Goal: Task Accomplishment & Management: Manage account settings

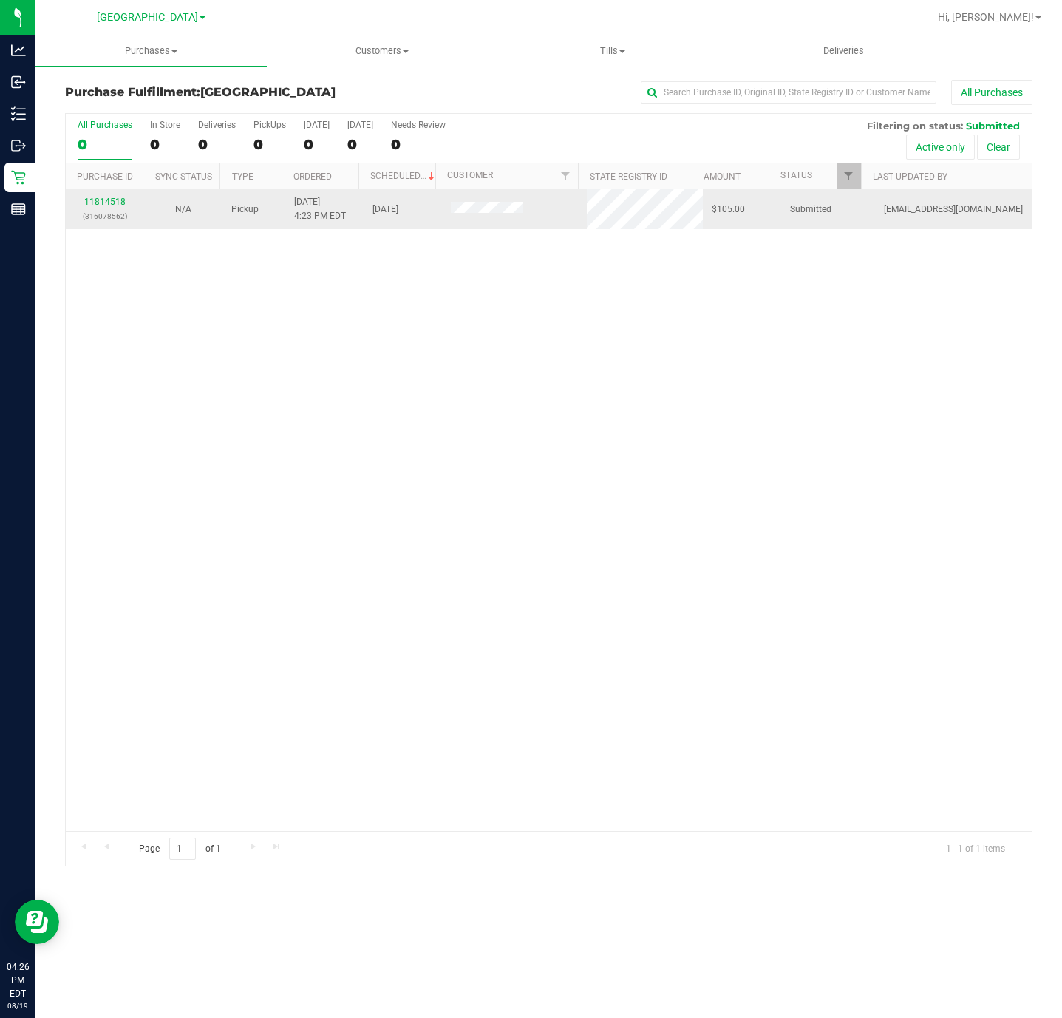
click at [89, 196] on div "11814518 (316078562)" at bounding box center [105, 209] width 61 height 28
click at [104, 207] on link "11814518" at bounding box center [104, 202] width 41 height 10
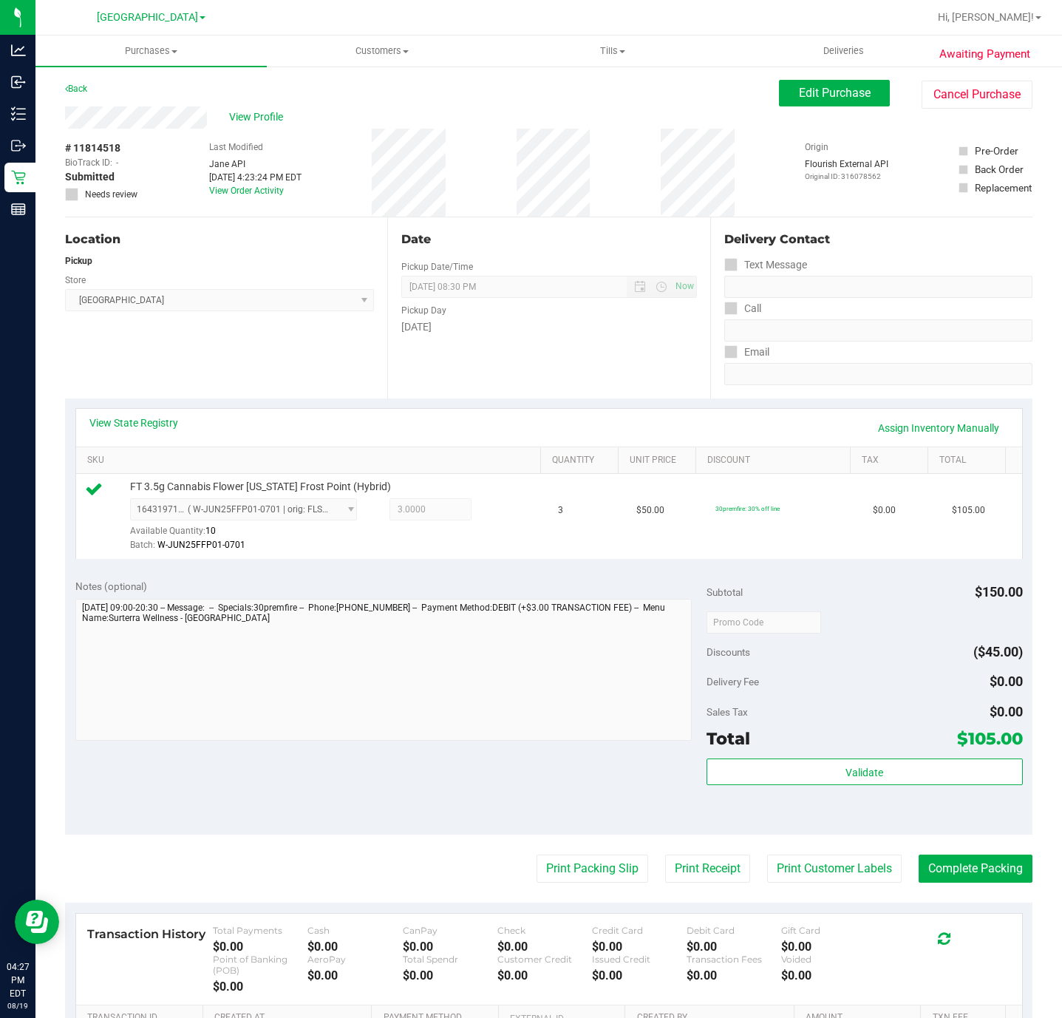
click at [849, 750] on div "Total $105.00" at bounding box center [865, 738] width 316 height 27
click at [859, 778] on span "Validate" at bounding box center [865, 773] width 38 height 12
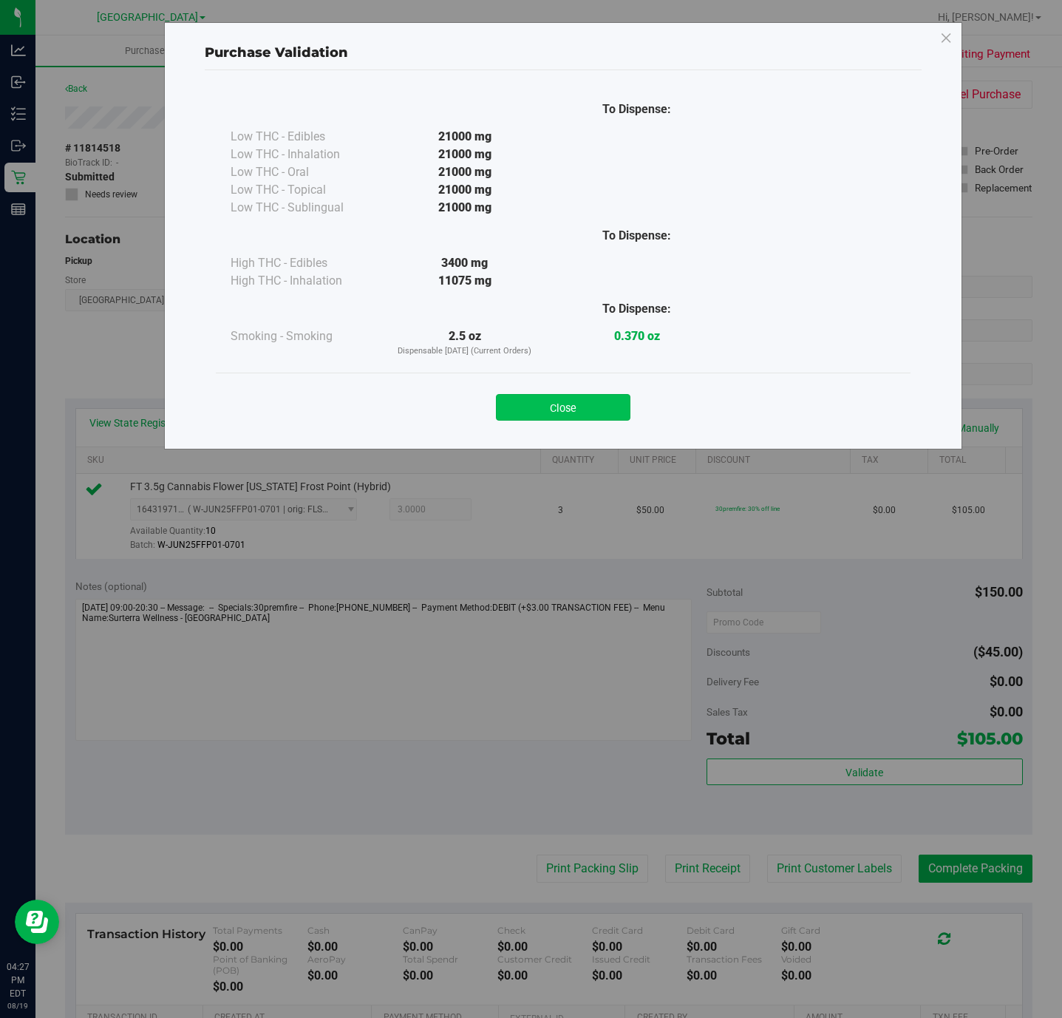
click at [611, 397] on div "Close" at bounding box center [563, 402] width 673 height 37
drag, startPoint x: 602, startPoint y: 415, endPoint x: 541, endPoint y: 551, distance: 148.2
click at [599, 417] on button "Close" at bounding box center [563, 407] width 135 height 27
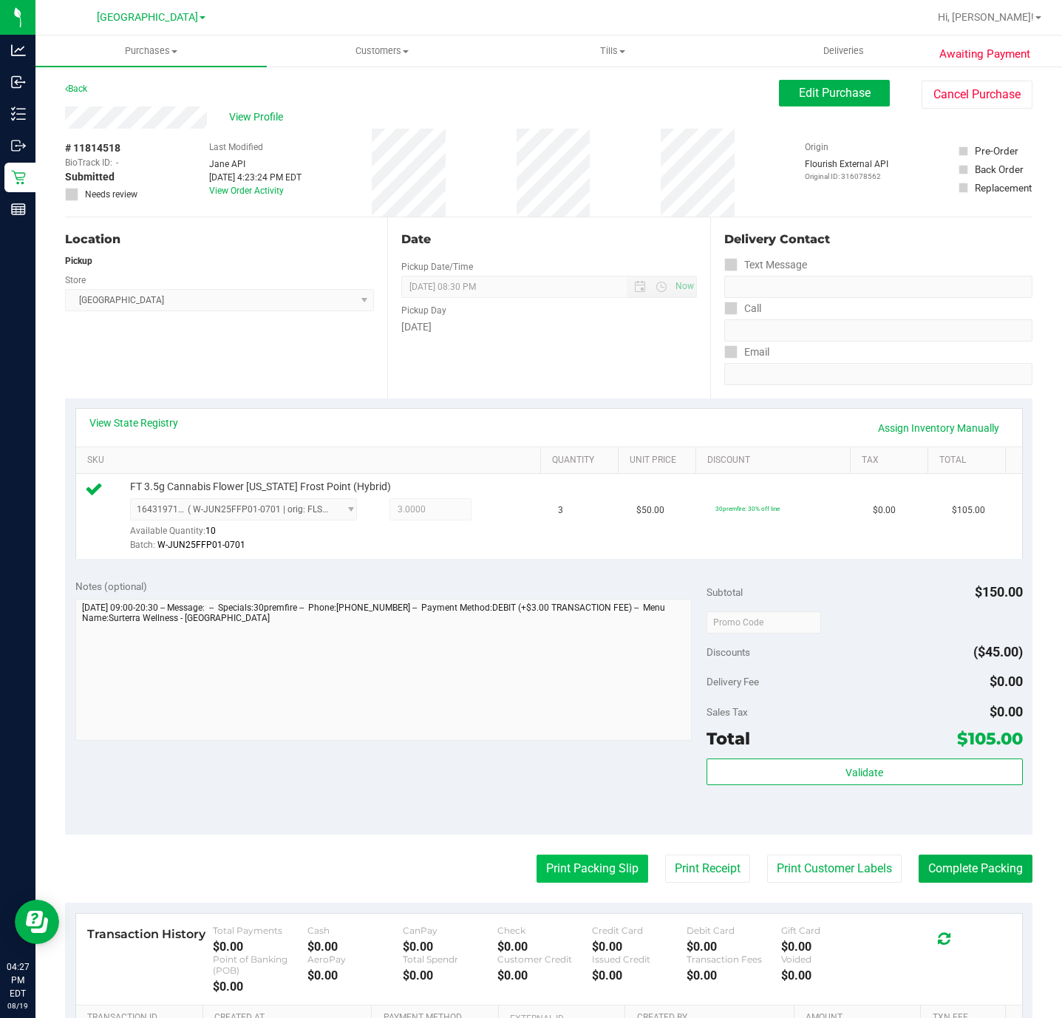
click at [588, 881] on button "Print Packing Slip" at bounding box center [593, 869] width 112 height 28
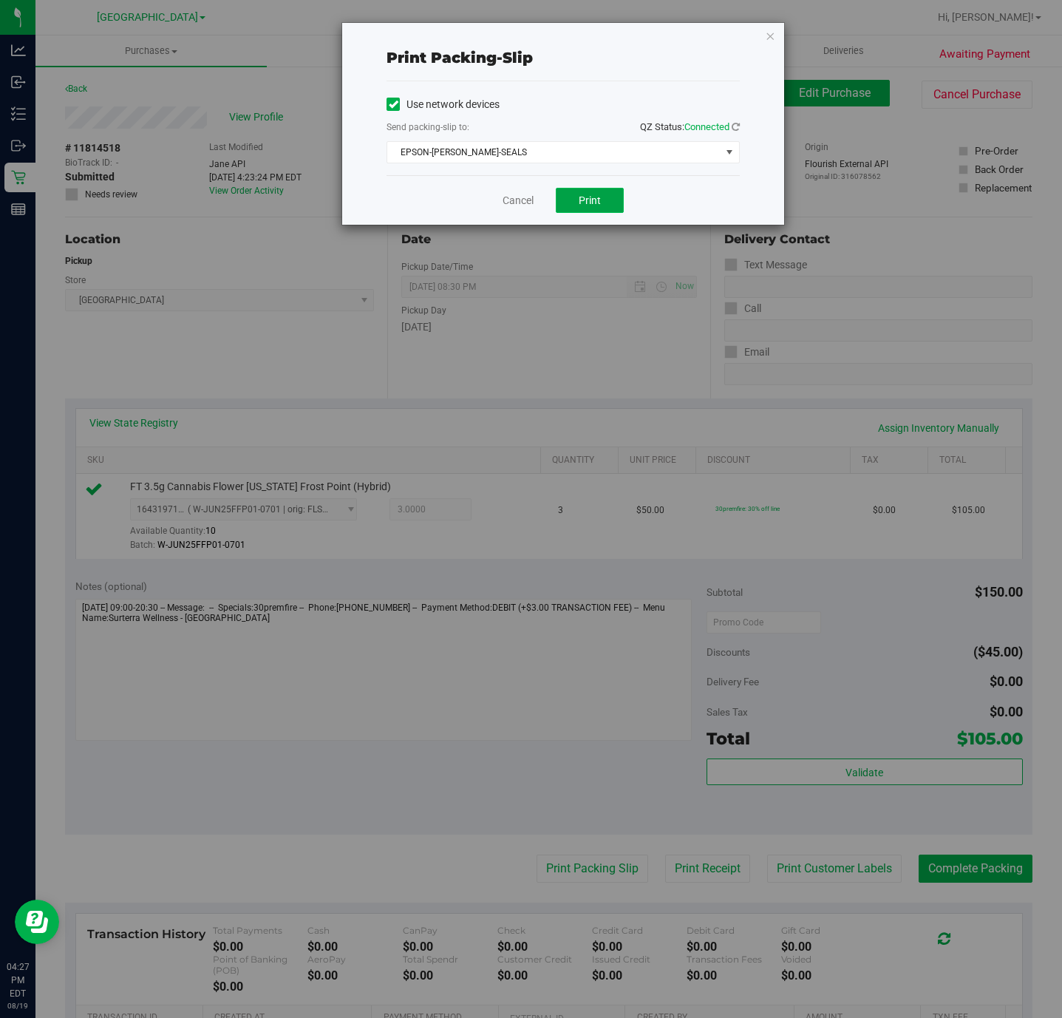
click at [599, 195] on span "Print" at bounding box center [590, 200] width 22 height 12
click at [530, 202] on link "Cancel" at bounding box center [518, 201] width 31 height 16
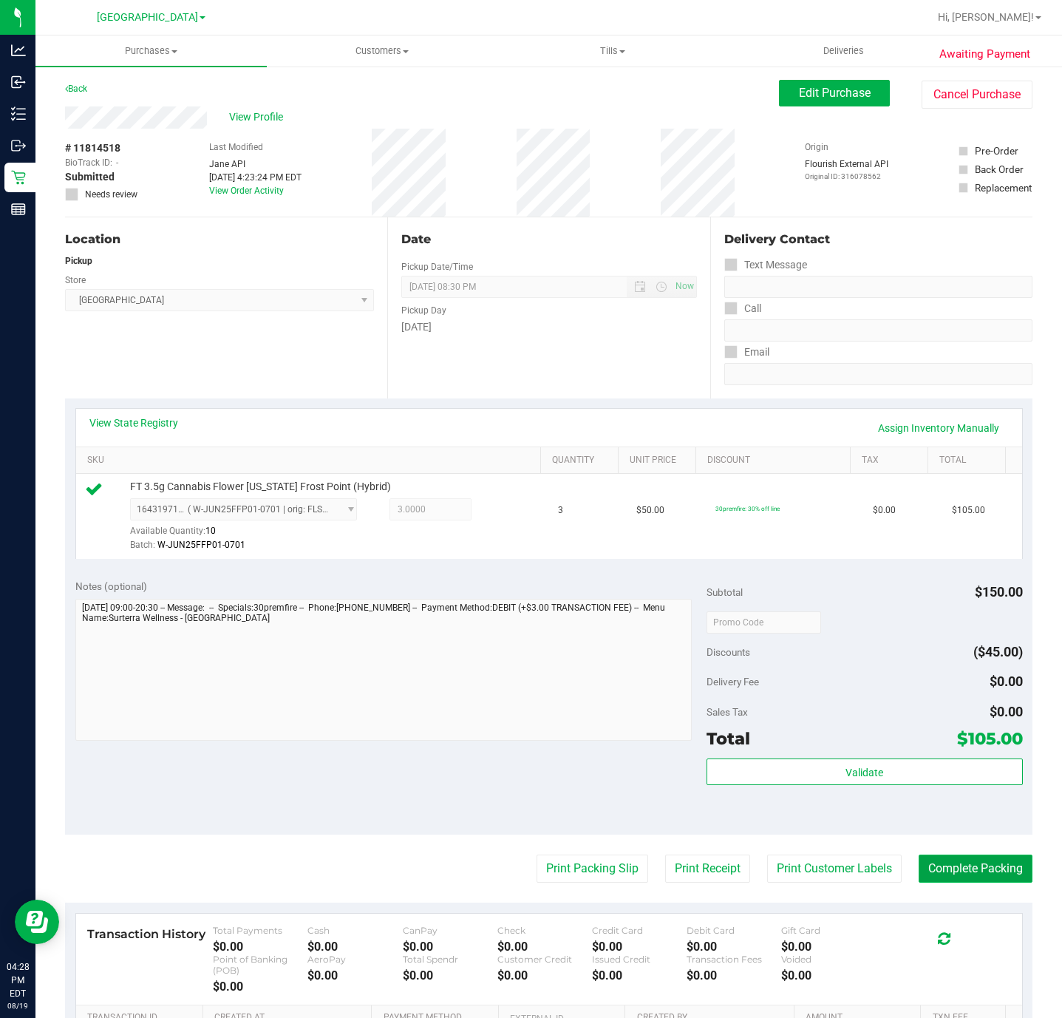
click at [947, 870] on button "Complete Packing" at bounding box center [976, 869] width 114 height 28
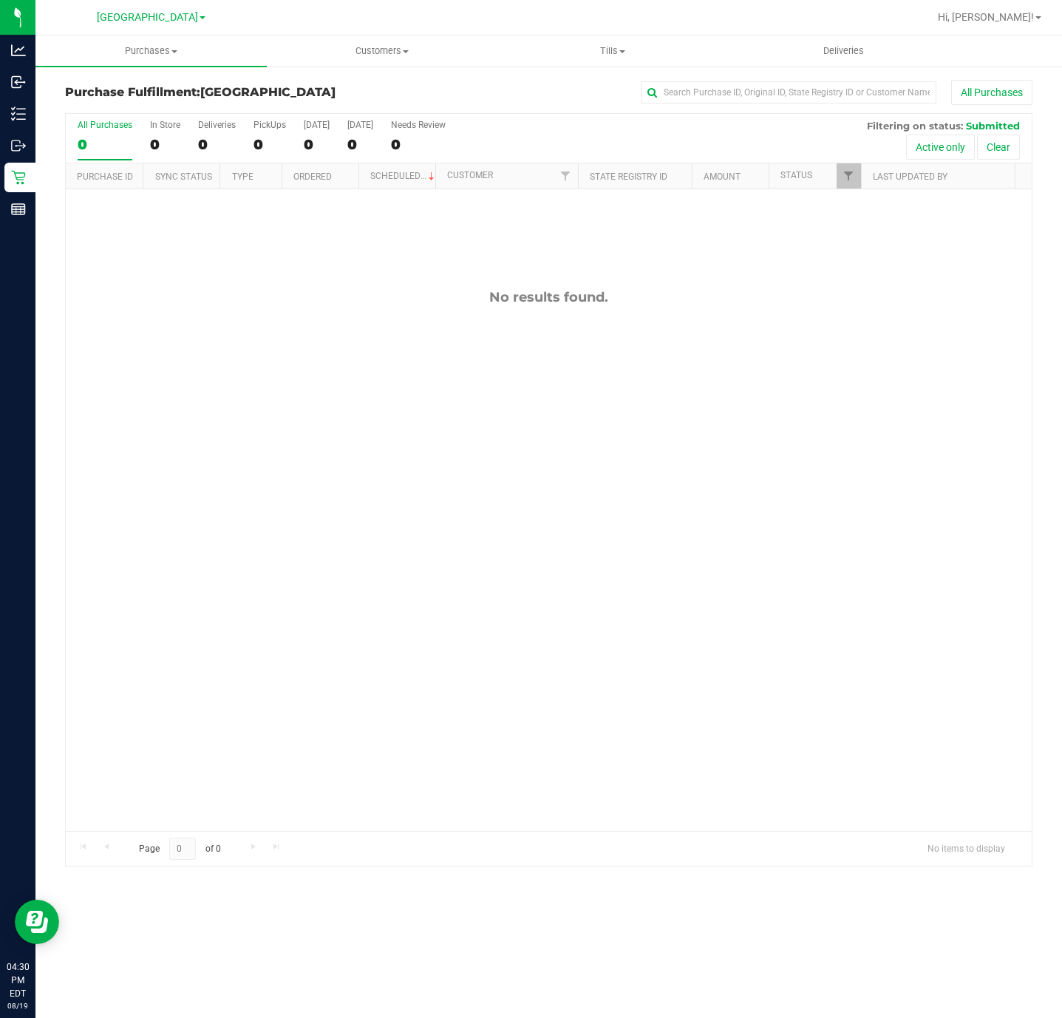
click at [730, 412] on div "No results found." at bounding box center [549, 559] width 966 height 741
click at [714, 96] on input "text" at bounding box center [789, 92] width 296 height 22
type input "-0217"
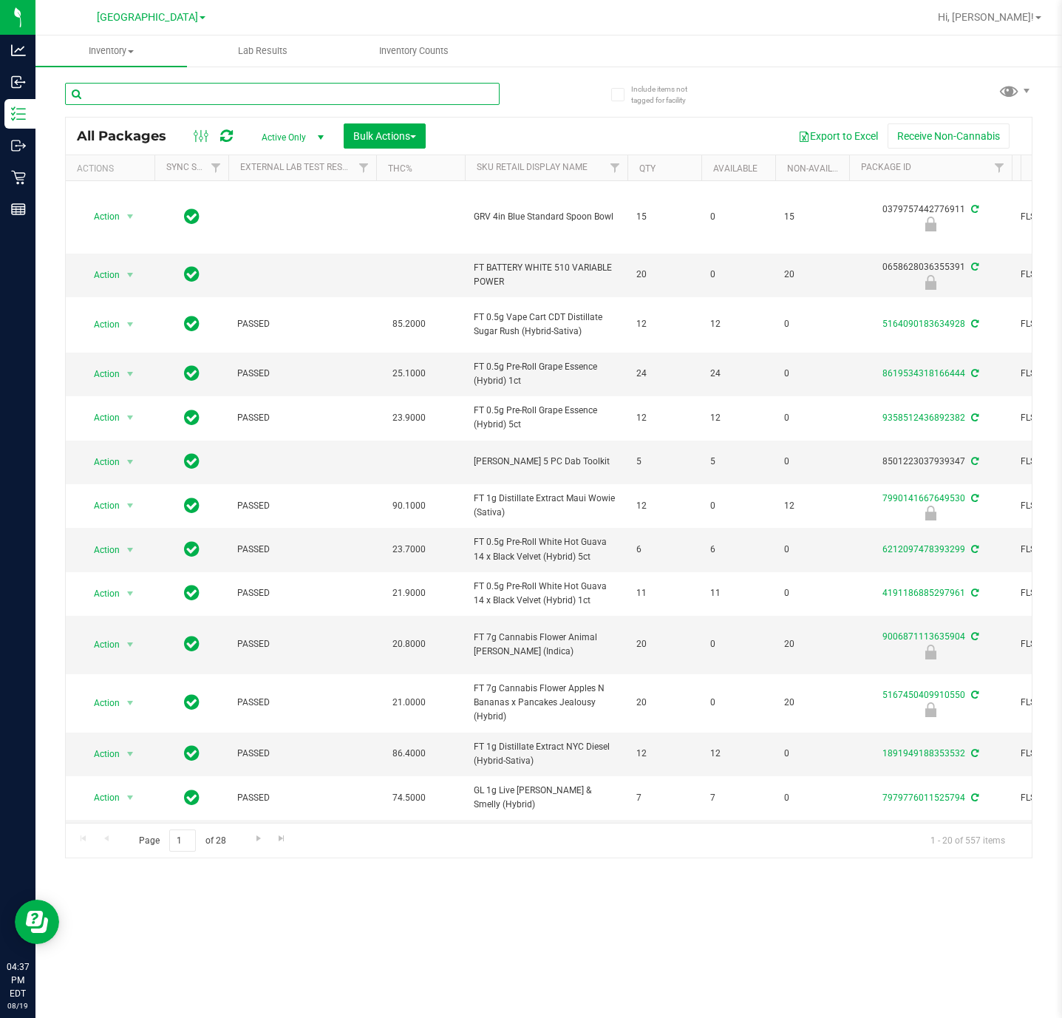
click at [220, 96] on input "text" at bounding box center [282, 94] width 435 height 22
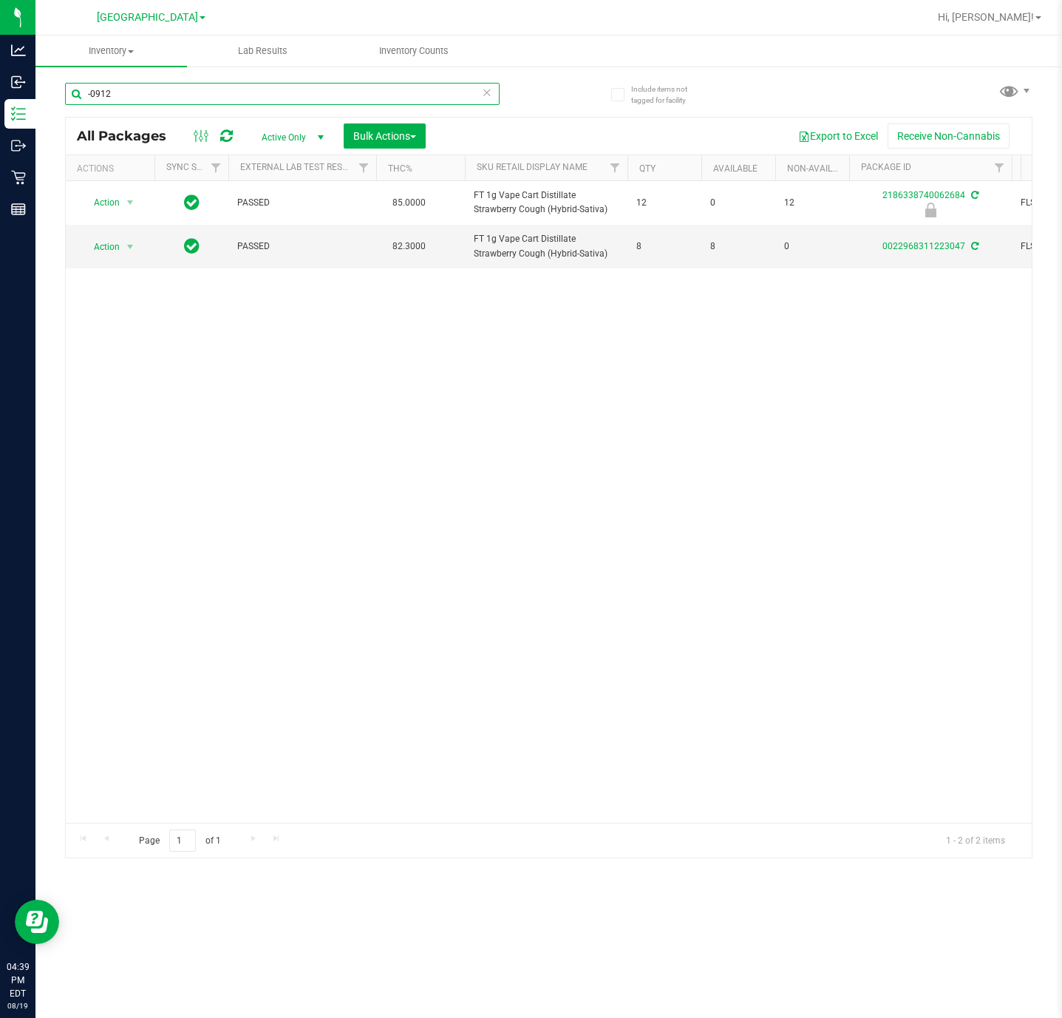
type input "-0912"
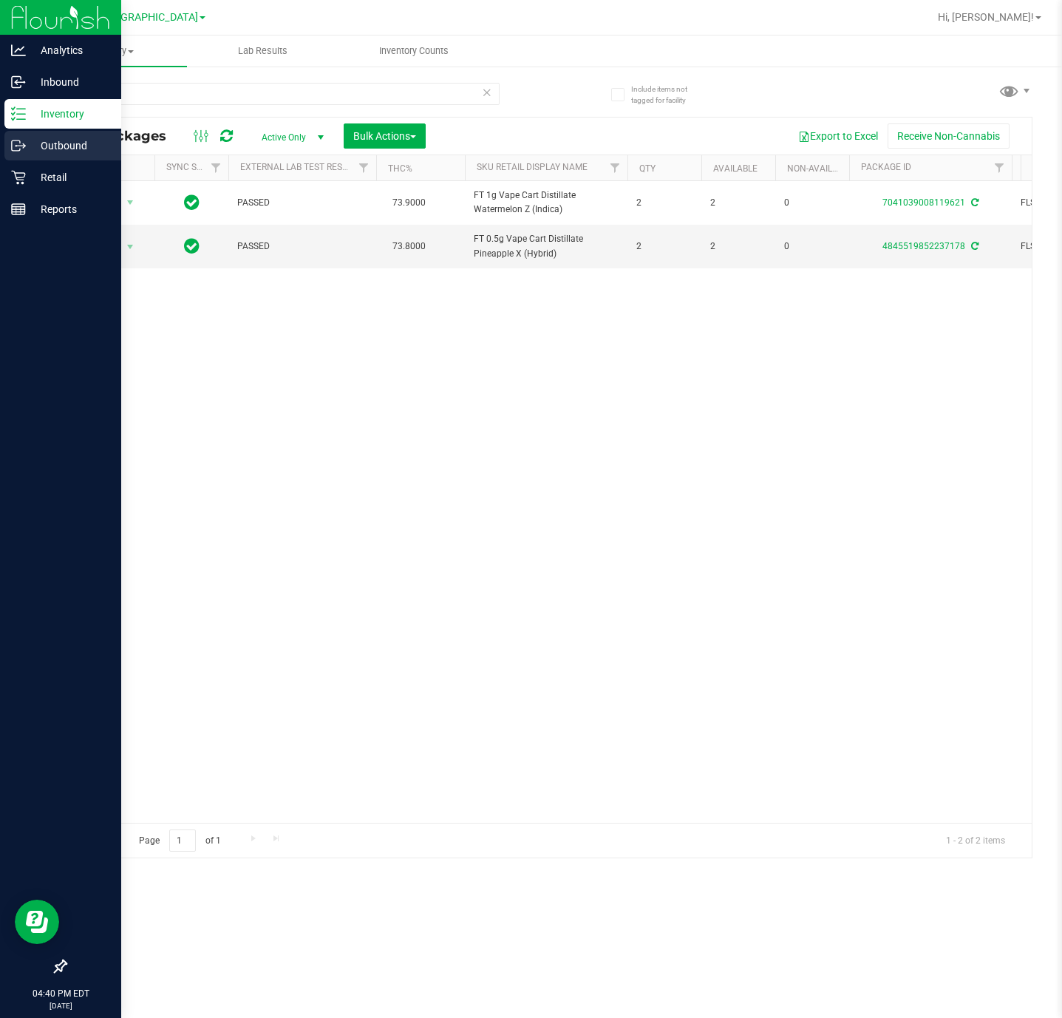
click at [69, 147] on p "Outbound" at bounding box center [70, 146] width 89 height 18
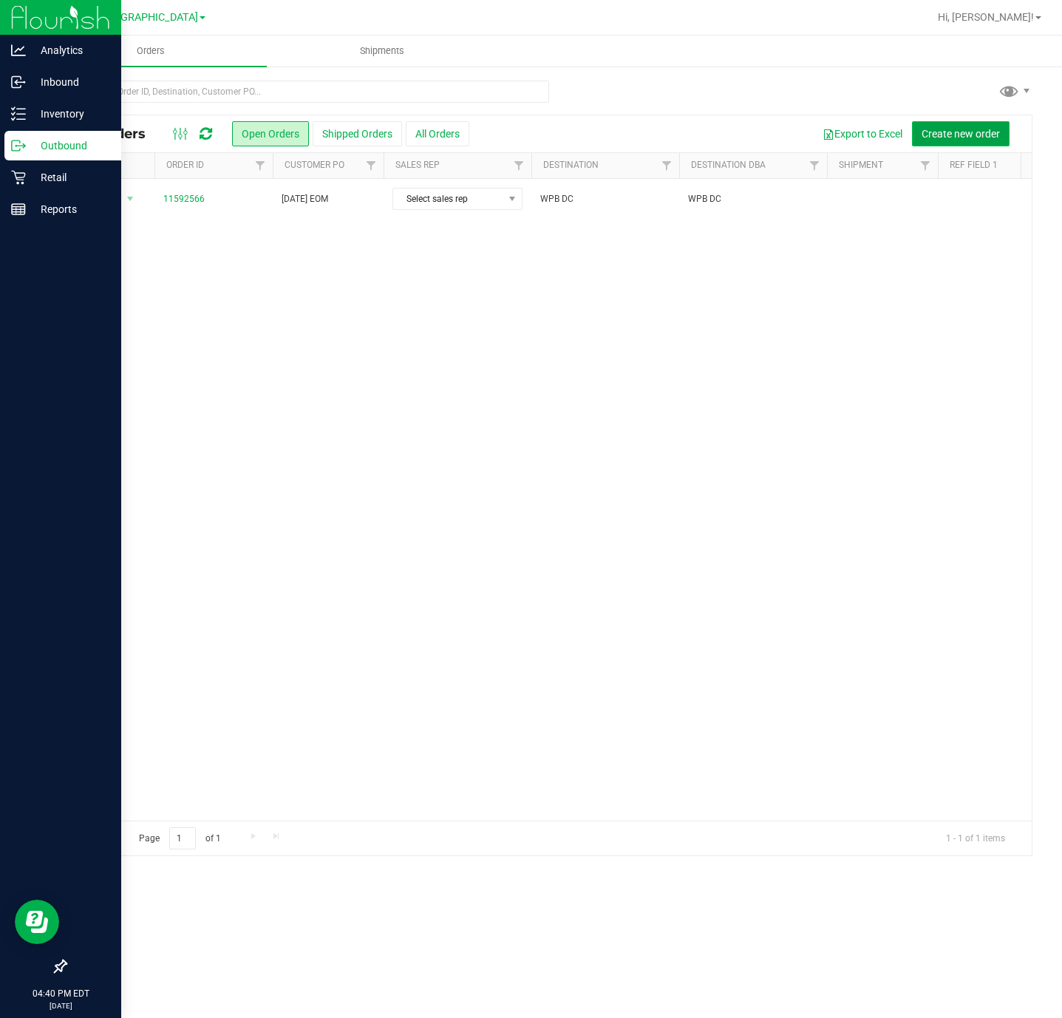
click at [987, 142] on button "Create new order" at bounding box center [961, 133] width 98 height 25
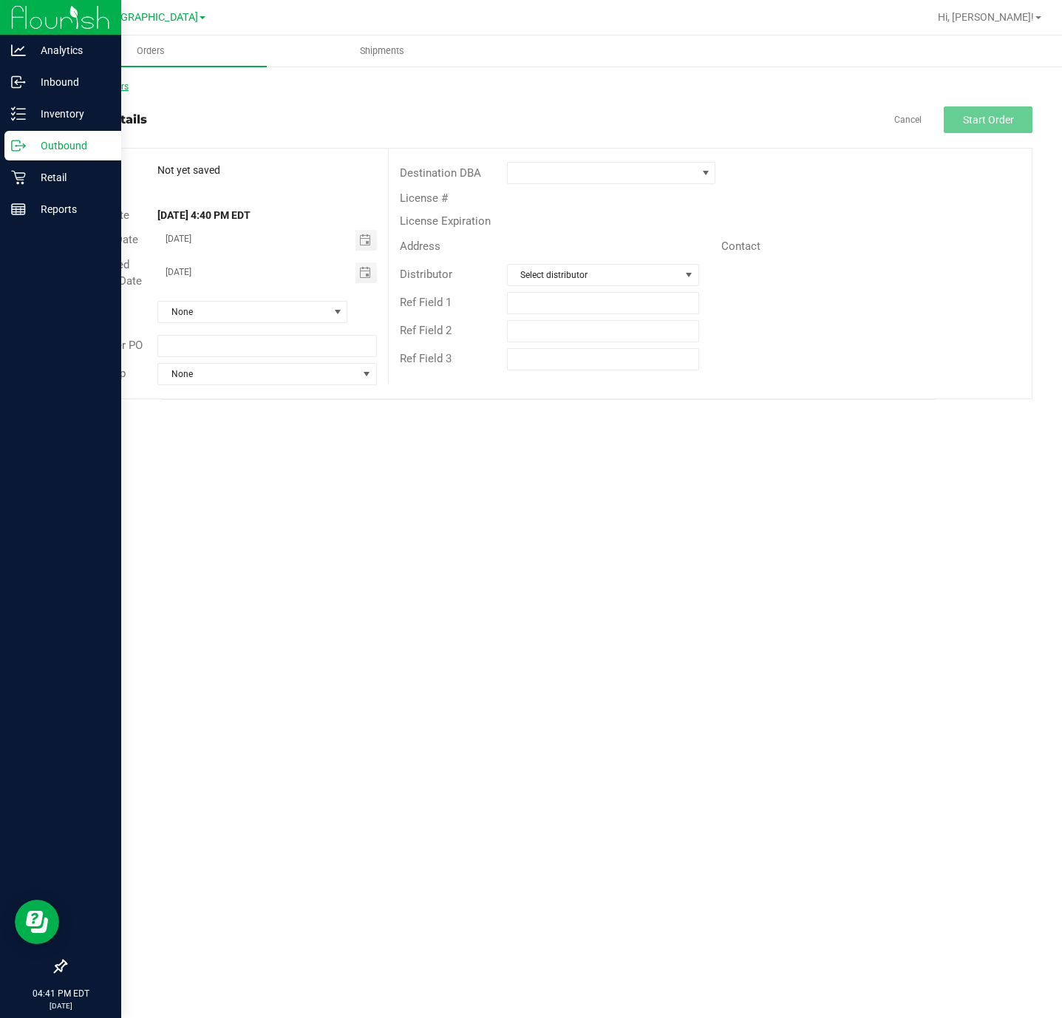
click at [101, 82] on link "Back to Orders" at bounding box center [97, 86] width 64 height 10
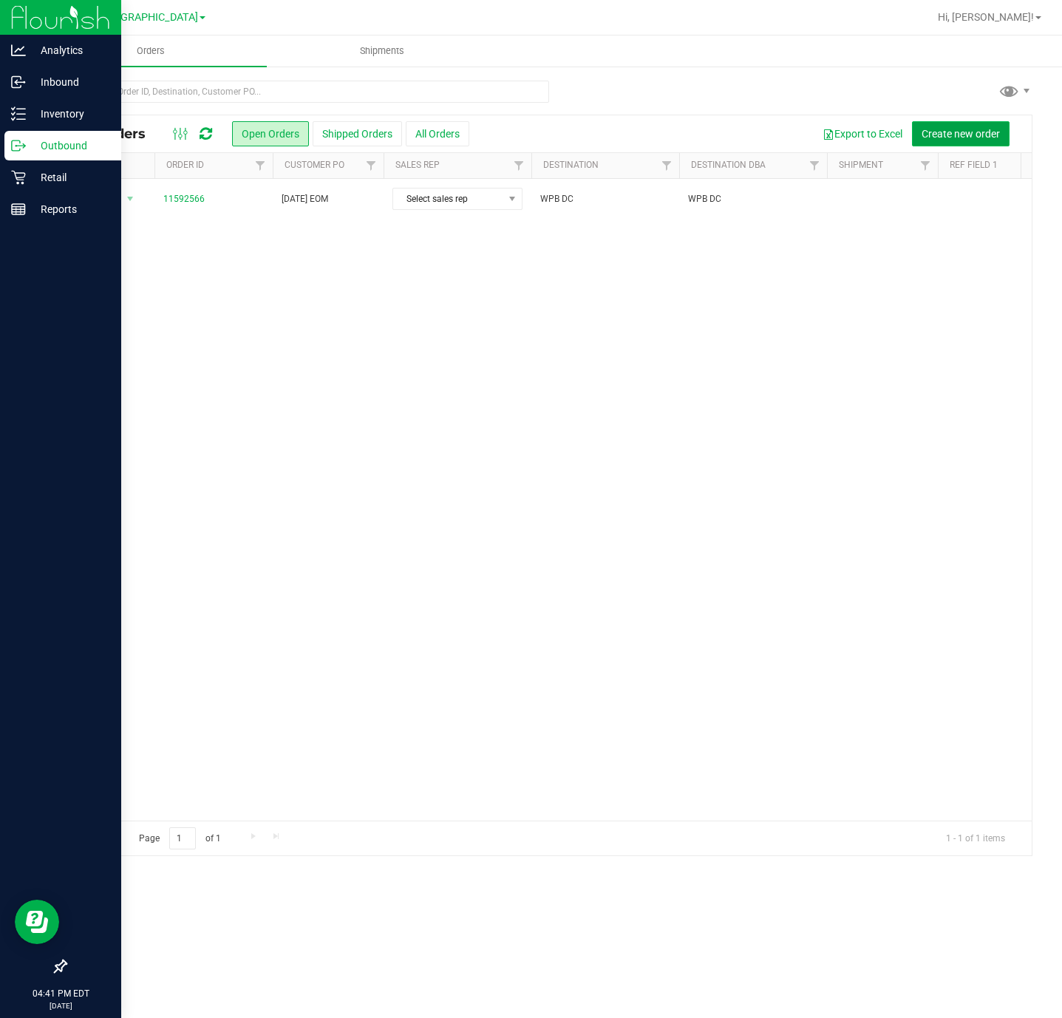
click at [985, 126] on button "Create new order" at bounding box center [961, 133] width 98 height 25
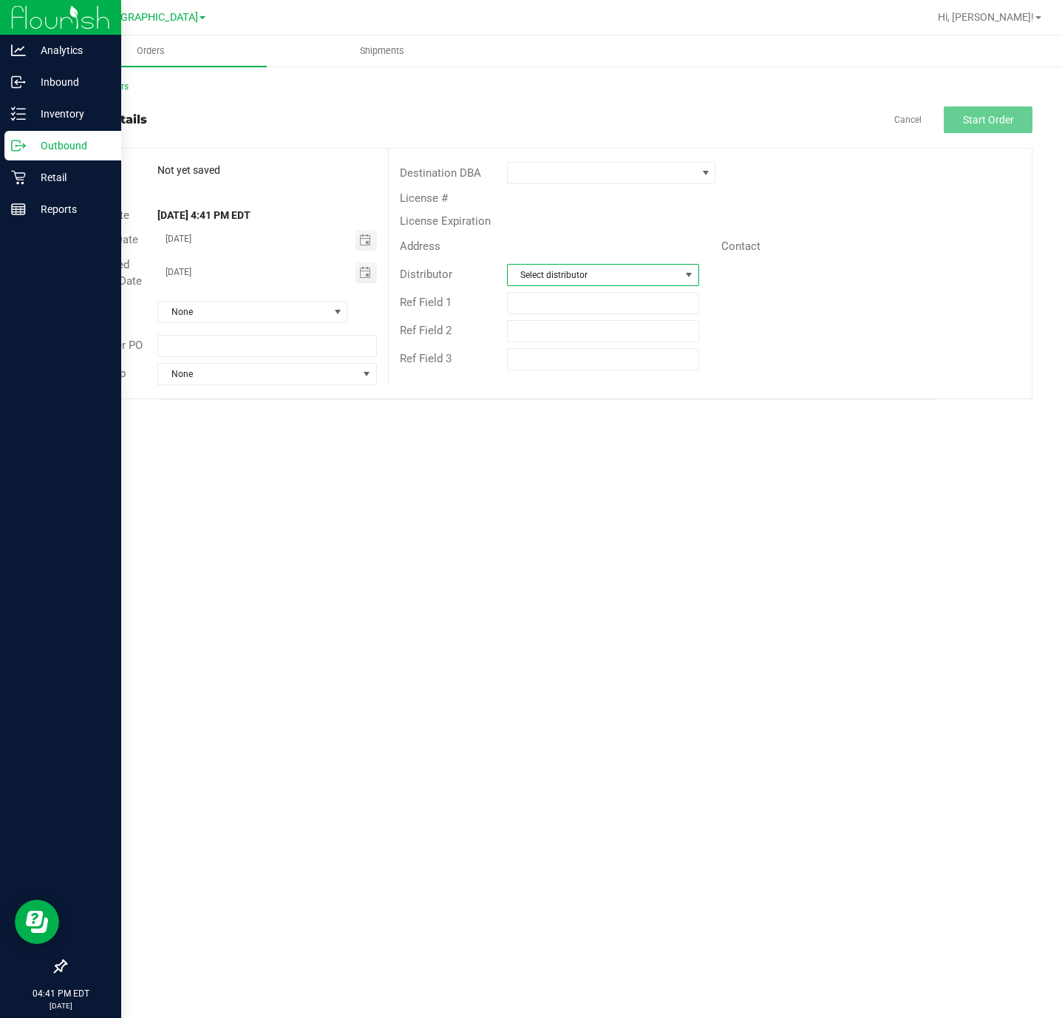
click at [617, 280] on span "Select distributor" at bounding box center [594, 275] width 172 height 21
type input "d"
type input "tamp"
click at [606, 362] on li "Tampa Warehouse" at bounding box center [603, 364] width 191 height 25
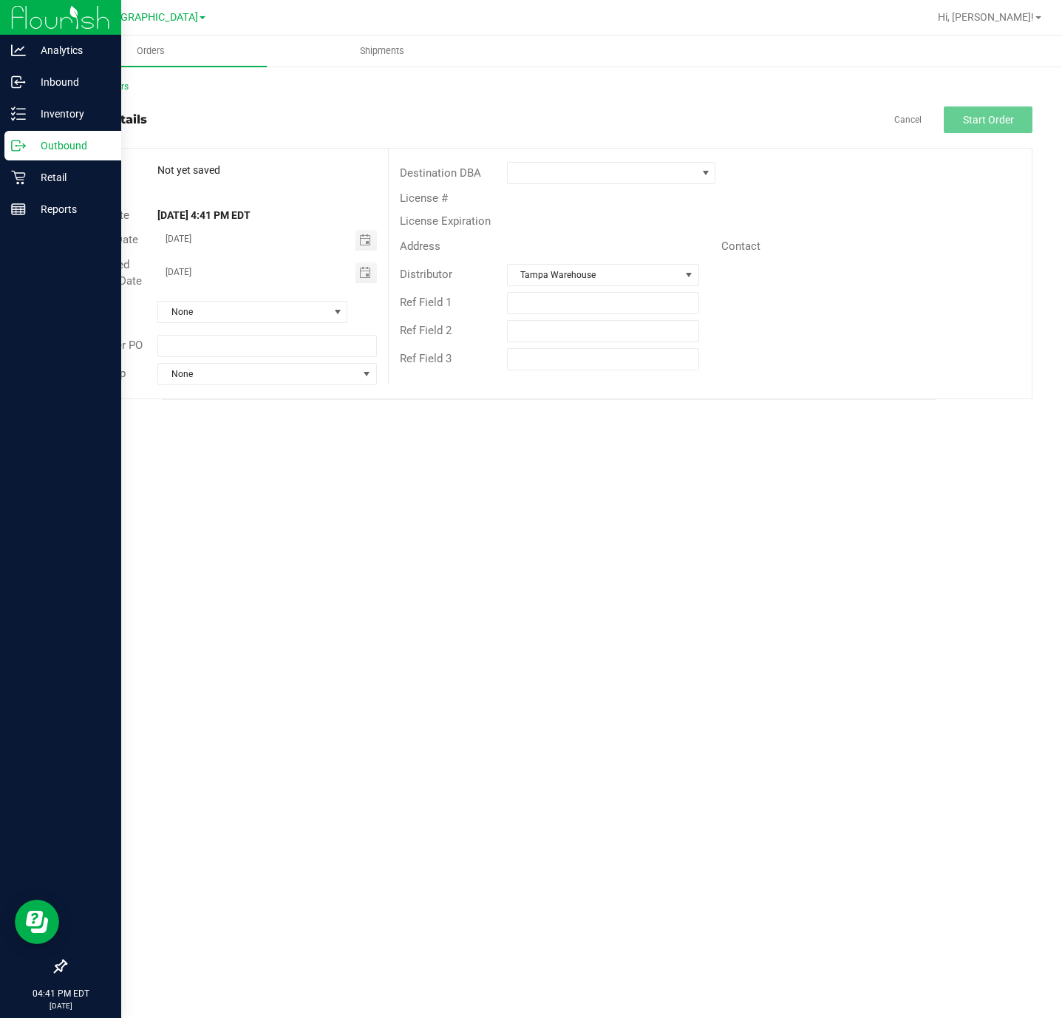
click at [795, 305] on div "Ref Field 1" at bounding box center [710, 303] width 643 height 28
click at [245, 335] on input "text" at bounding box center [267, 346] width 220 height 22
type input "V"
type input "AUG VAPE PULLBACK"
click at [625, 176] on span at bounding box center [602, 173] width 189 height 21
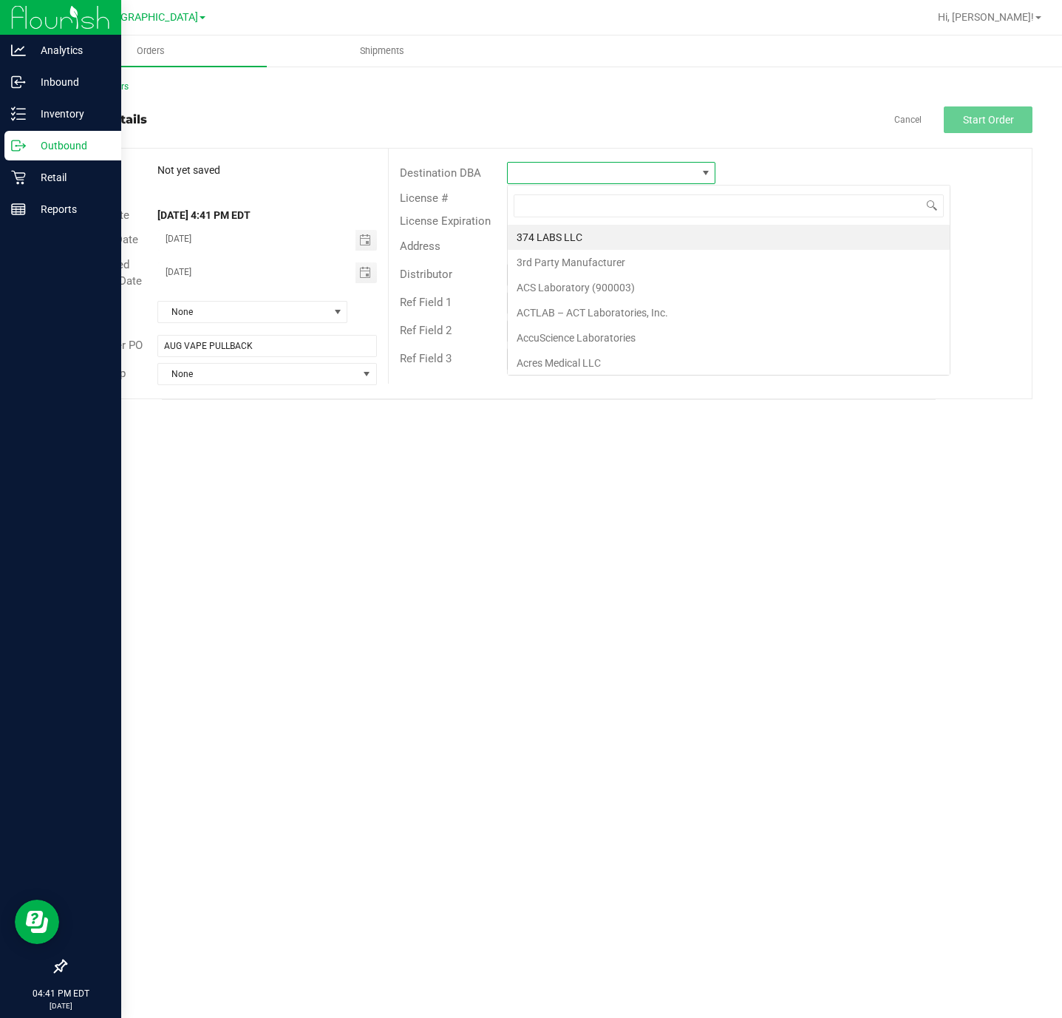
scroll to position [22, 208]
click at [637, 132] on div "Order details Cancel Start Order" at bounding box center [549, 119] width 968 height 27
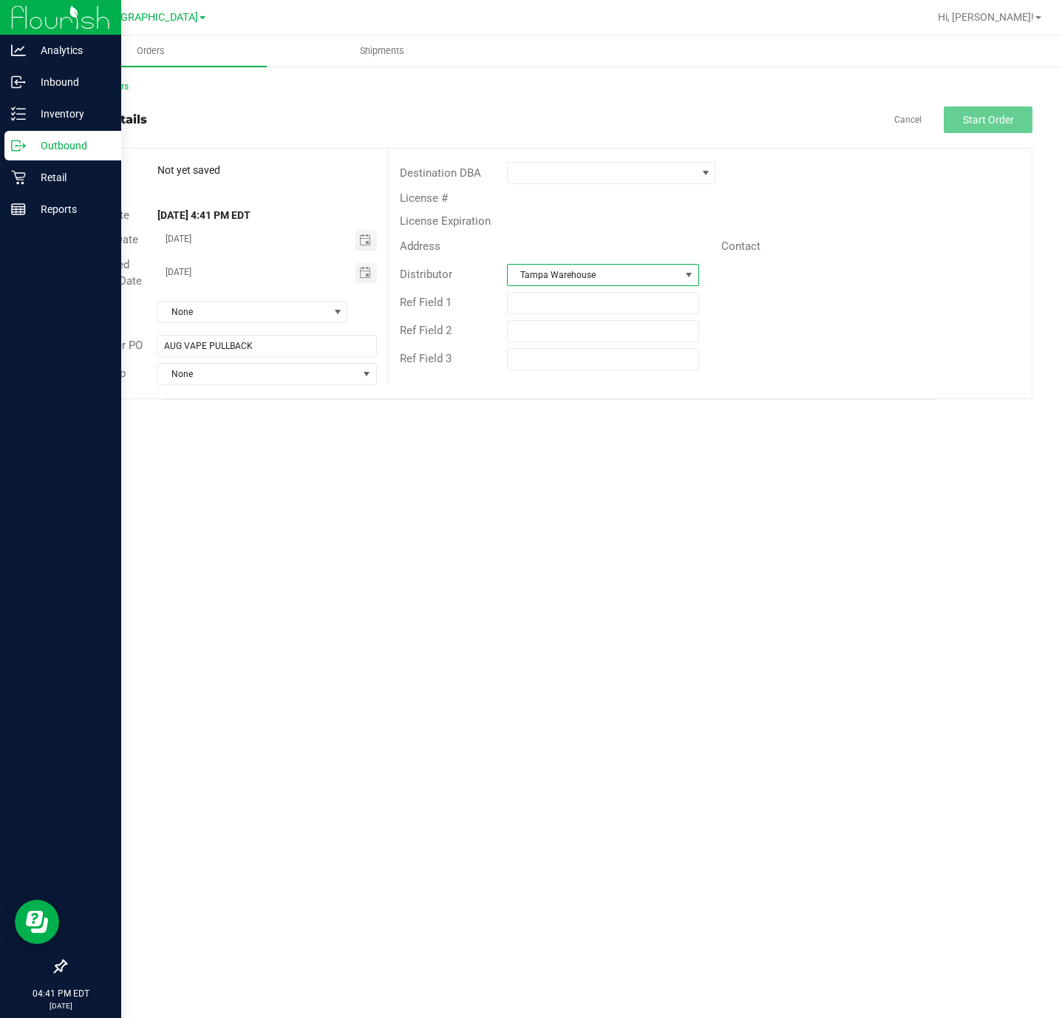
click at [561, 278] on span "Tampa Warehouse" at bounding box center [594, 275] width 172 height 21
click at [809, 360] on div "Ref Field 3" at bounding box center [710, 359] width 643 height 28
click at [654, 187] on div "License #" at bounding box center [710, 198] width 643 height 23
click at [645, 177] on span at bounding box center [602, 173] width 189 height 21
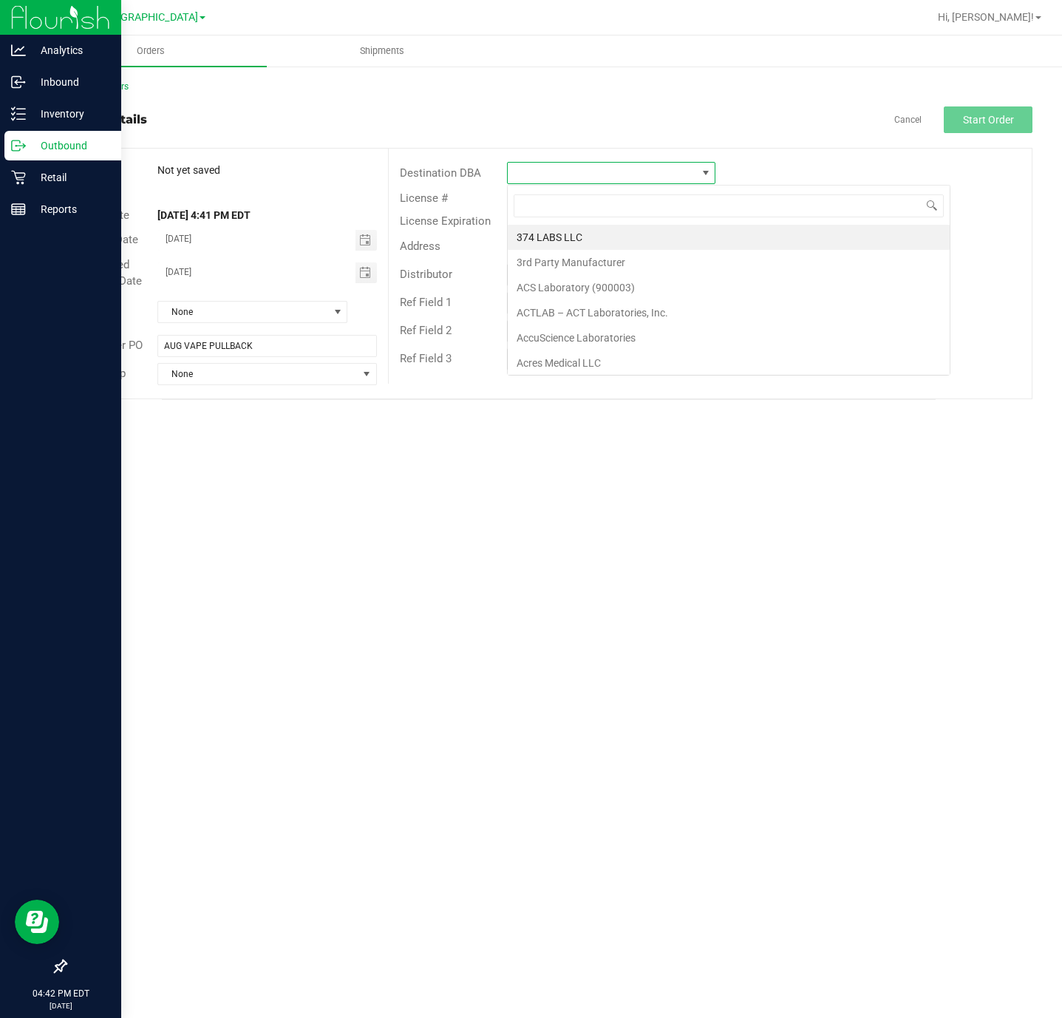
scroll to position [22, 208]
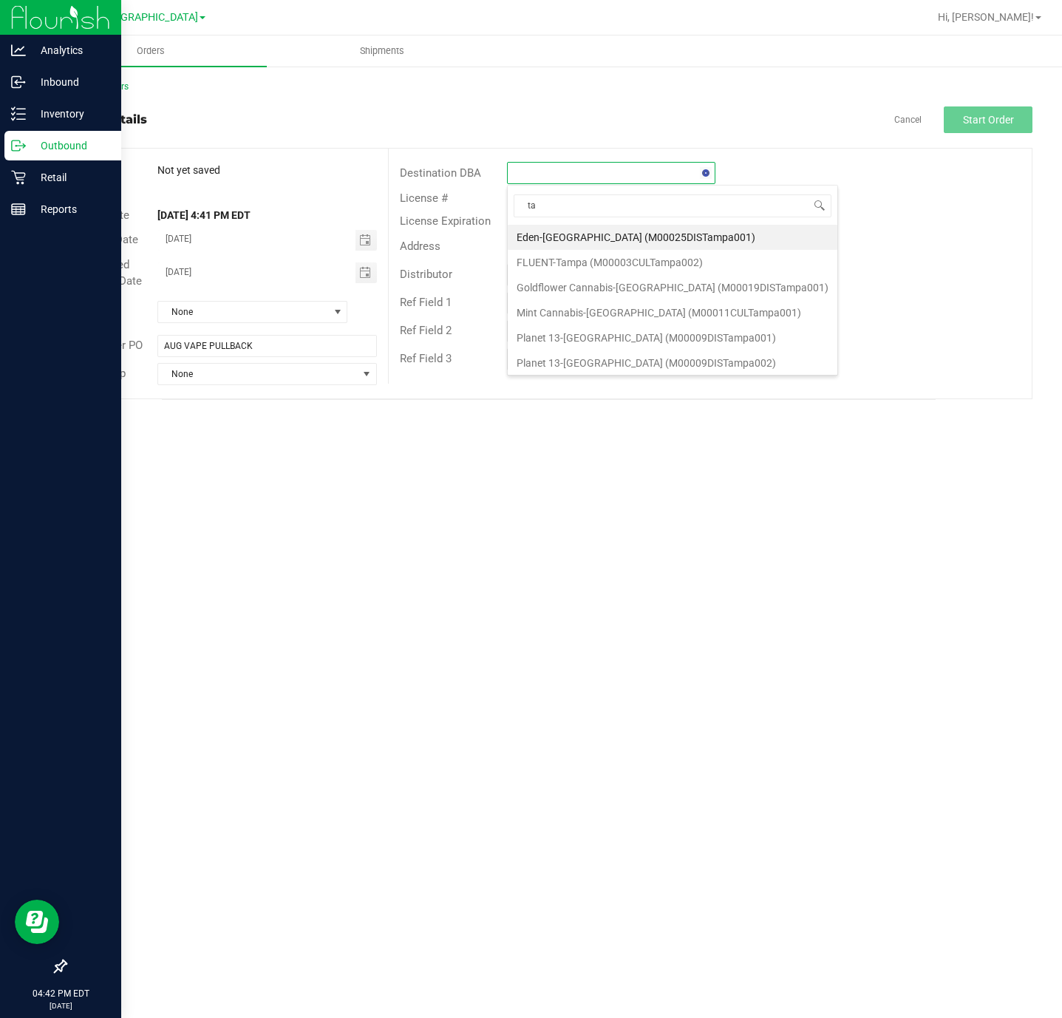
type input "t"
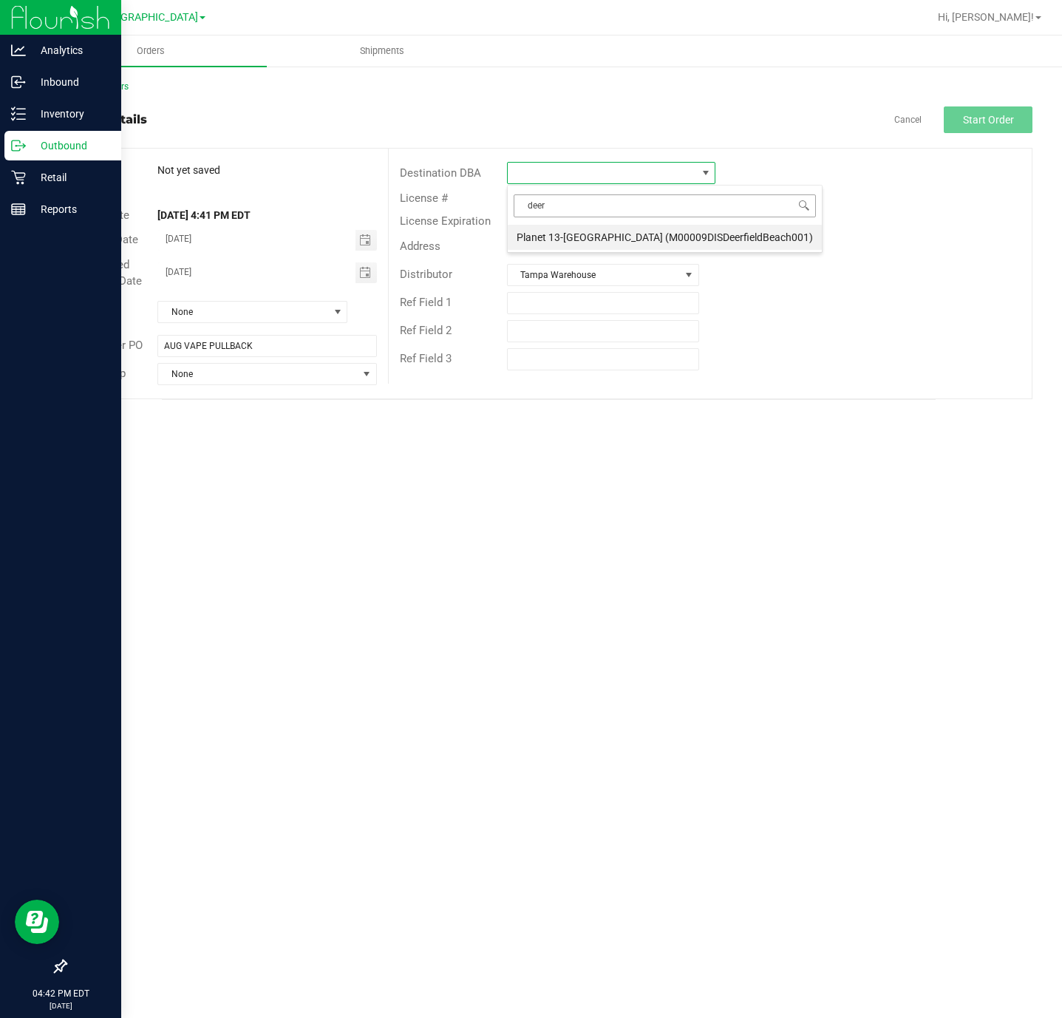
click at [701, 206] on input "deer" at bounding box center [665, 205] width 302 height 23
type input "tampa"
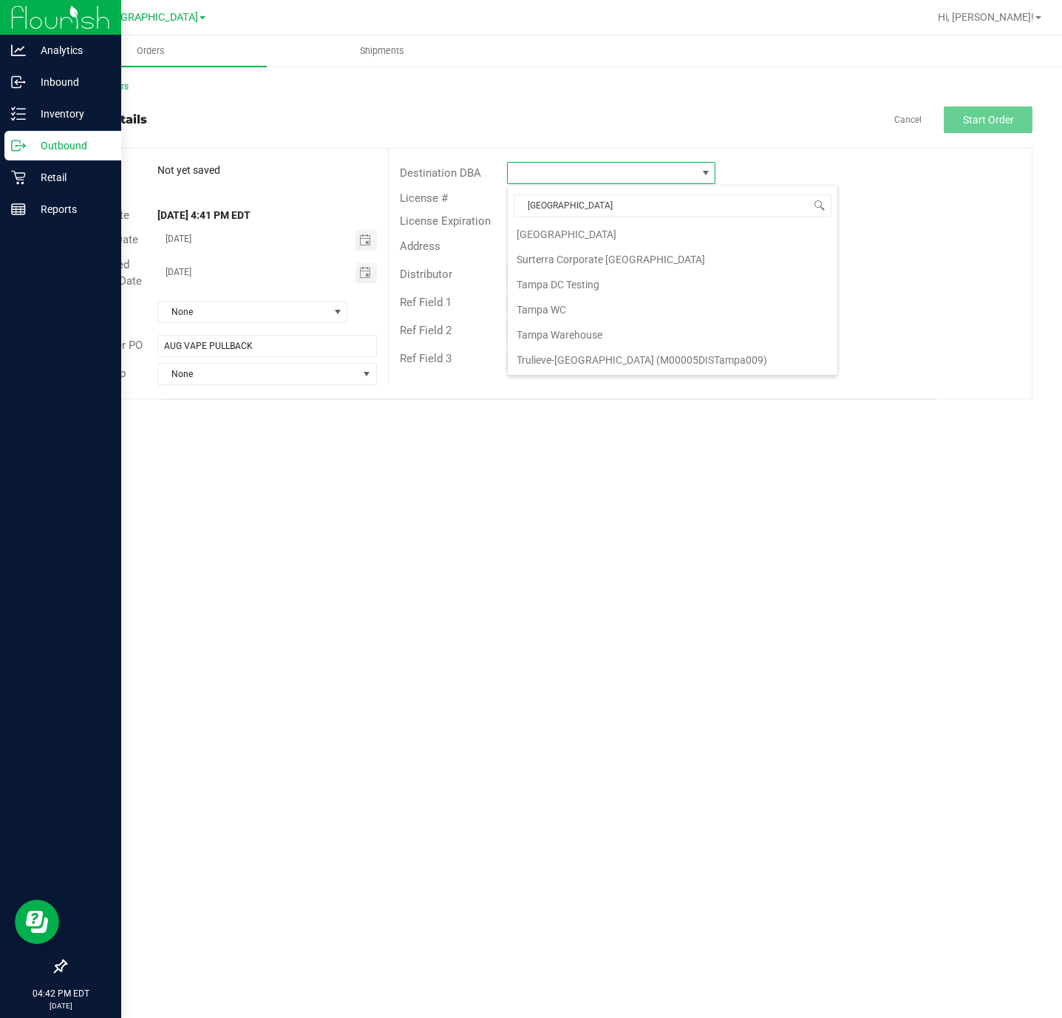
scroll to position [188, 0]
click at [634, 329] on li "Tampa Warehouse" at bounding box center [673, 334] width 330 height 25
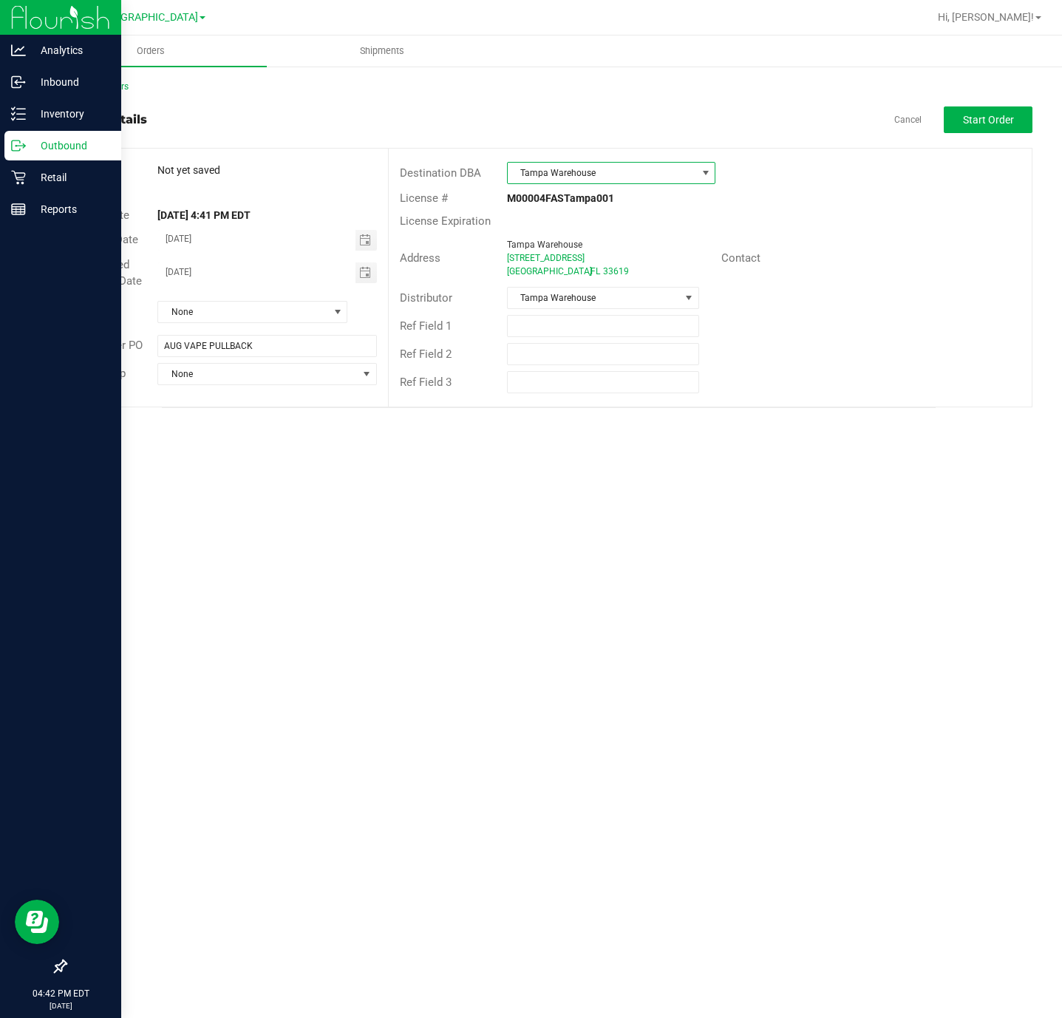
click at [912, 285] on div "Distributor Tampa Warehouse" at bounding box center [710, 298] width 643 height 28
click at [665, 297] on span "Tampa Warehouse" at bounding box center [594, 298] width 172 height 21
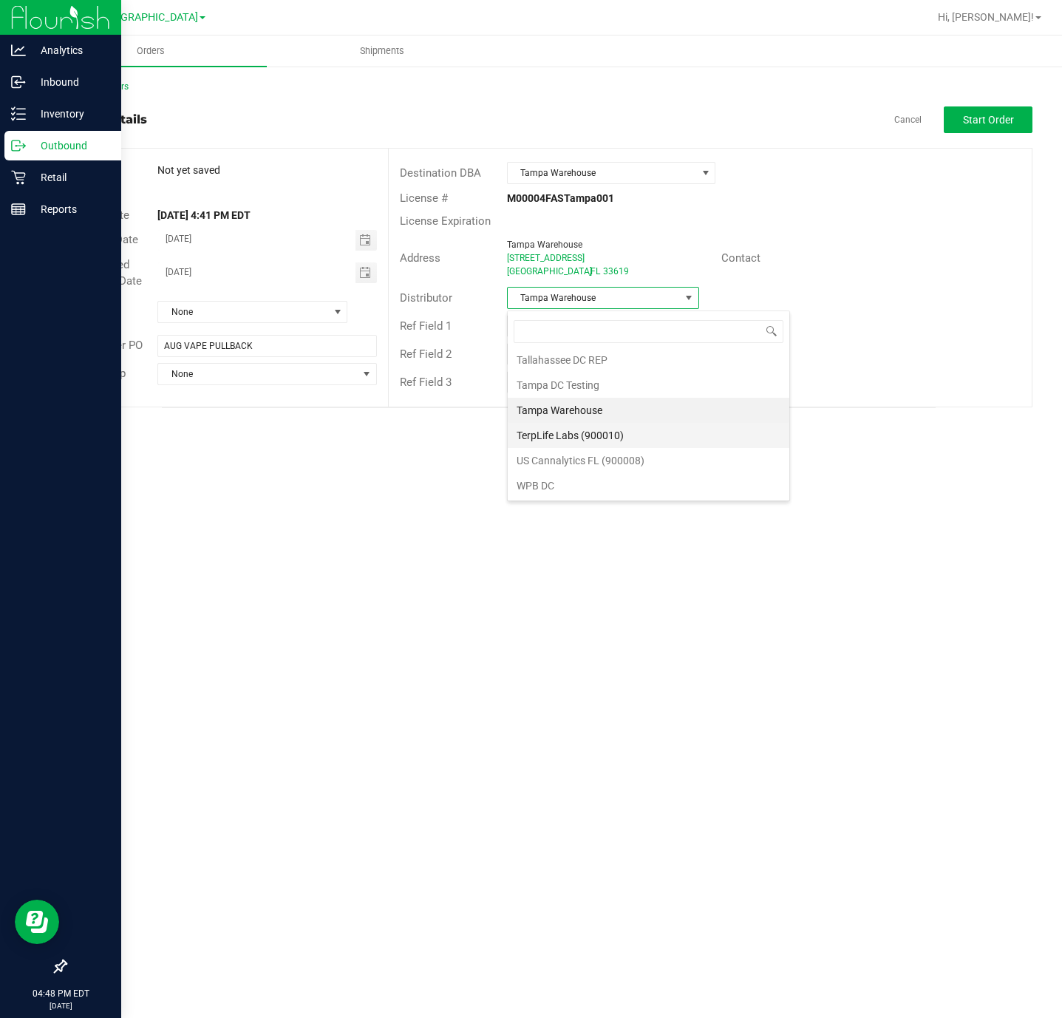
scroll to position [619, 0]
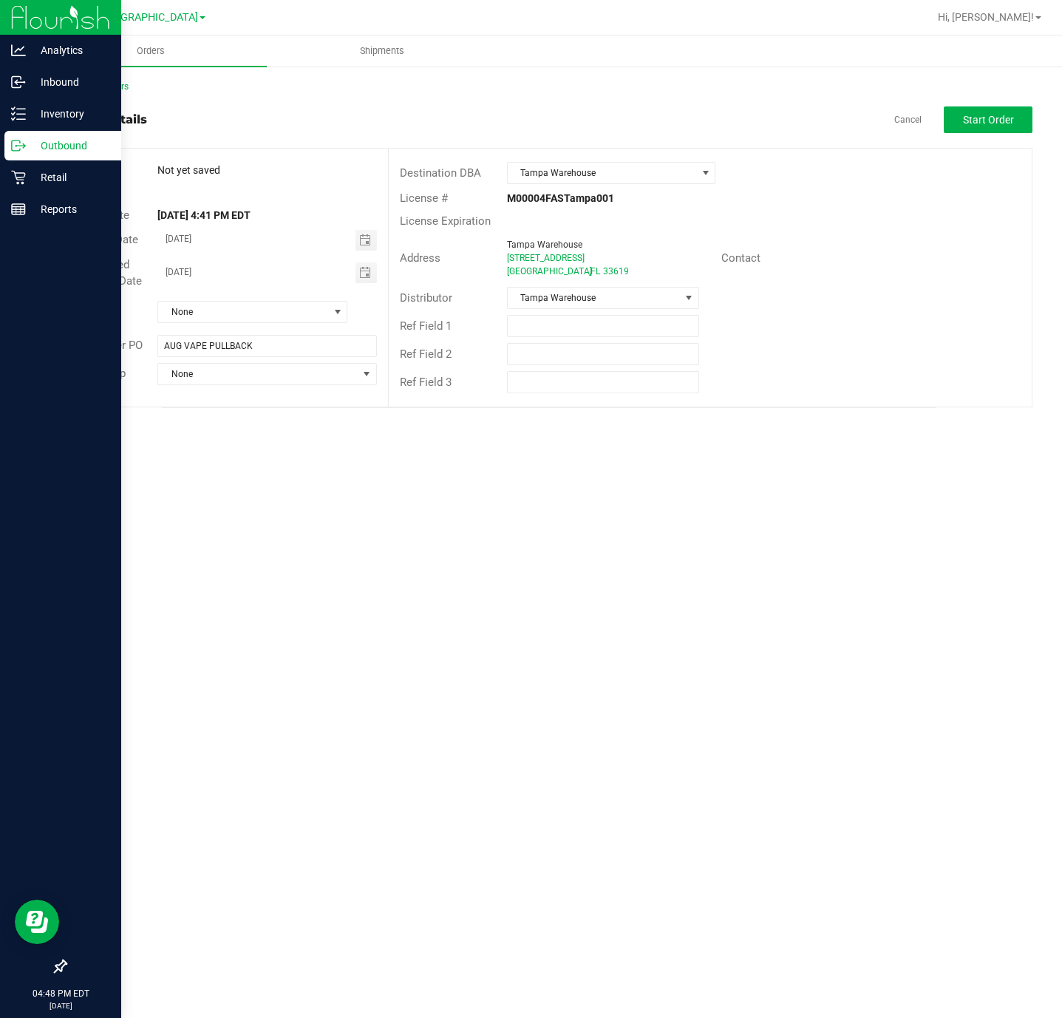
click at [918, 307] on div "Distributor Tampa Warehouse" at bounding box center [710, 298] width 643 height 28
click at [234, 379] on span "None" at bounding box center [258, 374] width 200 height 21
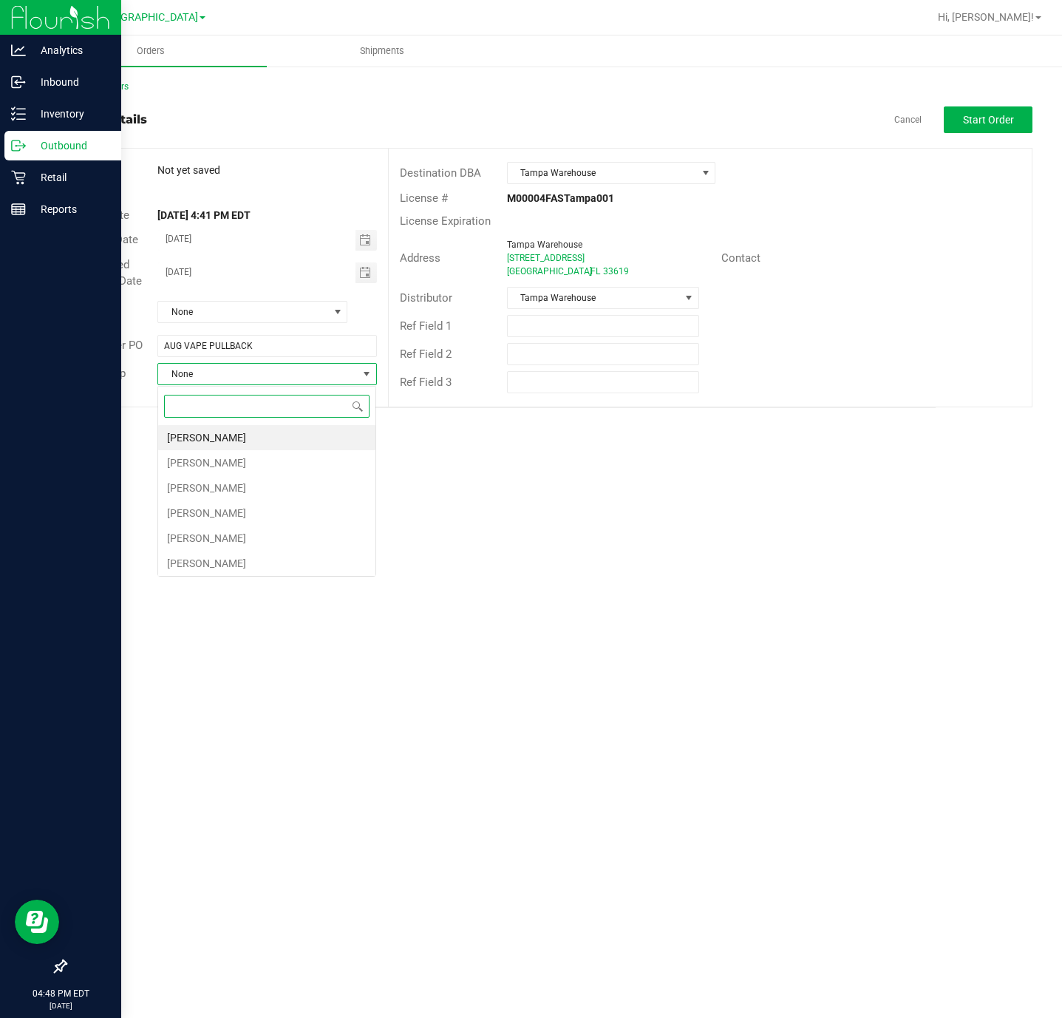
scroll to position [22, 218]
click at [679, 502] on div "Orders Shipments Back to Orders Order details Cancel Start Order Order # Not ye…" at bounding box center [548, 526] width 1027 height 982
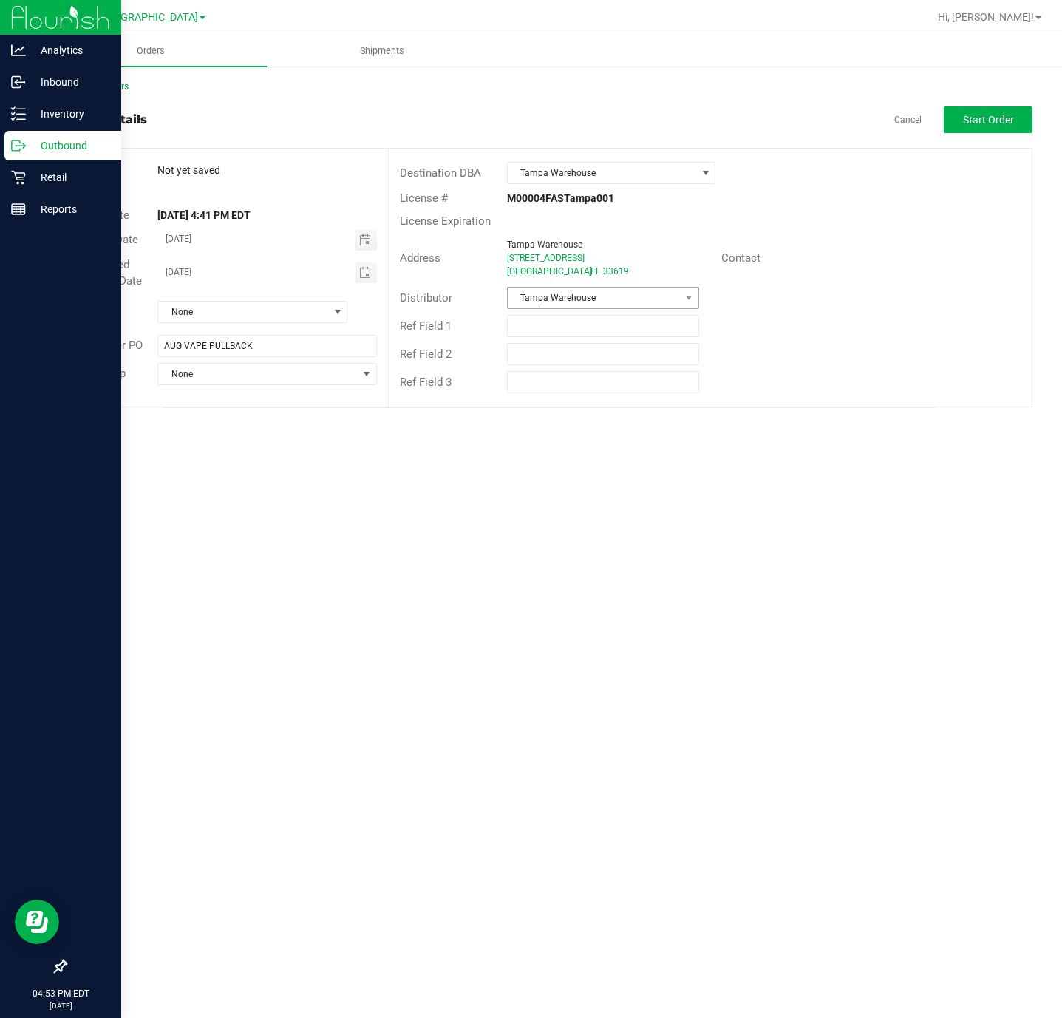
drag, startPoint x: 632, startPoint y: 284, endPoint x: 637, endPoint y: 296, distance: 12.9
click at [633, 287] on div "Distributor Tampa Warehouse" at bounding box center [710, 298] width 643 height 28
click at [639, 298] on span "Tampa Warehouse" at bounding box center [594, 298] width 172 height 21
type input "wp"
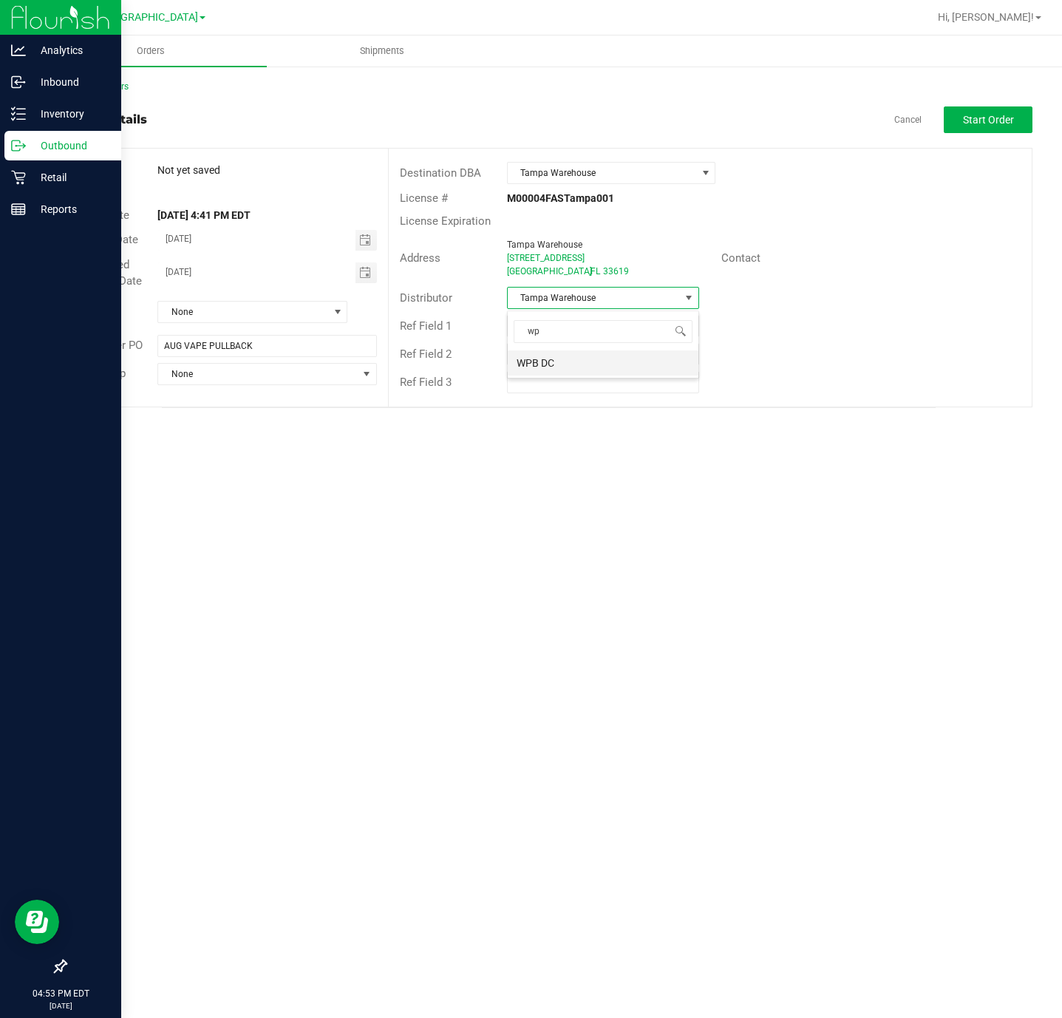
click at [602, 367] on li "WPB DC" at bounding box center [603, 362] width 191 height 25
click at [581, 174] on span "Tampa Warehouse" at bounding box center [602, 173] width 189 height 21
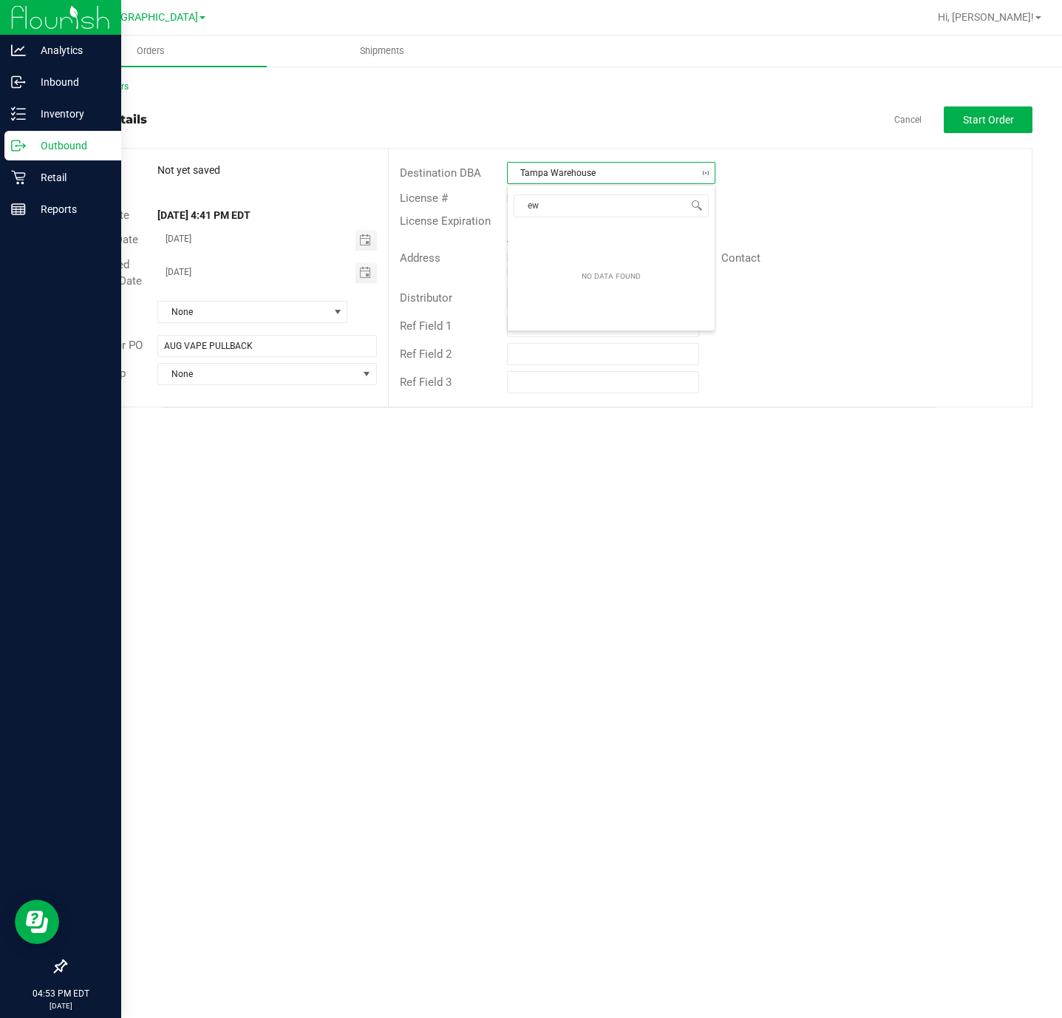
type input "e"
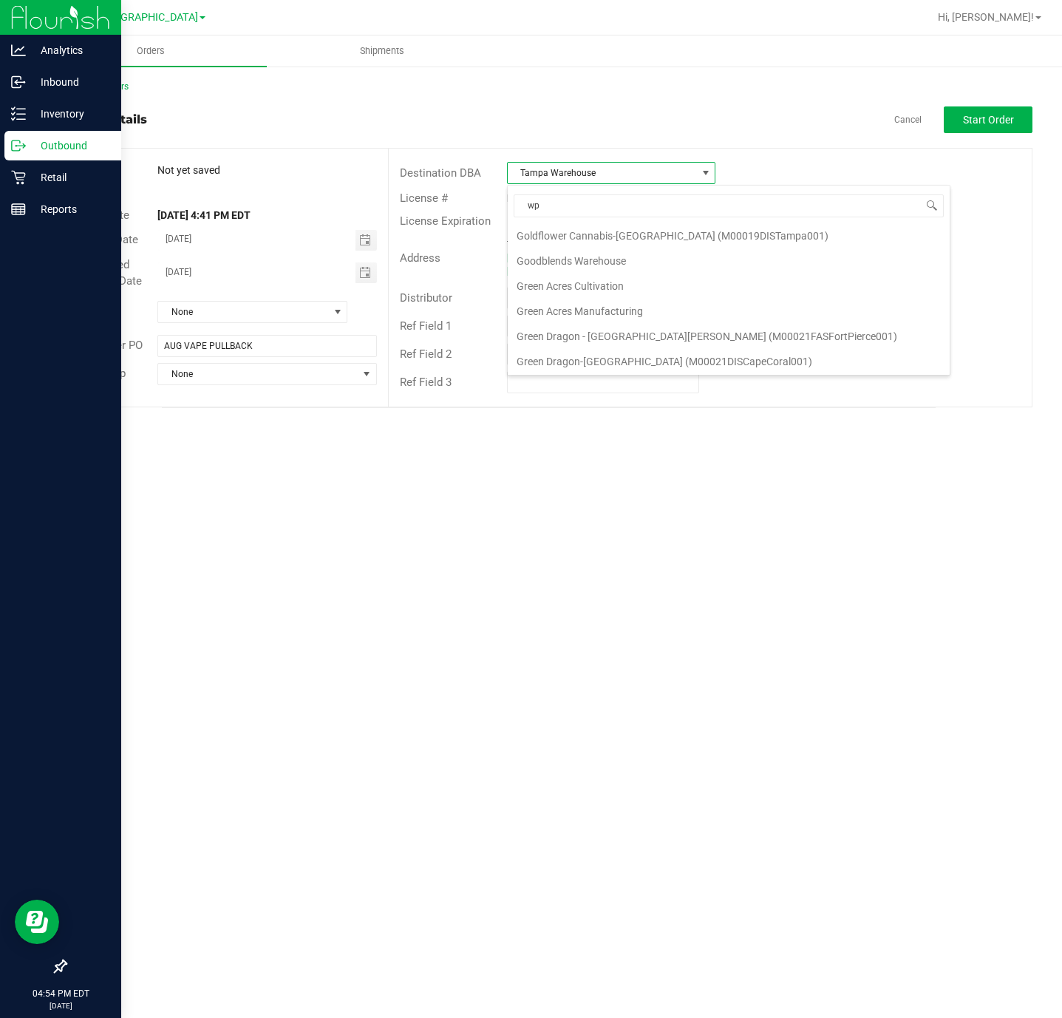
type input "wpb"
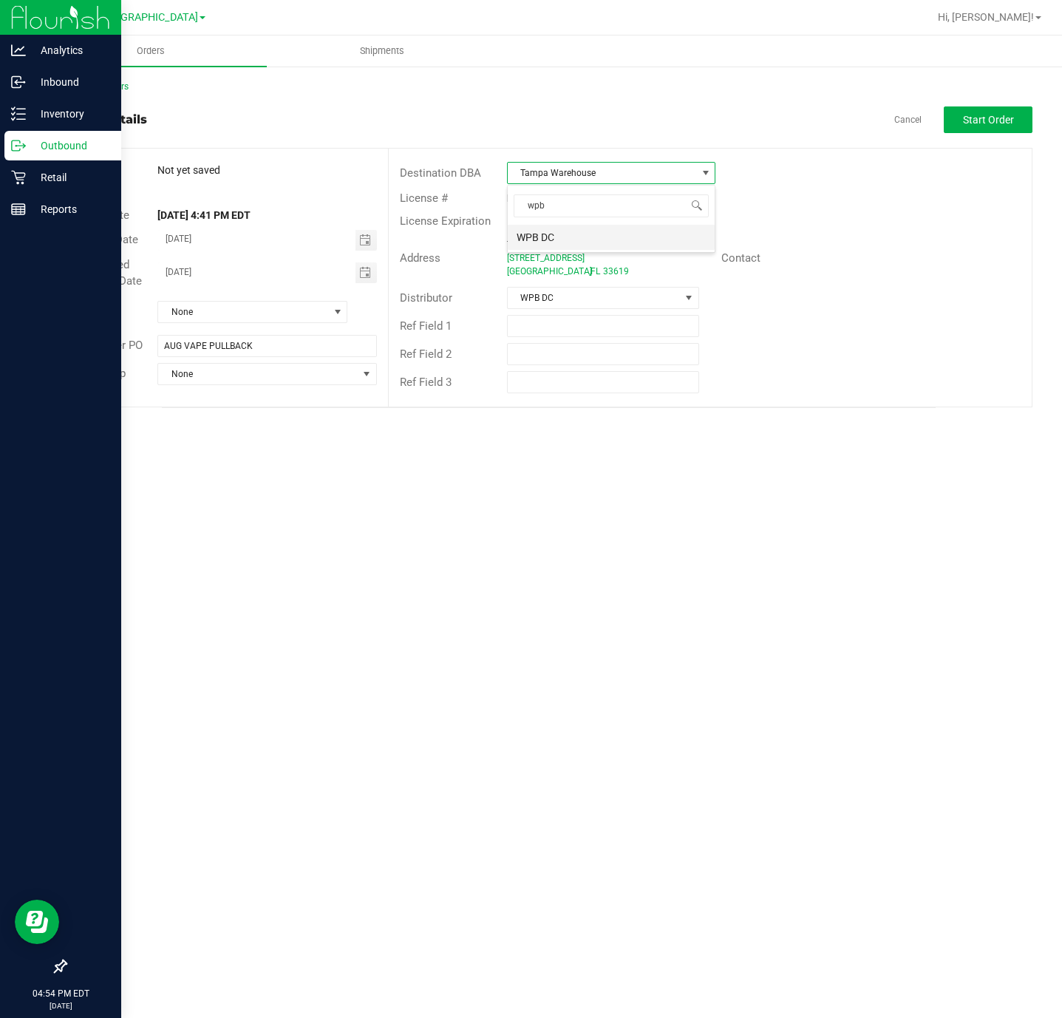
click at [592, 244] on li "WPB DC" at bounding box center [611, 237] width 207 height 25
click at [674, 302] on span "WPB DC" at bounding box center [594, 298] width 172 height 21
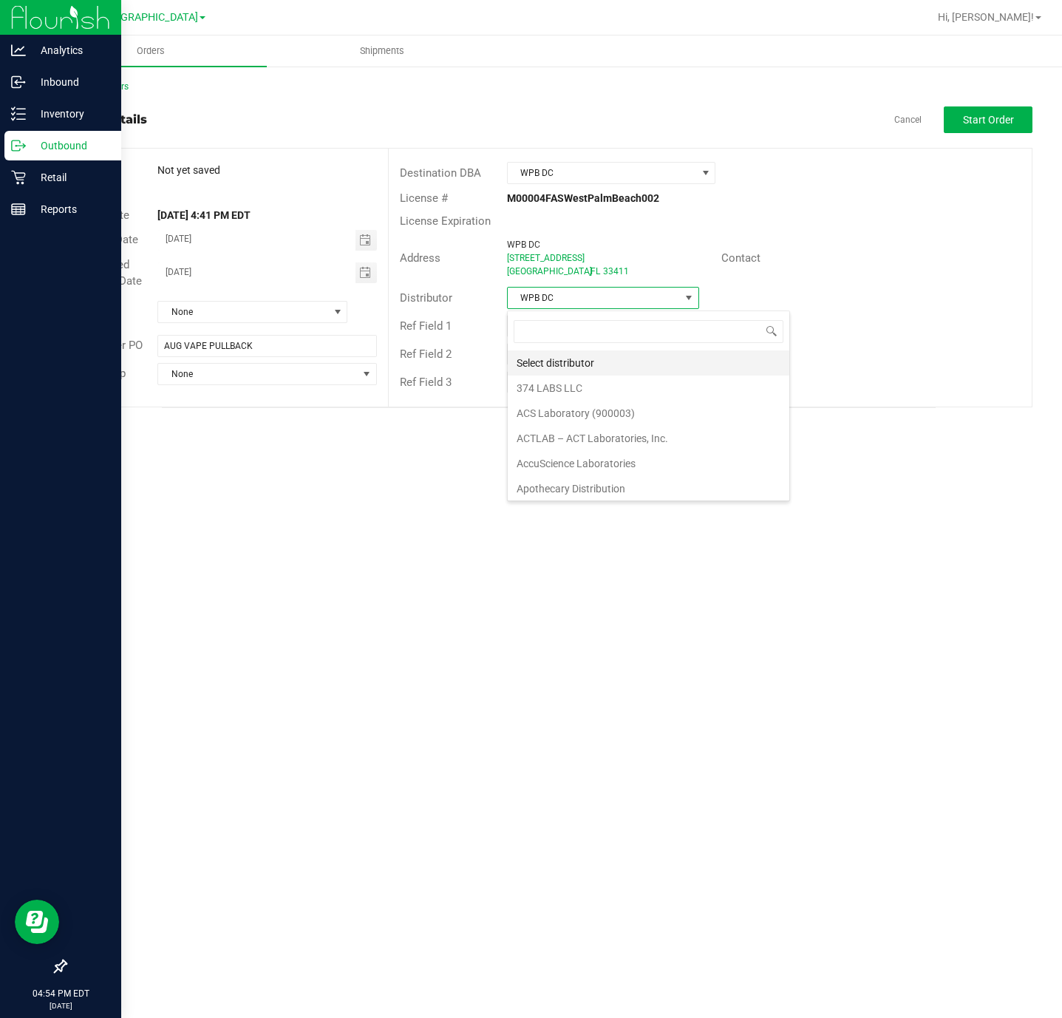
click at [542, 366] on li "Select distributor" at bounding box center [649, 362] width 282 height 25
click at [845, 322] on div "Ref Field 1" at bounding box center [710, 326] width 643 height 28
click at [633, 293] on span "Select distributor" at bounding box center [594, 298] width 172 height 21
click at [921, 342] on div "Ref Field 2" at bounding box center [710, 354] width 643 height 28
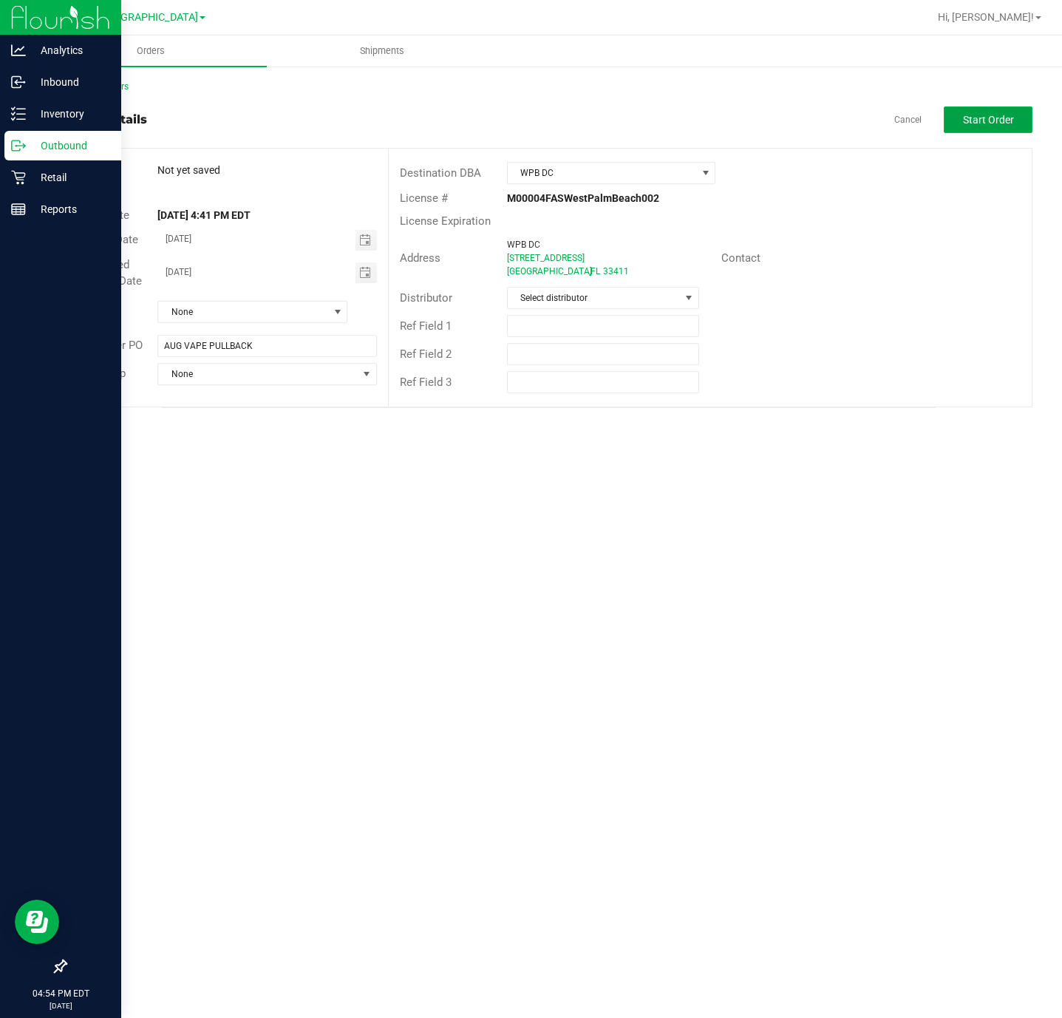
click at [980, 122] on span "Start Order" at bounding box center [988, 120] width 51 height 12
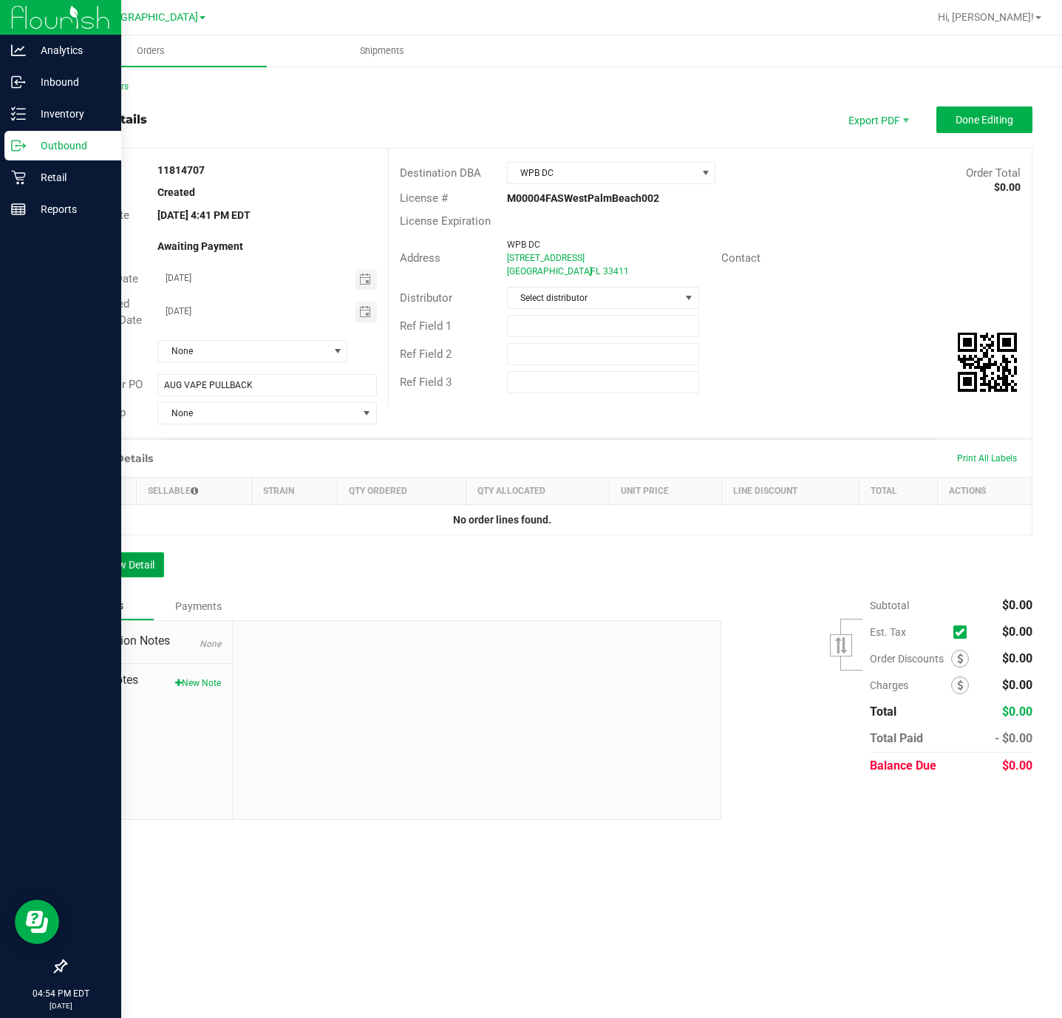
click at [81, 575] on button "Add New Detail" at bounding box center [114, 564] width 99 height 25
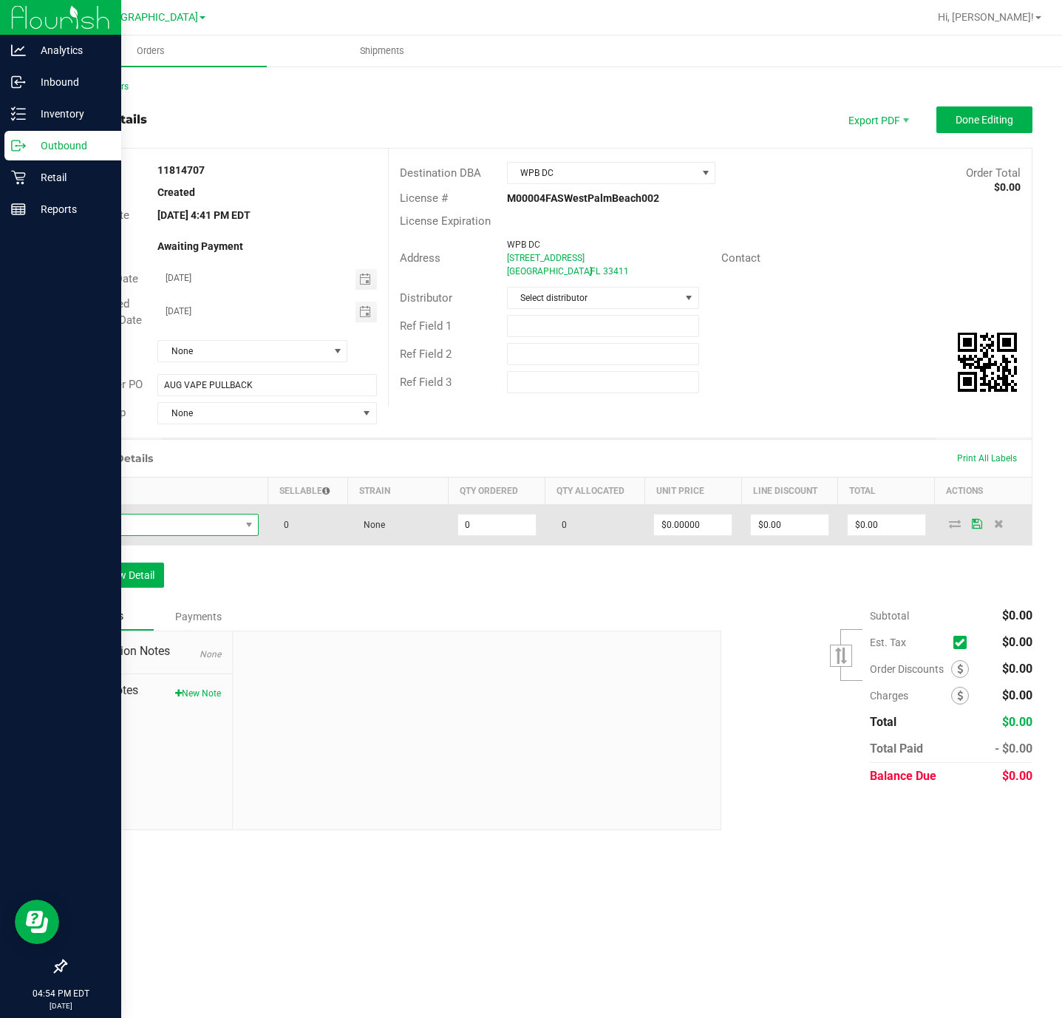
click at [242, 520] on span "NO DATA FOUND" at bounding box center [248, 524] width 18 height 21
type input "-"
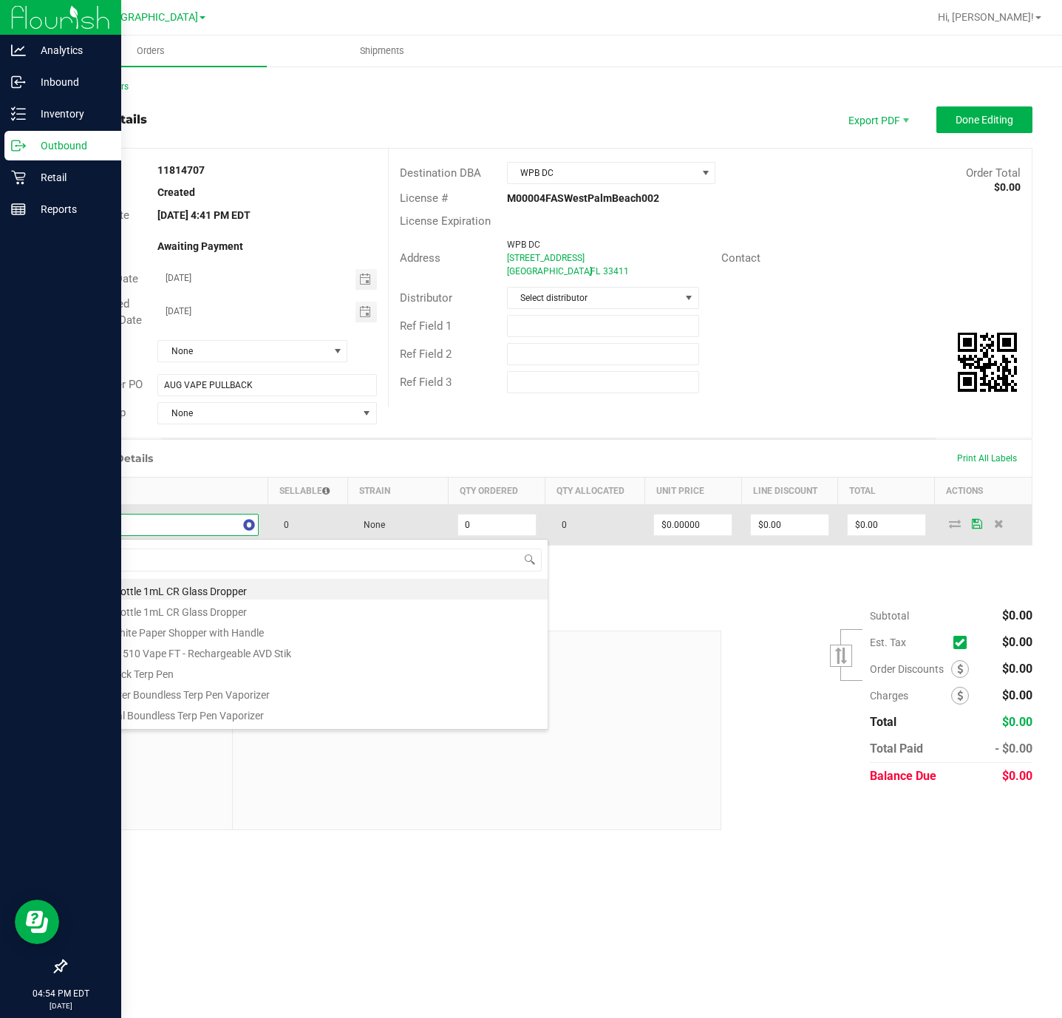
type input "jel"
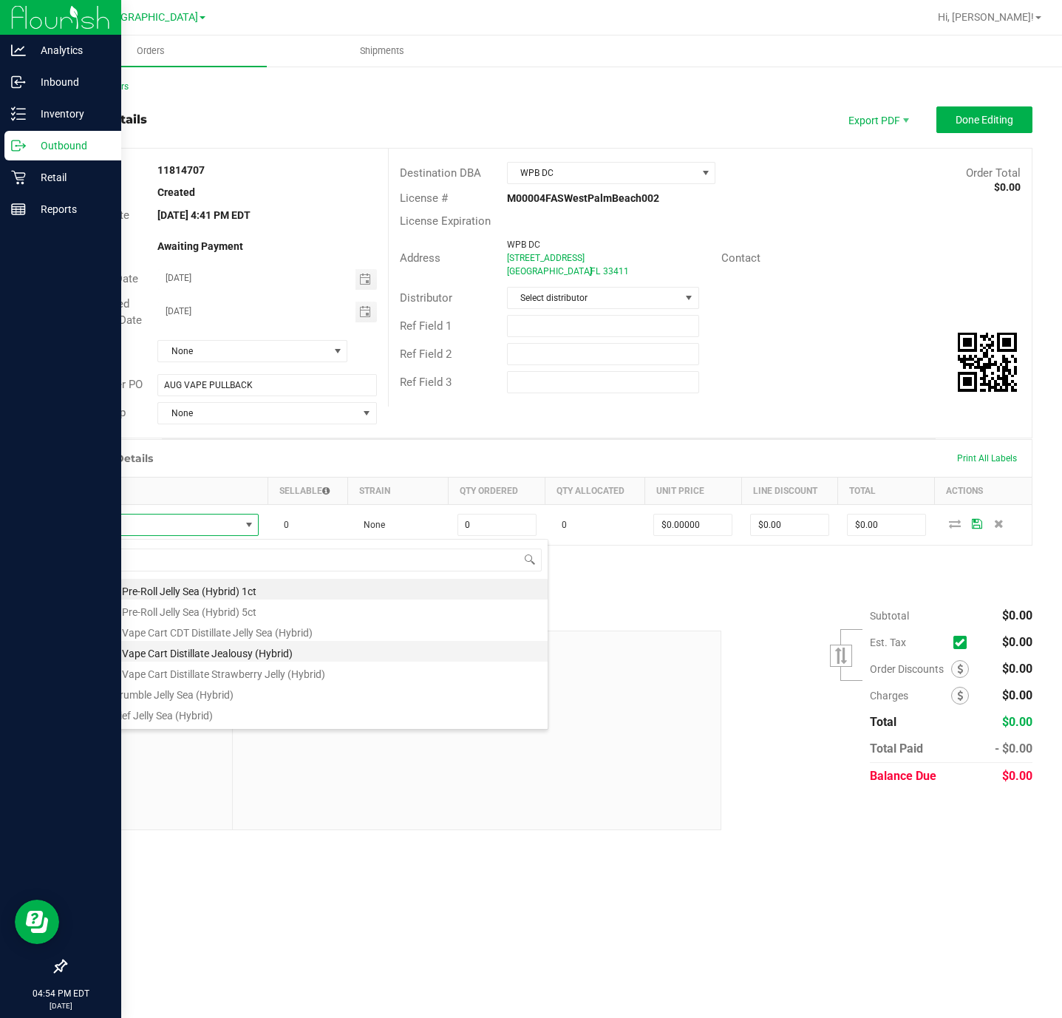
click at [242, 653] on li "FT 0.5g Vape Cart Distillate Jealousy (Hybrid)" at bounding box center [312, 651] width 472 height 21
type input "0 ea"
type input "$50.00000"
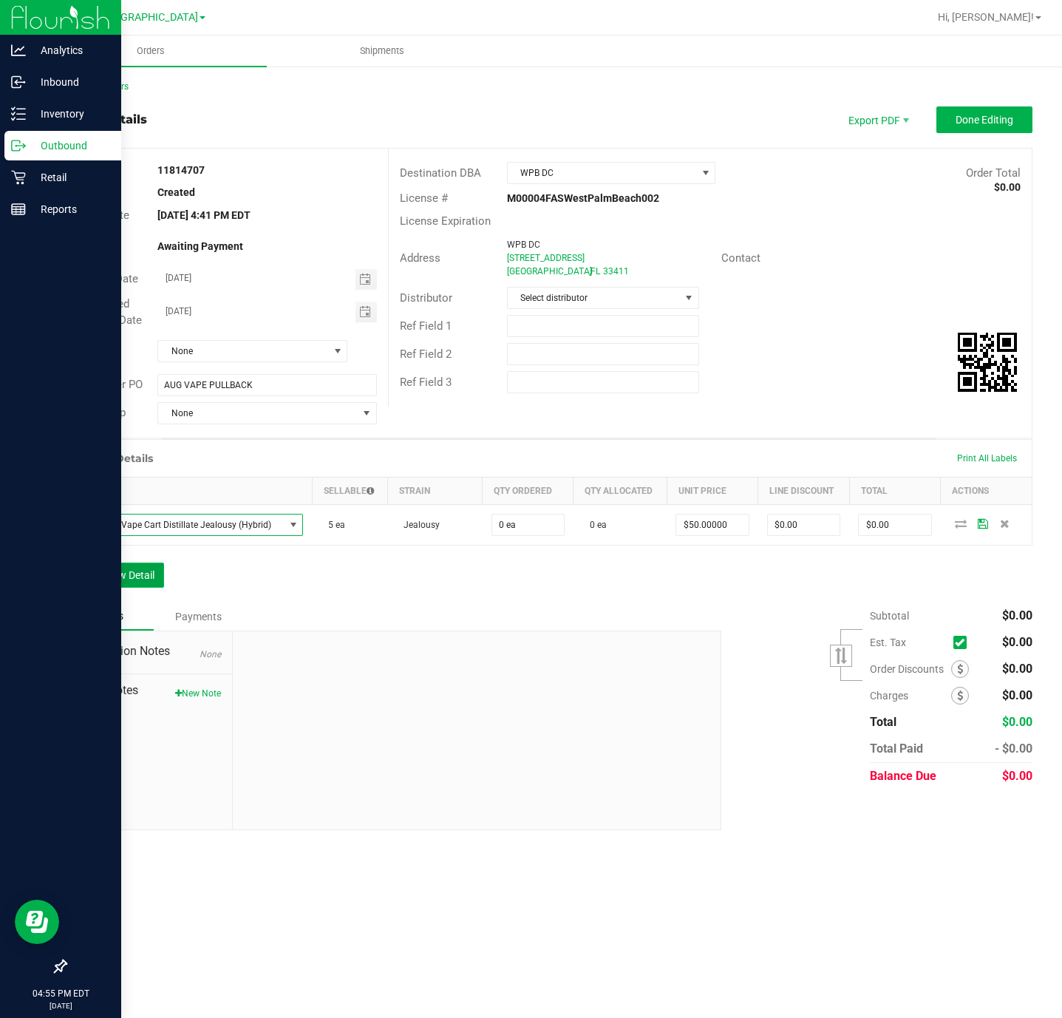
click at [116, 579] on button "Add New Detail" at bounding box center [114, 575] width 99 height 25
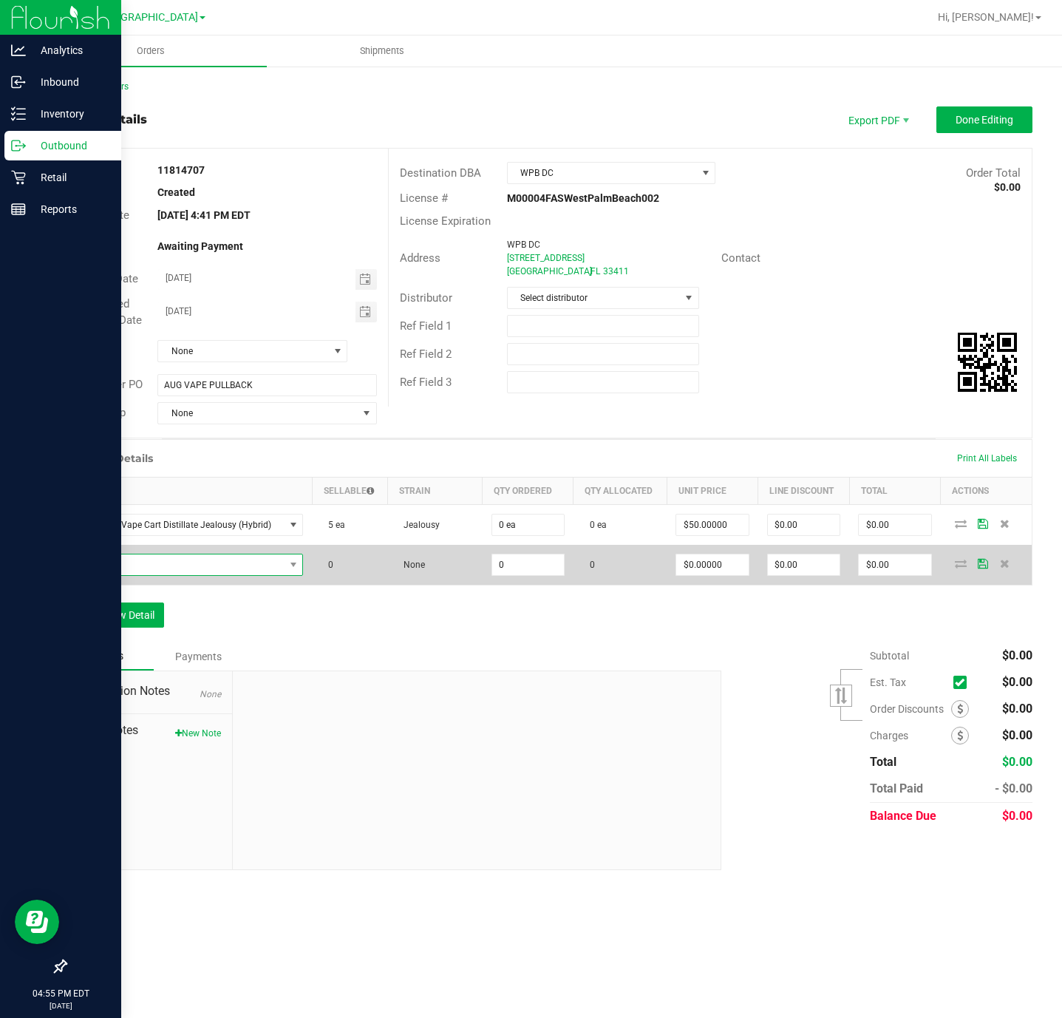
click at [145, 570] on span "NO DATA FOUND" at bounding box center [180, 564] width 208 height 21
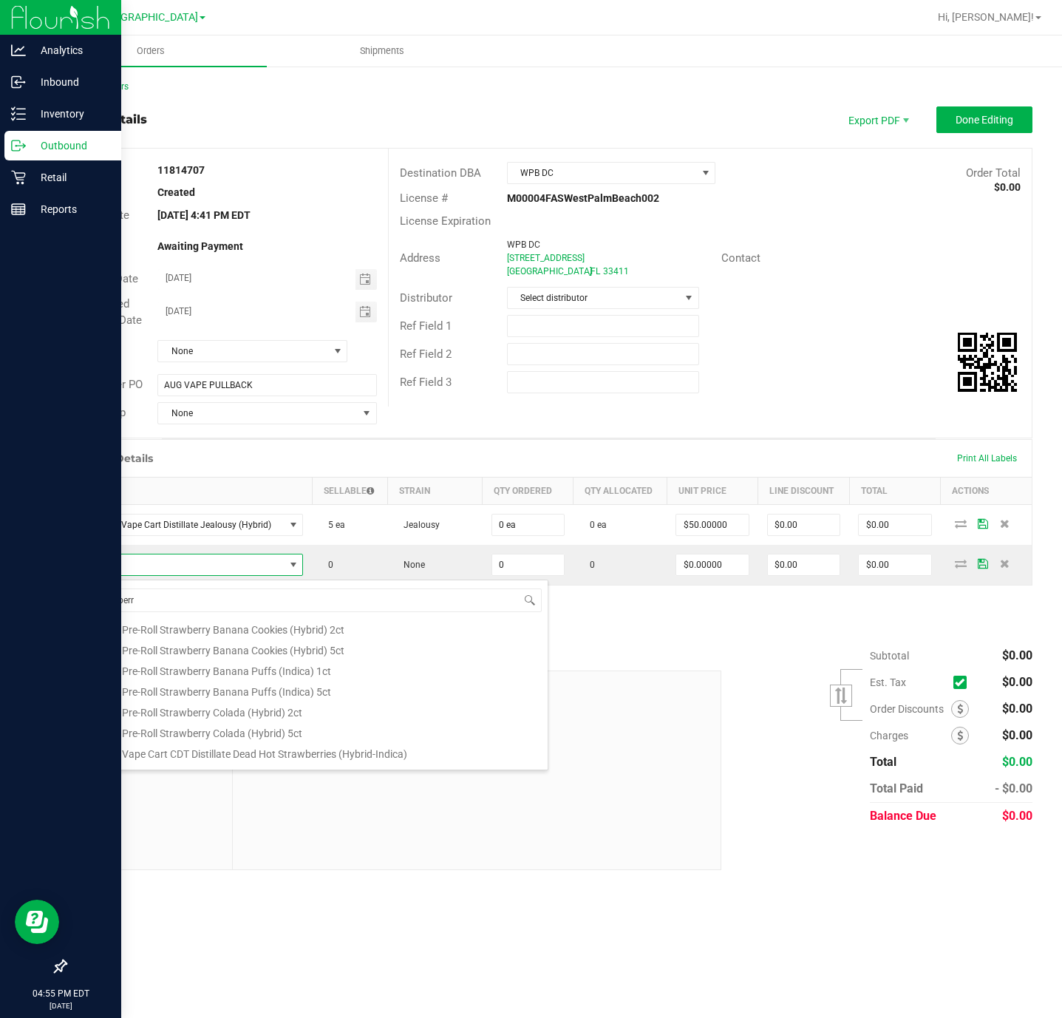
scroll to position [266, 0]
type input "strawberry cou"
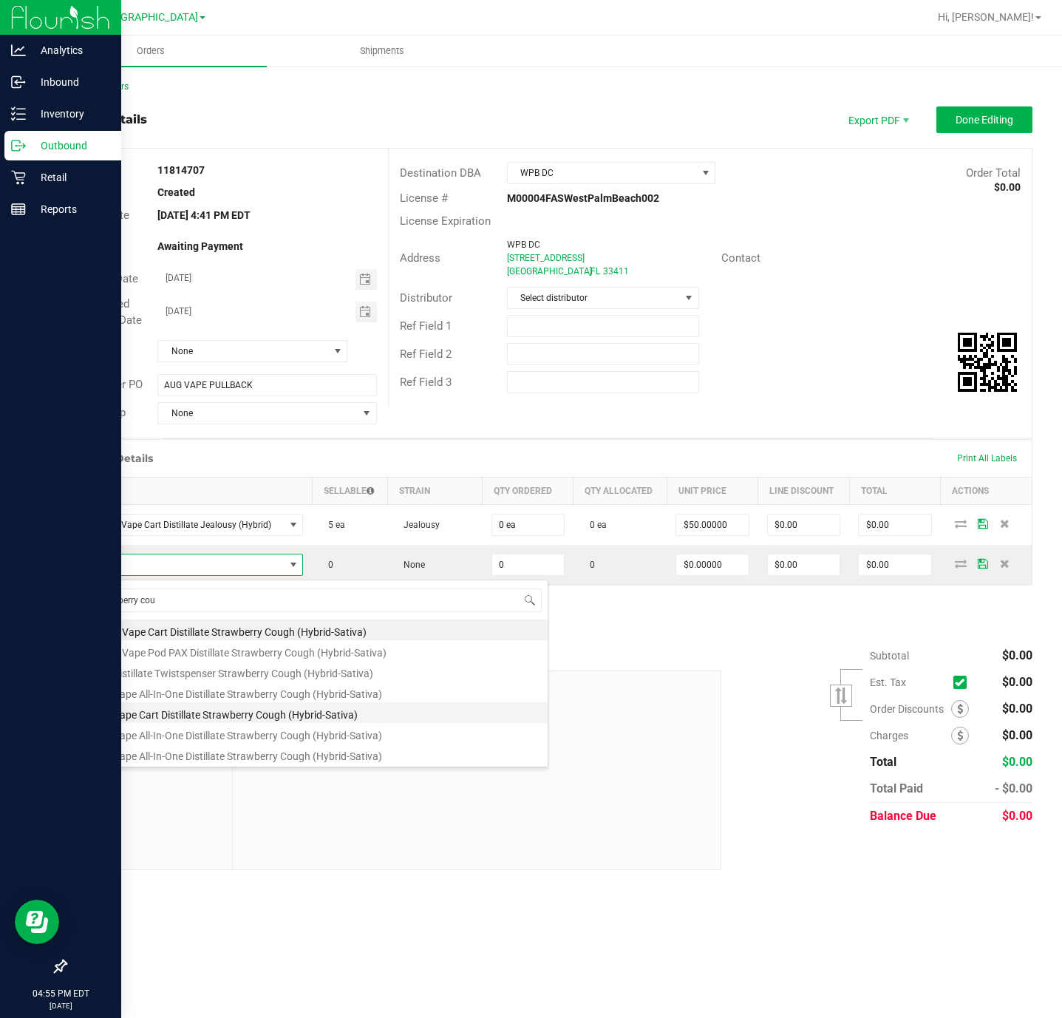
click at [284, 708] on li "FT 1g Vape Cart Distillate Strawberry Cough (Hybrid-Sativa)" at bounding box center [312, 712] width 472 height 21
type input "0 ea"
type input "$90.00000"
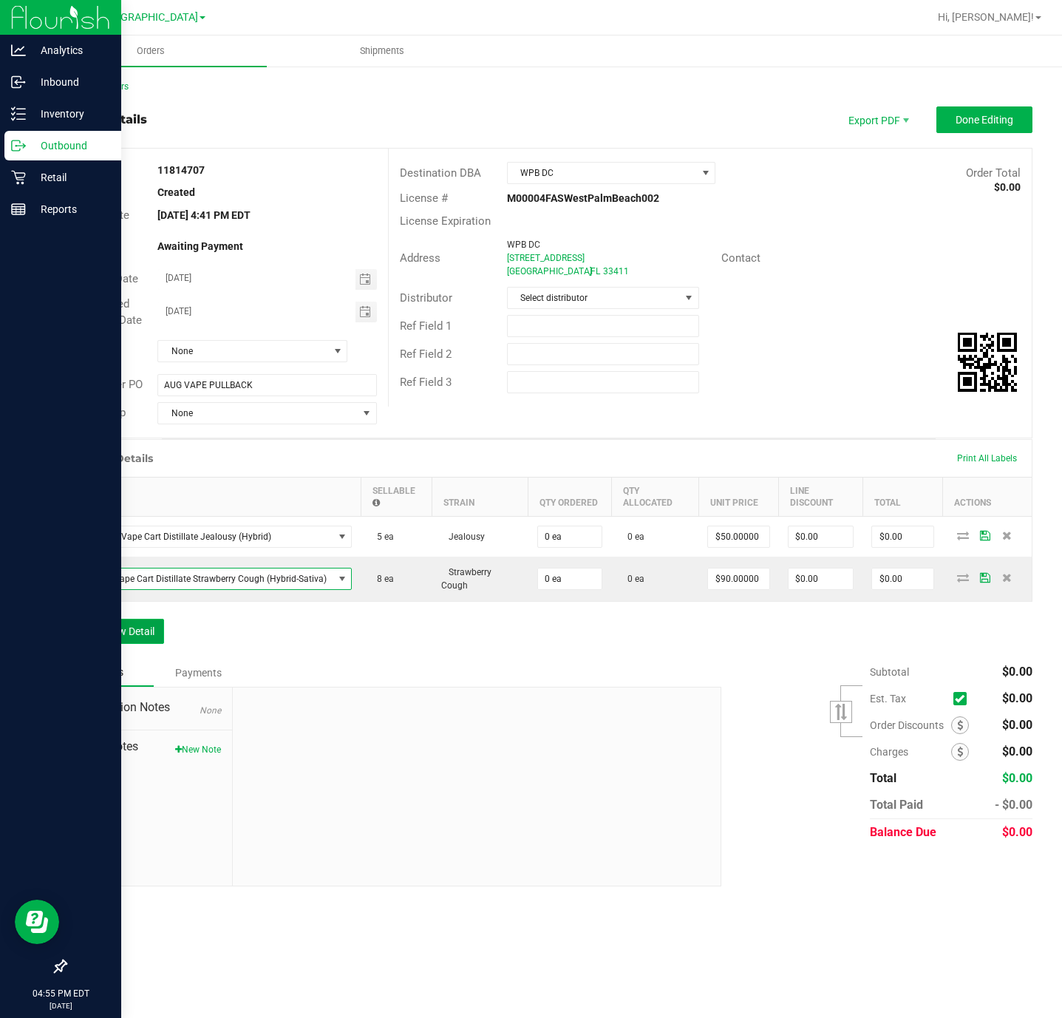
click at [135, 633] on button "Add New Detail" at bounding box center [114, 631] width 99 height 25
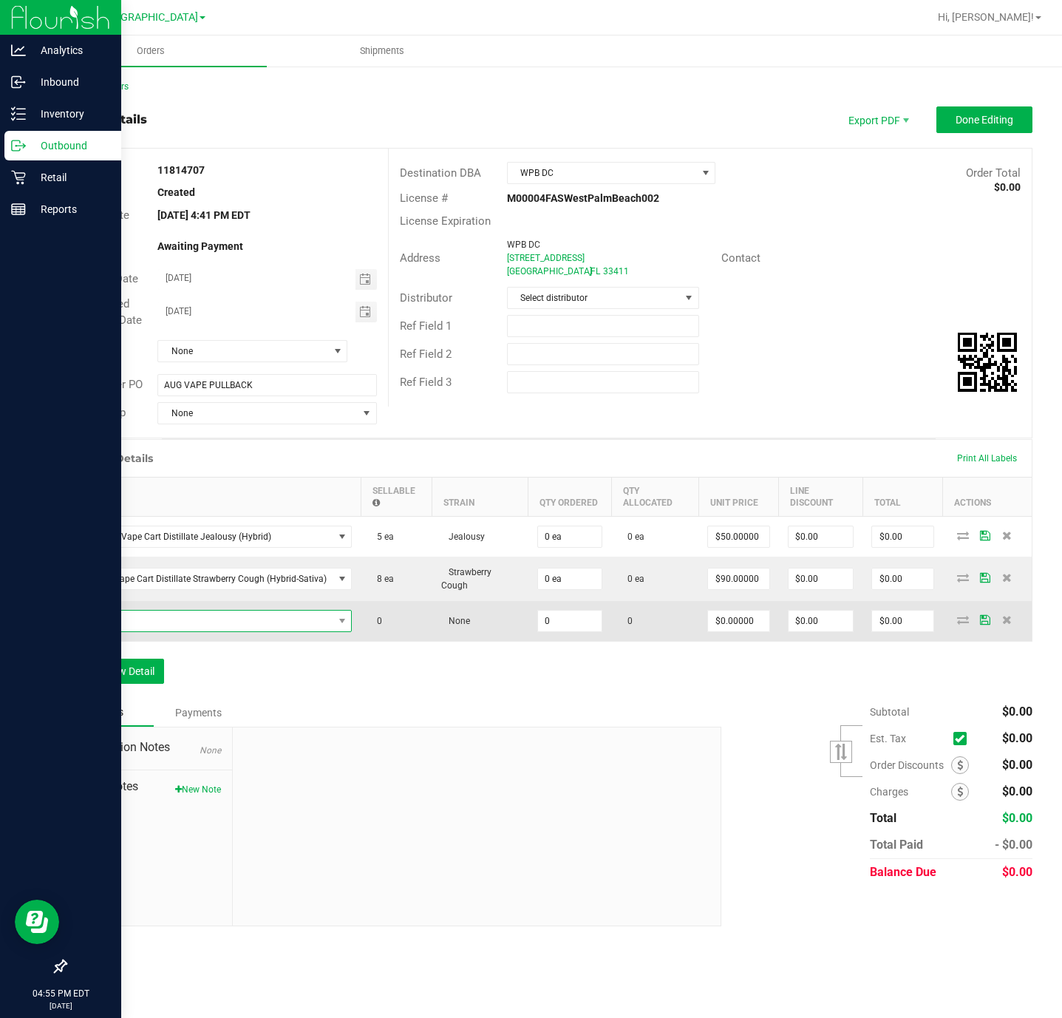
click at [213, 628] on span "NO DATA FOUND" at bounding box center [204, 621] width 257 height 21
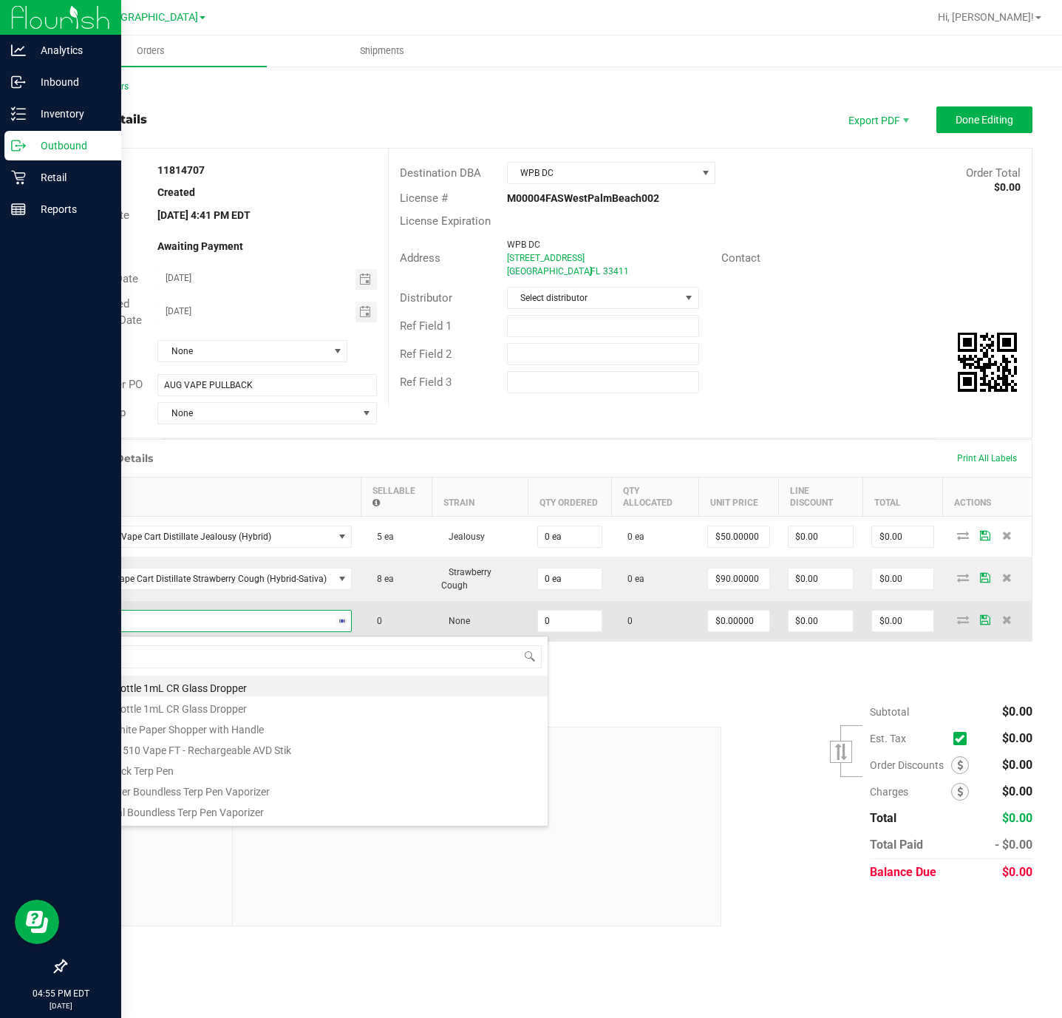
type input "blue z"
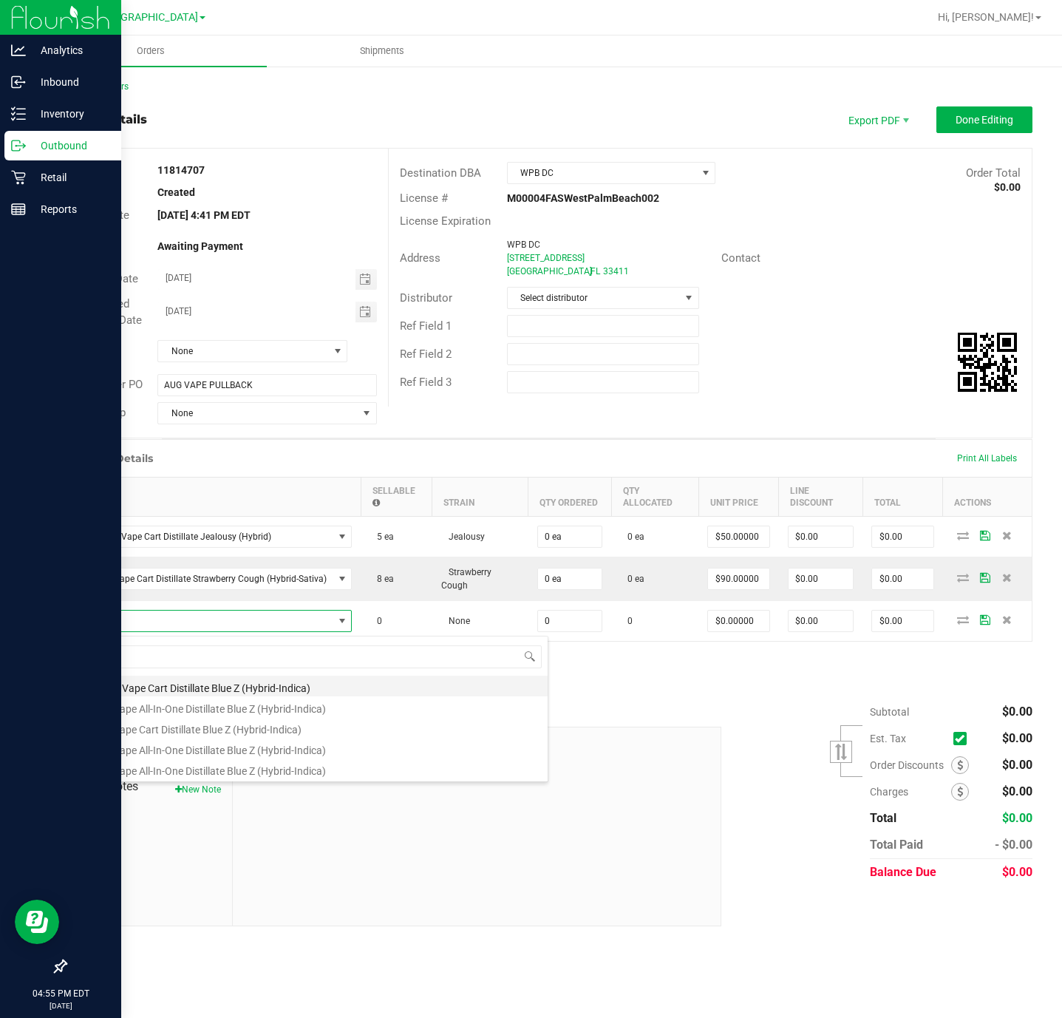
click at [216, 681] on li "FT 0.5g Vape Cart Distillate Blue Z (Hybrid-Indica)" at bounding box center [312, 686] width 472 height 21
type input "0 ea"
type input "$50.00000"
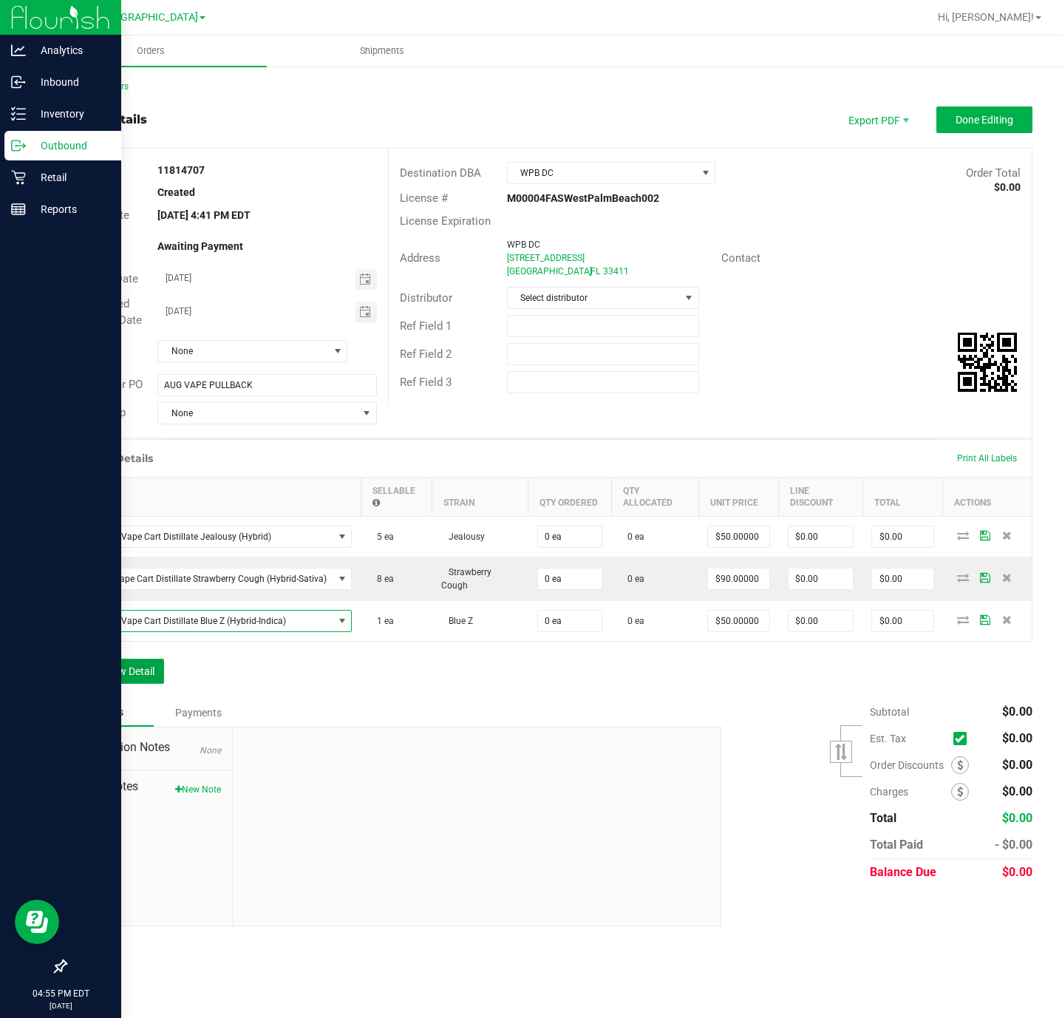
click at [135, 679] on button "Add New Detail" at bounding box center [114, 671] width 99 height 25
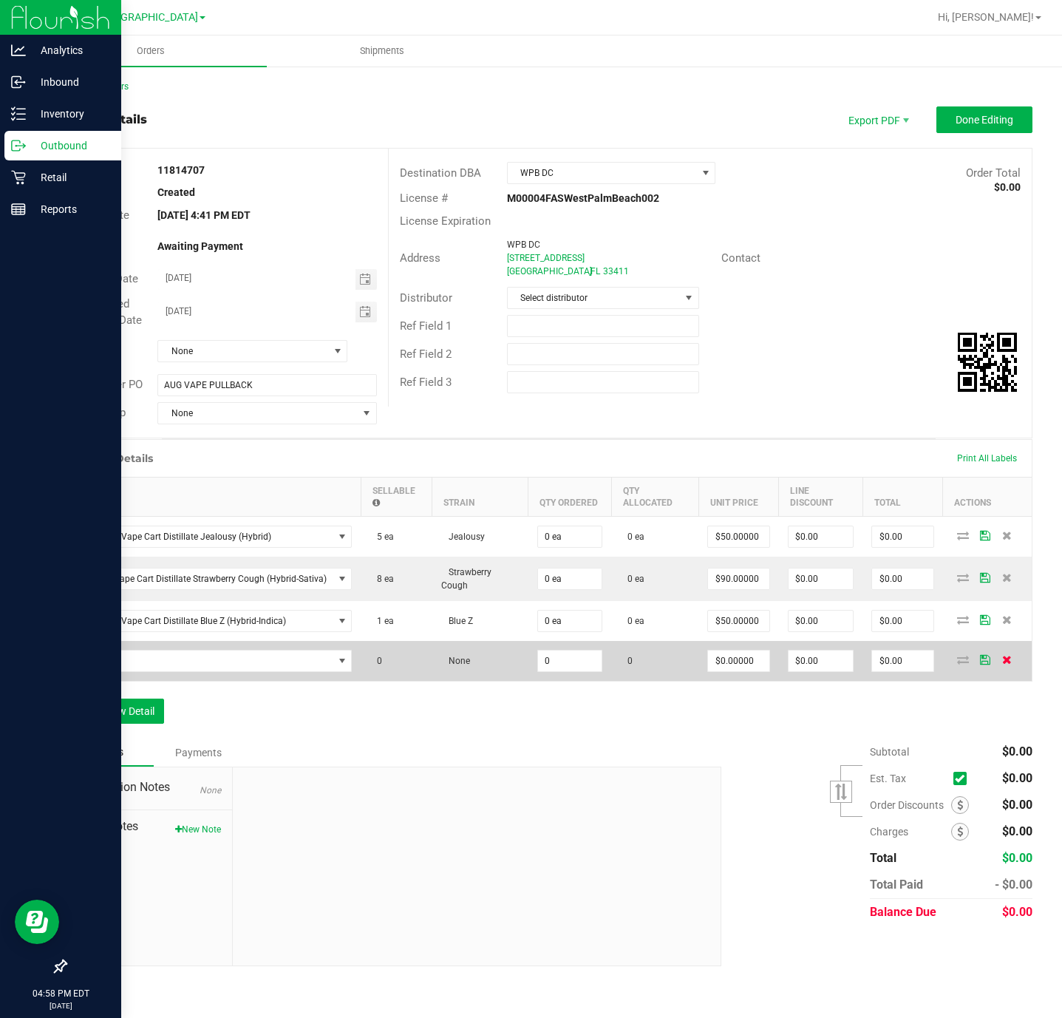
click at [1001, 664] on span at bounding box center [1007, 659] width 22 height 9
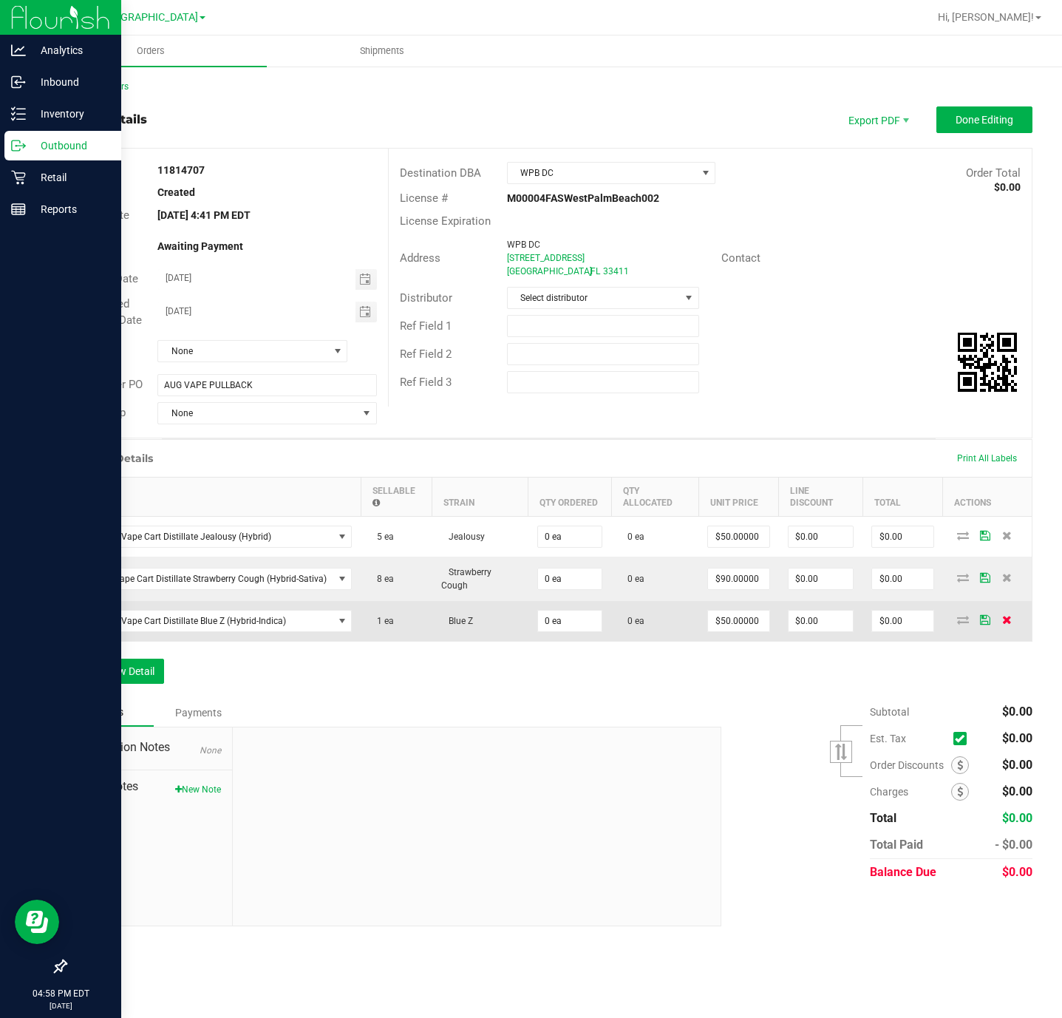
click at [1003, 622] on icon at bounding box center [1007, 619] width 10 height 9
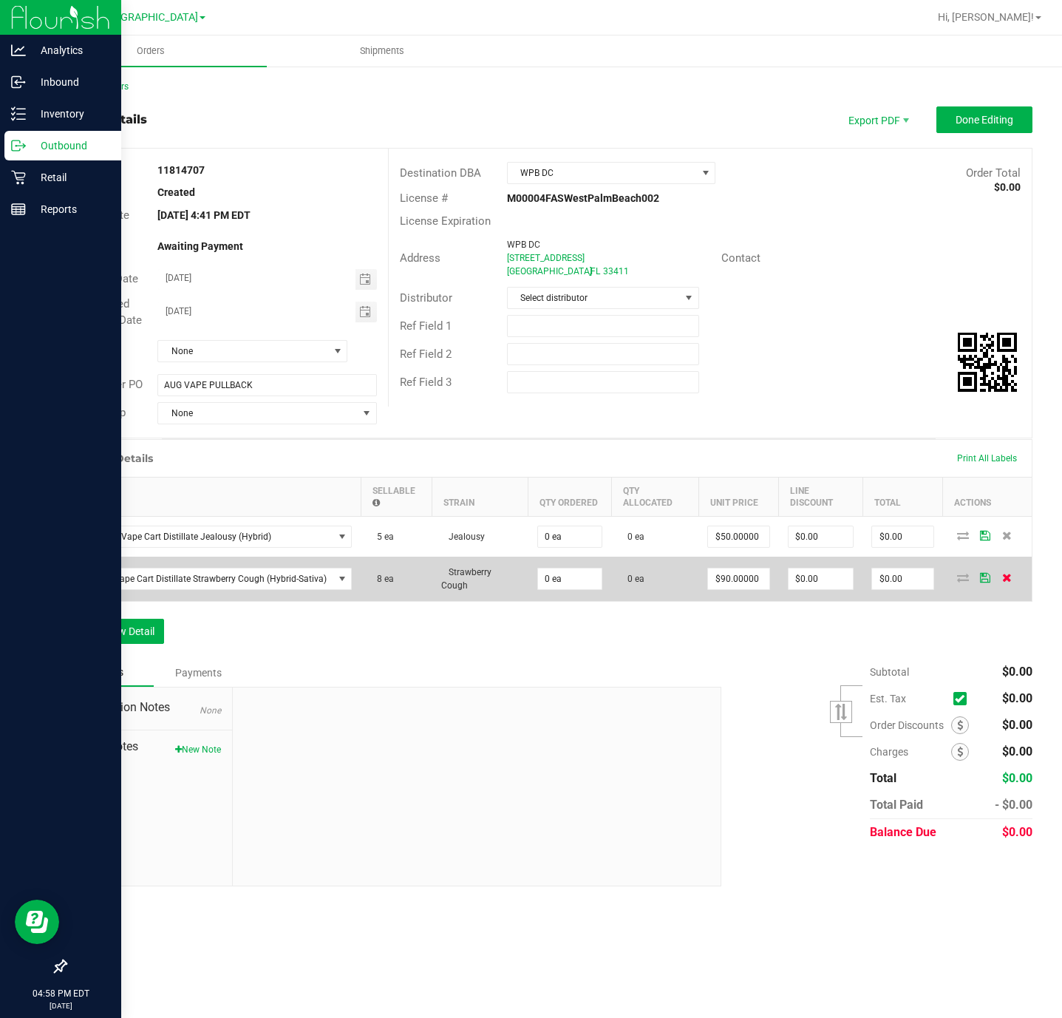
click at [1010, 581] on icon at bounding box center [1007, 577] width 10 height 9
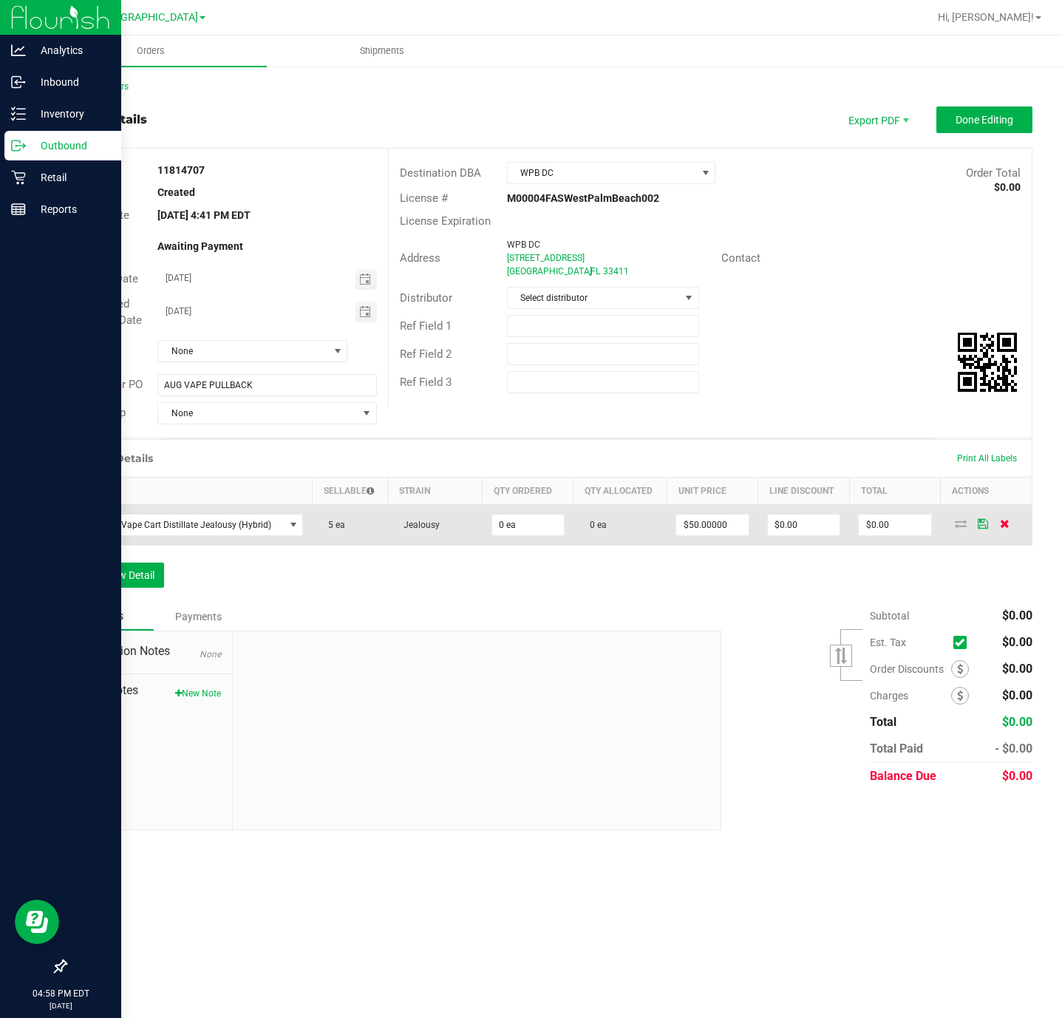
click at [1008, 528] on icon at bounding box center [1005, 523] width 10 height 9
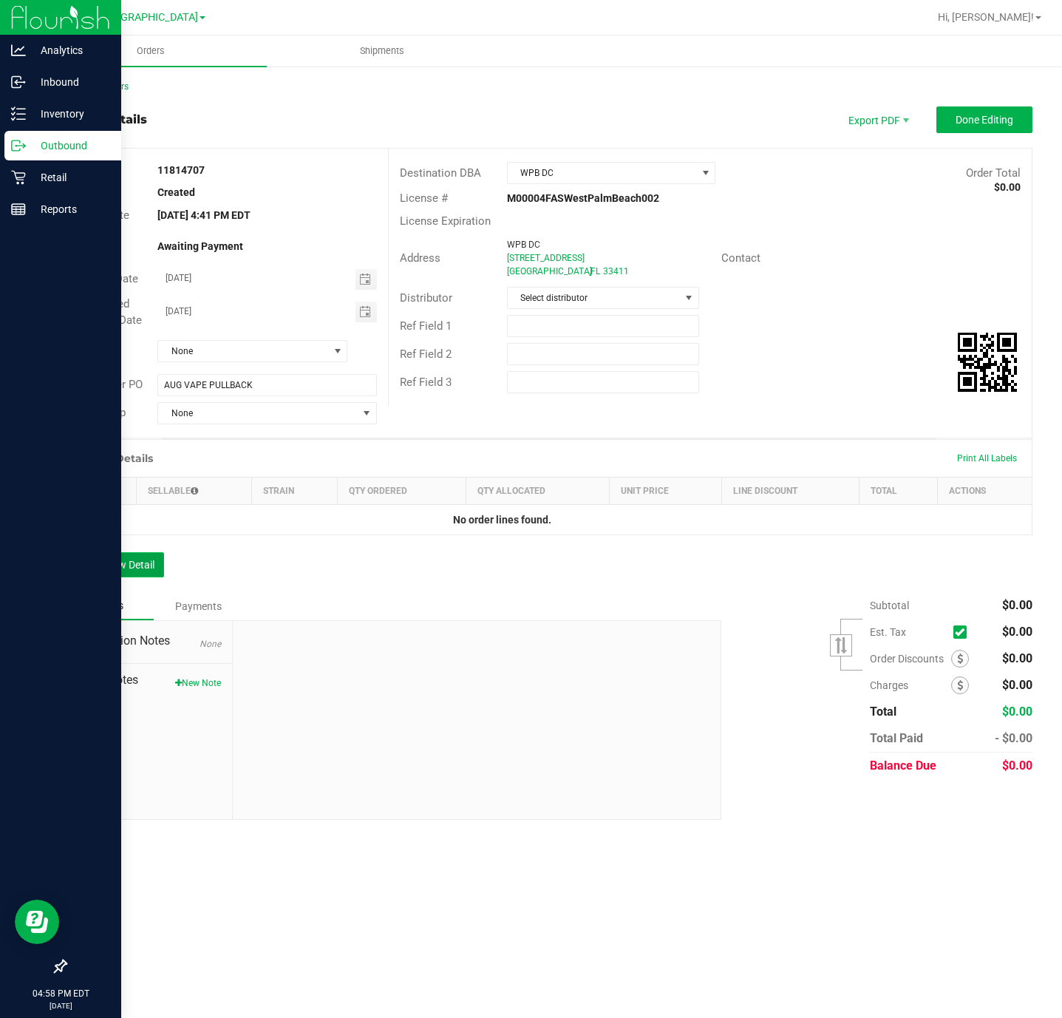
click at [133, 571] on button "Add New Detail" at bounding box center [114, 564] width 99 height 25
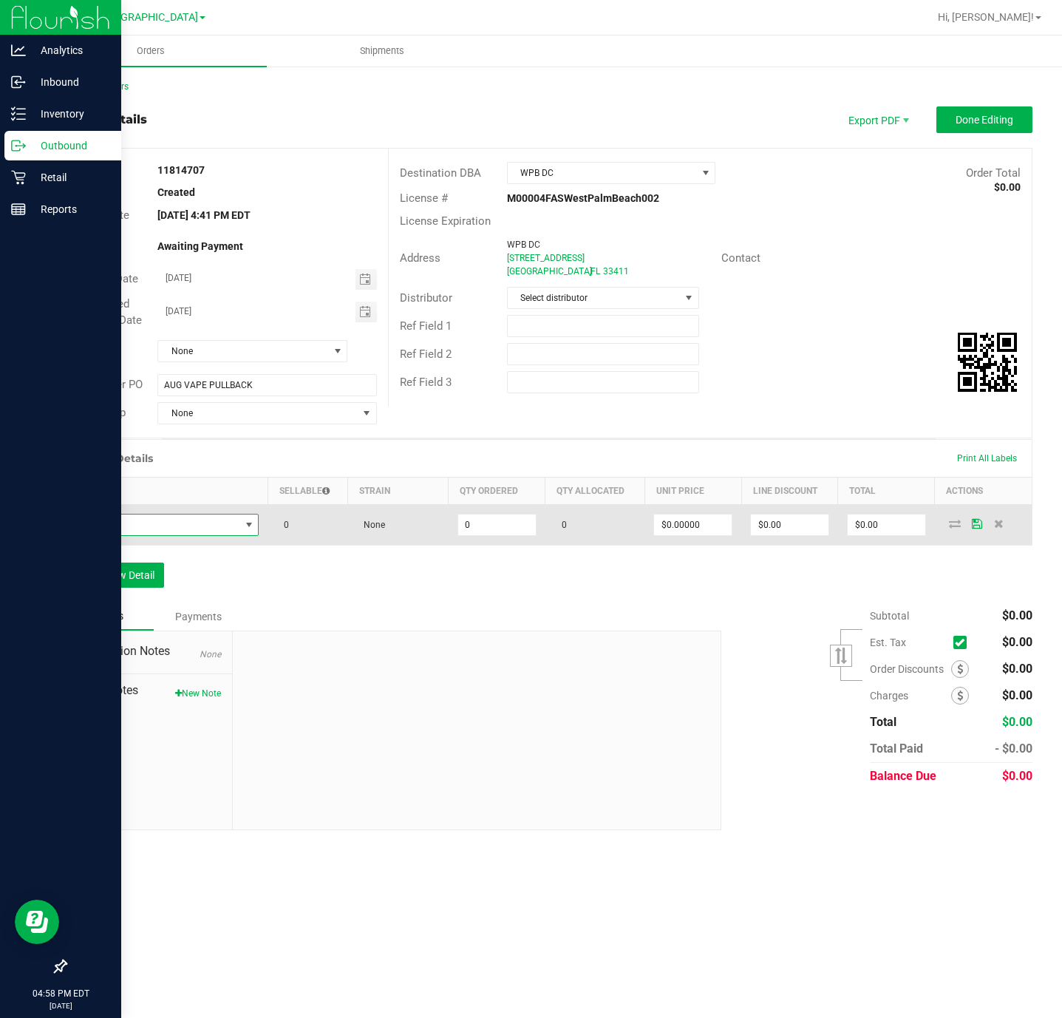
click at [185, 530] on span "NO DATA FOUND" at bounding box center [158, 524] width 164 height 21
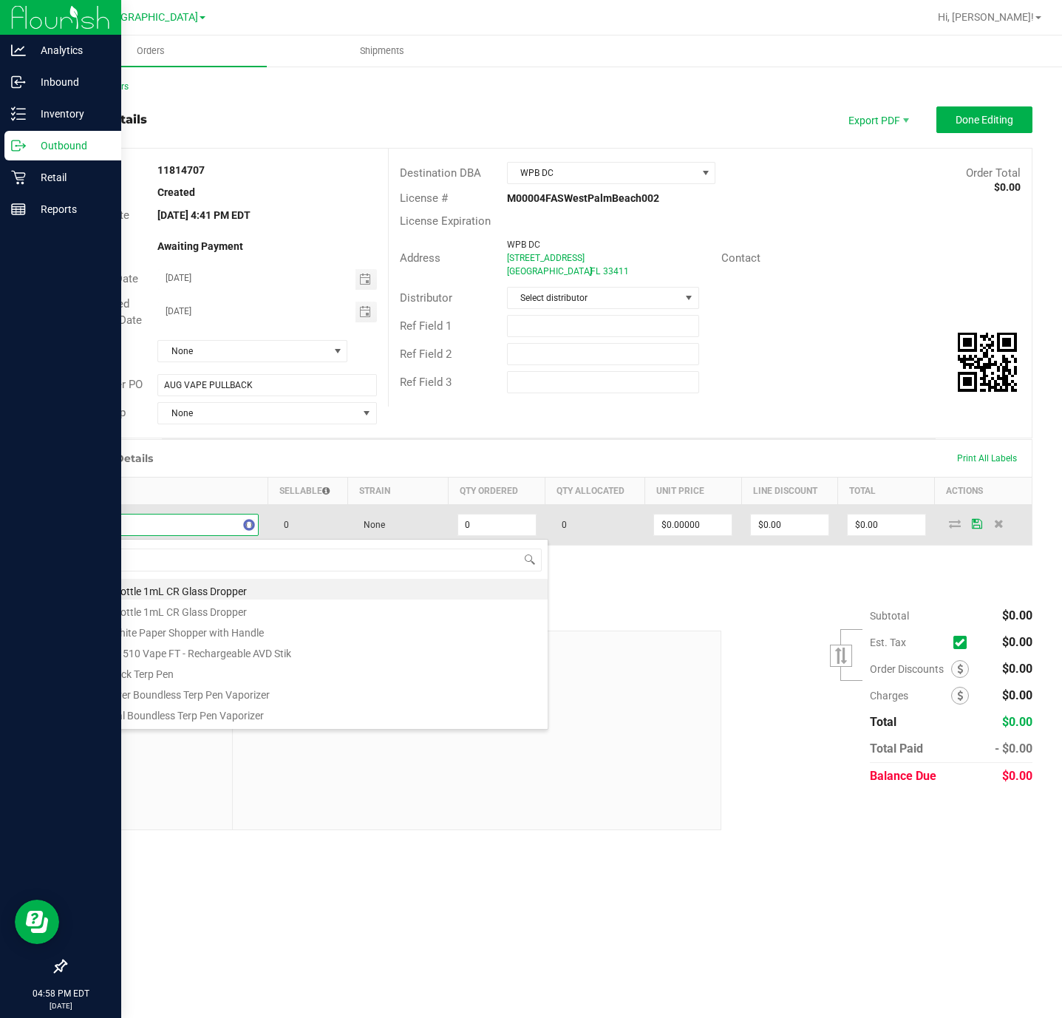
type input "bzk"
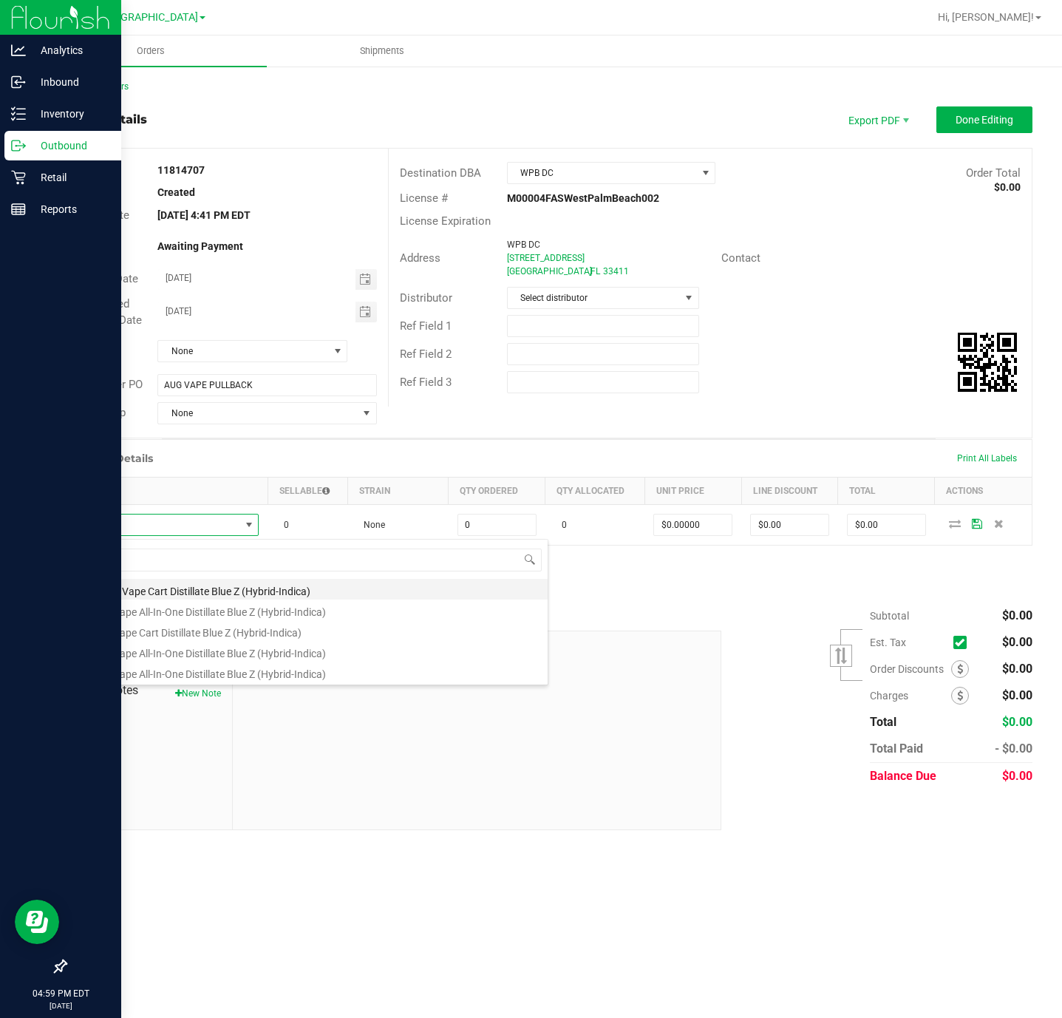
click at [322, 588] on li "FT 0.5g Vape Cart Distillate Blue Z (Hybrid-Indica)" at bounding box center [312, 589] width 472 height 21
type input "0 ea"
type input "$50.00000"
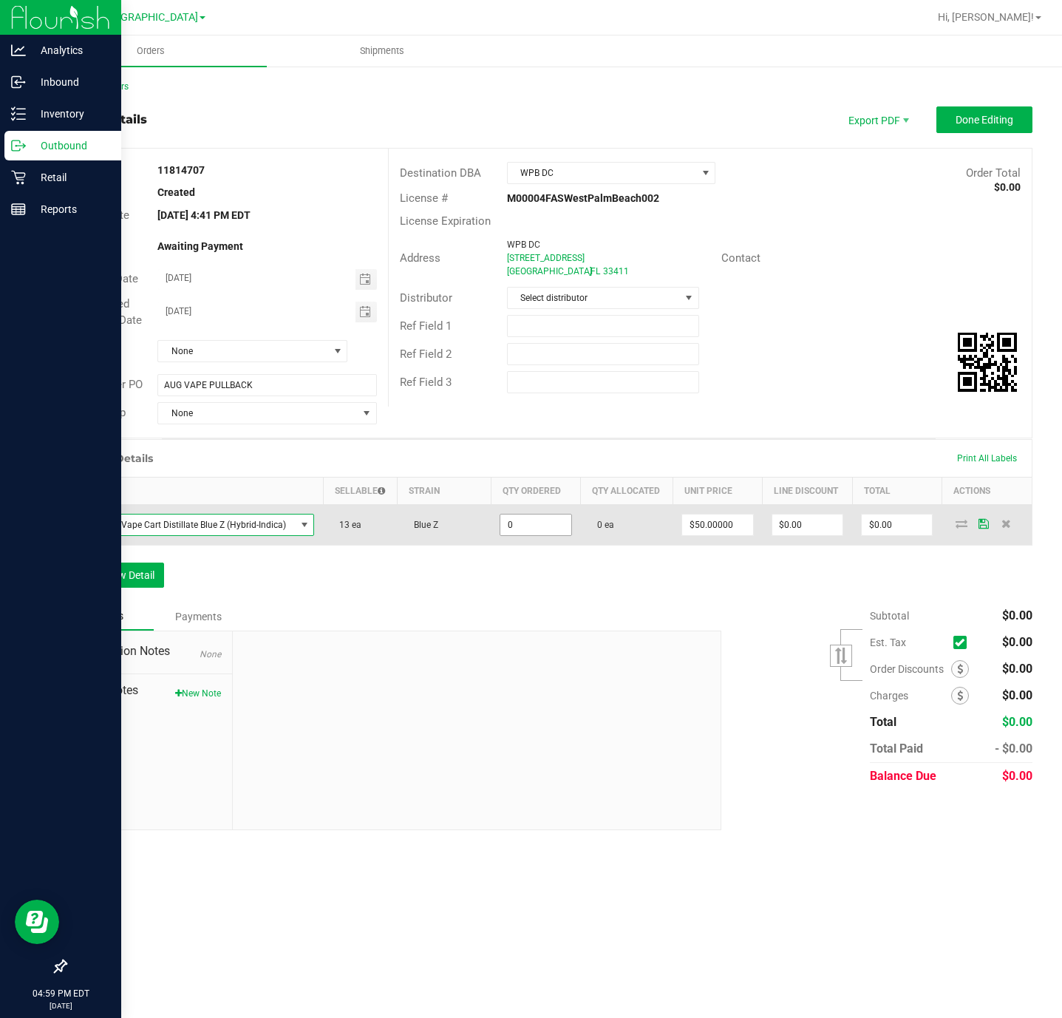
click at [540, 533] on input "0" at bounding box center [535, 524] width 70 height 21
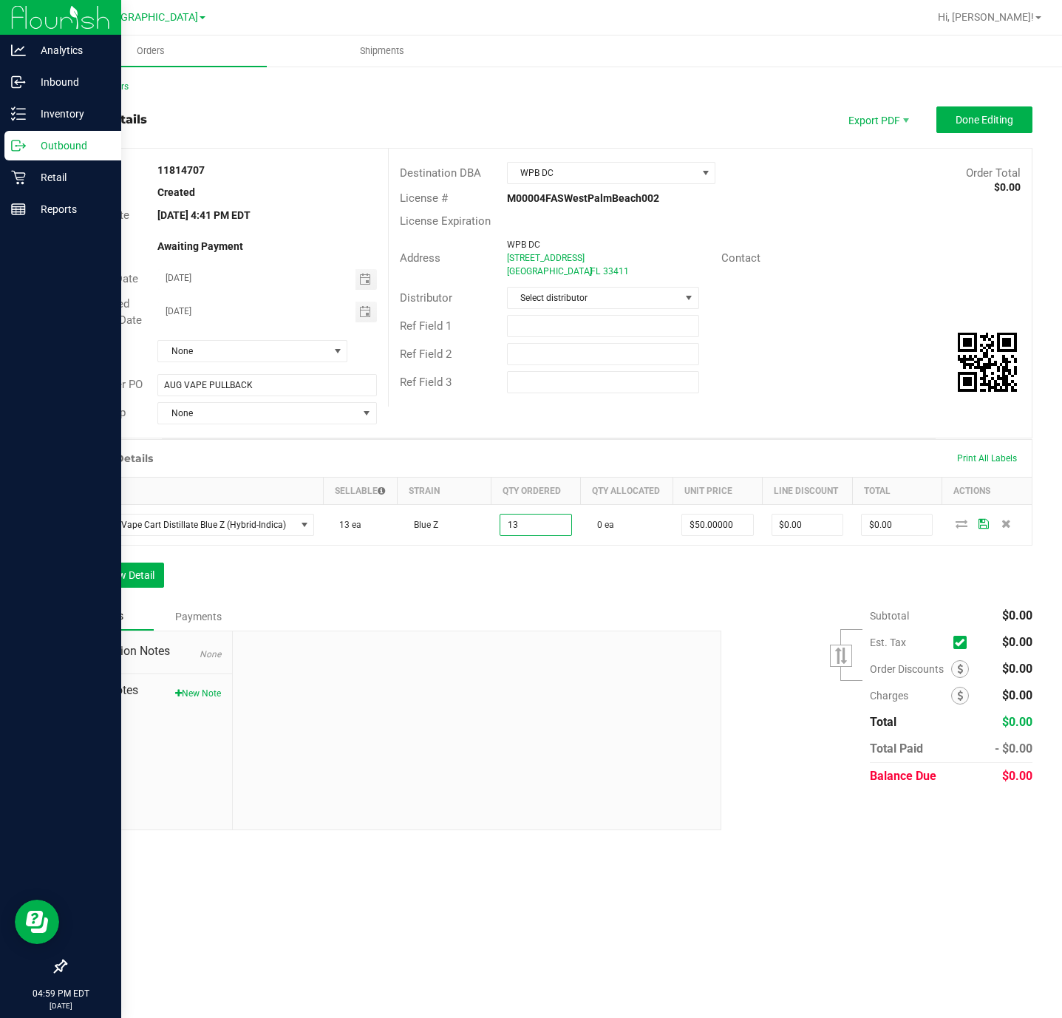
type input "13 ea"
type input "$650.00"
drag, startPoint x: 586, startPoint y: 617, endPoint x: 594, endPoint y: 619, distance: 8.3
click at [592, 617] on div "Notes Payments" at bounding box center [387, 616] width 645 height 28
click at [114, 583] on button "Add New Detail" at bounding box center [114, 575] width 99 height 25
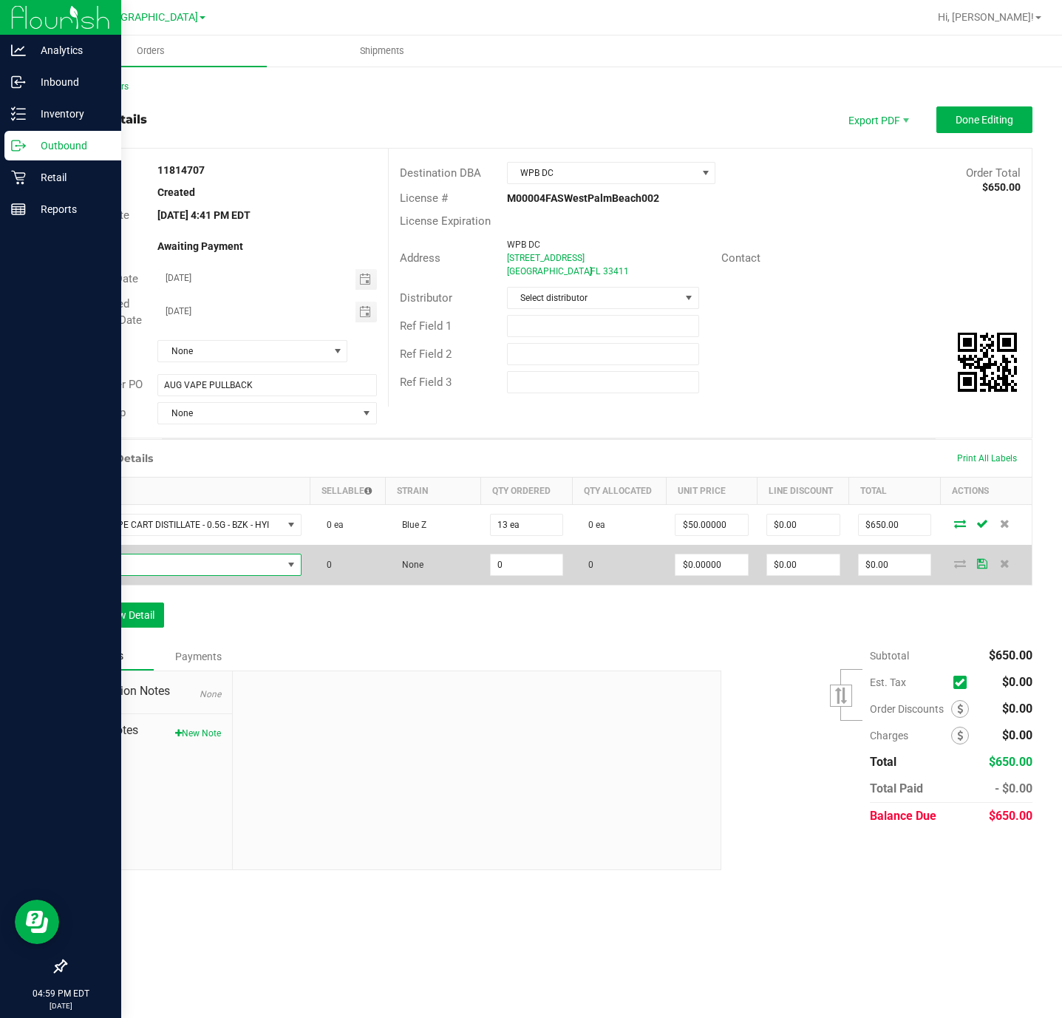
click at [154, 557] on span "NO DATA FOUND" at bounding box center [179, 564] width 206 height 21
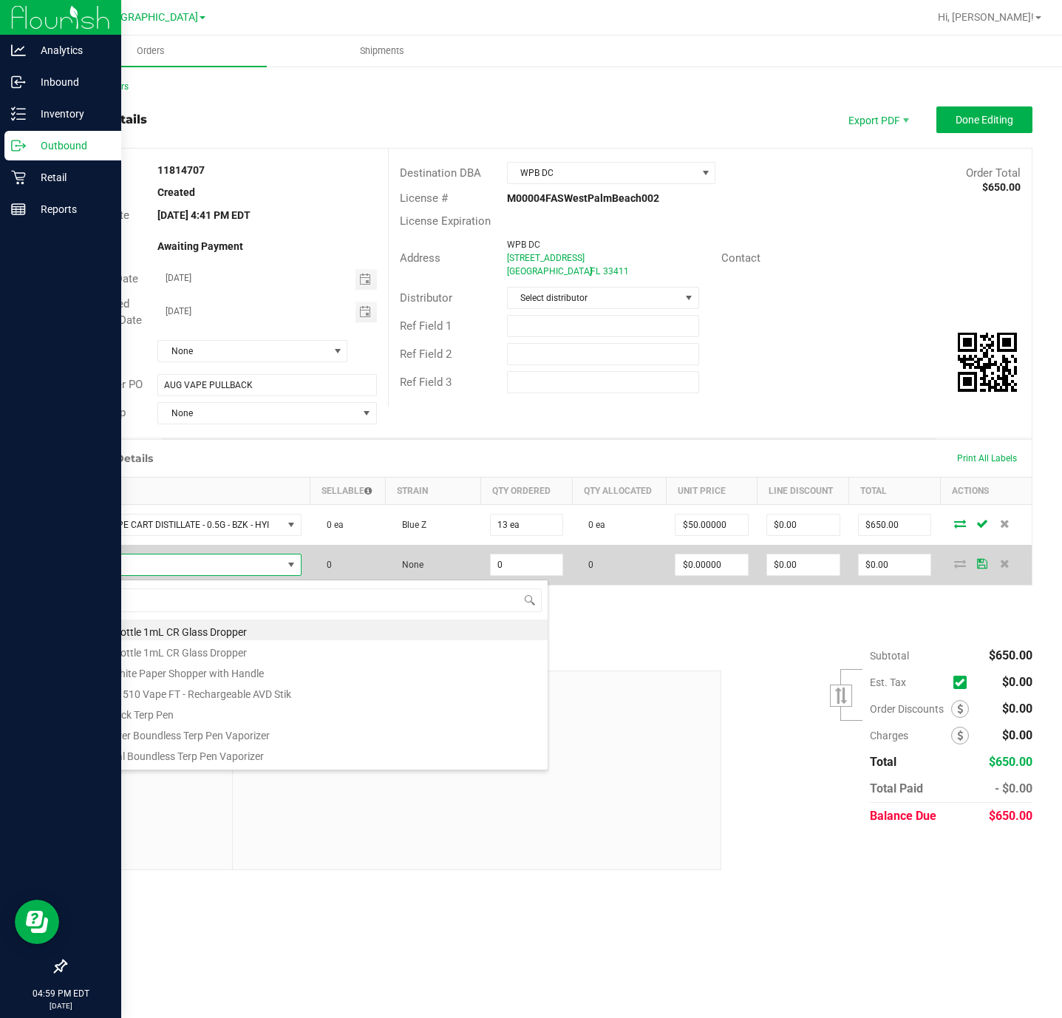
scroll to position [22, 227]
type input "jel"
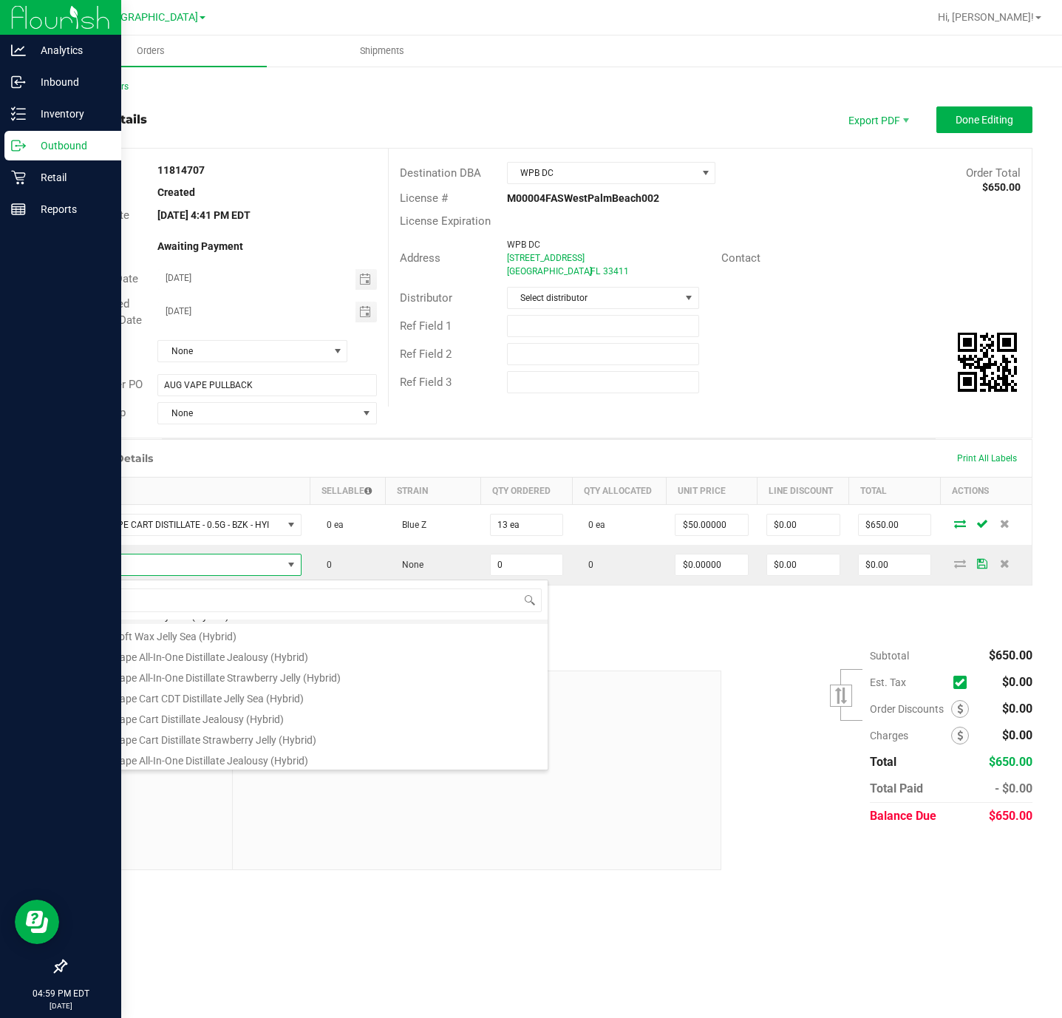
scroll to position [222, 0]
click at [347, 677] on li "FT 1g Vape Cart Distillate Jealousy (Hybrid)" at bounding box center [312, 677] width 472 height 21
type input "0 ea"
type input "$90.00000"
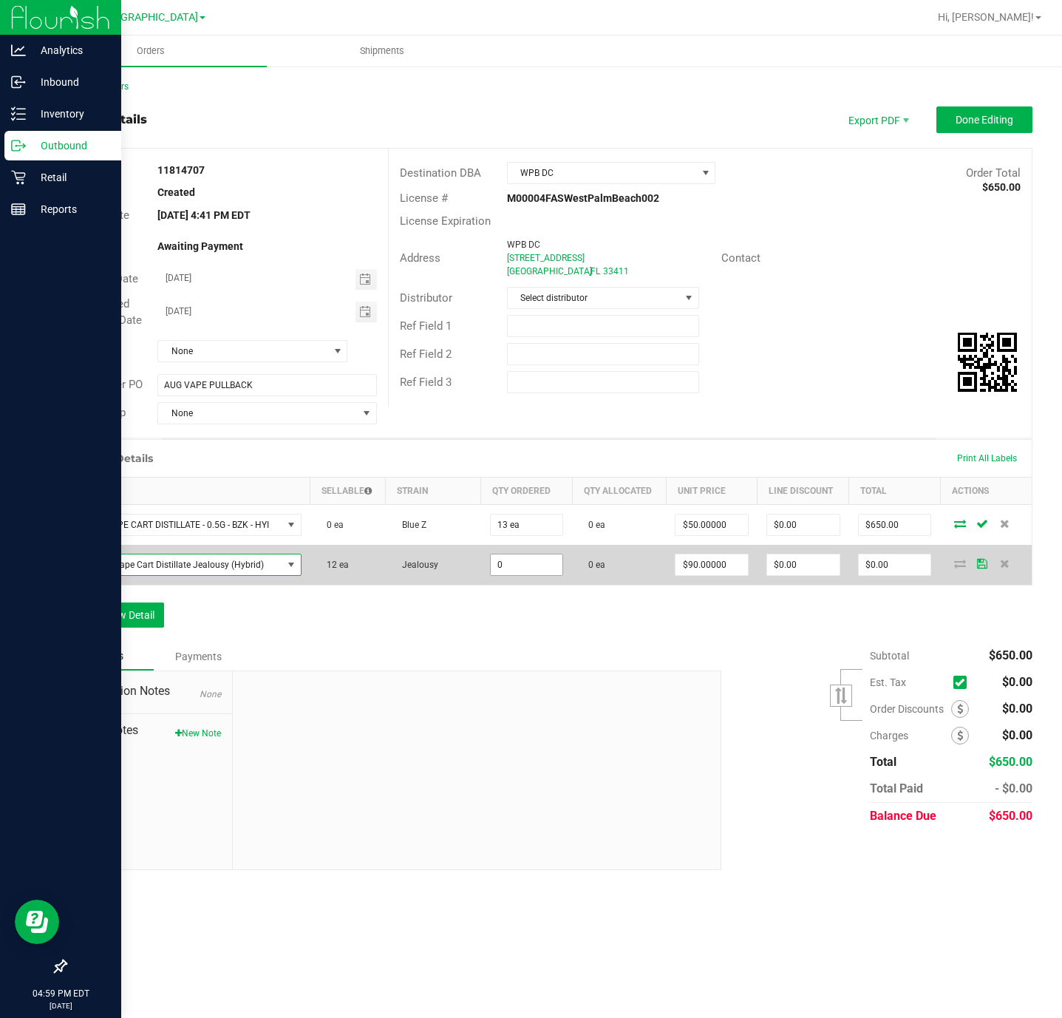
click at [541, 562] on input "0" at bounding box center [527, 564] width 72 height 21
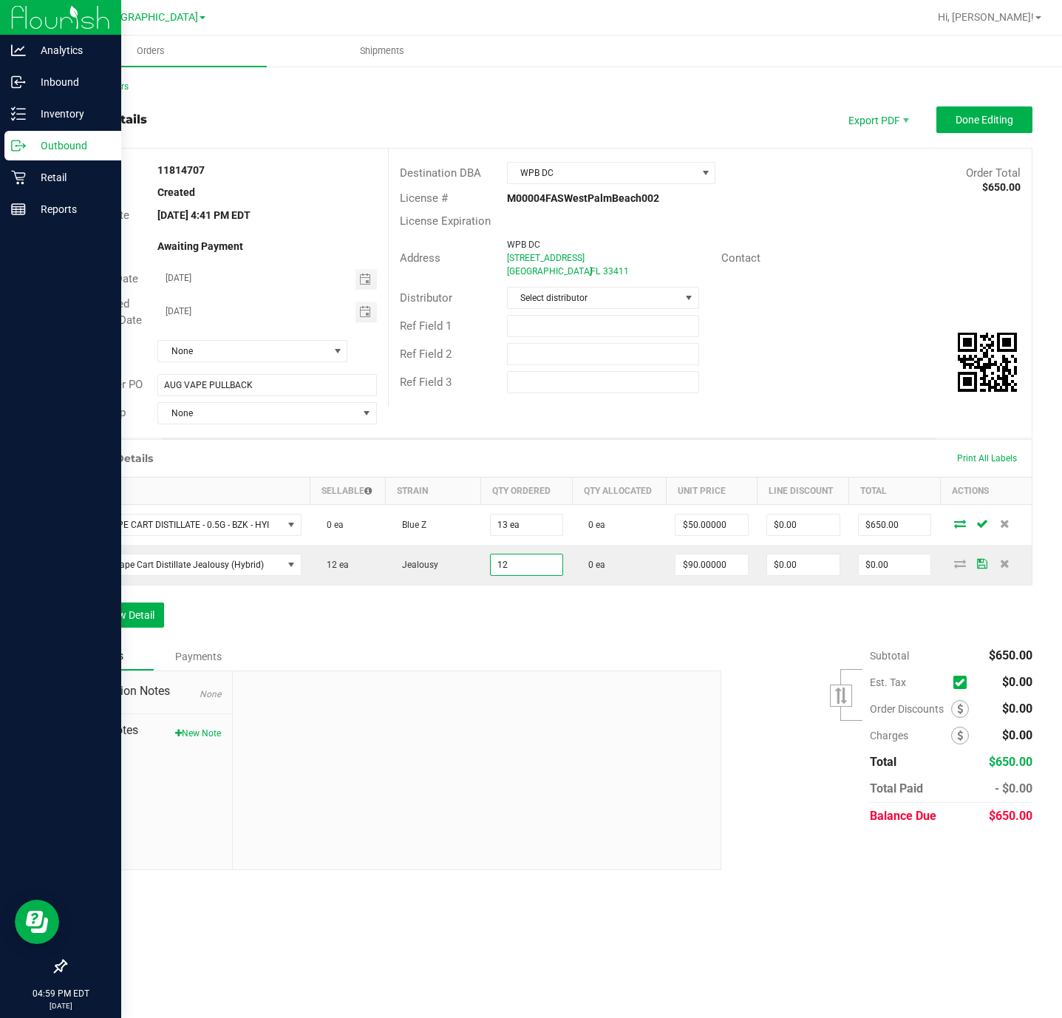
type input "12 ea"
type input "$1,080.00"
drag, startPoint x: 206, startPoint y: 626, endPoint x: 188, endPoint y: 623, distance: 18.0
click at [207, 626] on div "Order Details Print All Labels Item Sellable Strain Qty Ordered Qty Allocated U…" at bounding box center [549, 540] width 968 height 203
click at [132, 617] on button "Add New Detail" at bounding box center [114, 614] width 99 height 25
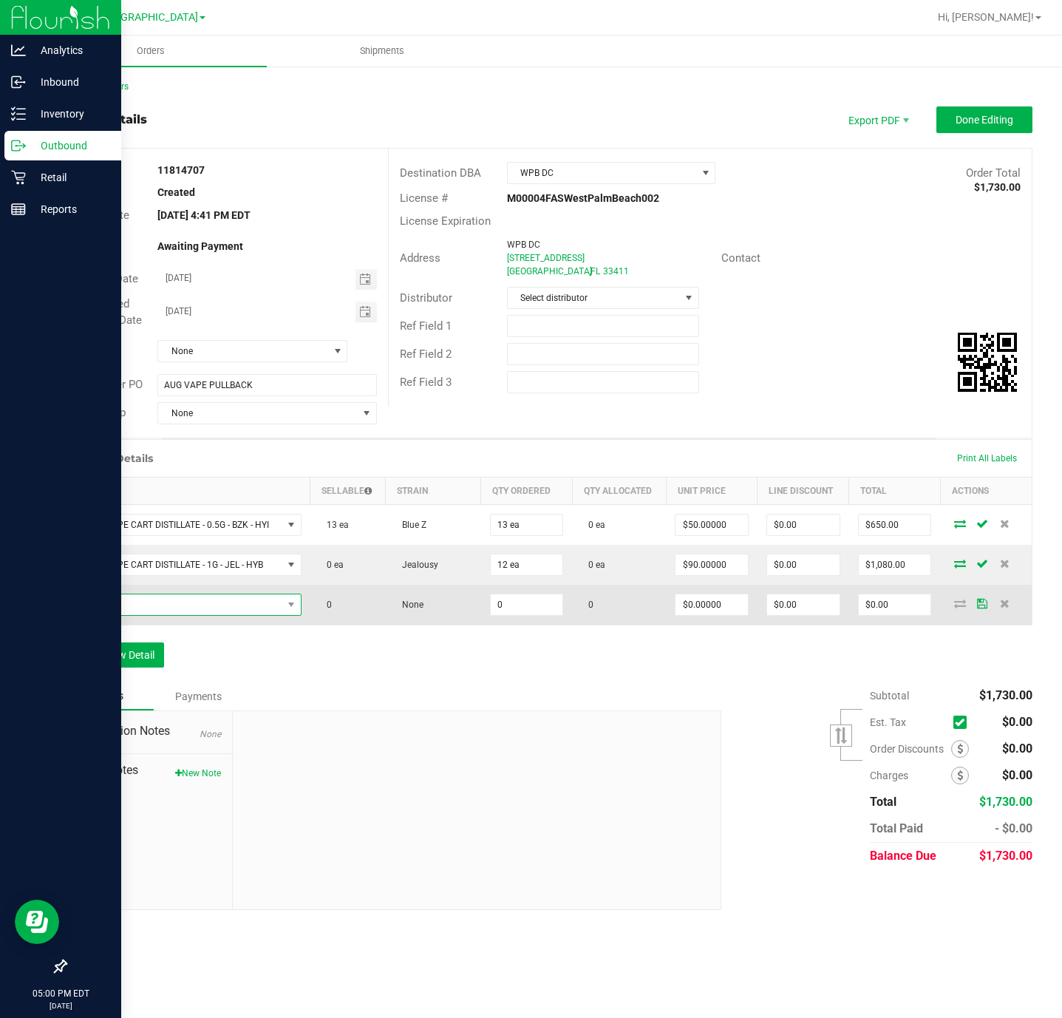
click at [131, 608] on span "NO DATA FOUND" at bounding box center [179, 604] width 206 height 21
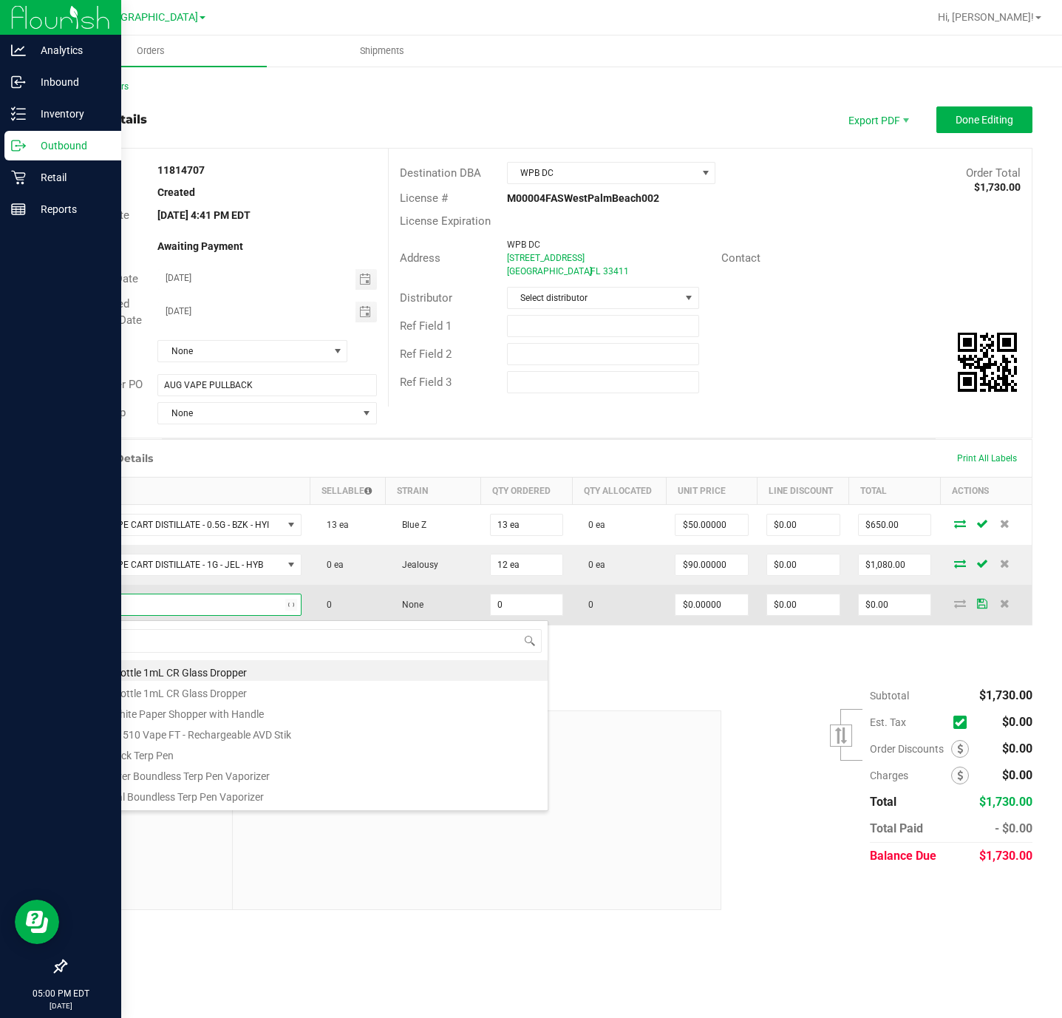
type input "jel"
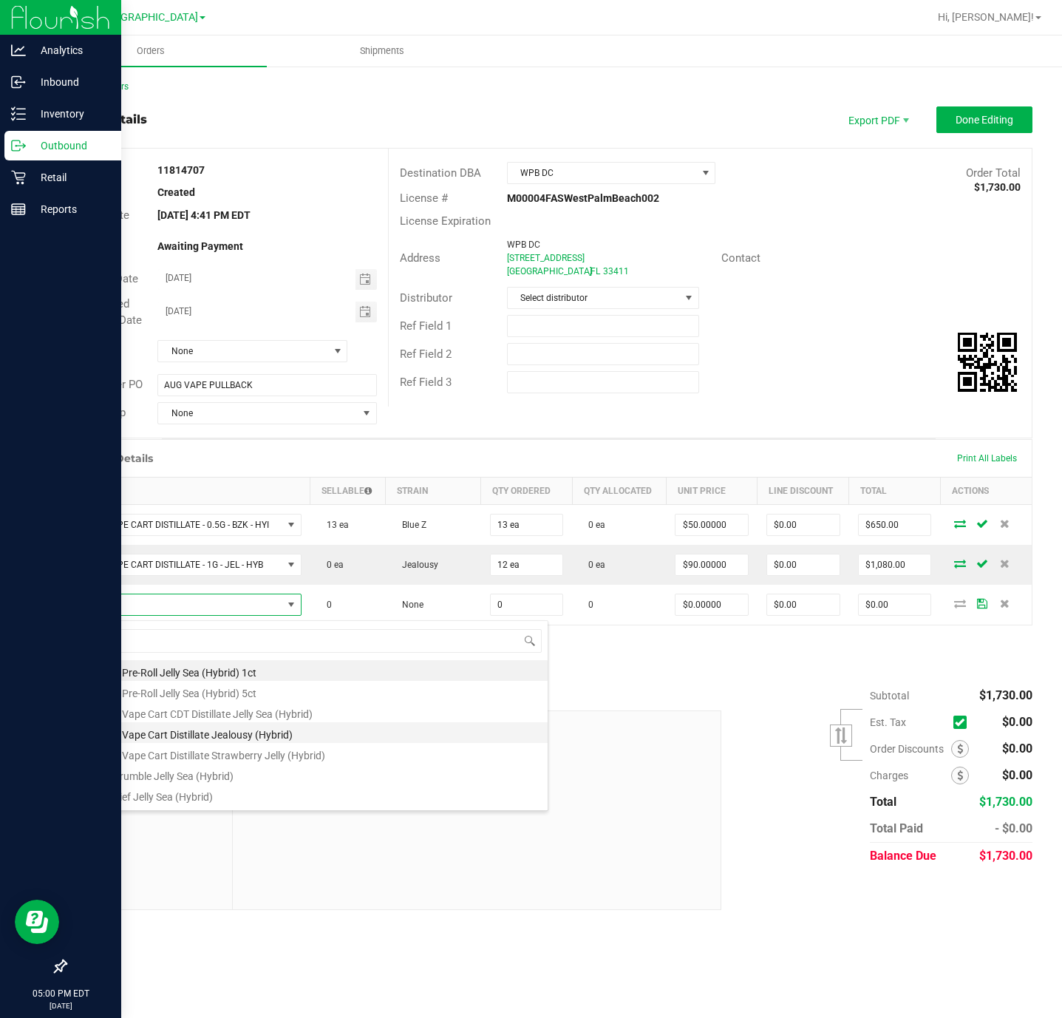
click at [302, 739] on li "FT 0.5g Vape Cart Distillate Jealousy (Hybrid)" at bounding box center [312, 732] width 472 height 21
type input "0 ea"
type input "$50.00000"
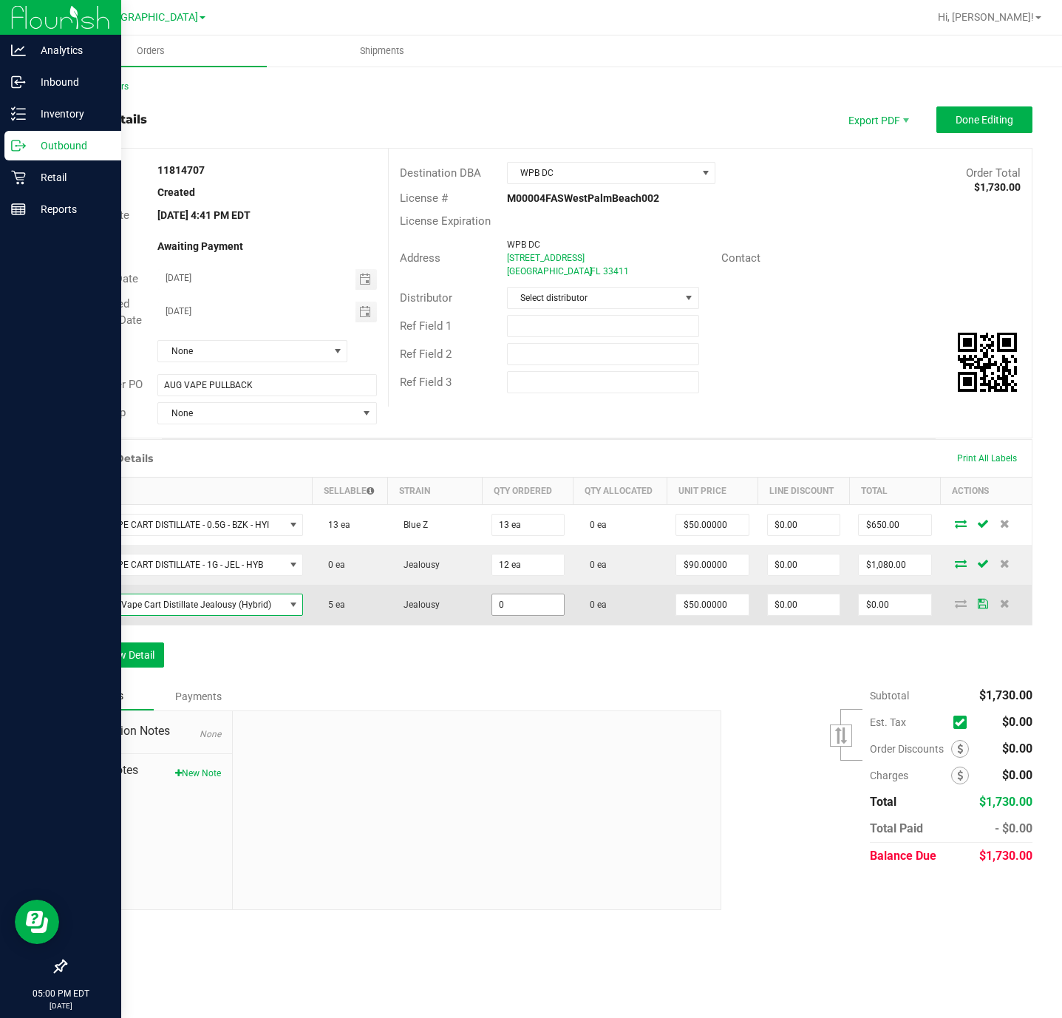
click at [517, 608] on input "0" at bounding box center [528, 604] width 72 height 21
click at [519, 608] on input "0" at bounding box center [528, 604] width 72 height 21
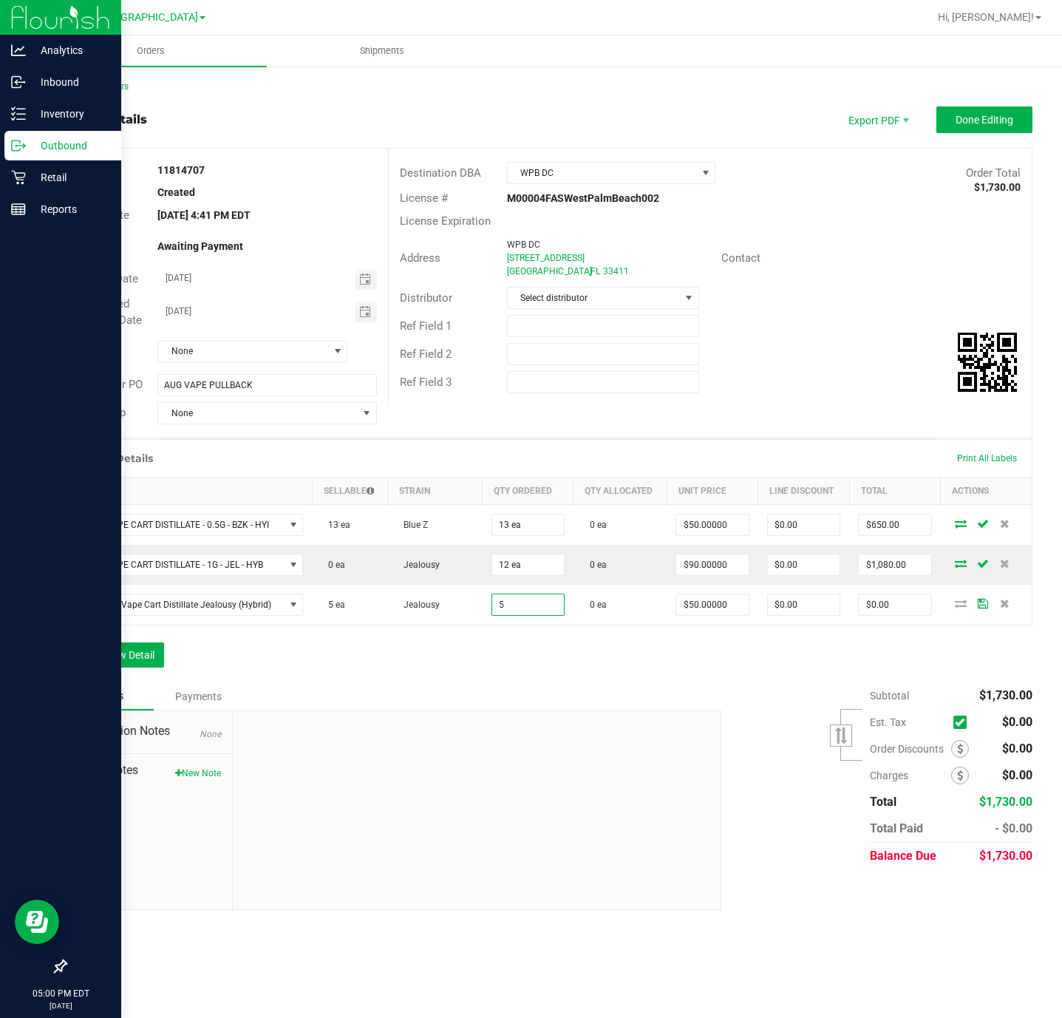
type input "5 ea"
type input "$250.00"
click at [437, 666] on div "Order Details Print All Labels Item Sellable Strain Qty Ordered Qty Allocated U…" at bounding box center [549, 560] width 968 height 243
click at [100, 665] on button "Add New Detail" at bounding box center [114, 654] width 99 height 25
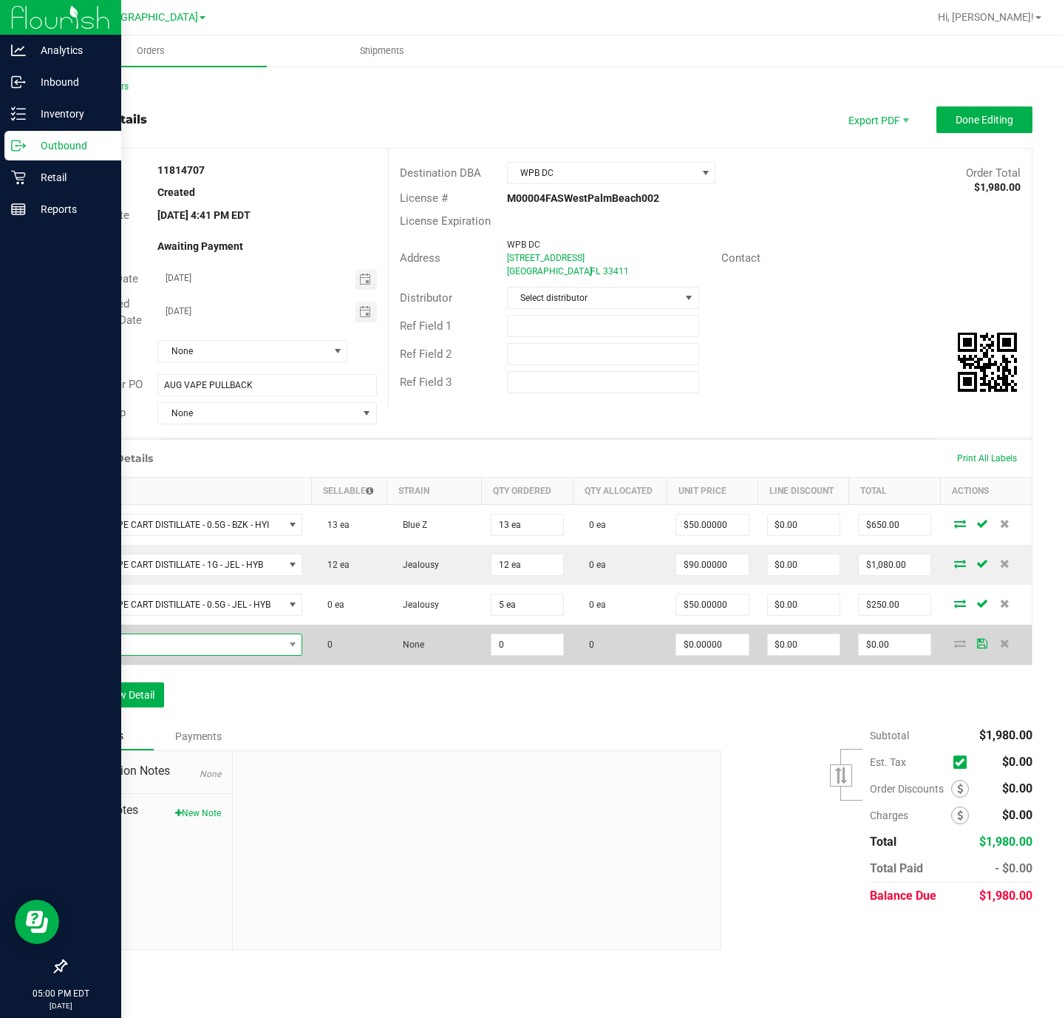
click at [111, 650] on span "NO DATA FOUND" at bounding box center [180, 644] width 208 height 21
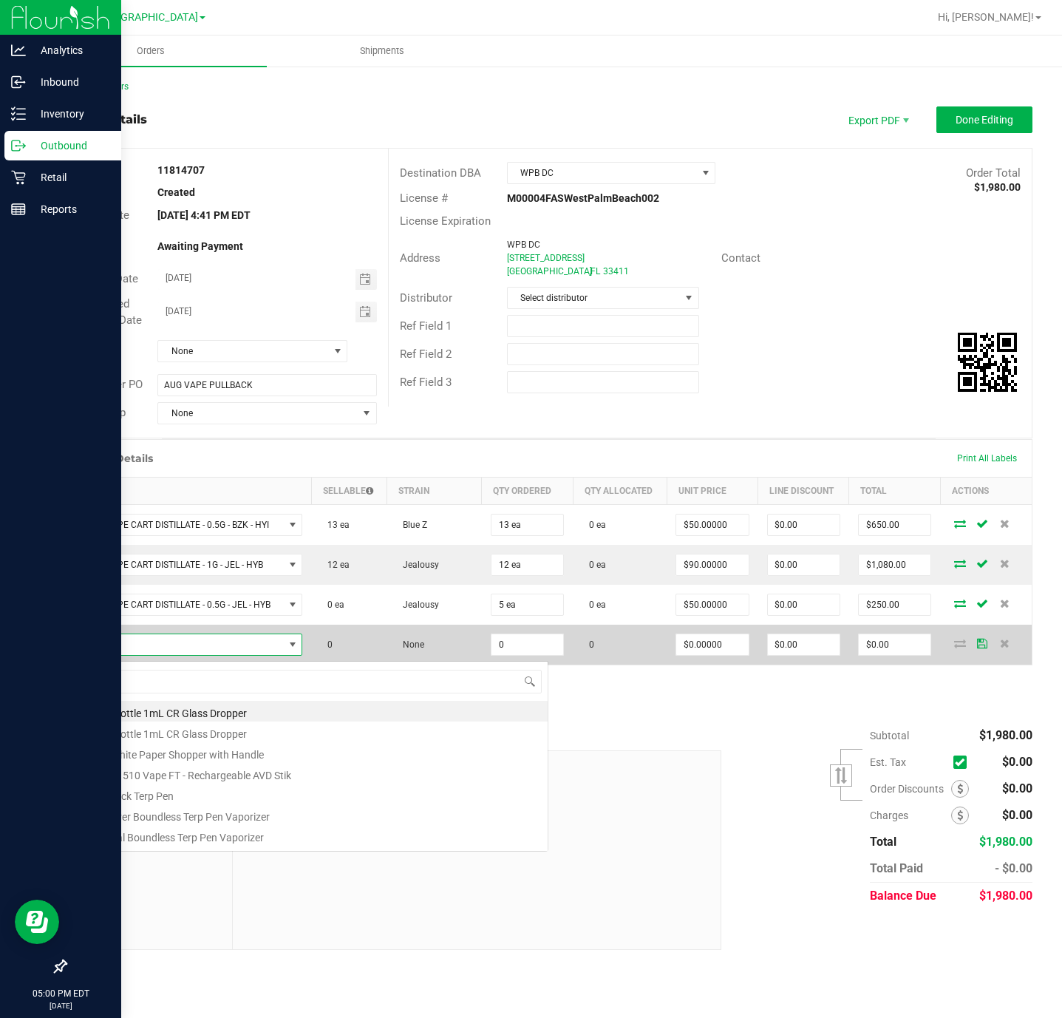
scroll to position [22, 228]
type input "strawberry co"
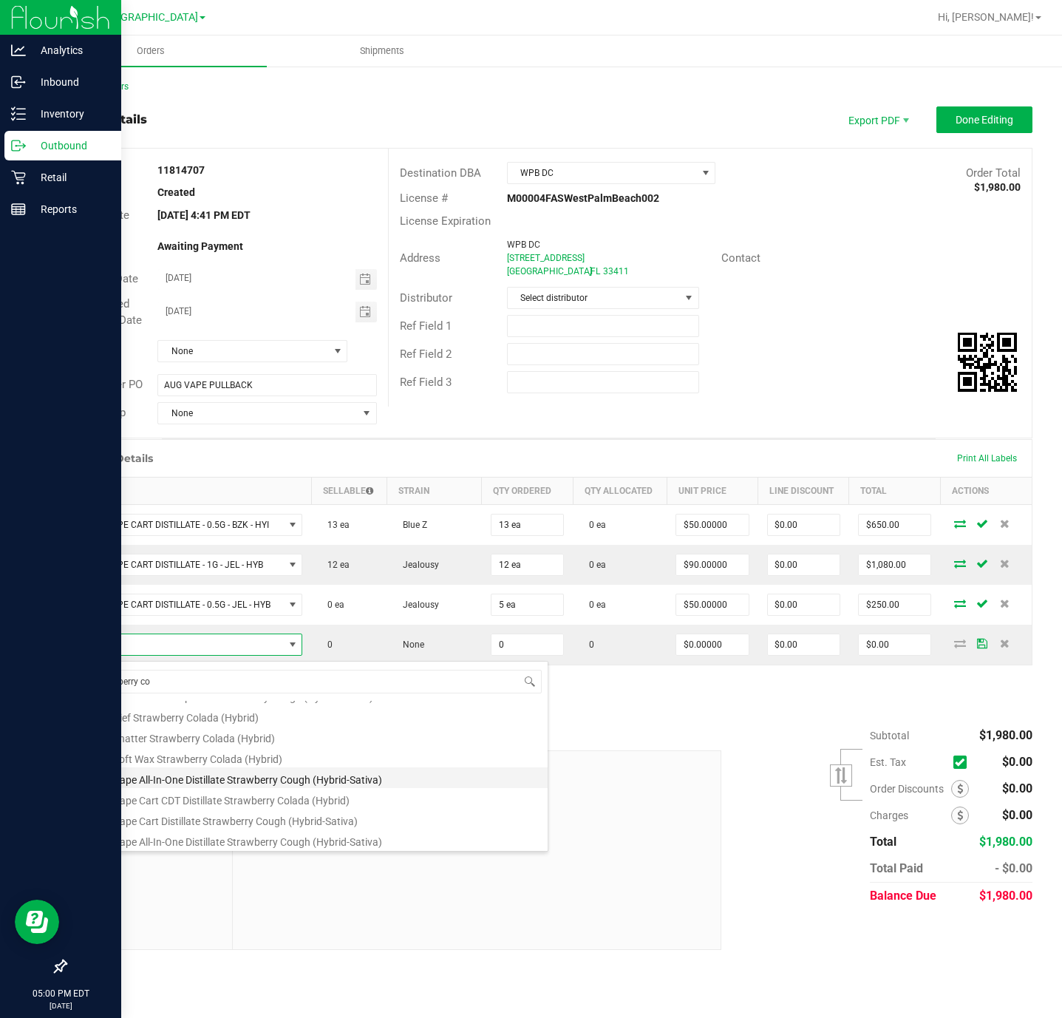
scroll to position [222, 0]
click at [318, 781] on li "FT 1g Vape Cart Distillate Strawberry Cough (Hybrid-Sativa)" at bounding box center [312, 779] width 472 height 21
type input "0 ea"
type input "$90.00000"
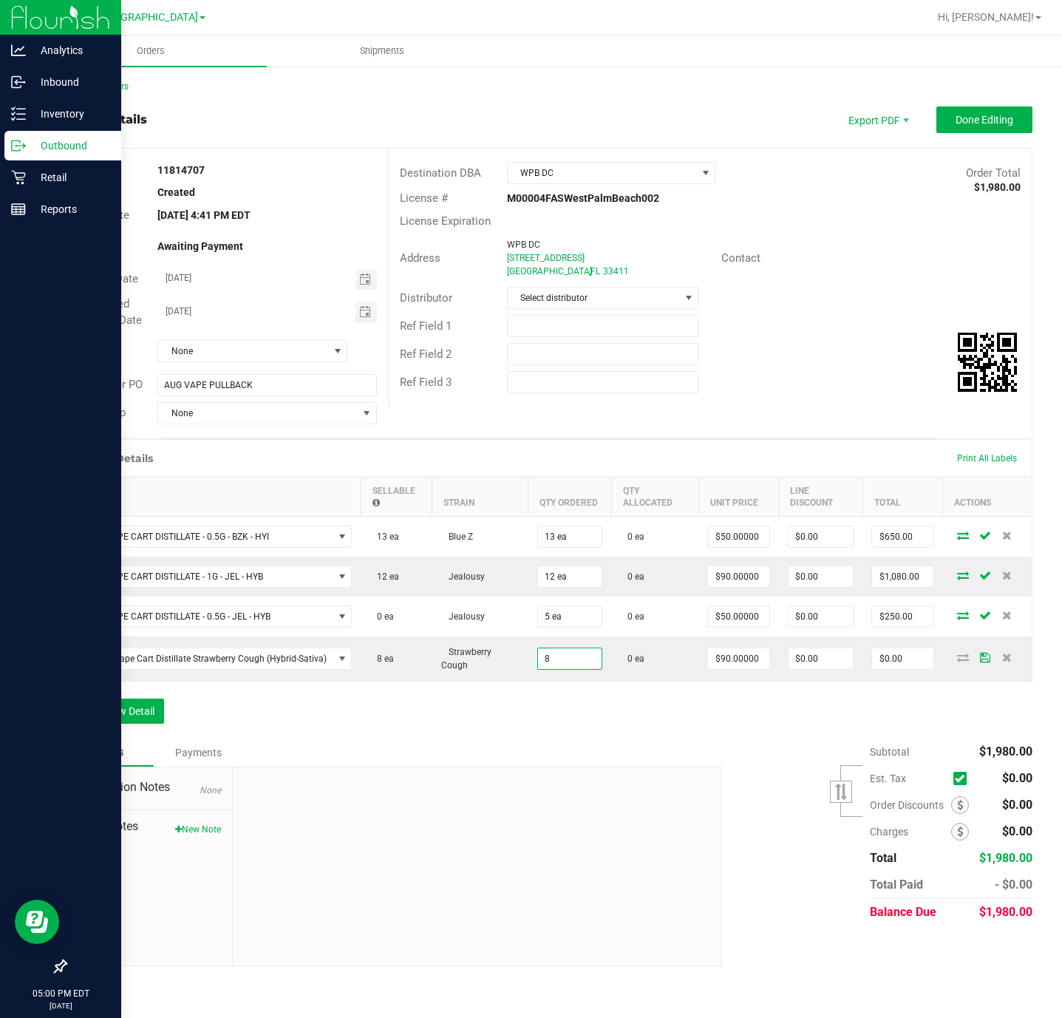
type input "8 ea"
type input "$720.00"
drag, startPoint x: 384, startPoint y: 755, endPoint x: 191, endPoint y: 699, distance: 200.9
click at [384, 750] on div "Notes Payments" at bounding box center [387, 752] width 645 height 28
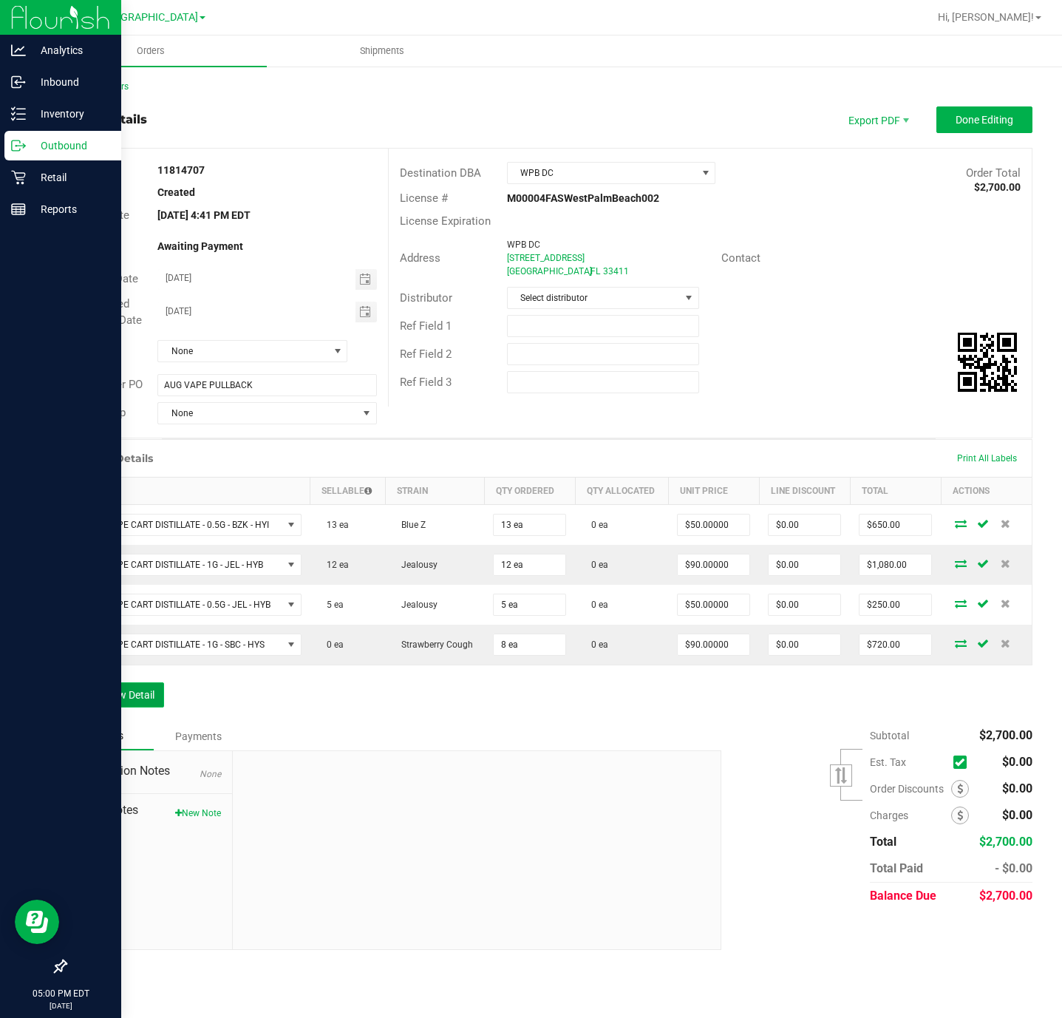
click at [151, 699] on button "Add New Detail" at bounding box center [114, 694] width 99 height 25
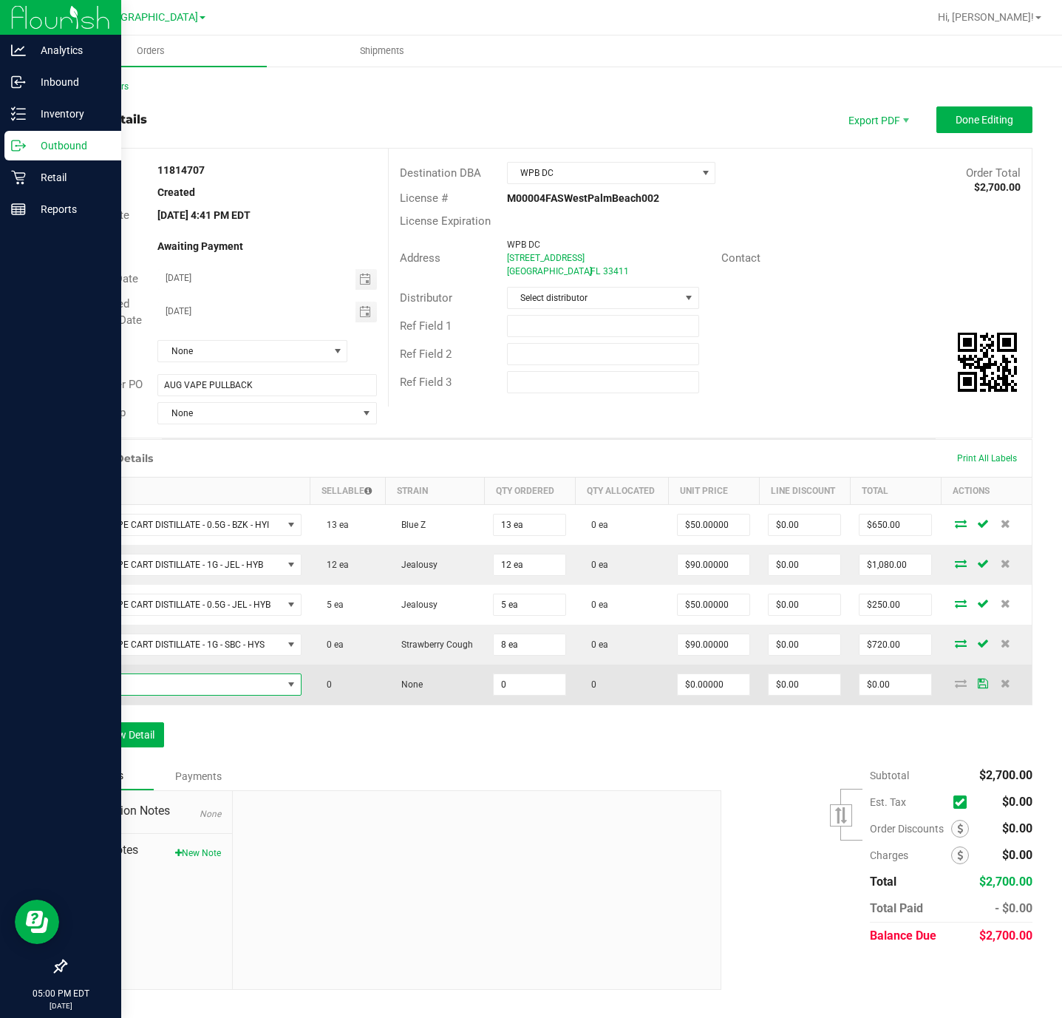
click at [162, 692] on span "NO DATA FOUND" at bounding box center [179, 684] width 206 height 21
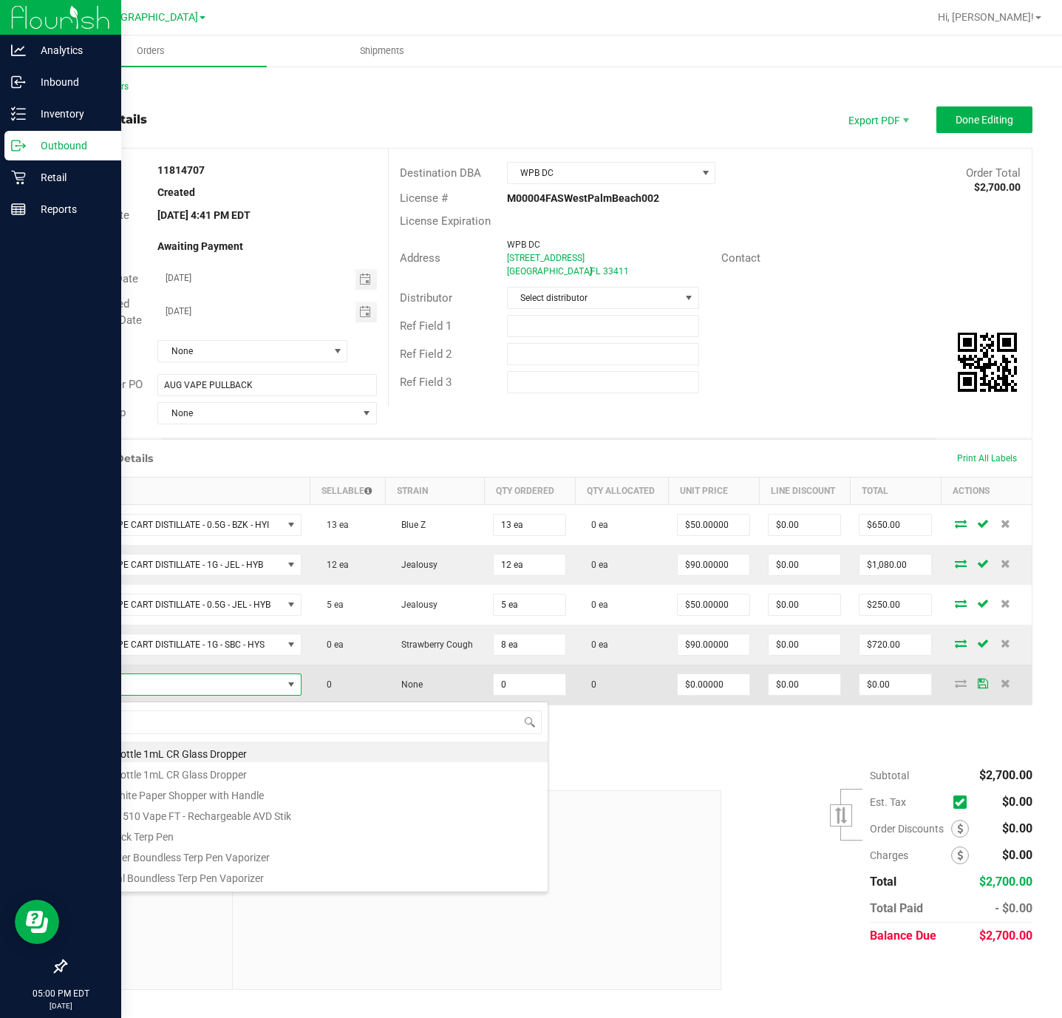
scroll to position [22, 226]
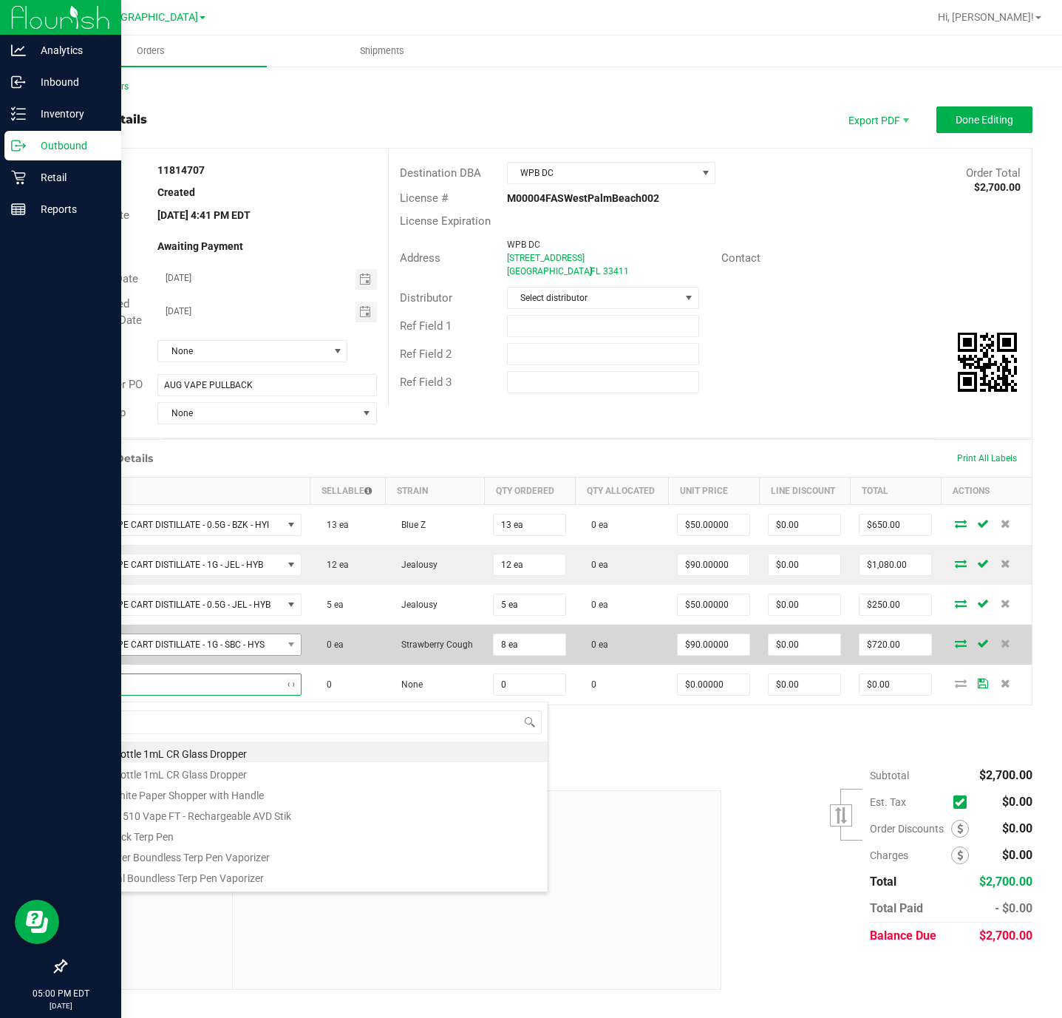
type input "msa"
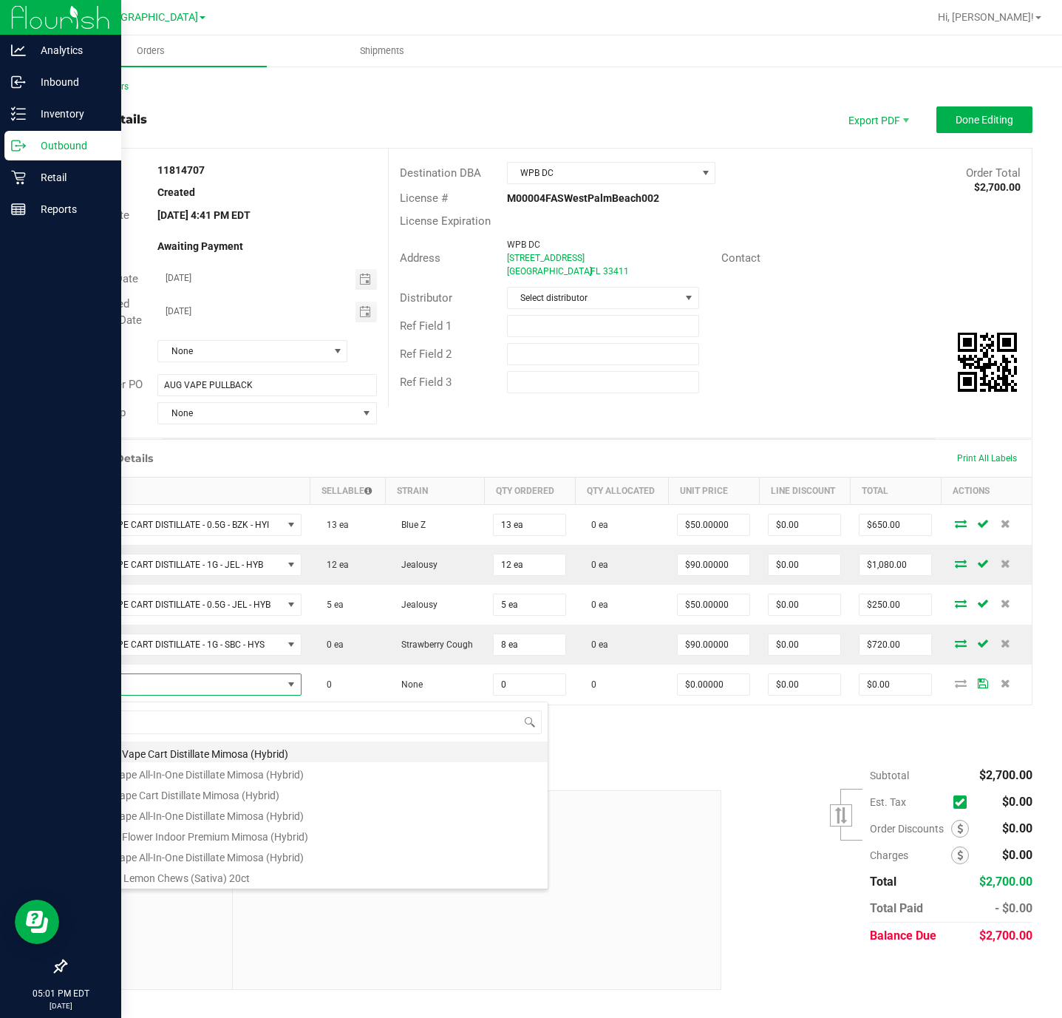
click at [291, 755] on li "FT 0.5g Vape Cart Distillate Mimosa (Hybrid)" at bounding box center [312, 751] width 472 height 21
type input "0 ea"
type input "$50.00000"
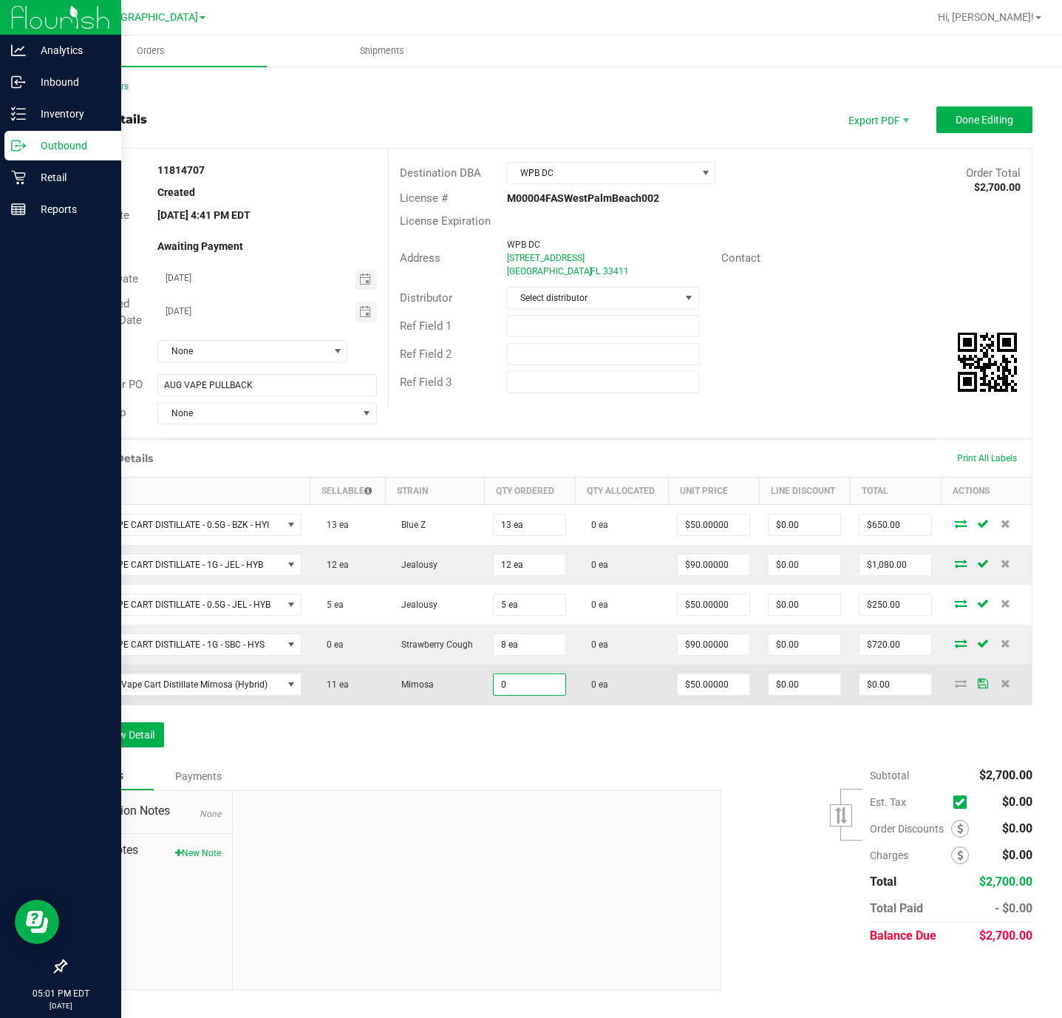
click at [535, 687] on input "0" at bounding box center [530, 684] width 72 height 21
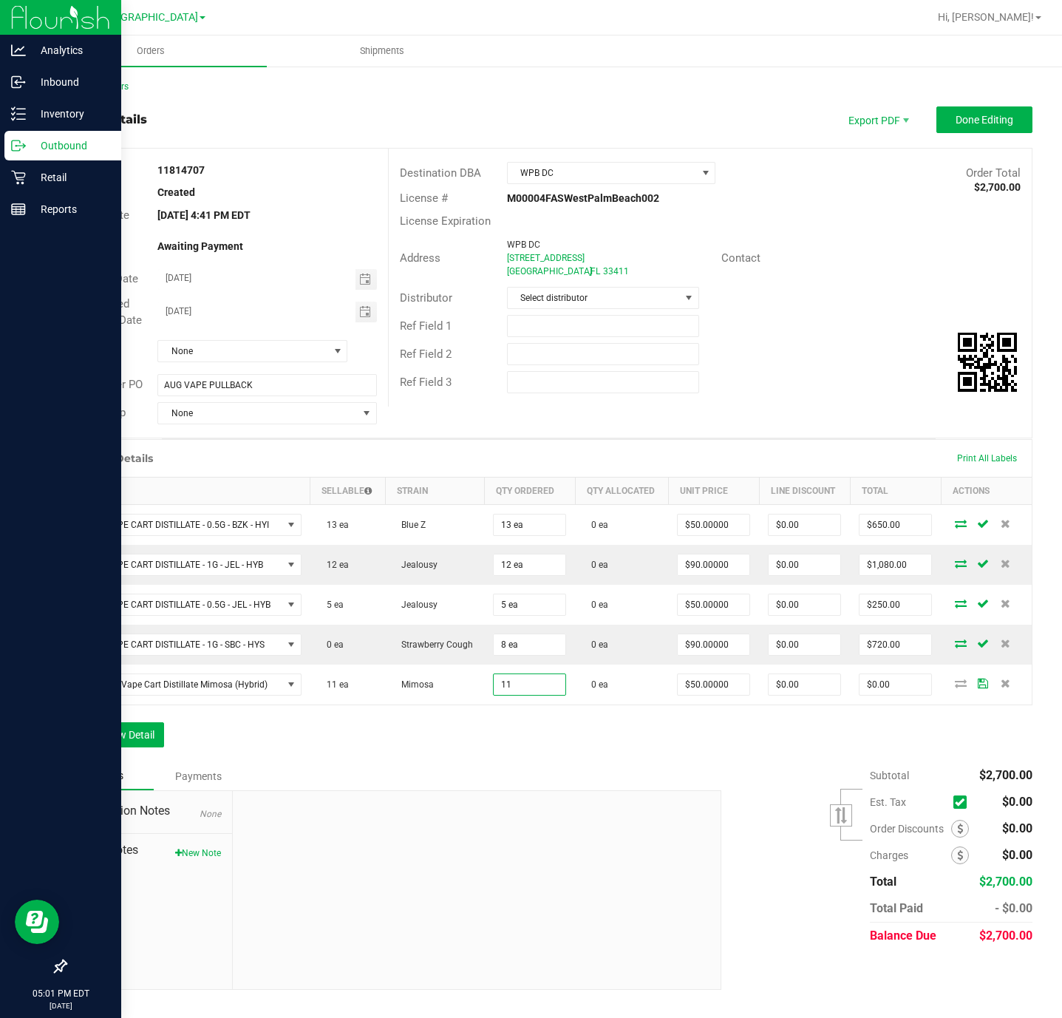
type input "11 ea"
type input "$550.00"
click at [490, 745] on div "Order Details Print All Labels Item Sellable Strain Qty Ordered Qty Allocated U…" at bounding box center [549, 600] width 968 height 323
click at [140, 721] on div "Order Details Print All Labels Item Sellable Strain Qty Ordered Qty Allocated U…" at bounding box center [549, 600] width 968 height 323
click at [132, 745] on button "Add New Detail" at bounding box center [114, 734] width 99 height 25
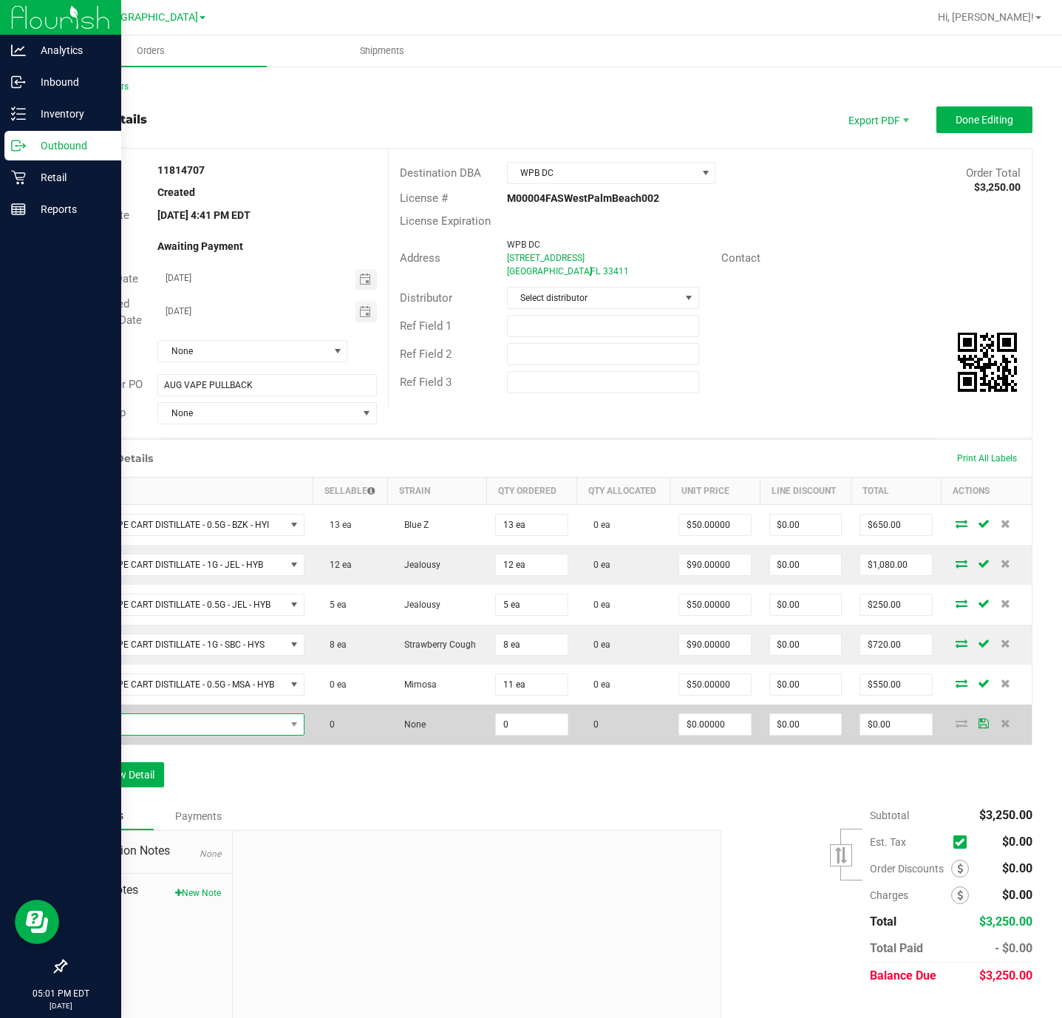
click at [228, 726] on span "NO DATA FOUND" at bounding box center [180, 724] width 209 height 21
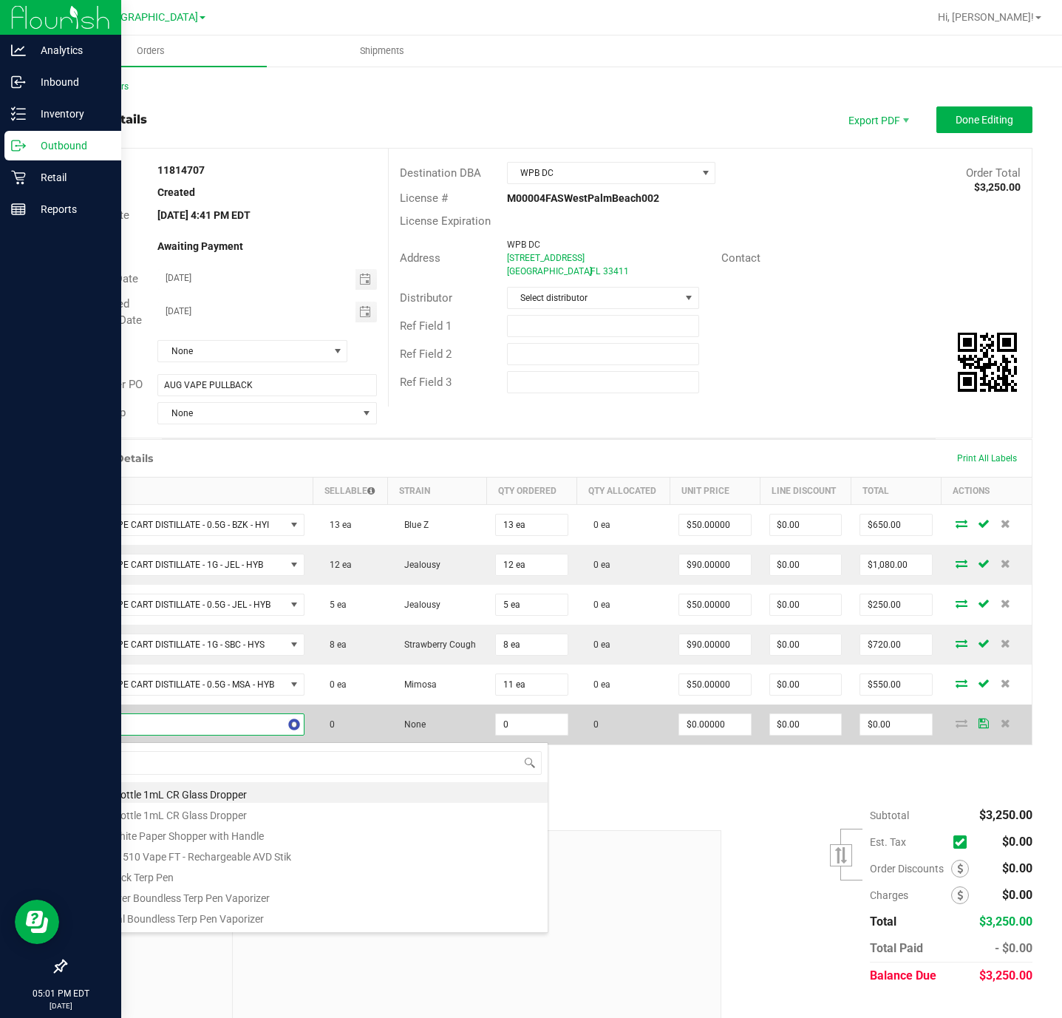
type input "pex"
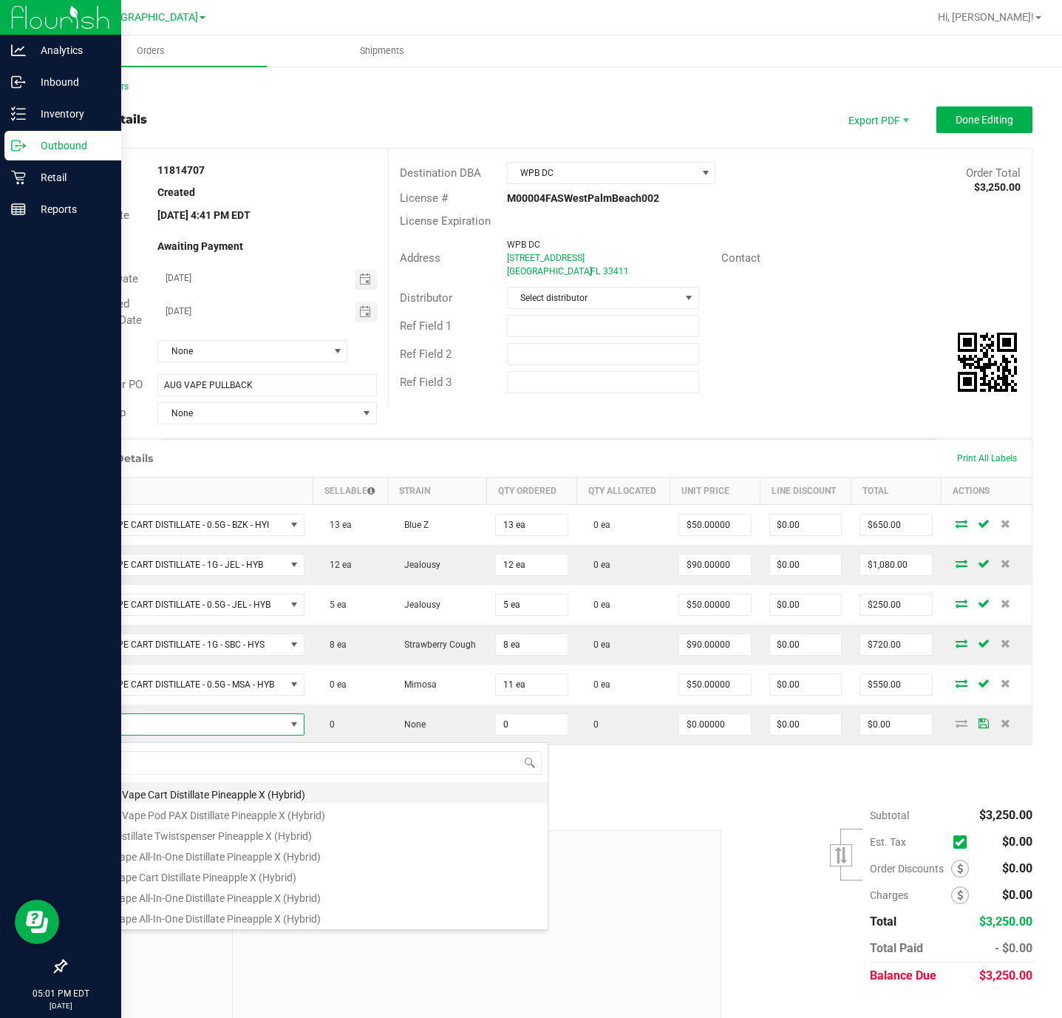
click at [260, 789] on li "FT 0.5g Vape Cart Distillate Pineapple X (Hybrid)" at bounding box center [312, 792] width 472 height 21
type input "0 ea"
type input "$50.00000"
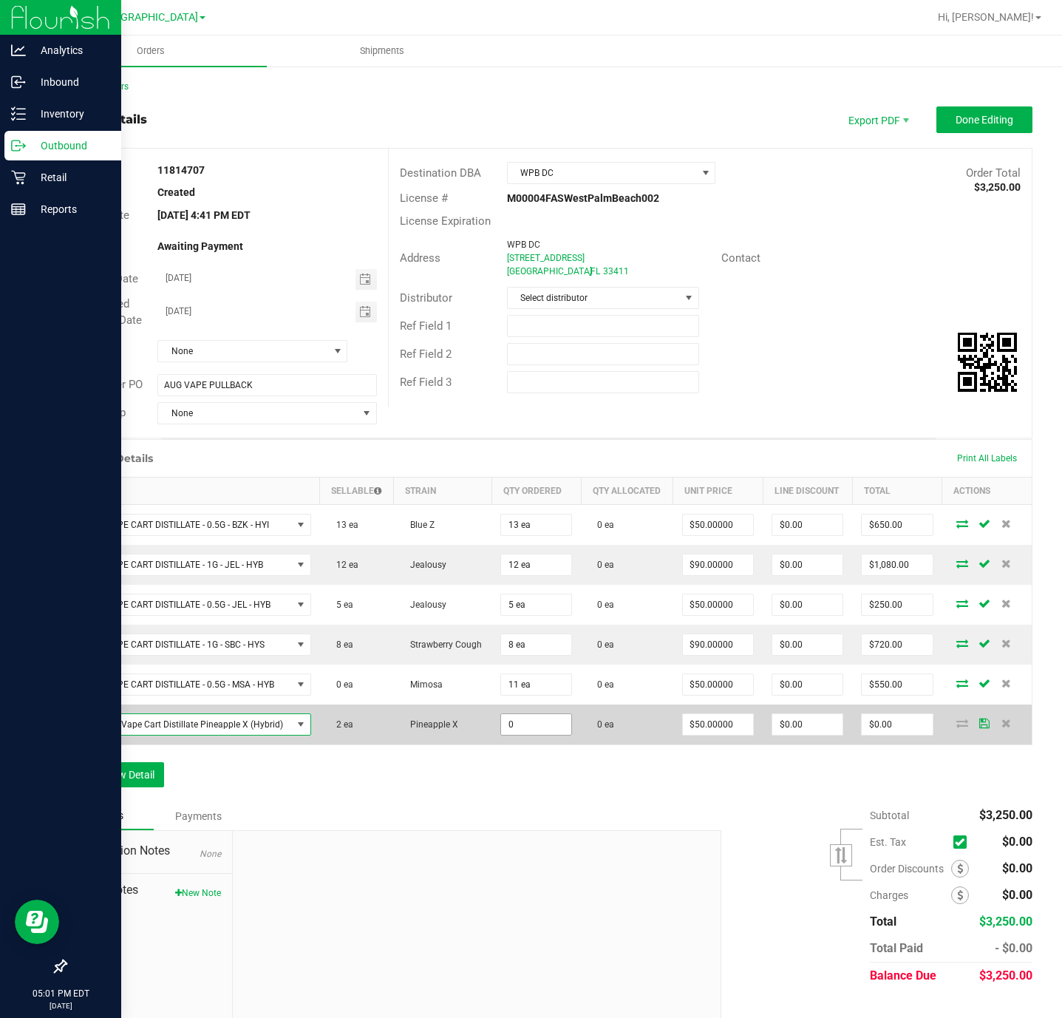
click at [541, 735] on input "0" at bounding box center [536, 724] width 70 height 21
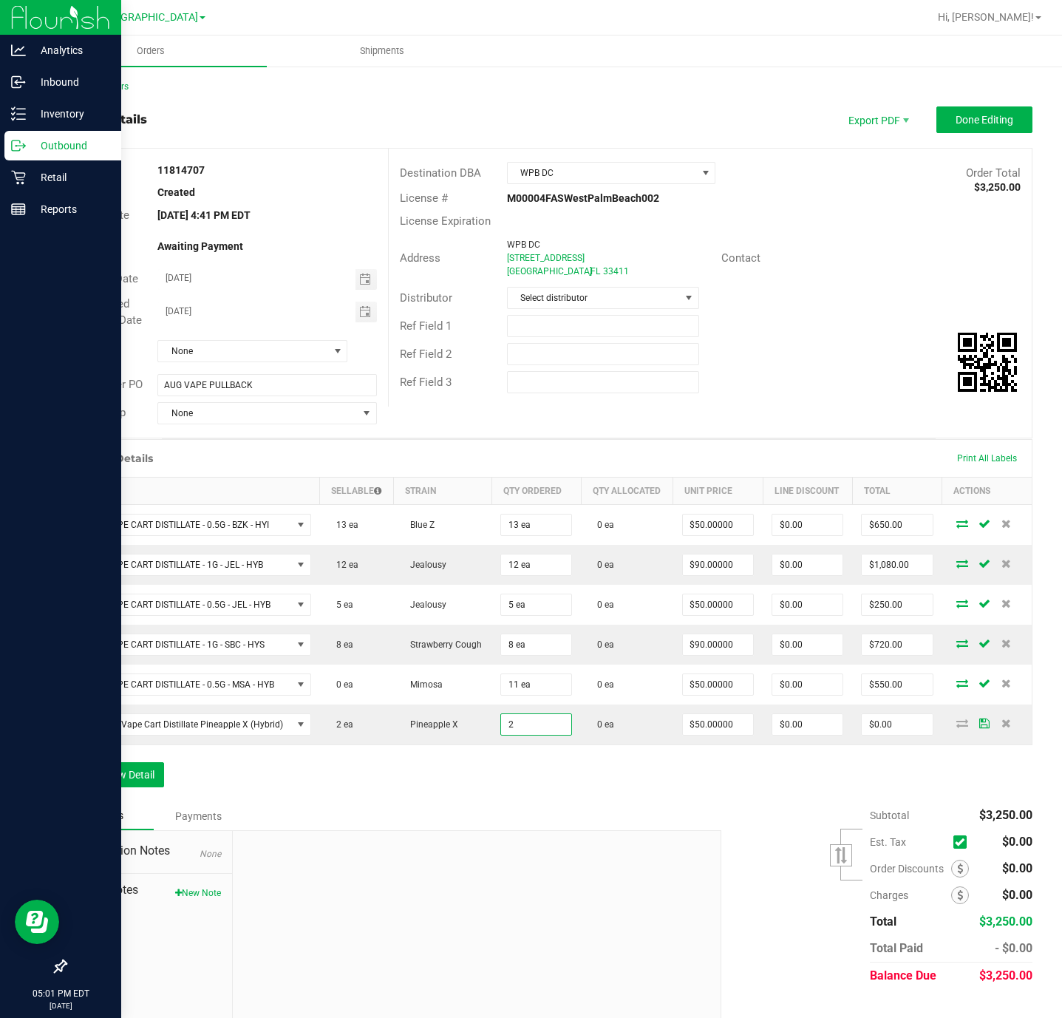
type input "2 ea"
type input "$100.00"
click at [311, 802] on div "Order Details Print All Labels Item Sellable Strain Qty Ordered Qty Allocated U…" at bounding box center [549, 620] width 968 height 363
click at [137, 787] on button "Add New Detail" at bounding box center [114, 774] width 99 height 25
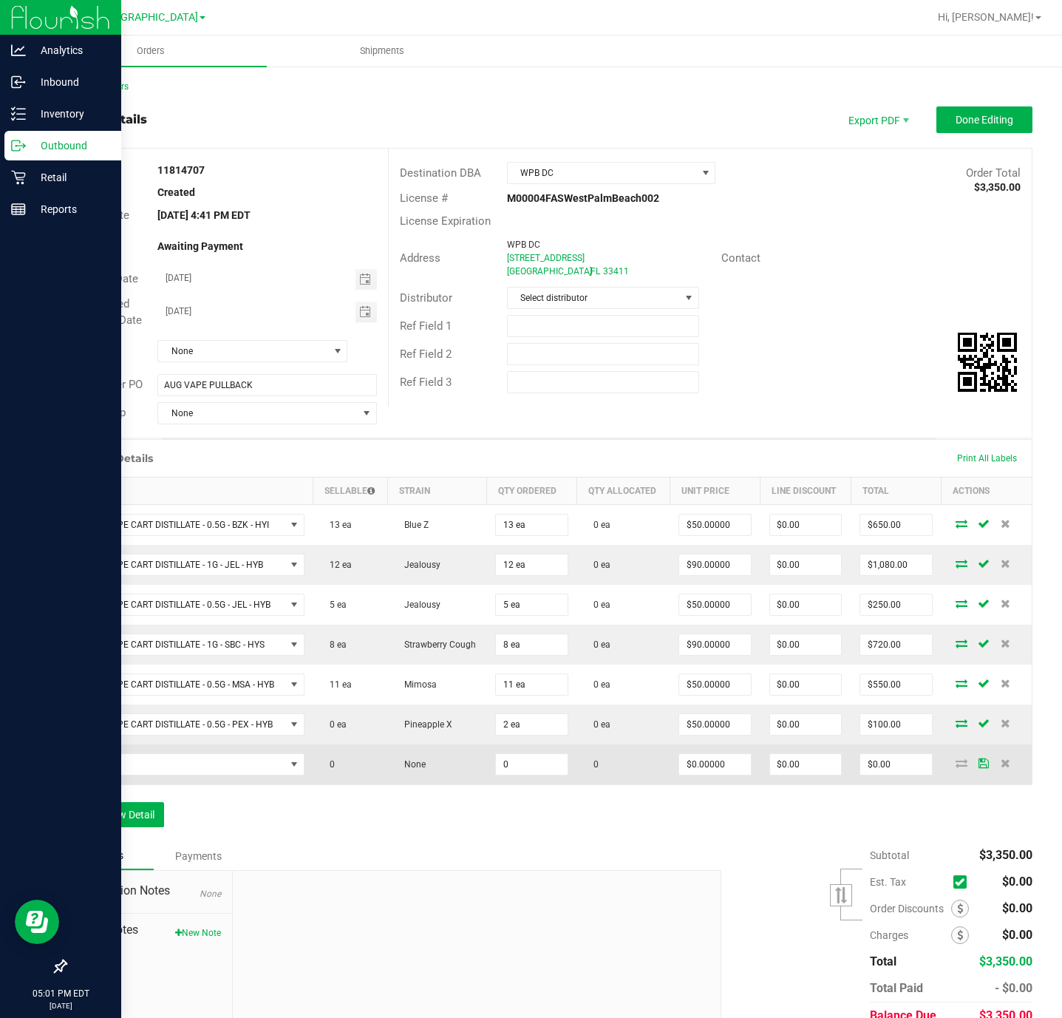
click at [198, 757] on td at bounding box center [190, 764] width 247 height 40
click at [193, 763] on span "NO DATA FOUND" at bounding box center [180, 764] width 209 height 21
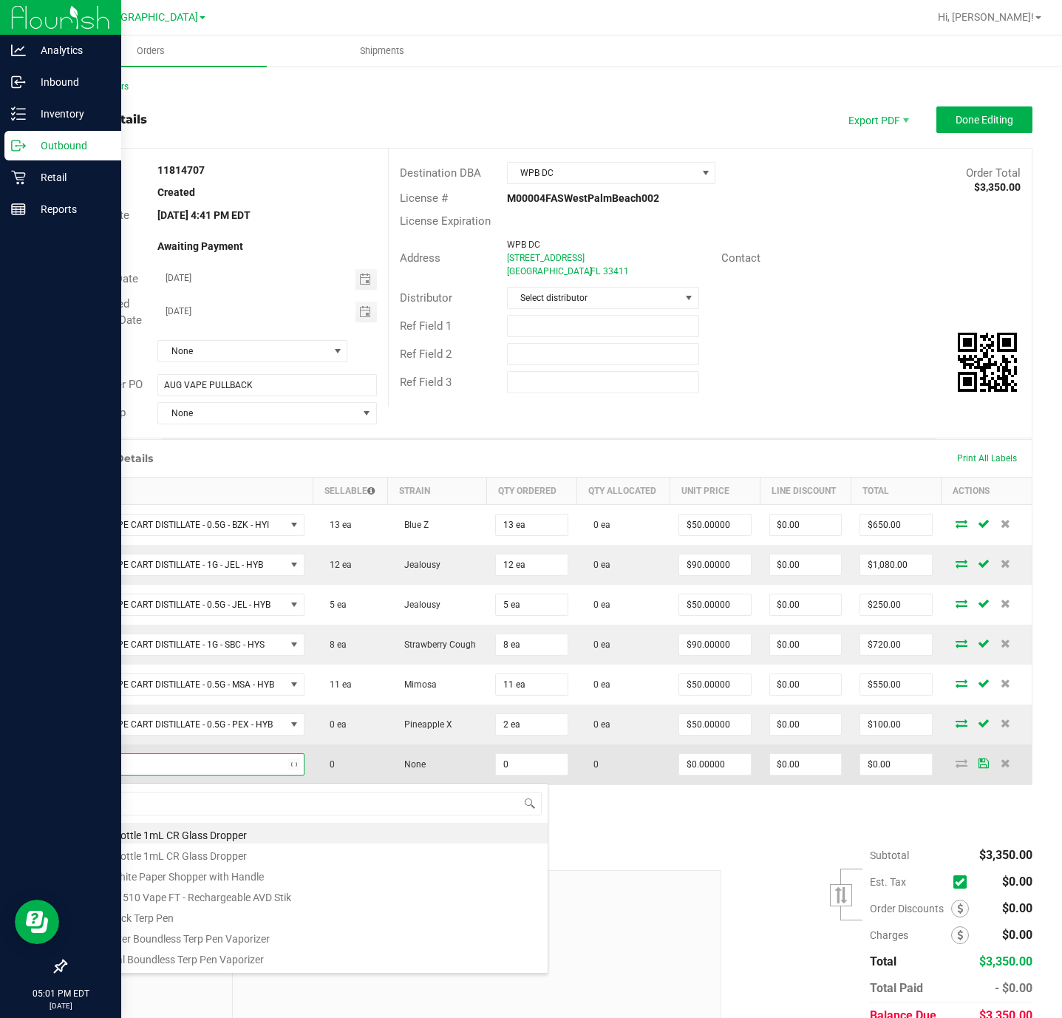
type input "wzk"
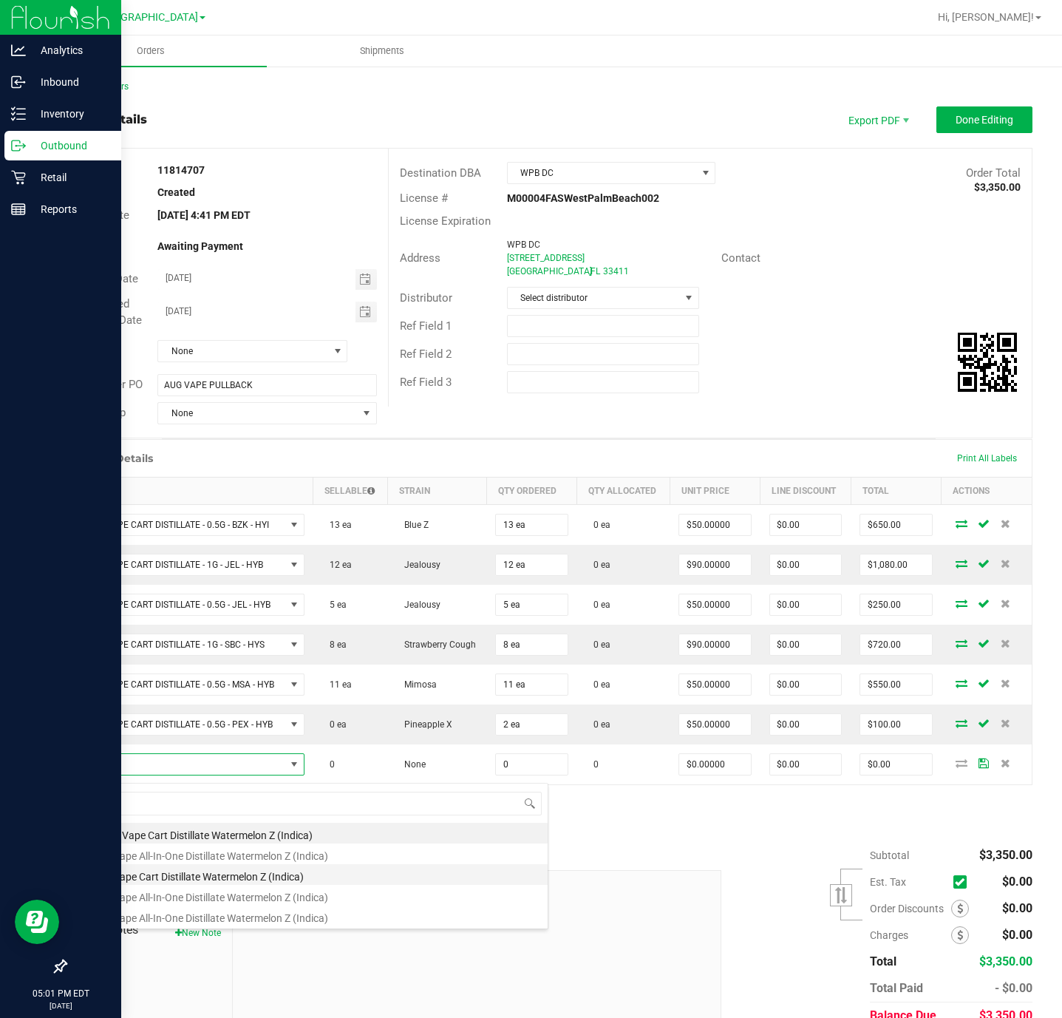
click at [353, 874] on li "FT 1g Vape Cart Distillate Watermelon Z (Indica)" at bounding box center [312, 874] width 472 height 21
type input "0 ea"
type input "$90.00000"
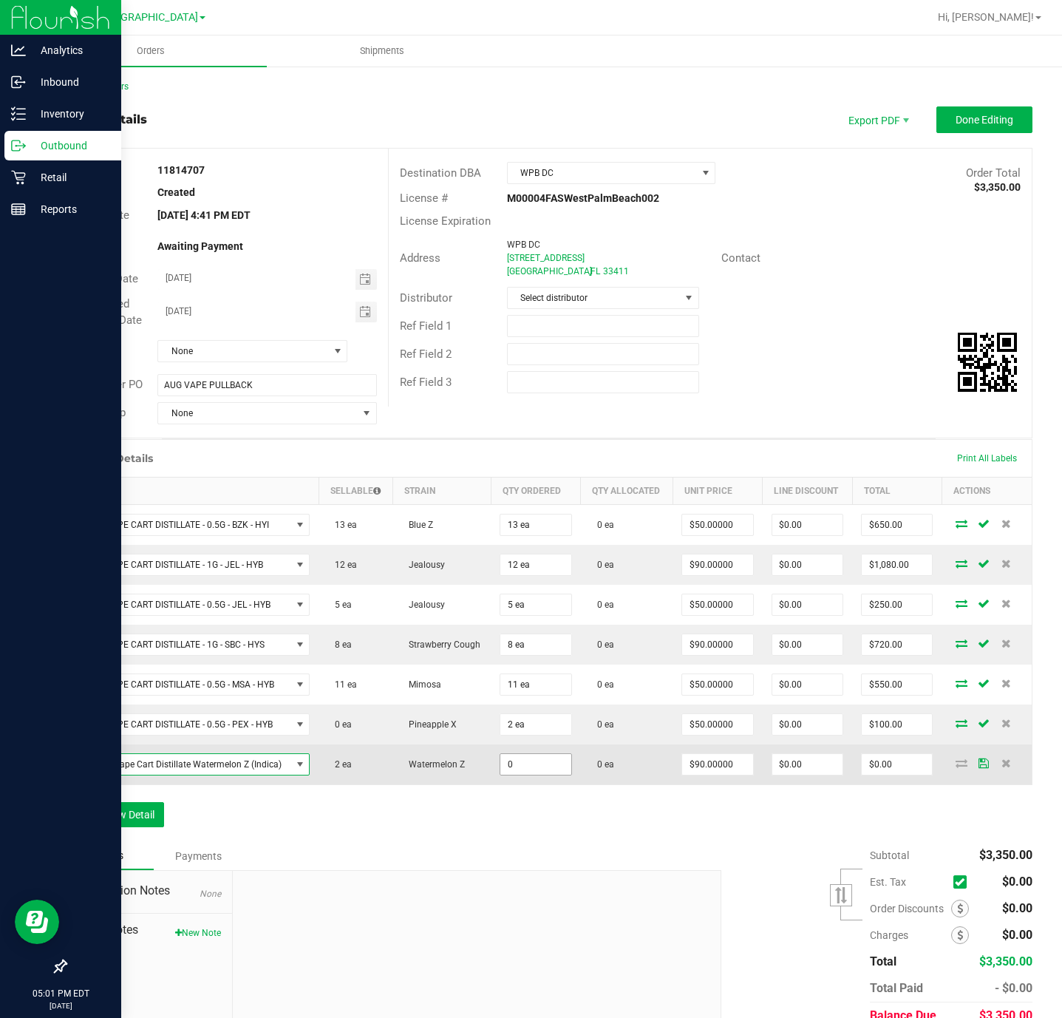
click at [530, 775] on input "0" at bounding box center [535, 764] width 70 height 21
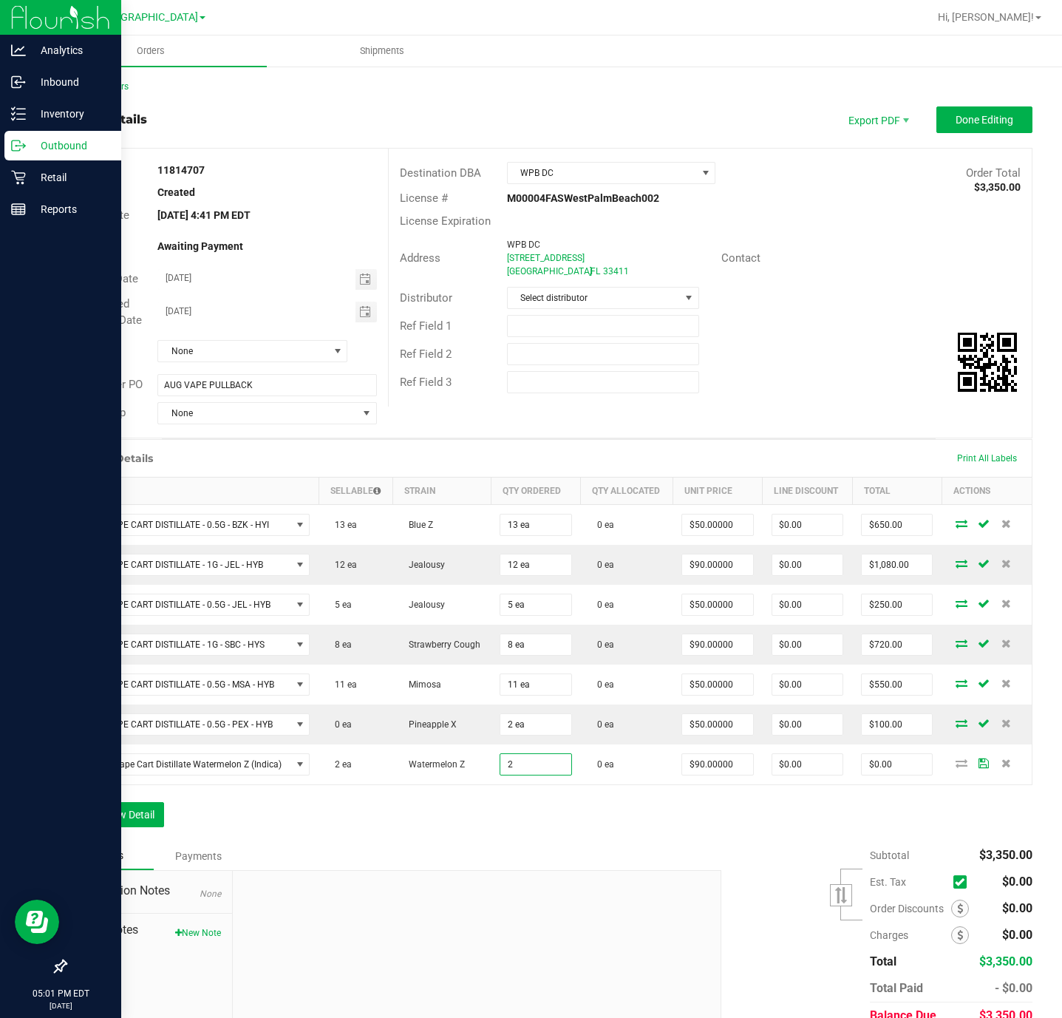
type input "2 ea"
type input "$180.00"
click at [546, 836] on div "Order Details Print All Labels Item Sellable Strain Qty Ordered Qty Allocated U…" at bounding box center [549, 640] width 968 height 403
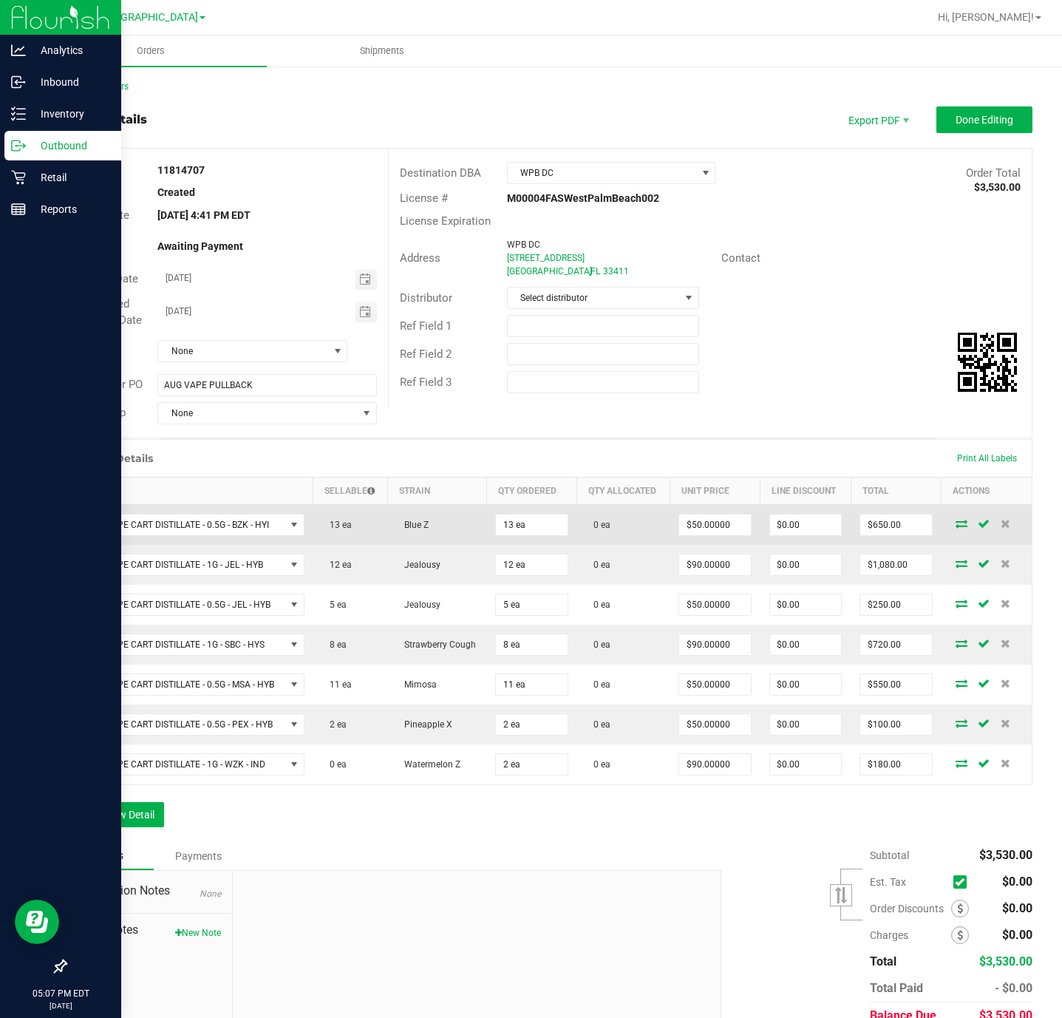
click at [956, 528] on icon at bounding box center [962, 523] width 12 height 9
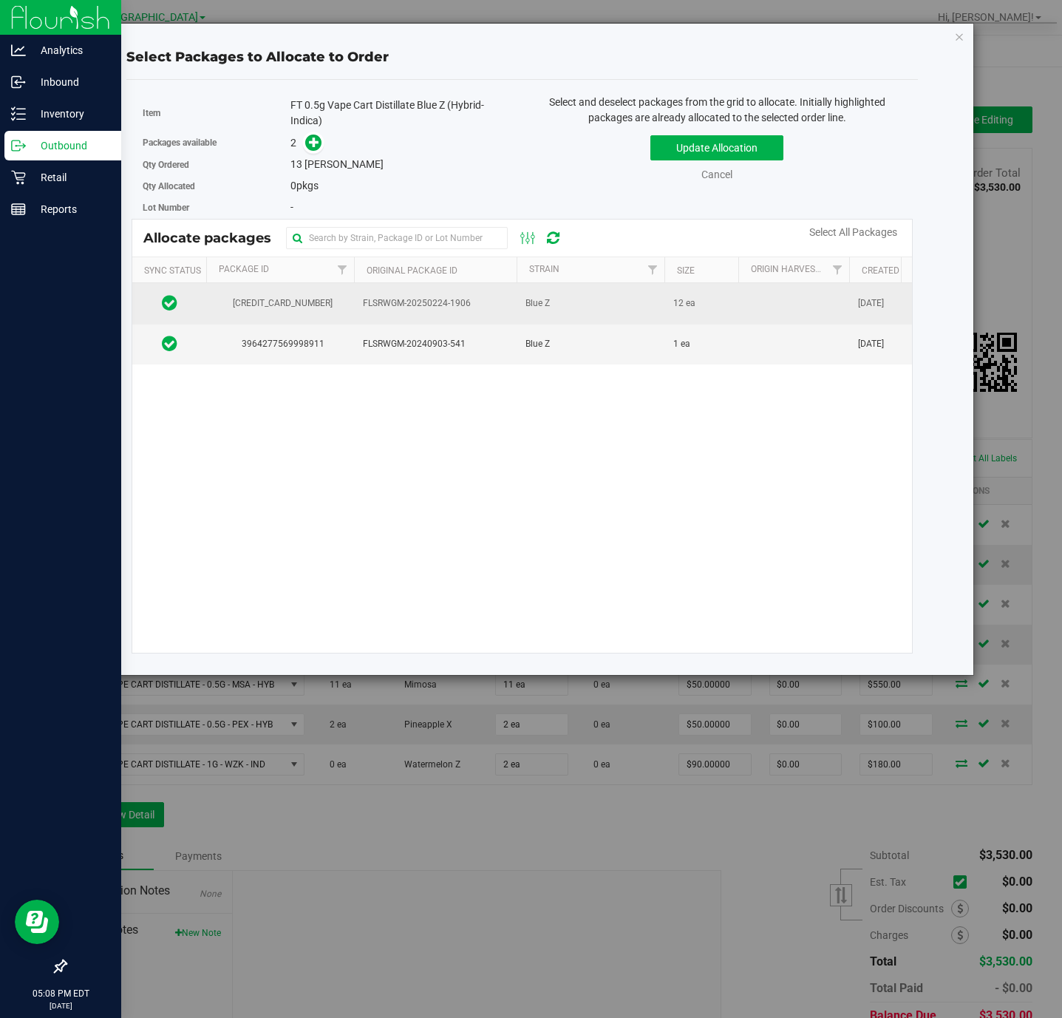
click at [580, 310] on td "Blue Z" at bounding box center [591, 303] width 148 height 41
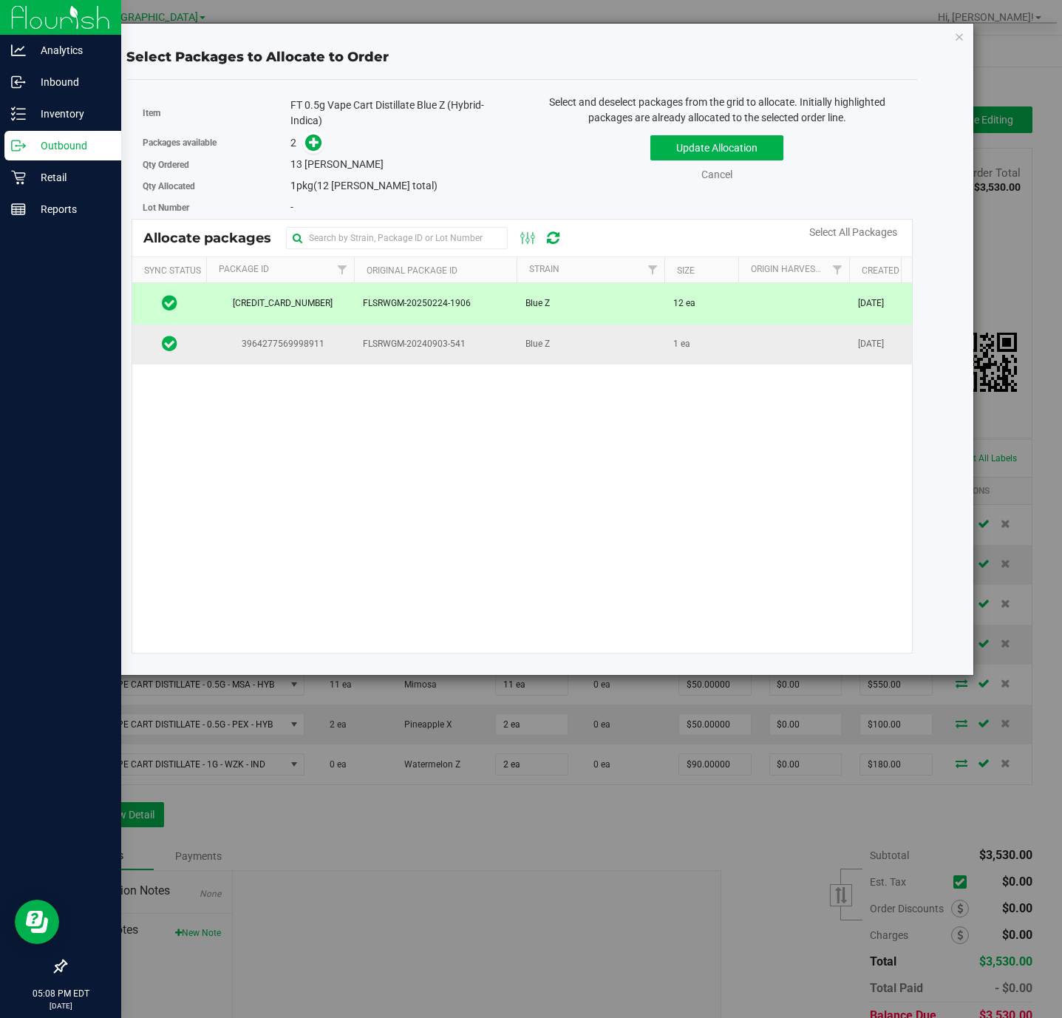
click at [599, 359] on td "Blue Z" at bounding box center [591, 345] width 148 height 40
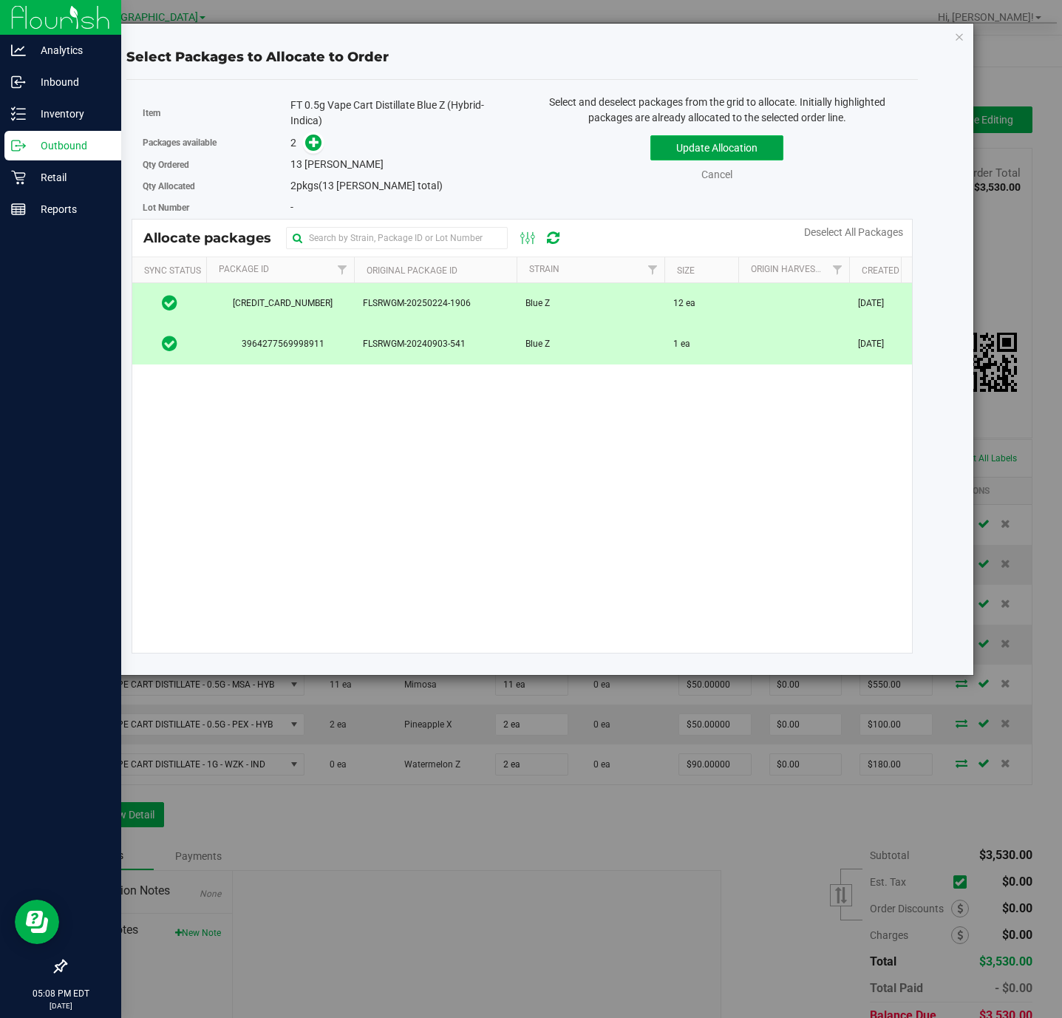
click at [741, 156] on button "Update Allocation" at bounding box center [716, 147] width 133 height 25
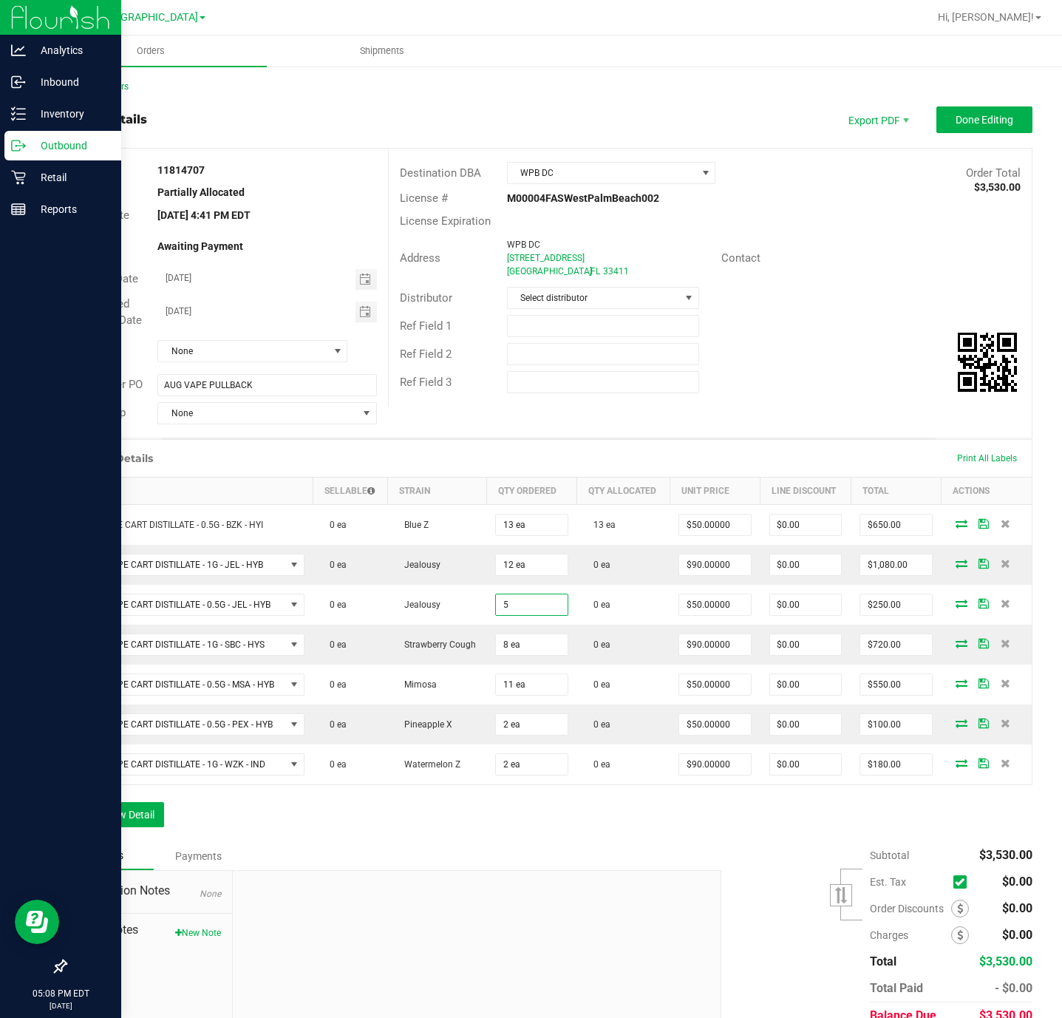
type input "5 ea"
click at [630, 880] on div at bounding box center [477, 970] width 488 height 198
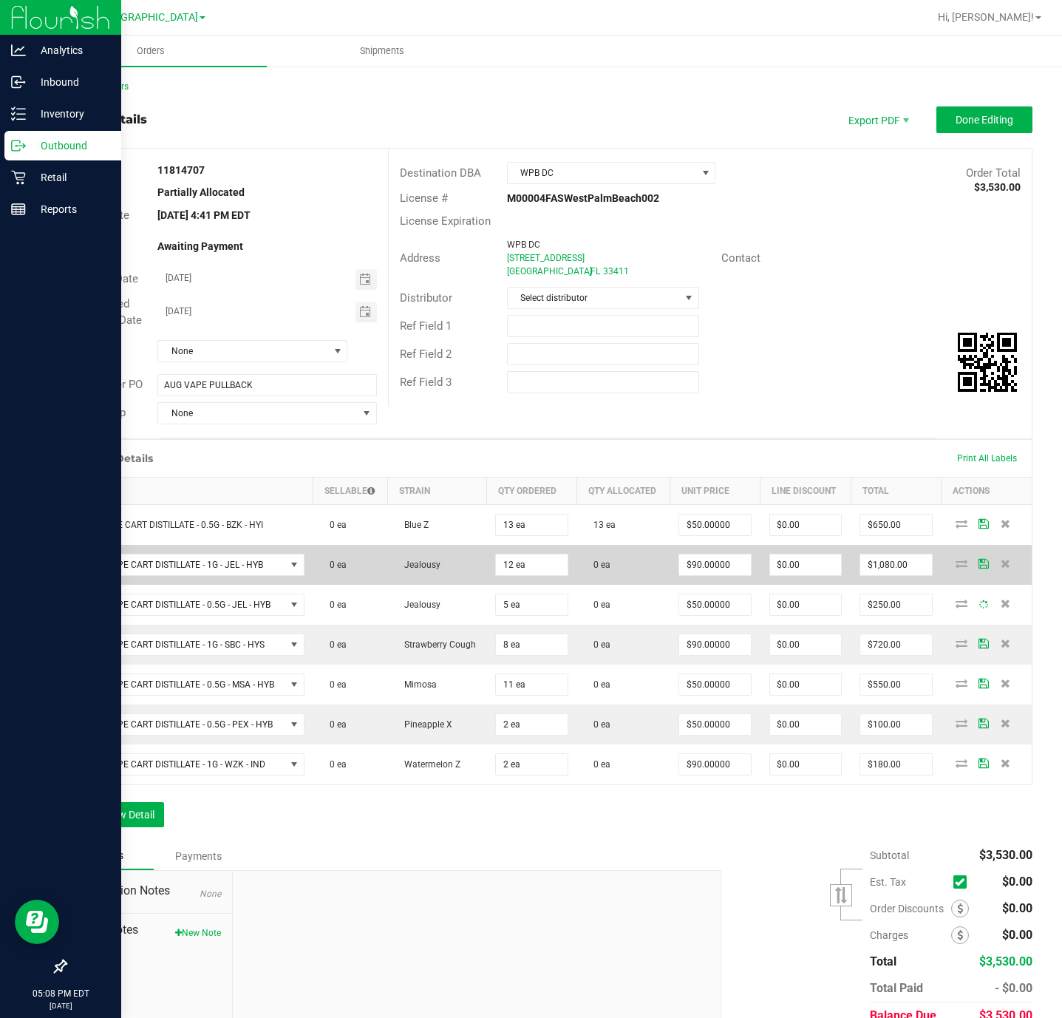
click at [942, 564] on td at bounding box center [987, 565] width 90 height 40
click at [956, 565] on icon at bounding box center [962, 563] width 12 height 9
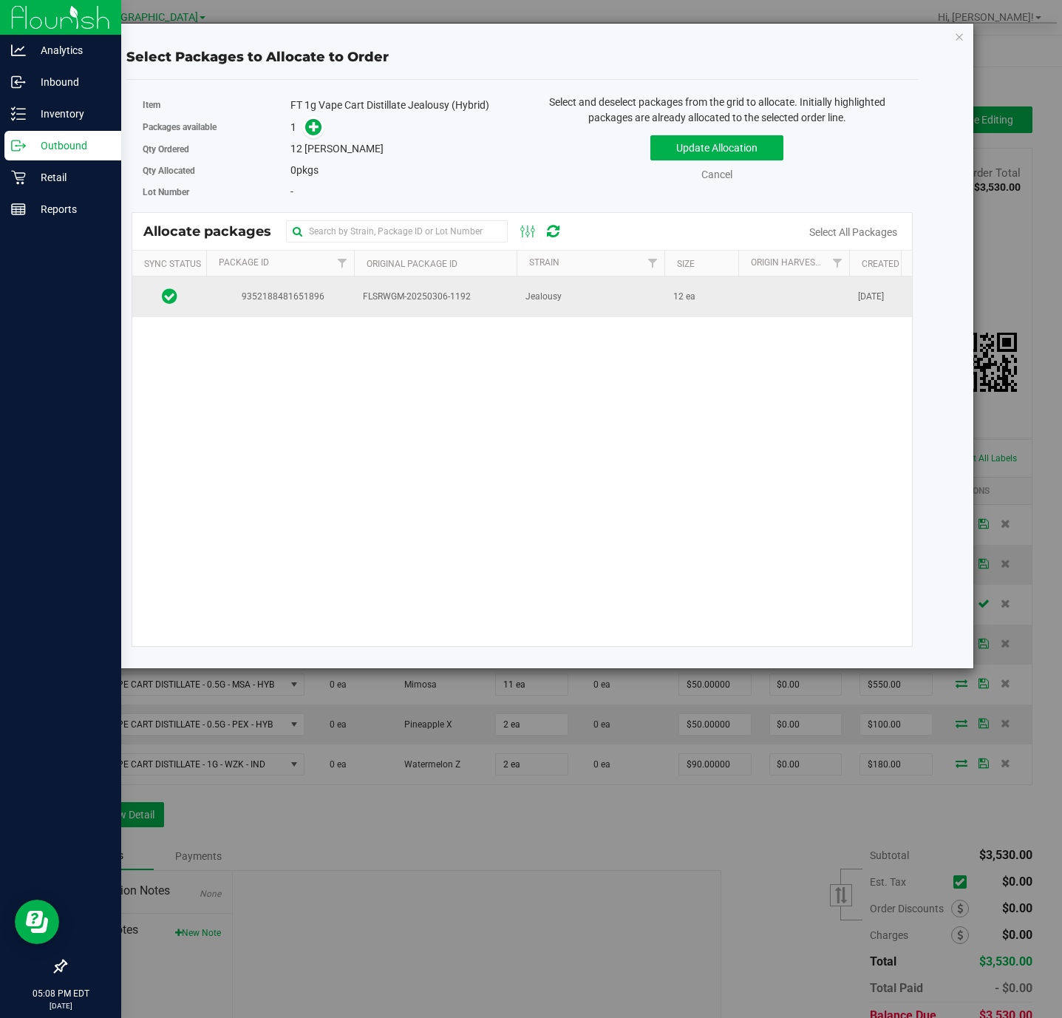
click at [211, 302] on td "9352188481651896" at bounding box center [280, 296] width 148 height 40
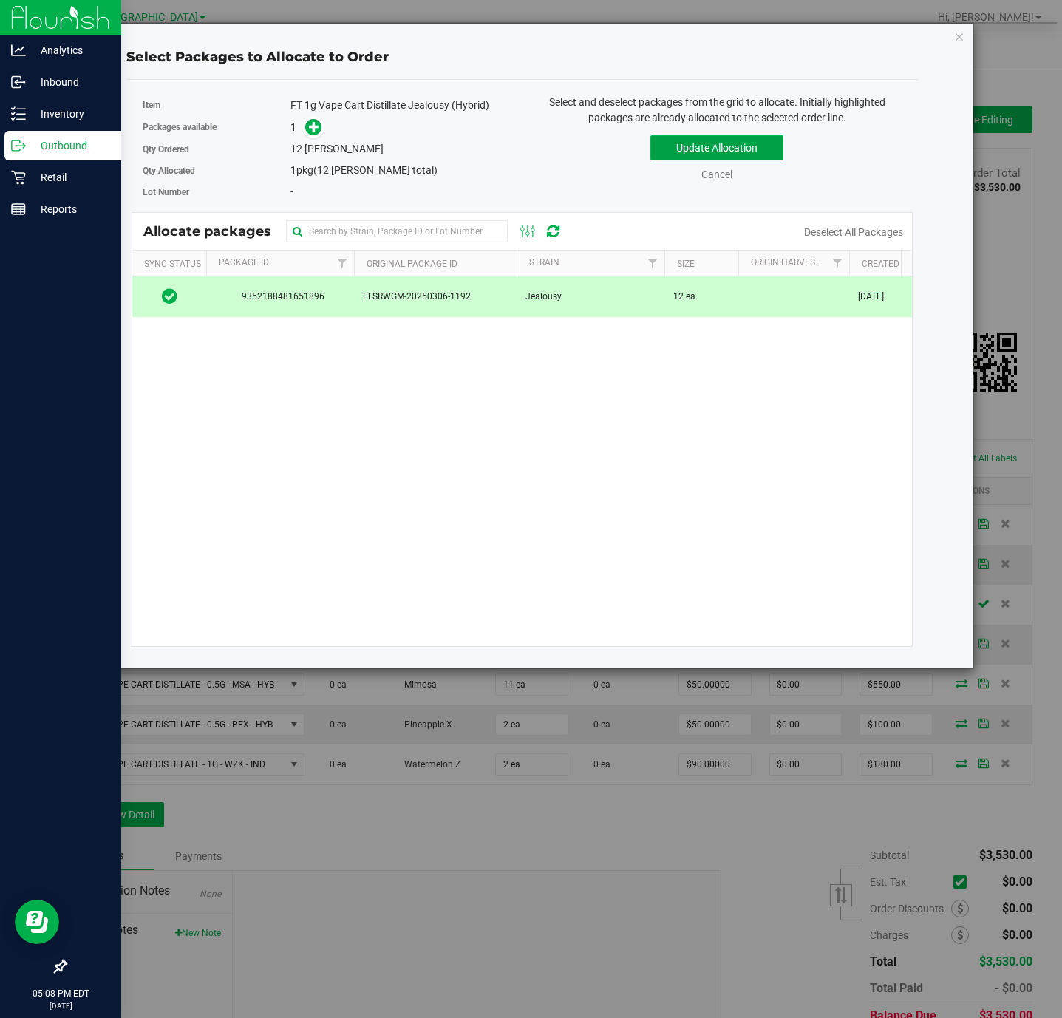
click at [701, 145] on button "Update Allocation" at bounding box center [716, 147] width 133 height 25
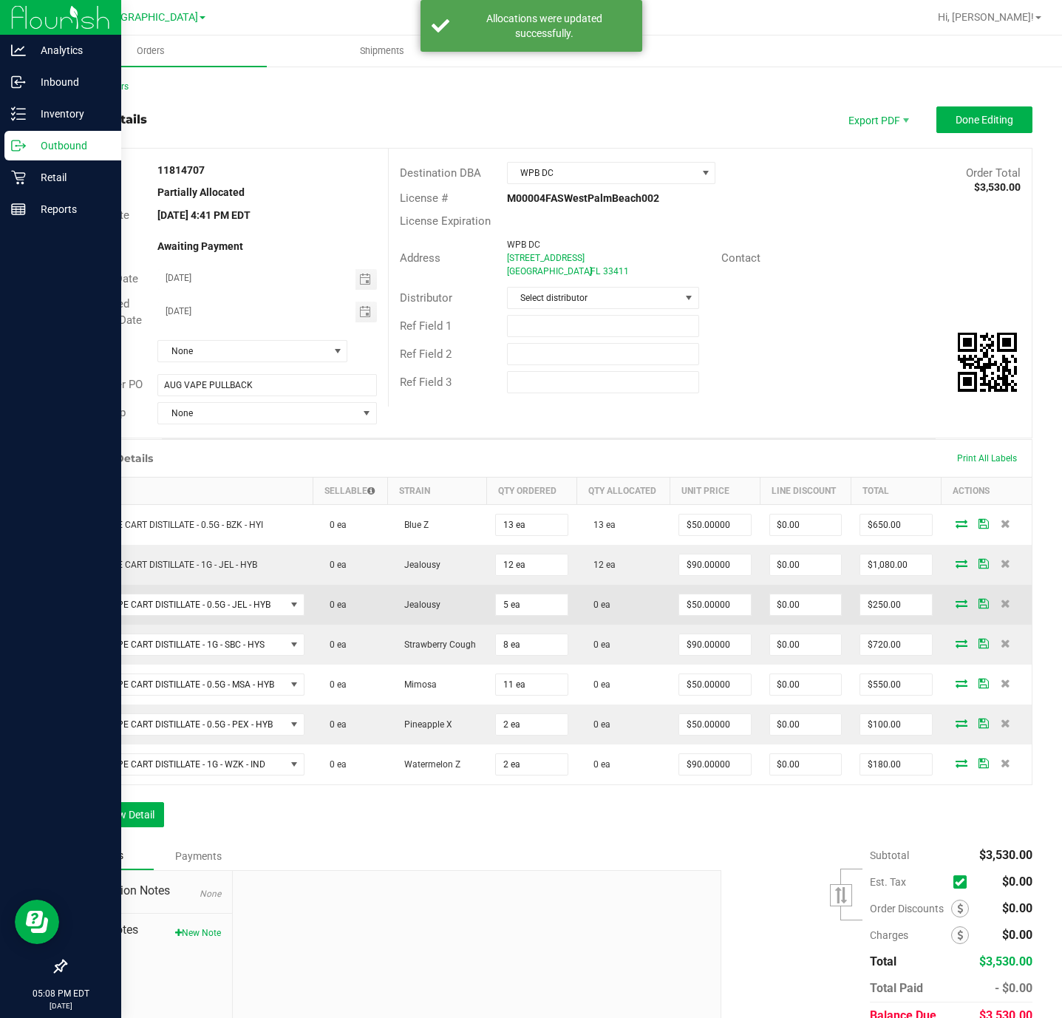
click at [460, 610] on td "Jealousy" at bounding box center [437, 605] width 99 height 40
click at [956, 608] on icon at bounding box center [962, 603] width 12 height 9
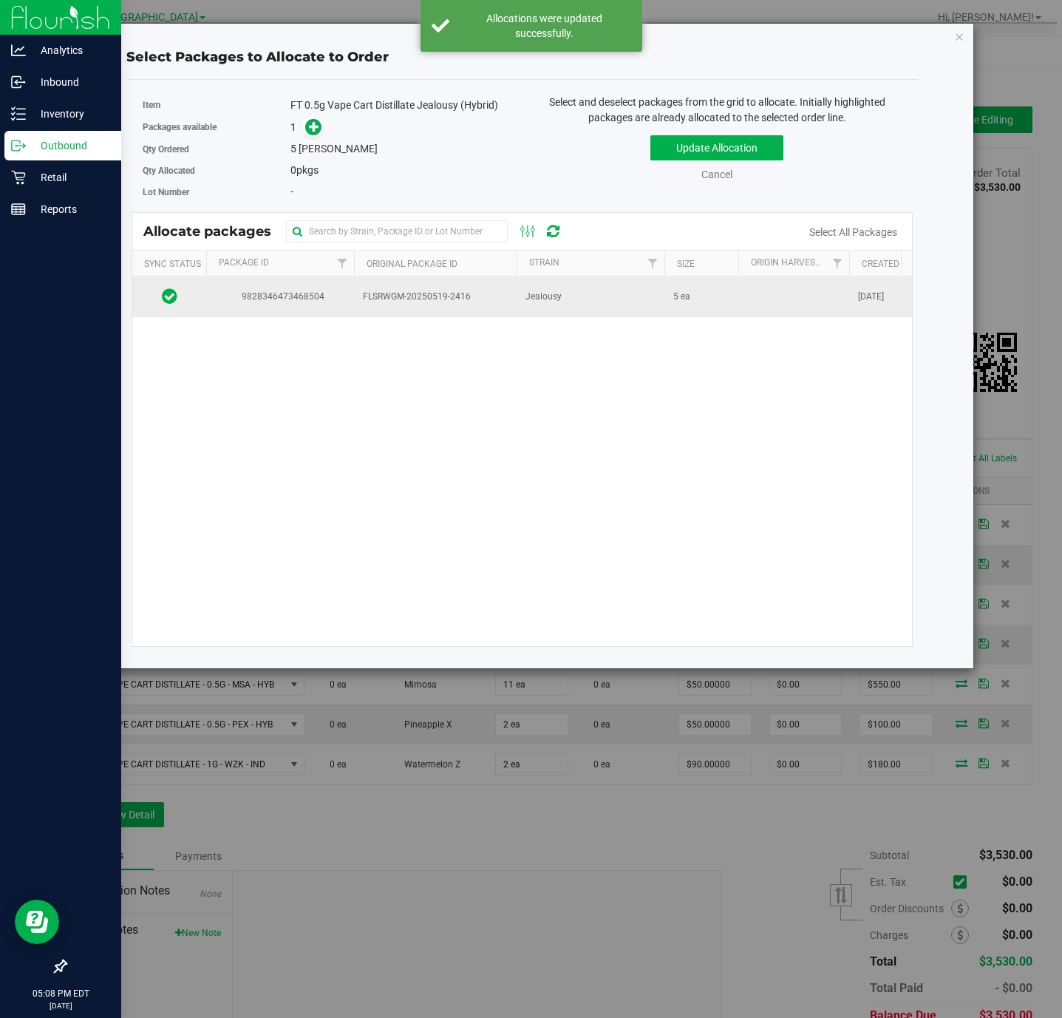
click at [355, 302] on td "FLSRWGM-20250519-2416" at bounding box center [435, 296] width 163 height 40
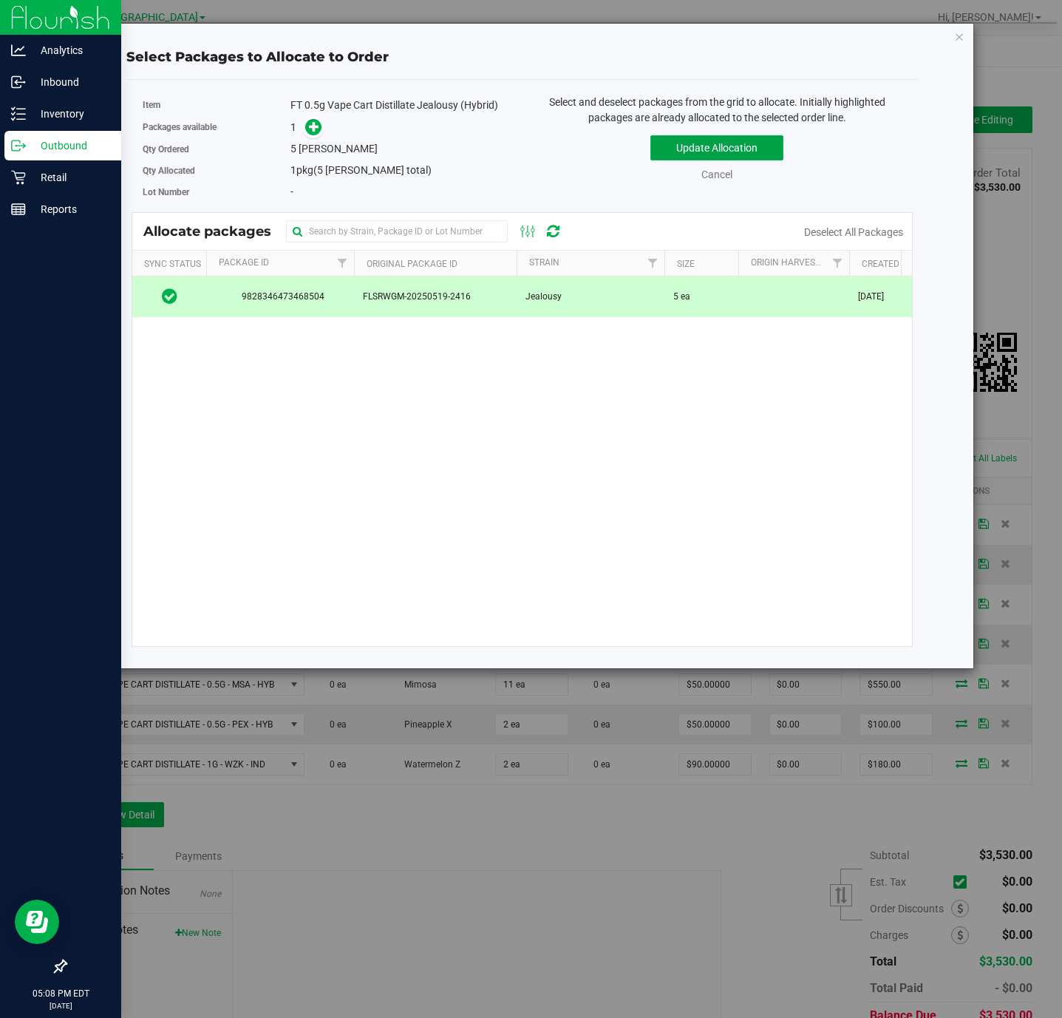
click at [757, 149] on button "Update Allocation" at bounding box center [716, 147] width 133 height 25
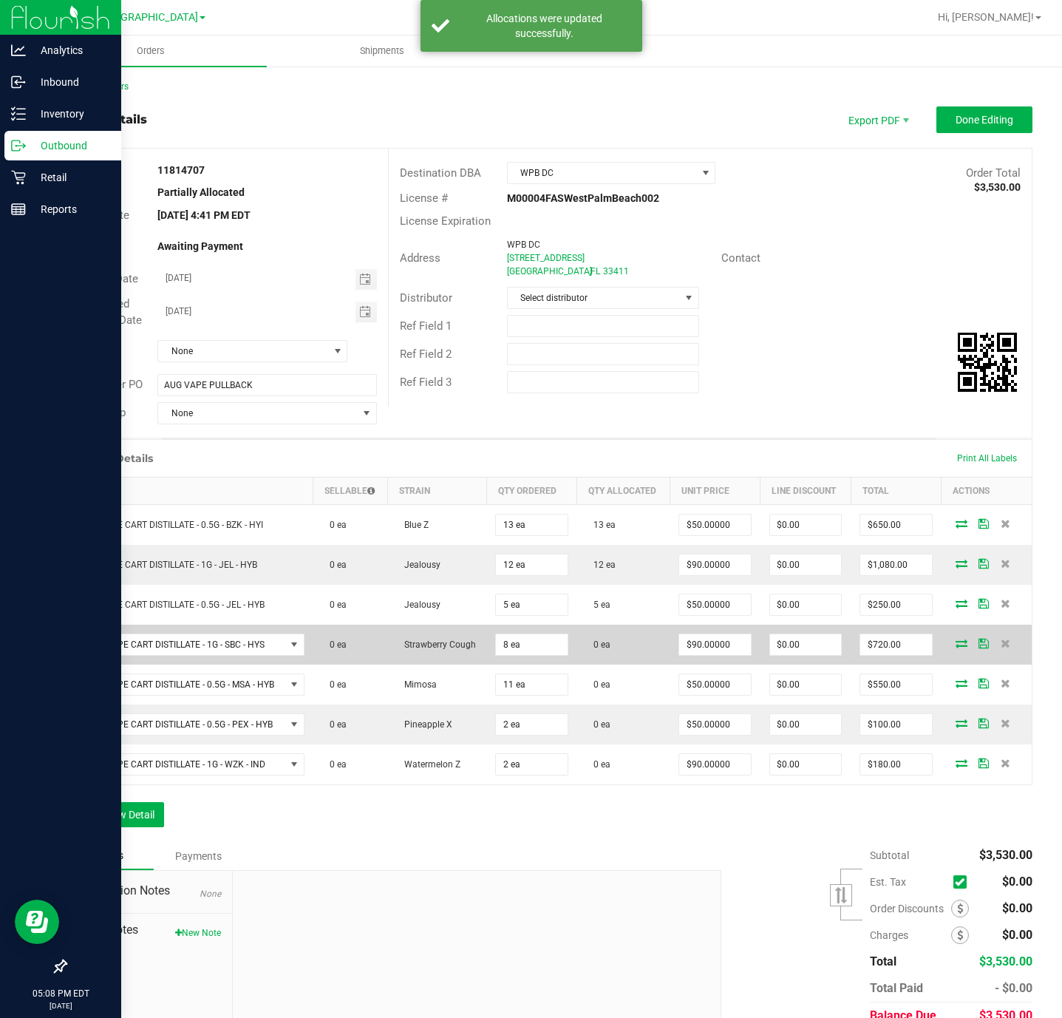
click at [956, 645] on icon at bounding box center [962, 643] width 12 height 9
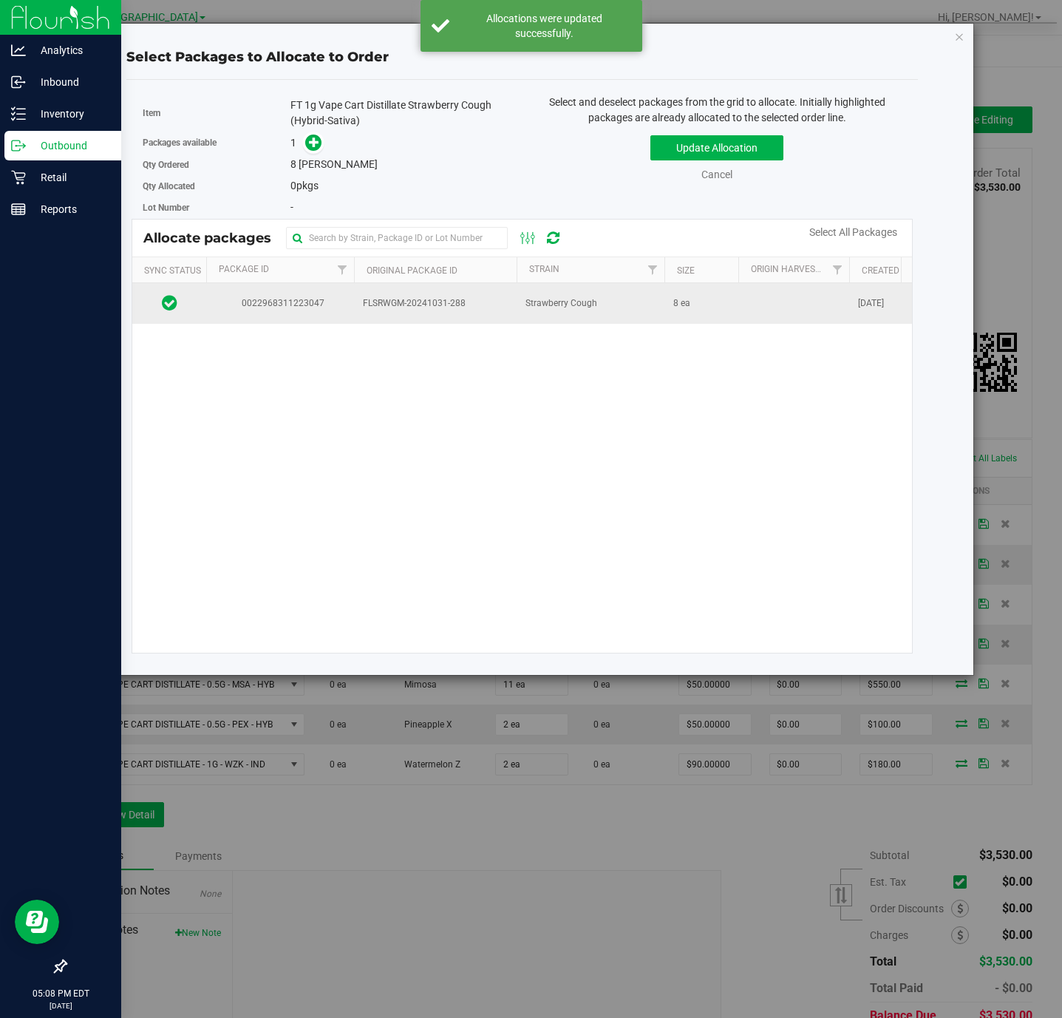
click at [333, 310] on span "0022968311223047" at bounding box center [280, 303] width 130 height 14
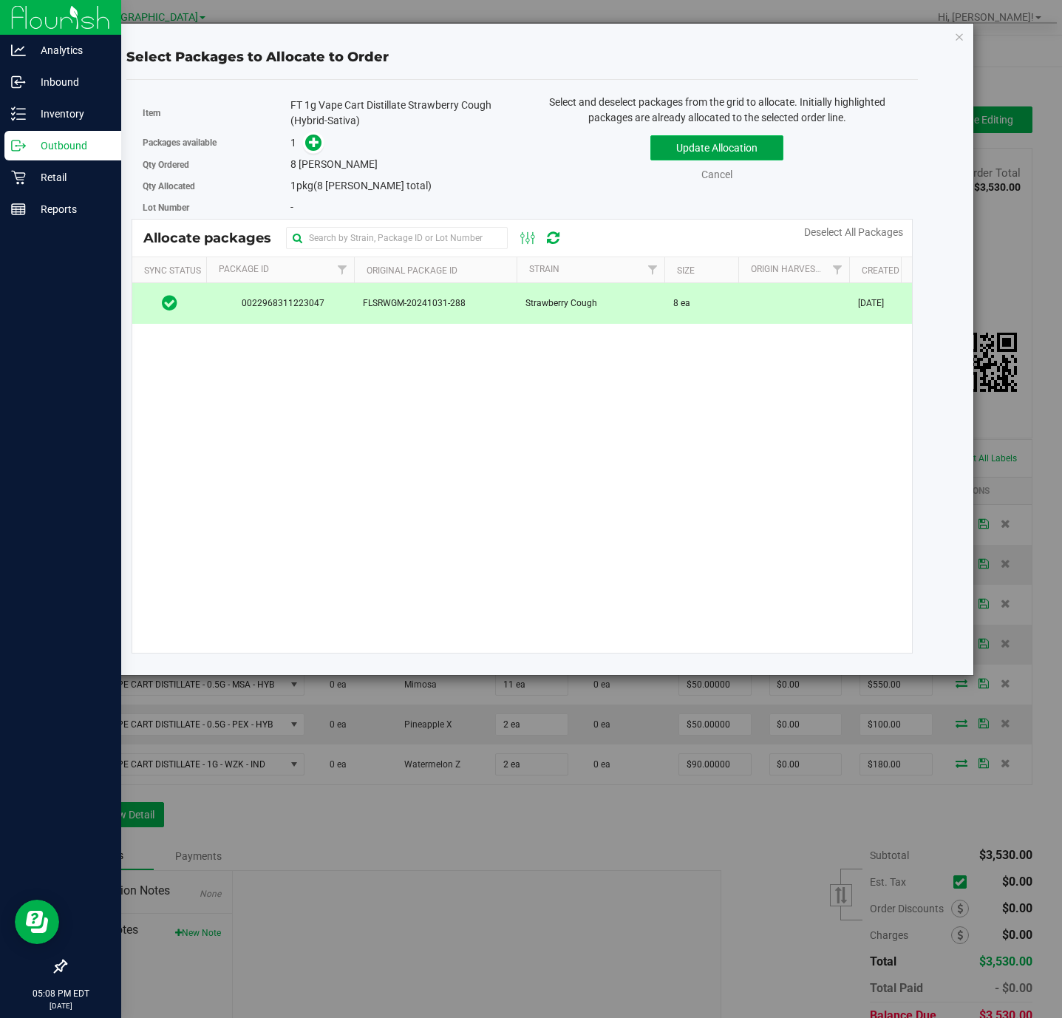
click at [746, 156] on button "Update Allocation" at bounding box center [716, 147] width 133 height 25
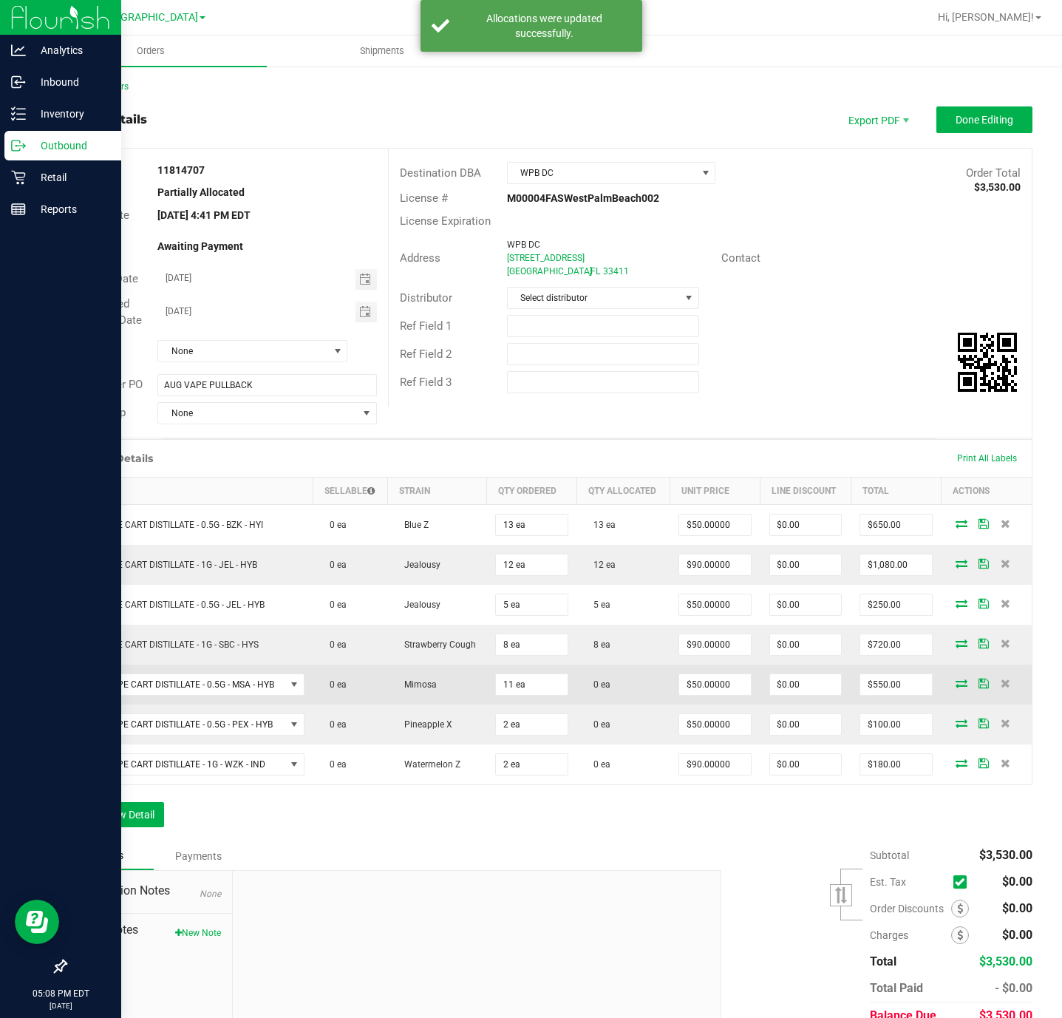
click at [956, 687] on icon at bounding box center [962, 683] width 12 height 9
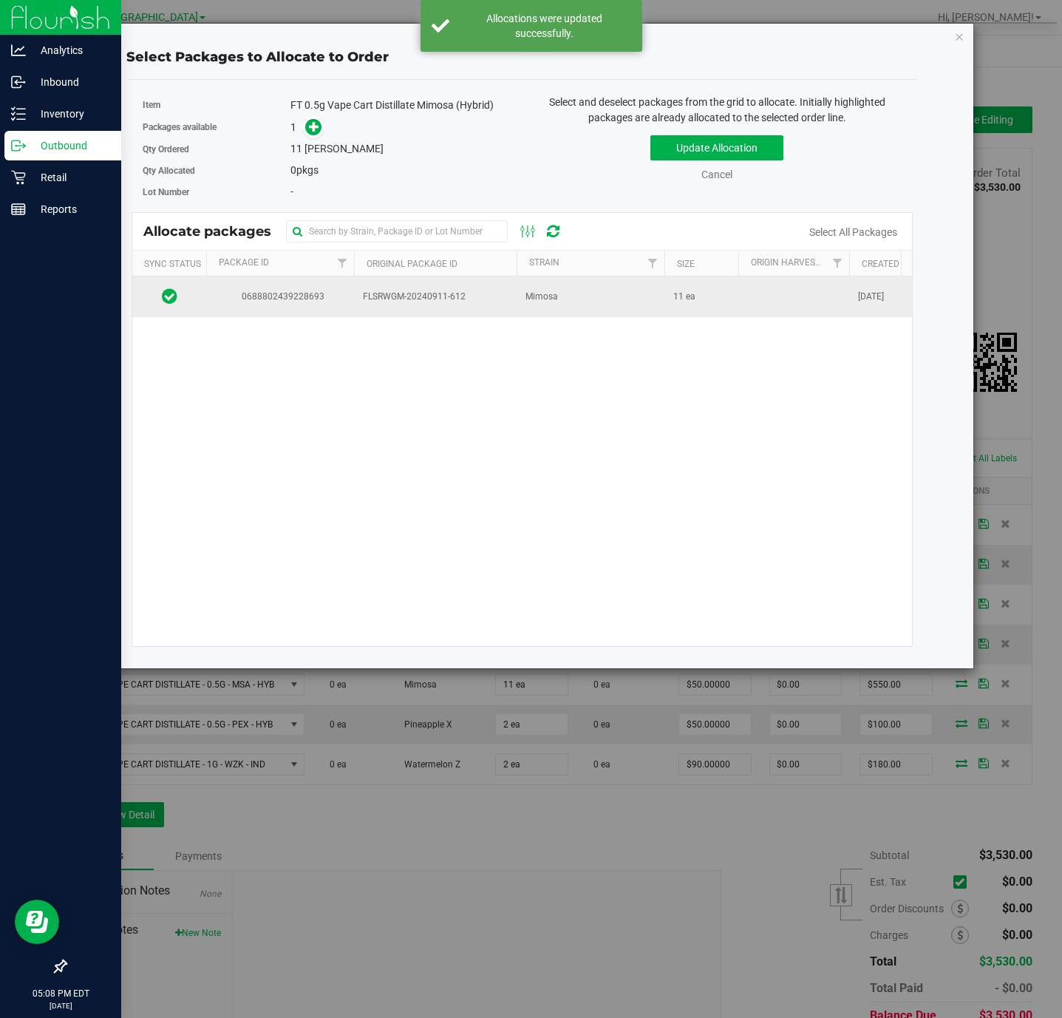
click at [493, 304] on span "FLSRWGM-20240911-612" at bounding box center [435, 297] width 145 height 14
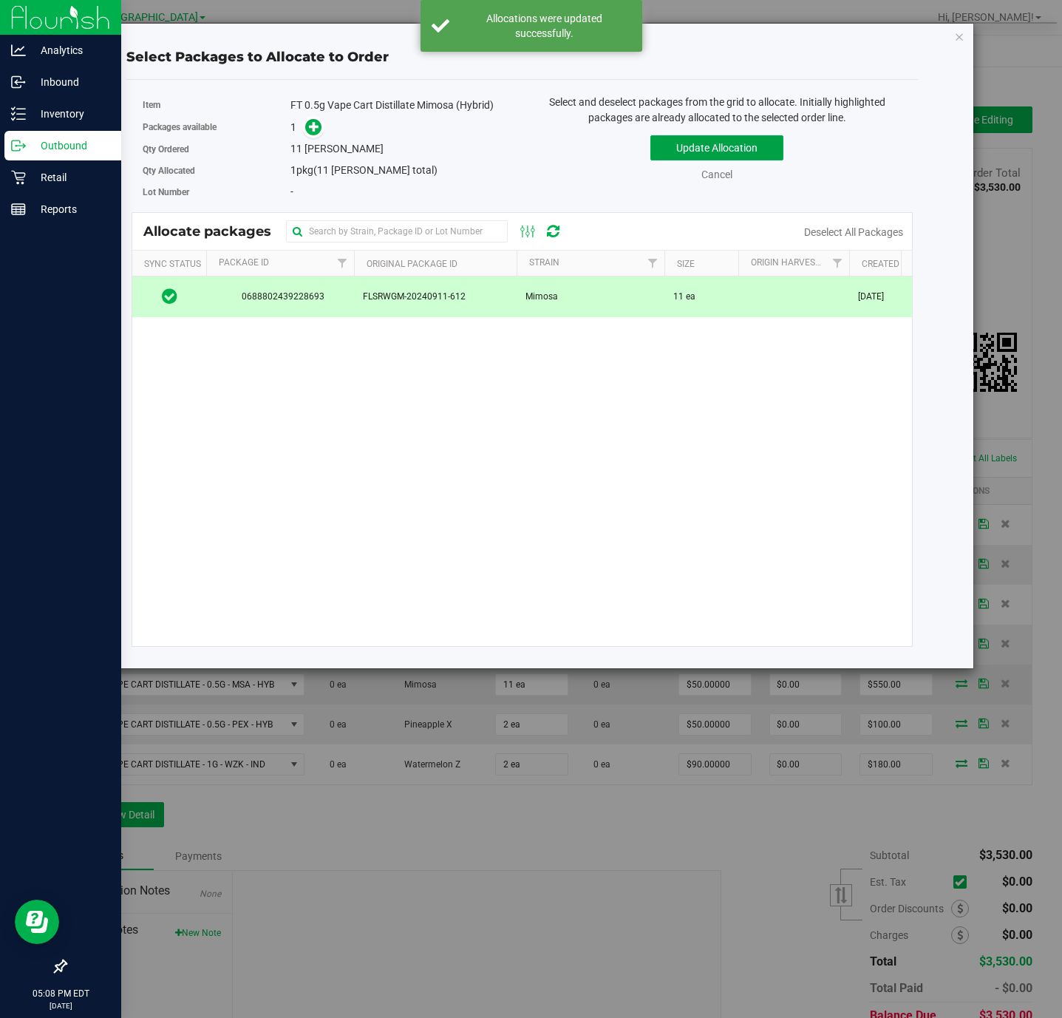
drag, startPoint x: 710, startPoint y: 156, endPoint x: 860, endPoint y: 704, distance: 567.9
click at [710, 156] on button "Update Allocation" at bounding box center [716, 147] width 133 height 25
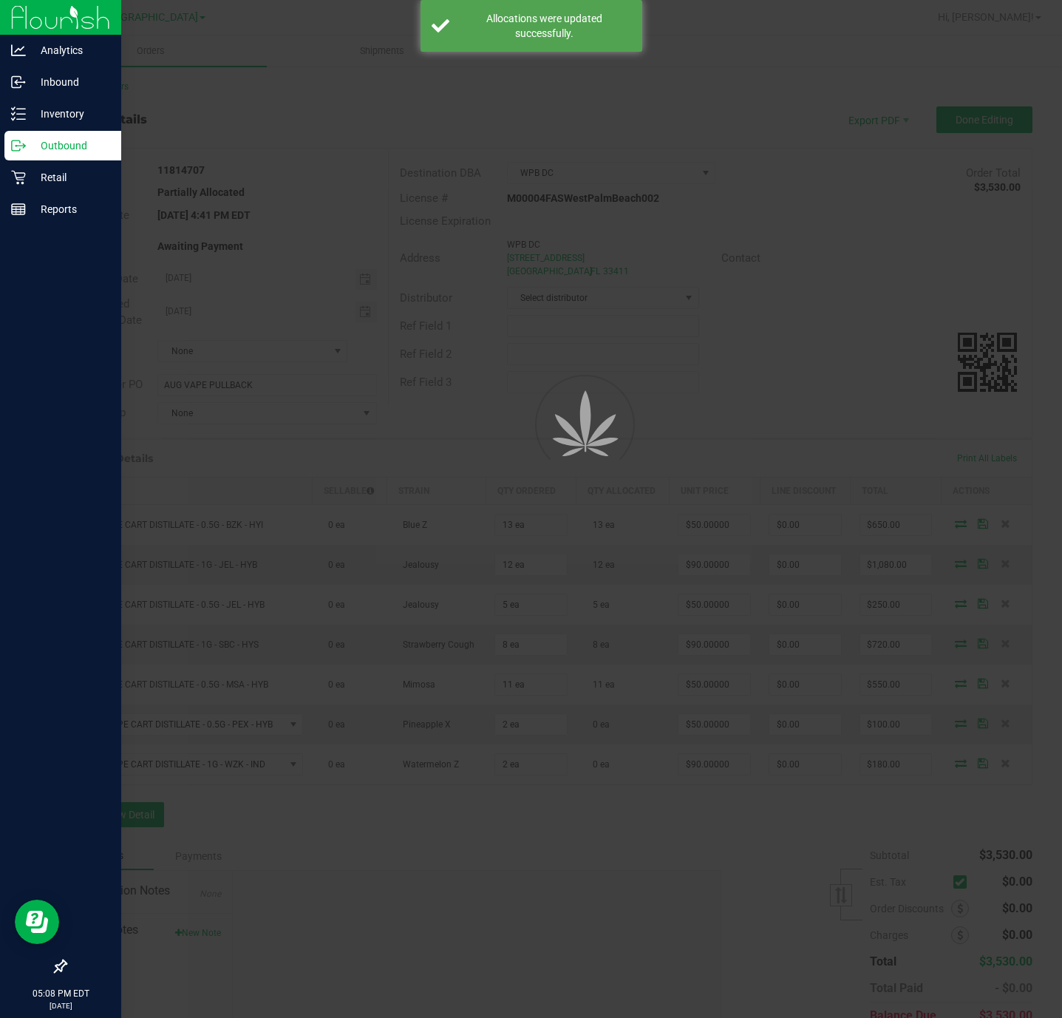
click at [949, 730] on div at bounding box center [531, 509] width 1062 height 1018
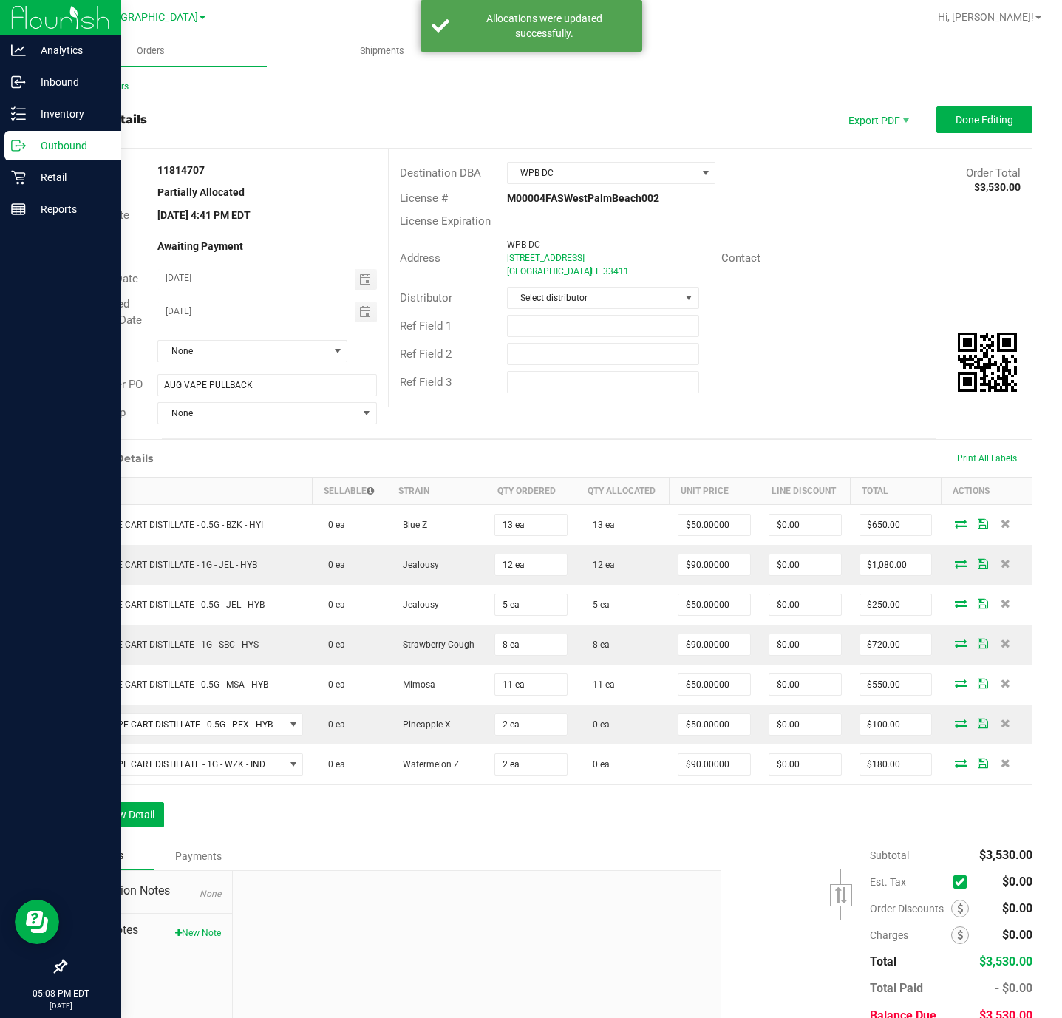
click at [955, 727] on icon at bounding box center [961, 722] width 12 height 9
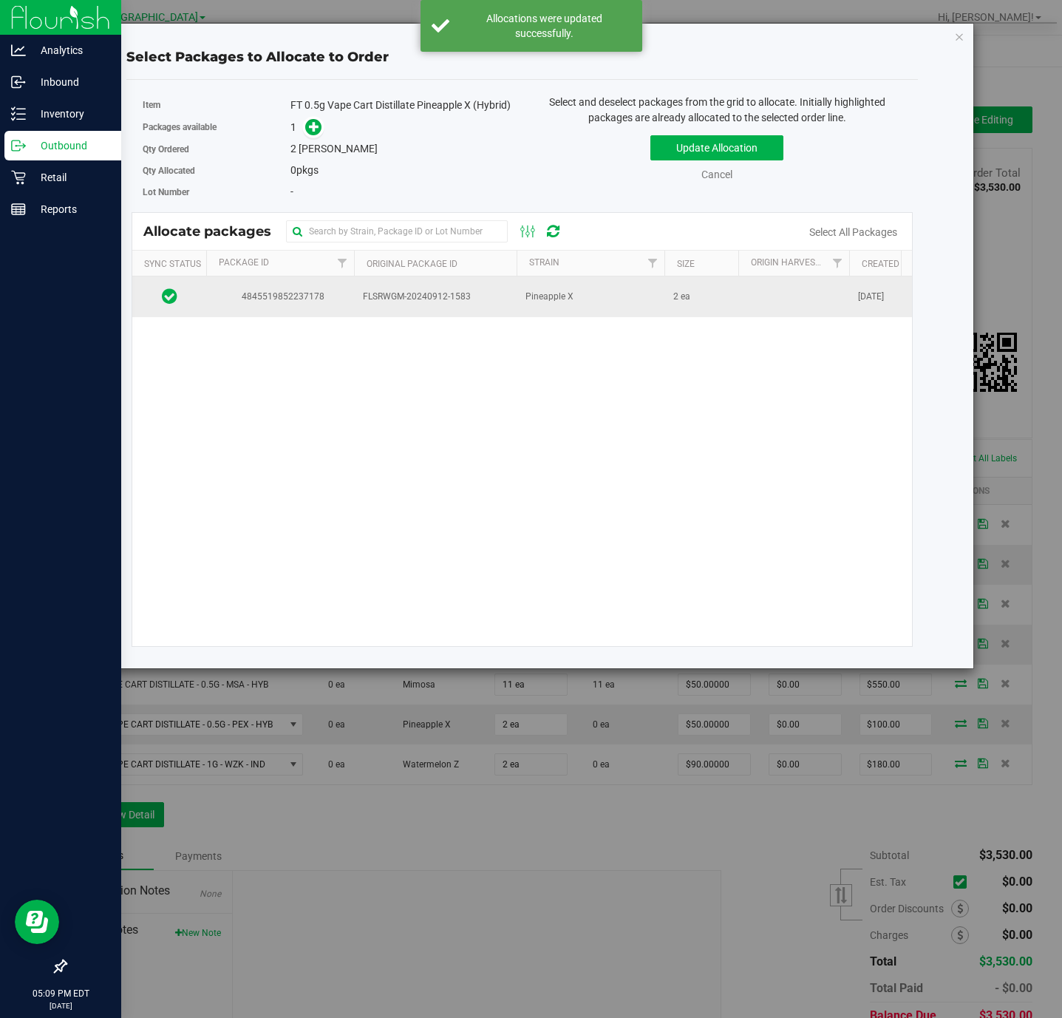
click at [353, 308] on td "4845519852237178" at bounding box center [280, 296] width 148 height 40
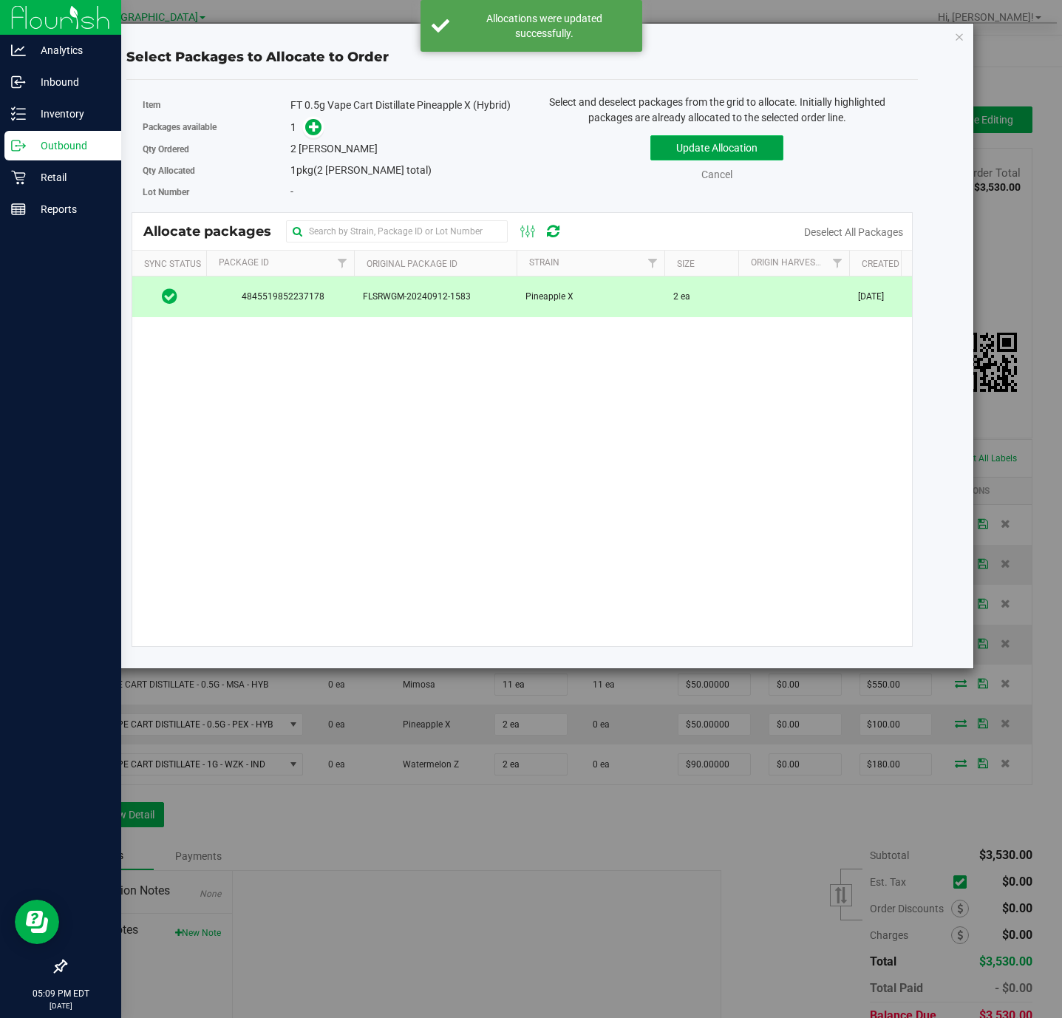
click at [750, 144] on button "Update Allocation" at bounding box center [716, 147] width 133 height 25
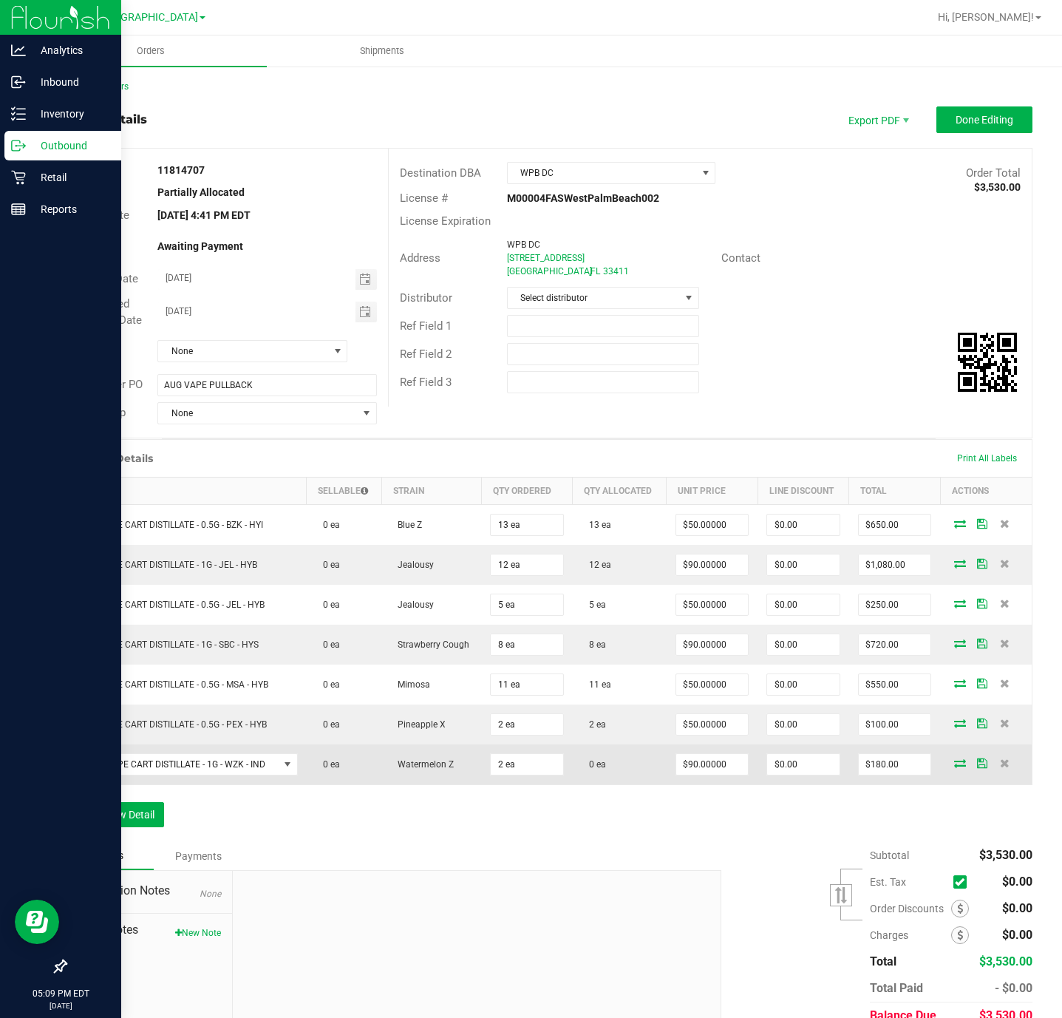
click at [614, 781] on td "0 ea" at bounding box center [620, 764] width 94 height 40
click at [954, 767] on icon at bounding box center [960, 762] width 12 height 9
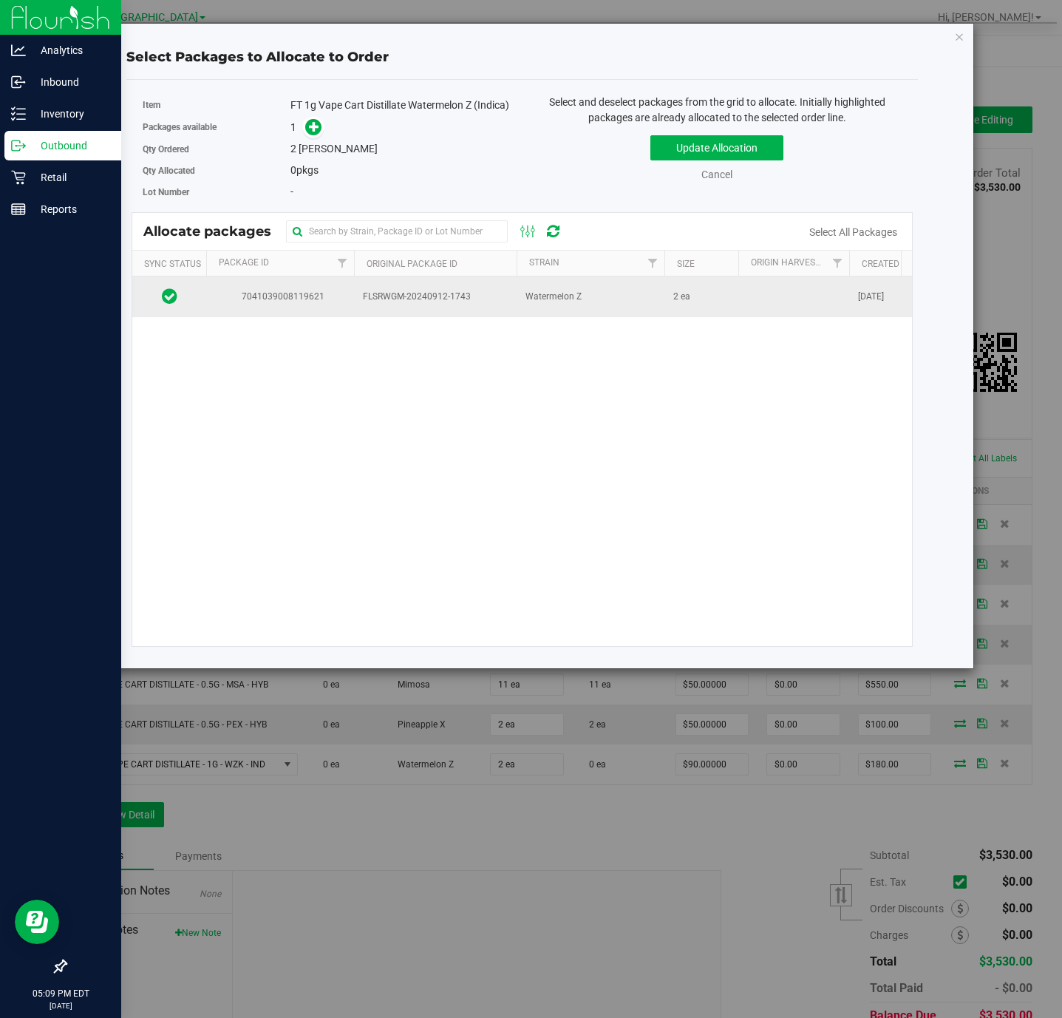
click at [603, 316] on td "Watermelon Z" at bounding box center [591, 296] width 148 height 40
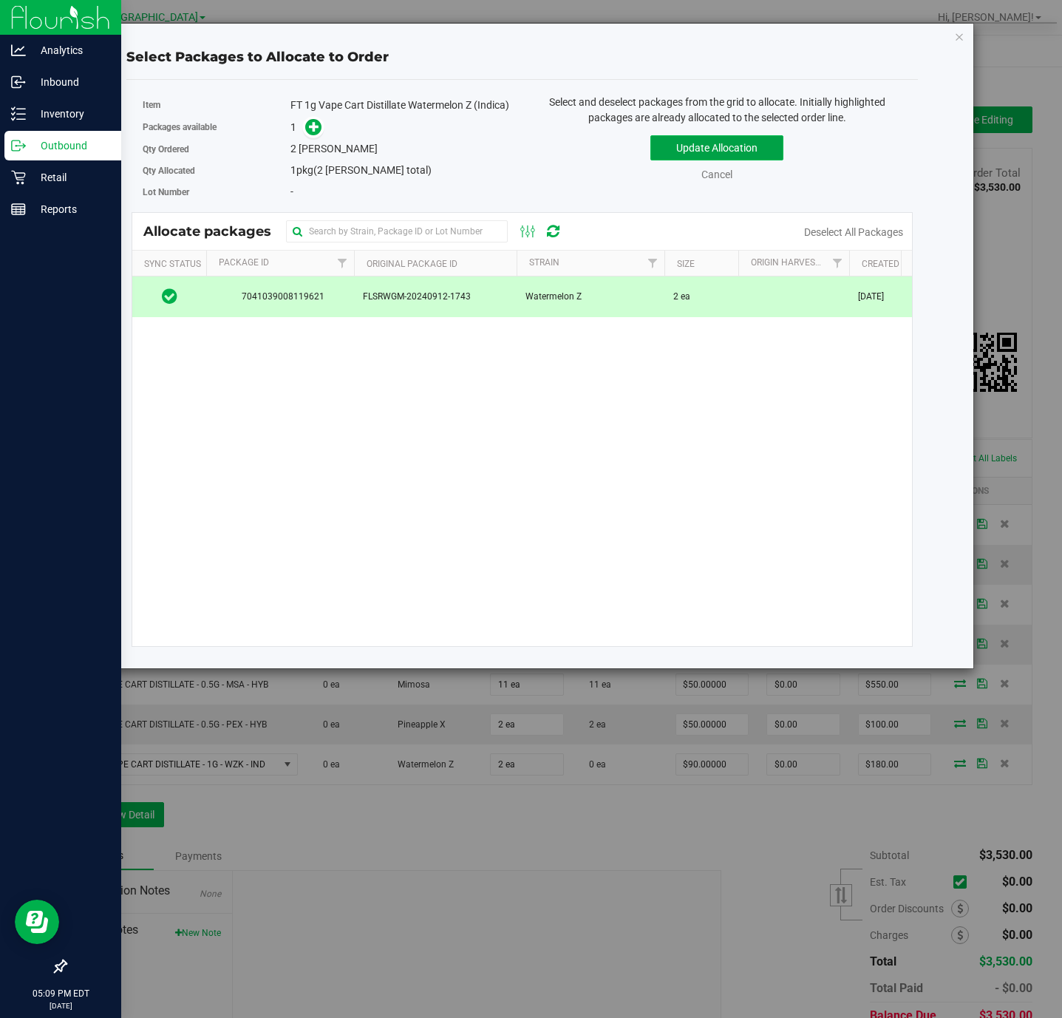
click at [724, 149] on button "Update Allocation" at bounding box center [716, 147] width 133 height 25
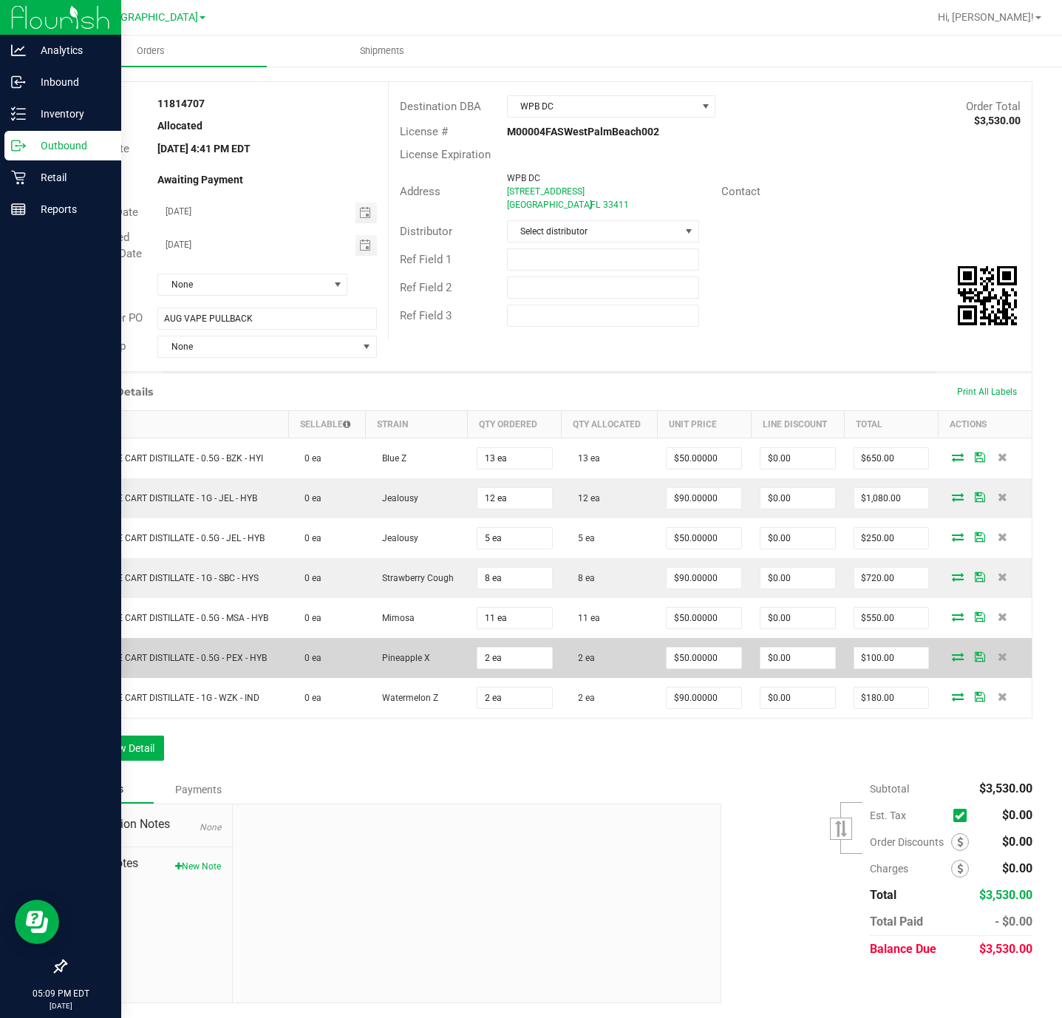
scroll to position [0, 0]
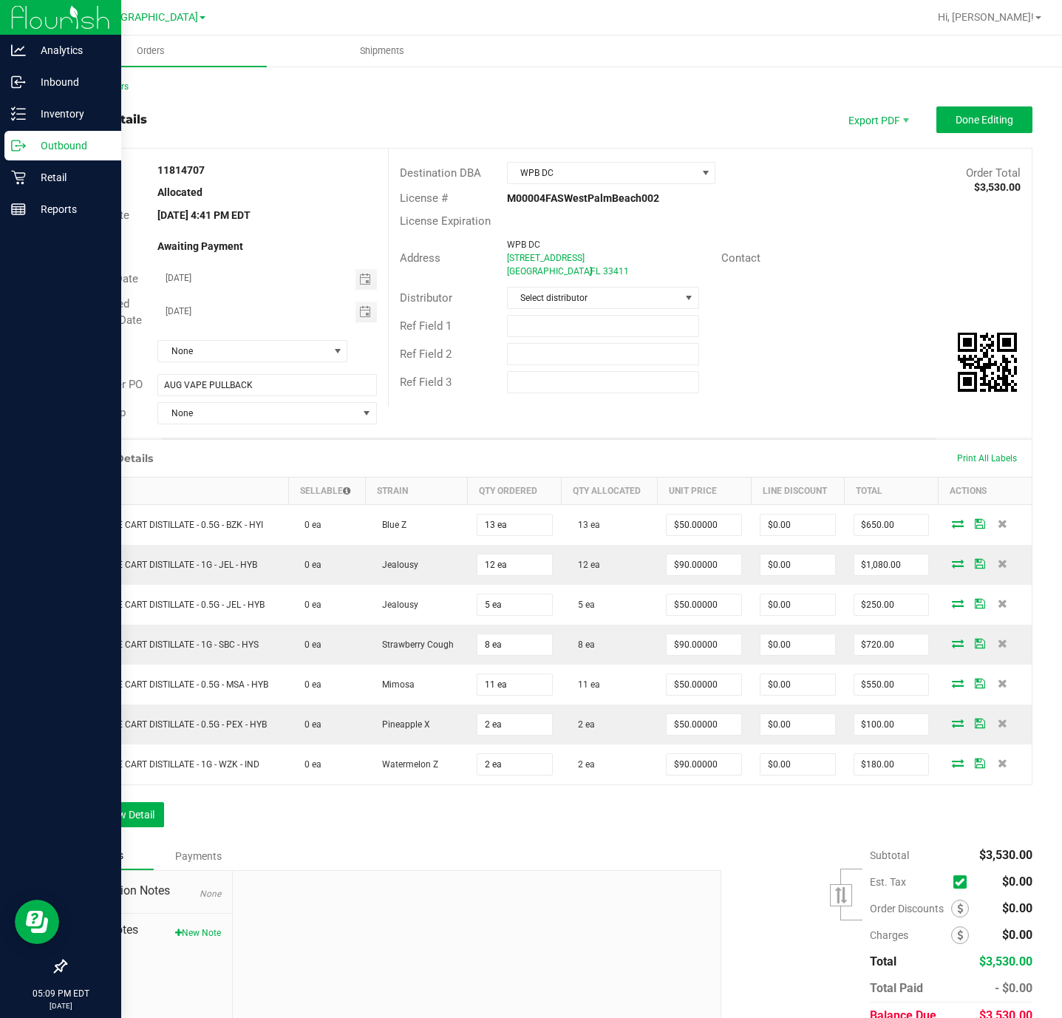
click at [859, 242] on div "Address WPB DC 6903 Vista Parkway N #2 West Palm Beach , FL 33411 Contact" at bounding box center [710, 258] width 643 height 52
click at [958, 131] on button "Done Editing" at bounding box center [985, 119] width 96 height 27
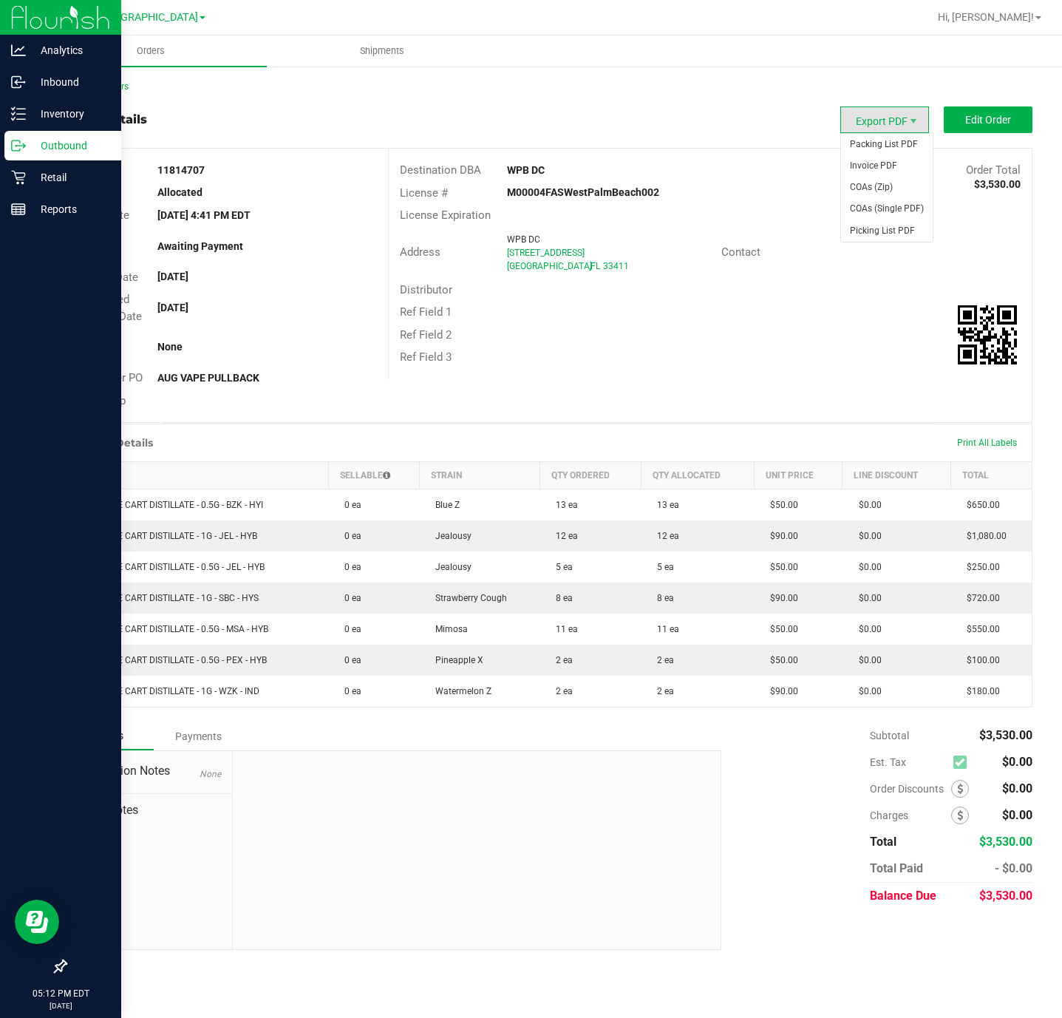
click at [906, 118] on span "Export PDF" at bounding box center [884, 119] width 89 height 27
click at [909, 143] on span "Packing List PDF" at bounding box center [887, 144] width 92 height 21
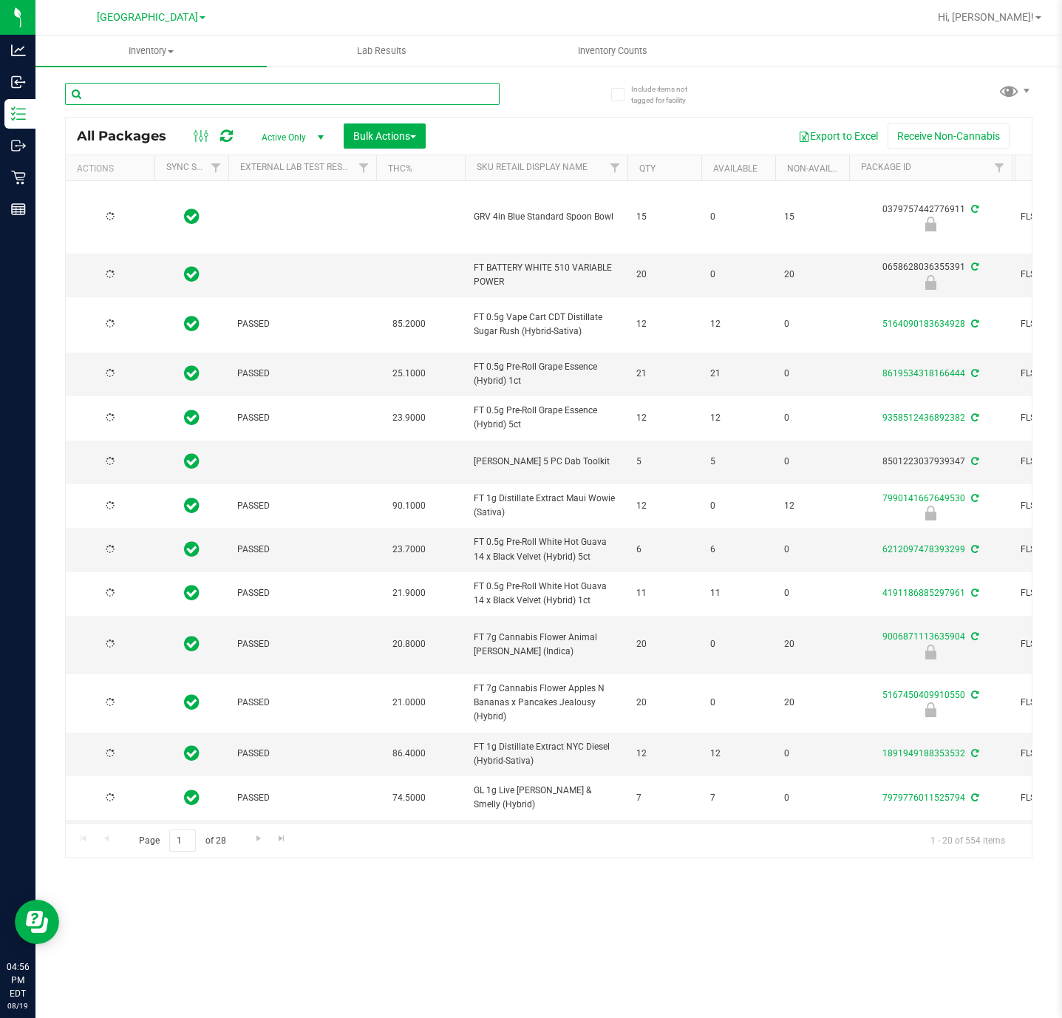
click at [400, 91] on input "text" at bounding box center [282, 94] width 435 height 22
type input "-0217"
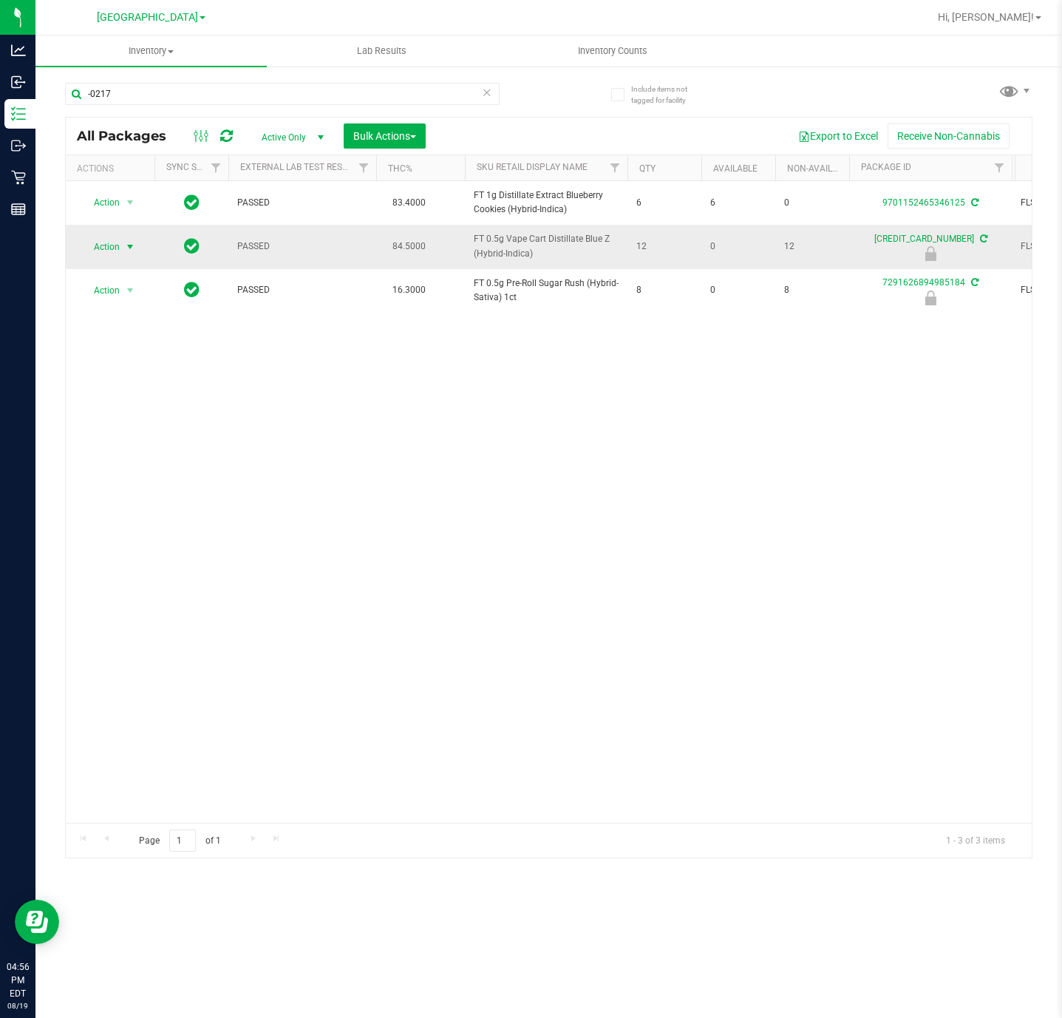
click at [98, 245] on span "Action" at bounding box center [101, 247] width 40 height 21
click at [131, 413] on li "Unlock package" at bounding box center [129, 405] width 96 height 22
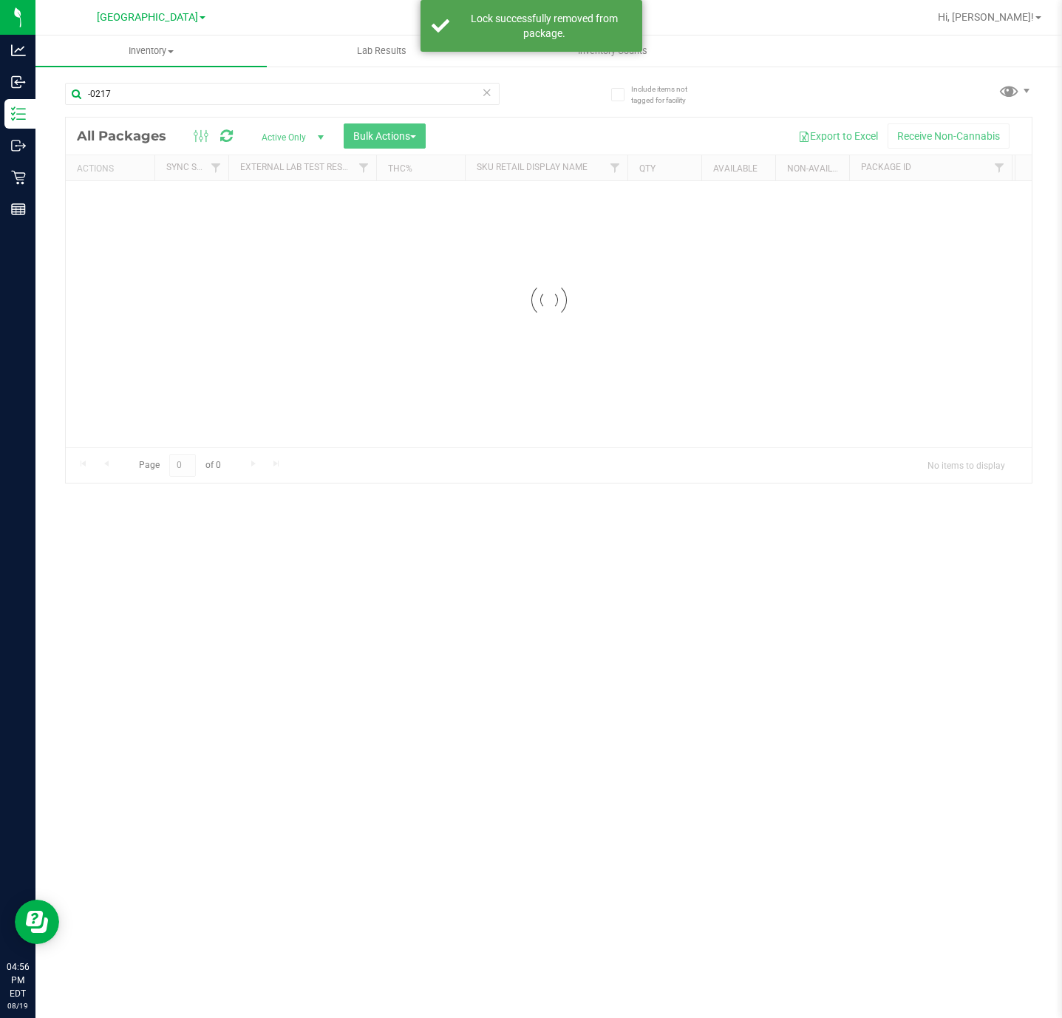
click at [169, 89] on input "-0217" at bounding box center [282, 94] width 435 height 22
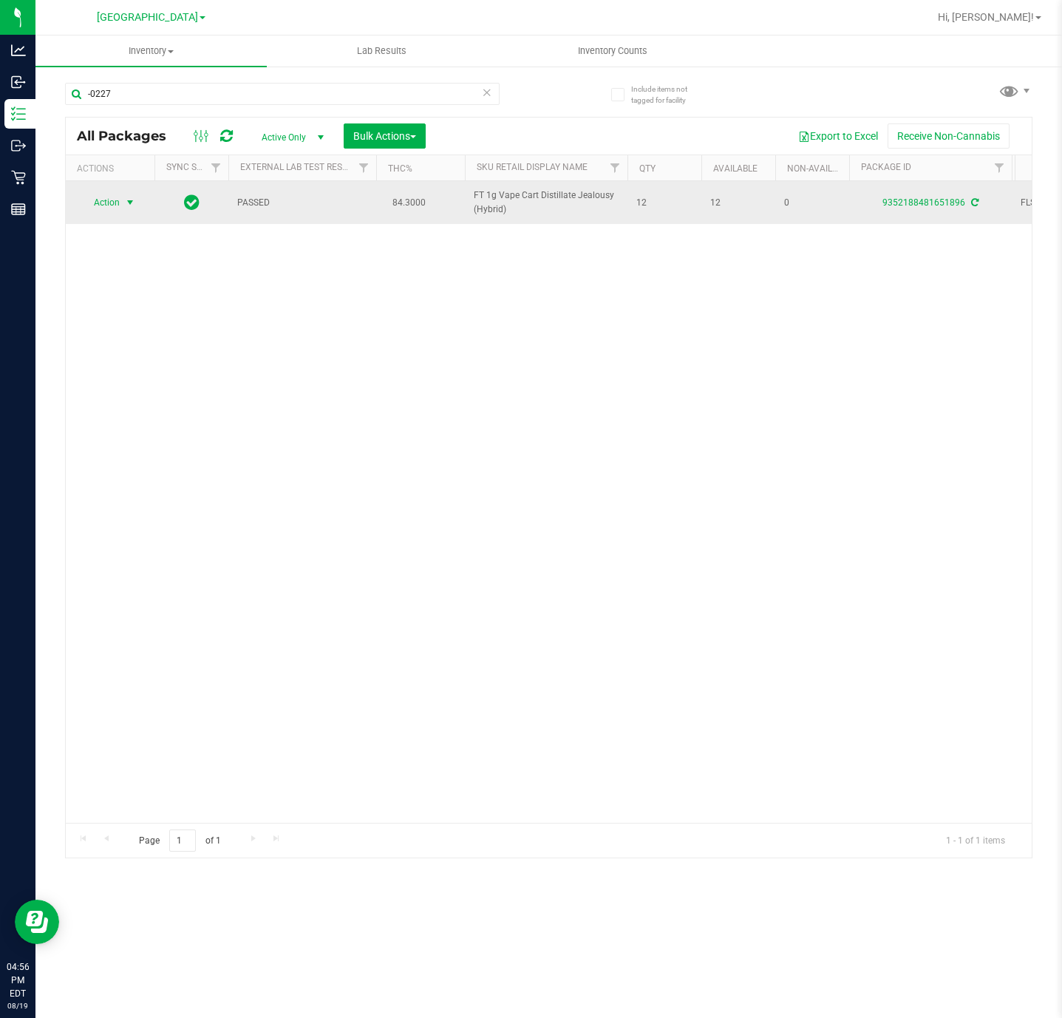
click at [114, 197] on span "Action" at bounding box center [101, 202] width 40 height 21
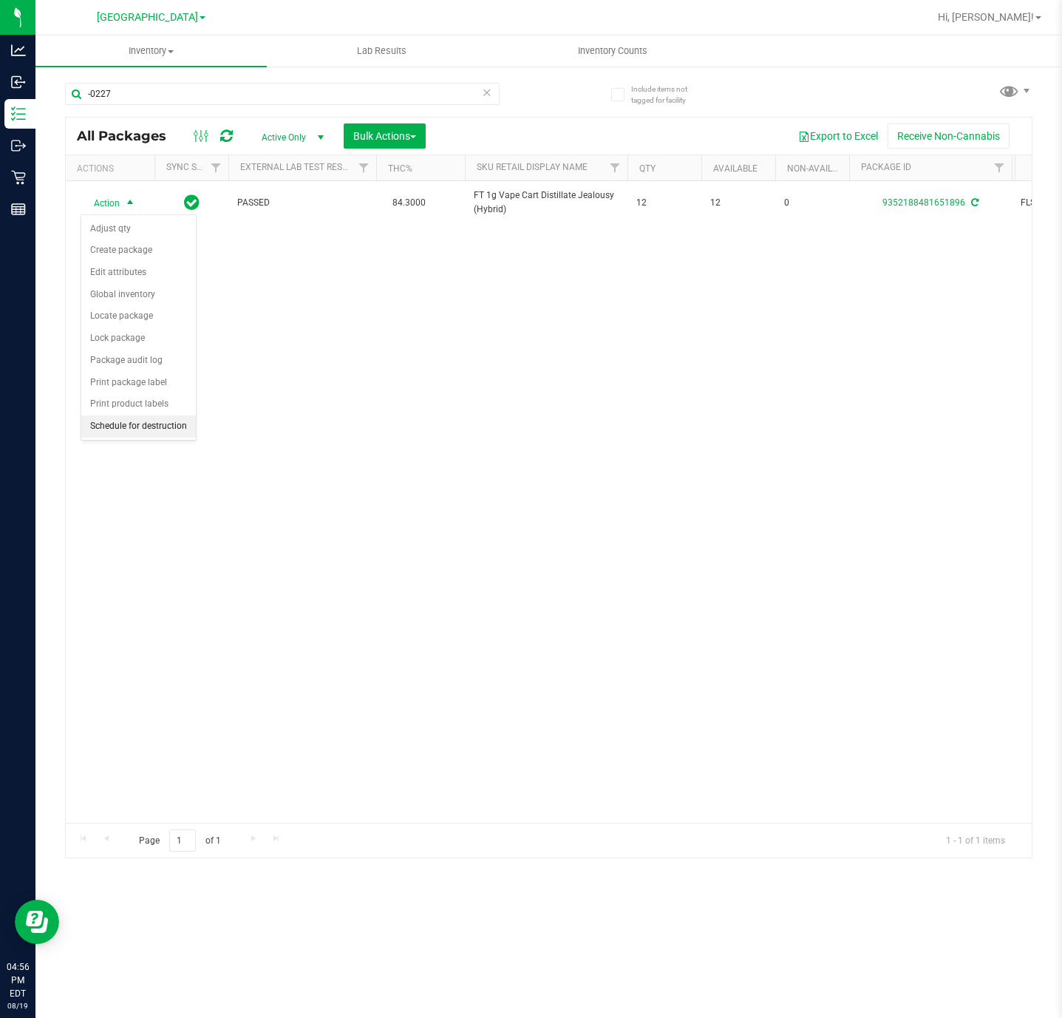
click at [98, 426] on li "Schedule for destruction" at bounding box center [138, 426] width 115 height 22
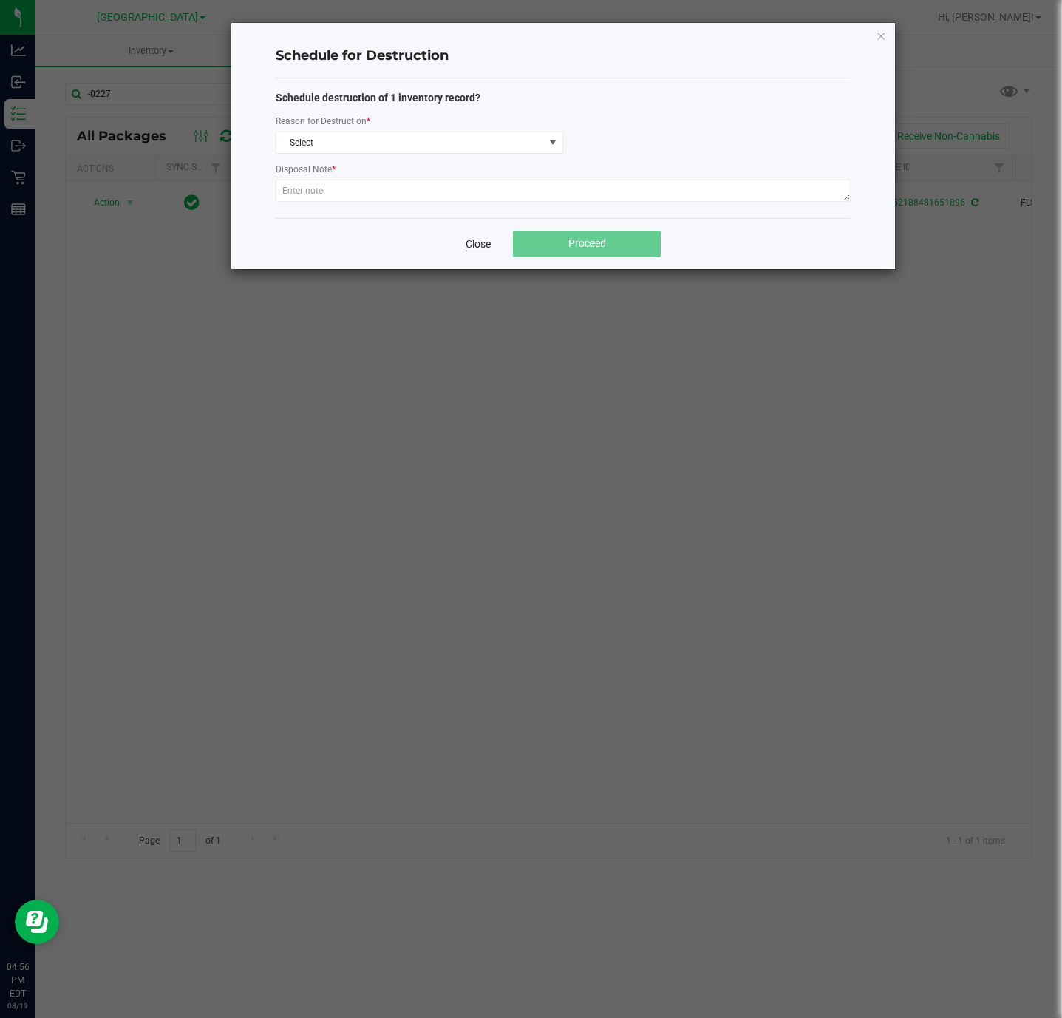
click at [486, 246] on link "Close" at bounding box center [478, 244] width 25 height 15
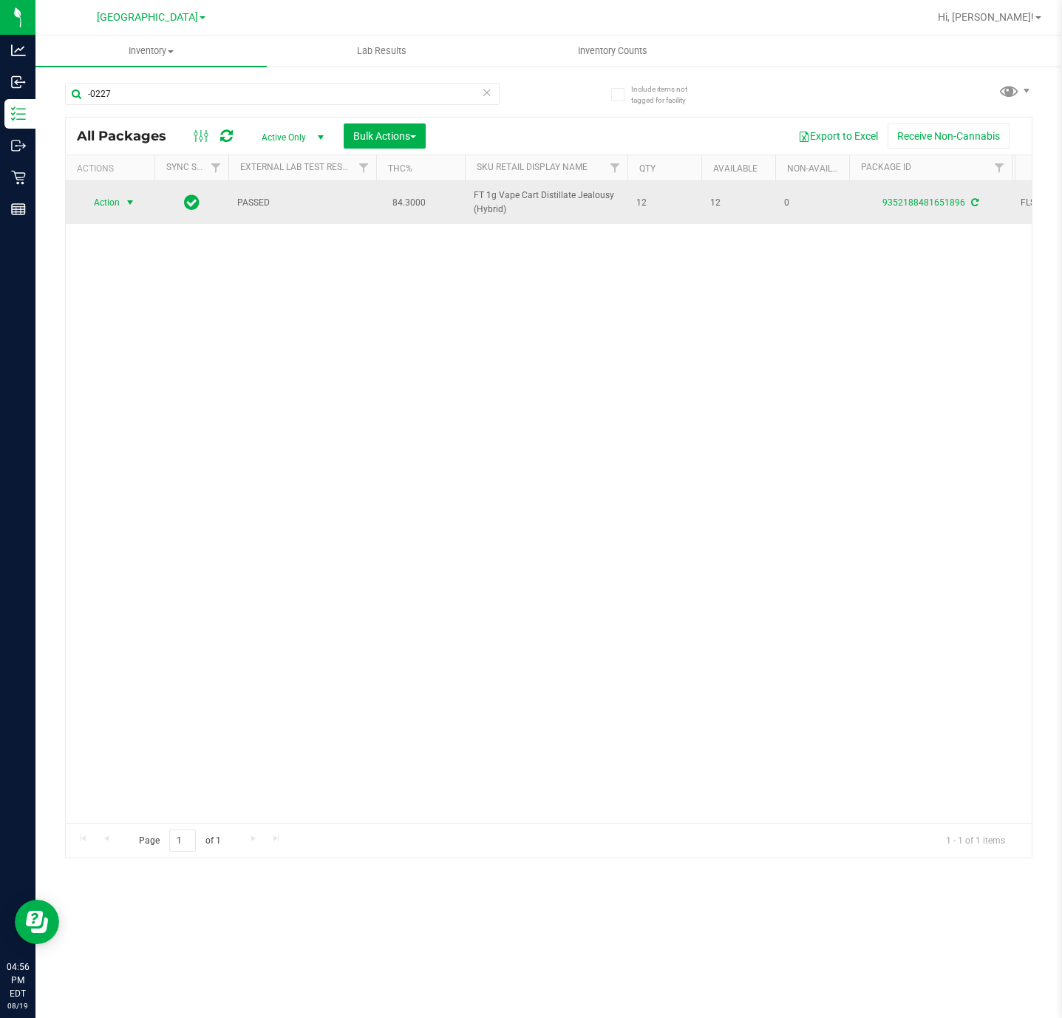
click at [111, 200] on span "Action" at bounding box center [101, 202] width 40 height 21
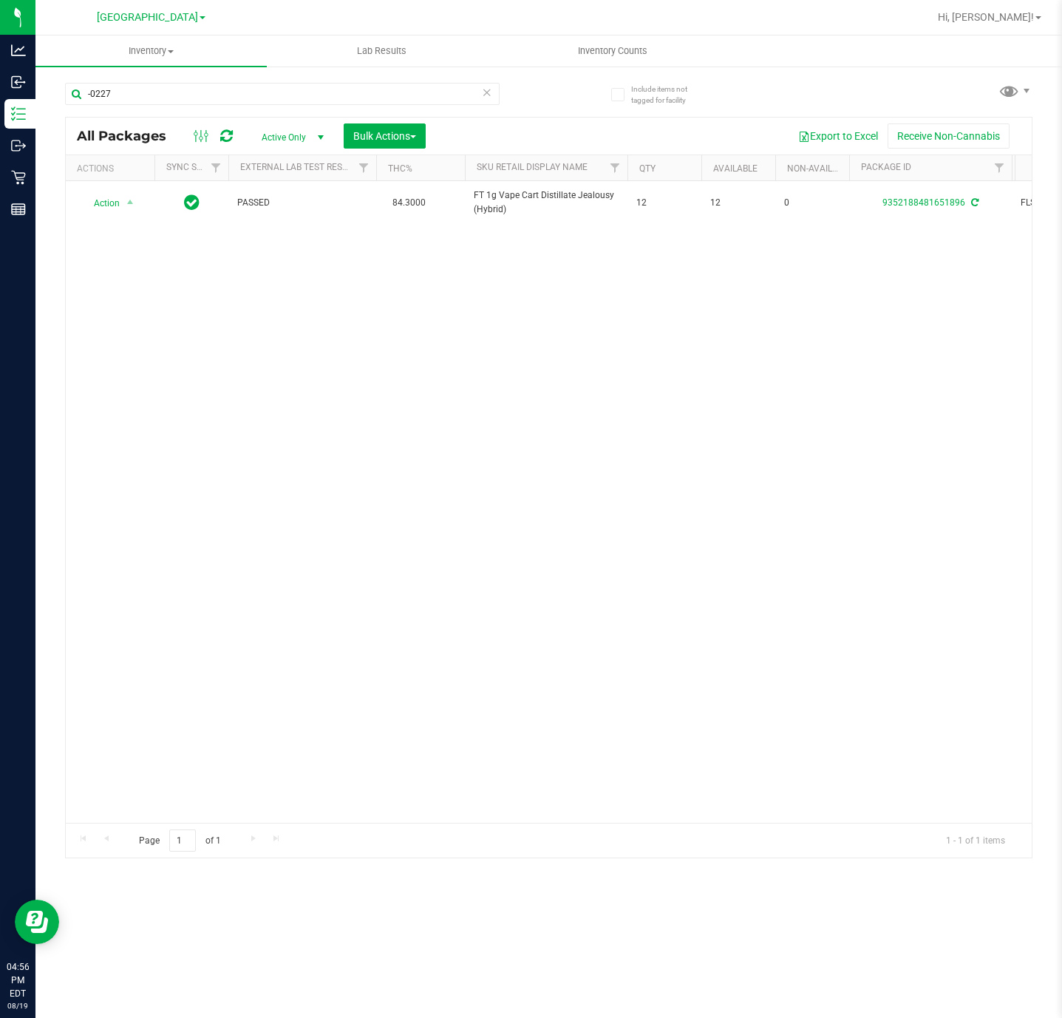
click at [399, 297] on div "Action Action Adjust qty Create package Edit attributes Global inventory Locate…" at bounding box center [549, 502] width 966 height 642
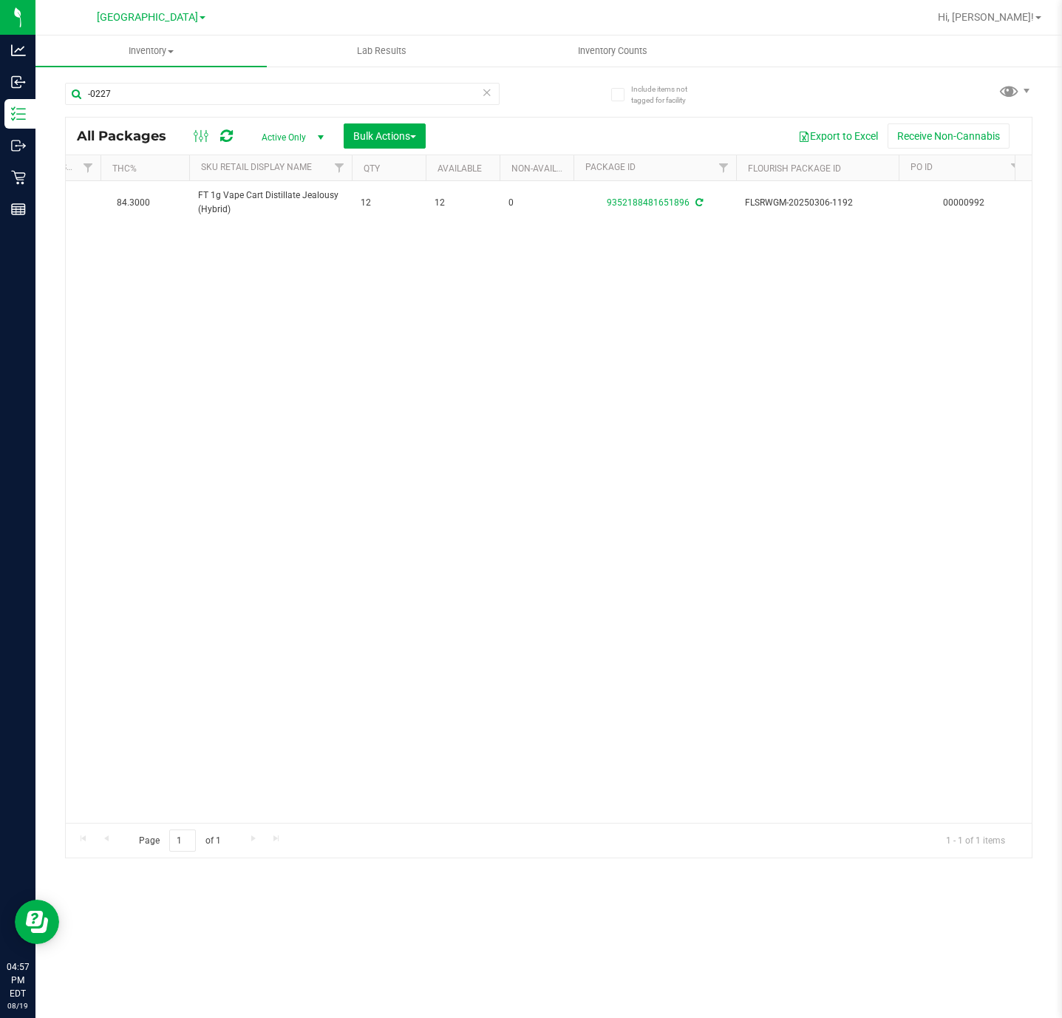
scroll to position [0, 234]
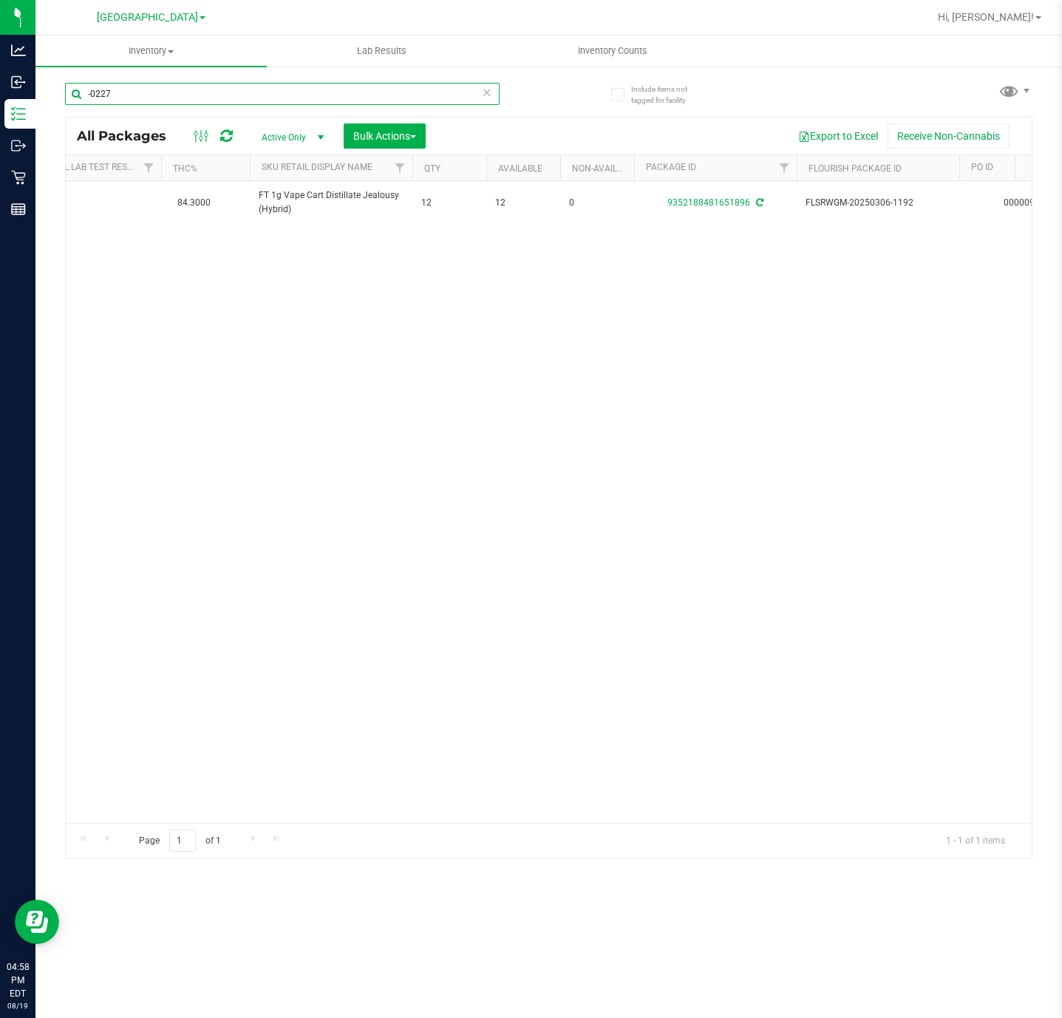
click at [393, 96] on input "-0227" at bounding box center [282, 94] width 435 height 22
click at [390, 96] on input "-0227" at bounding box center [282, 94] width 435 height 22
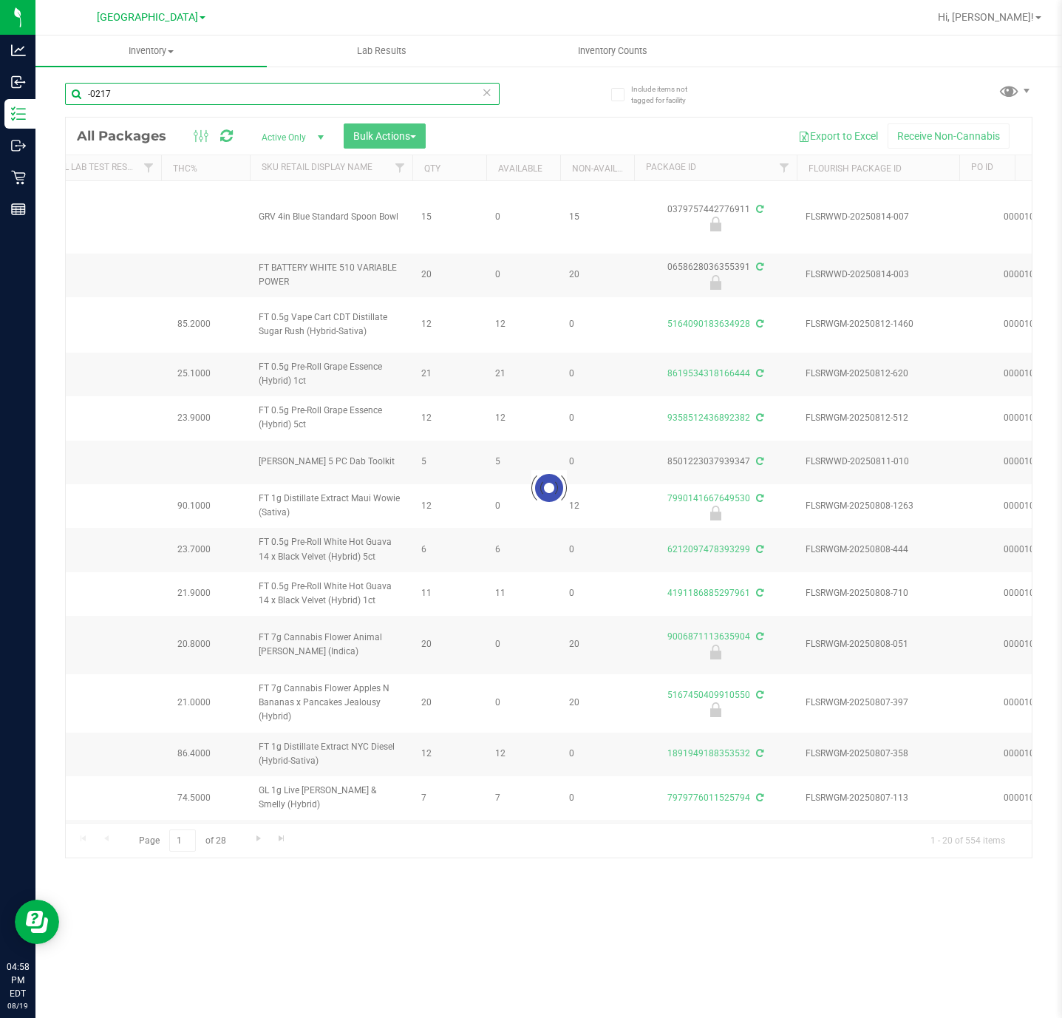
type input "-0217"
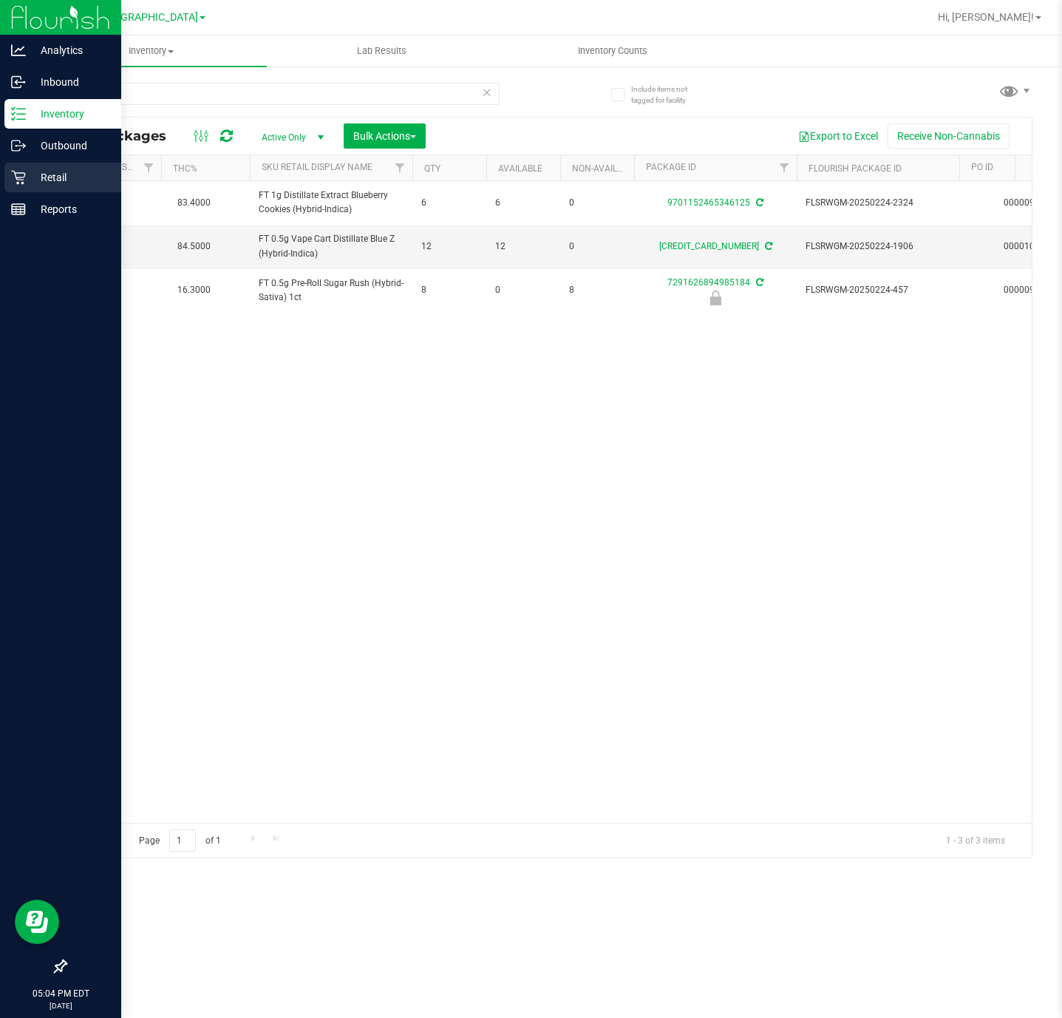
click at [23, 180] on icon at bounding box center [18, 178] width 14 height 14
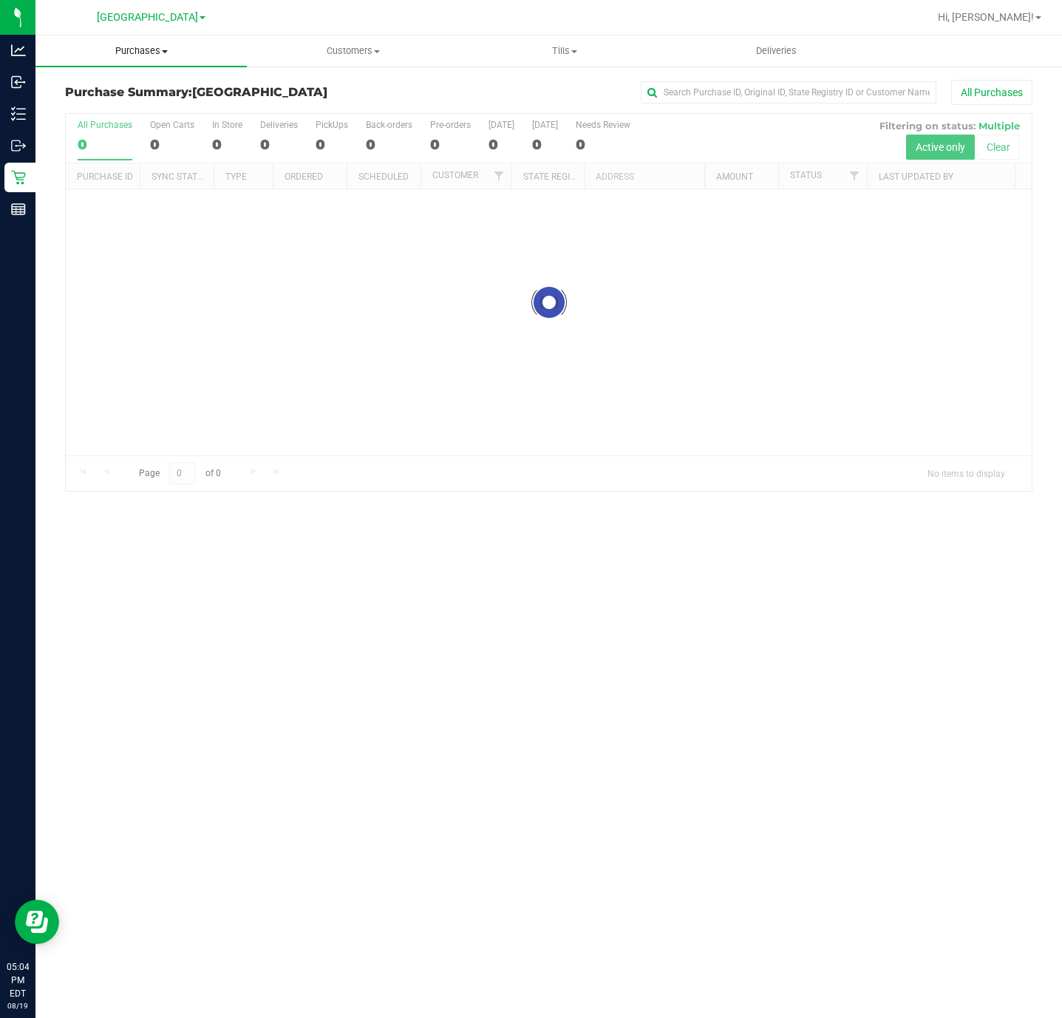
click at [157, 56] on span "Purchases" at bounding box center [140, 50] width 211 height 13
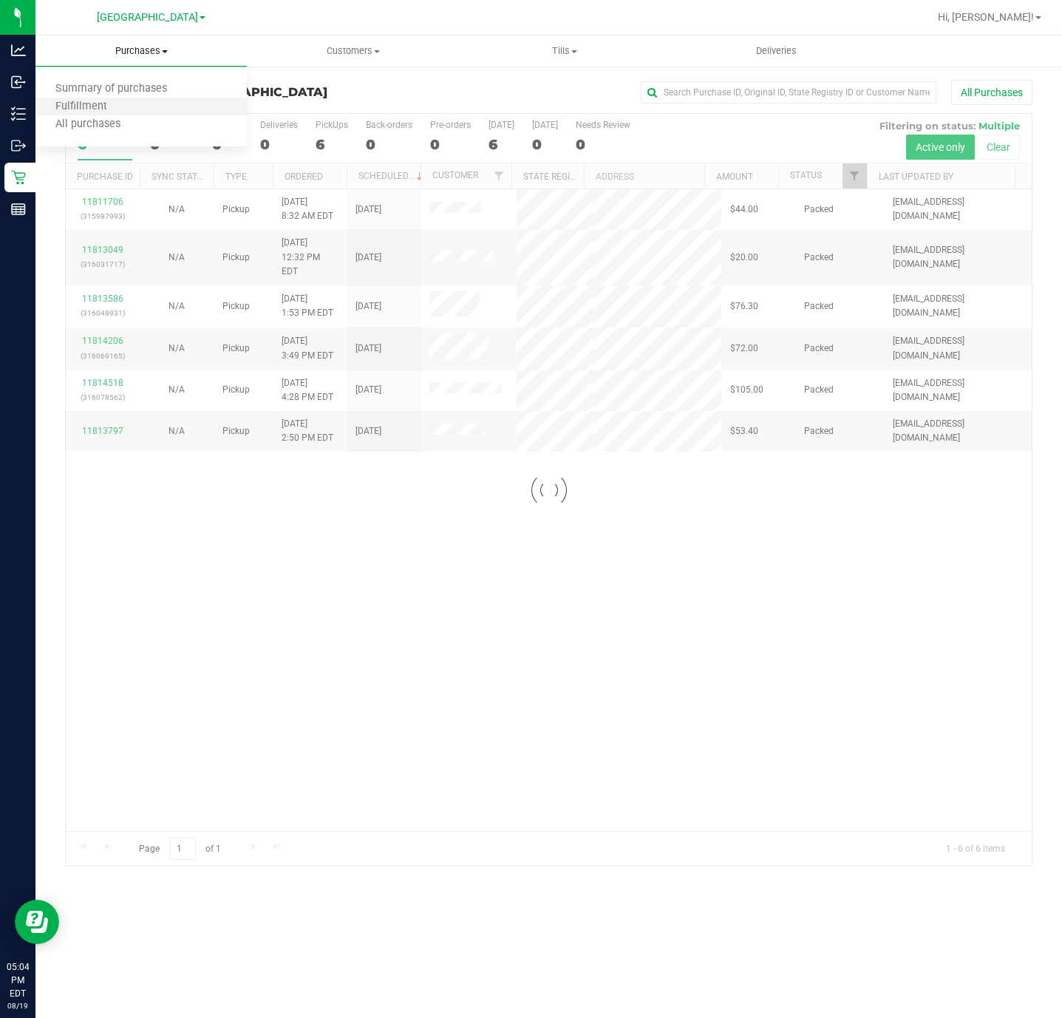
click at [125, 105] on li "Fulfillment" at bounding box center [140, 107] width 211 height 18
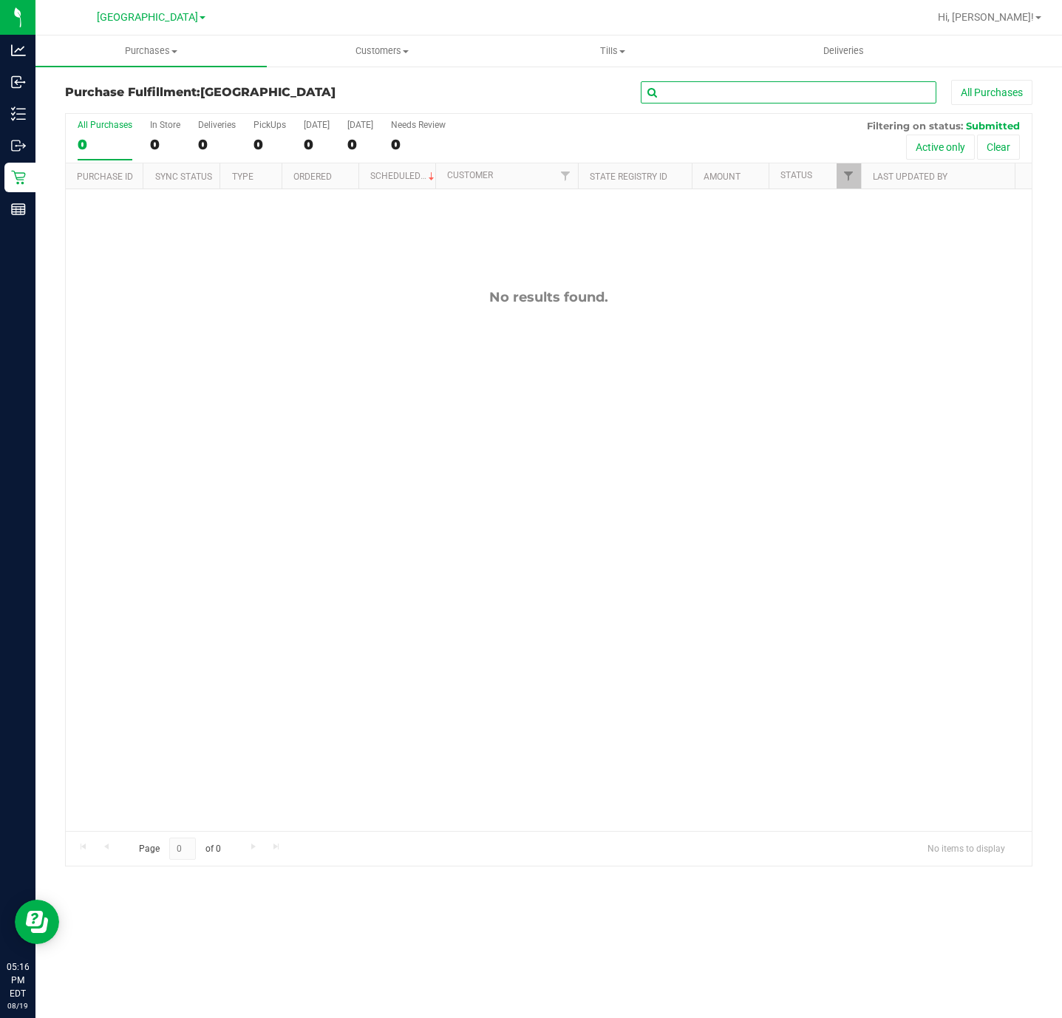
click at [756, 89] on input "text" at bounding box center [789, 92] width 296 height 22
type input "-0217"
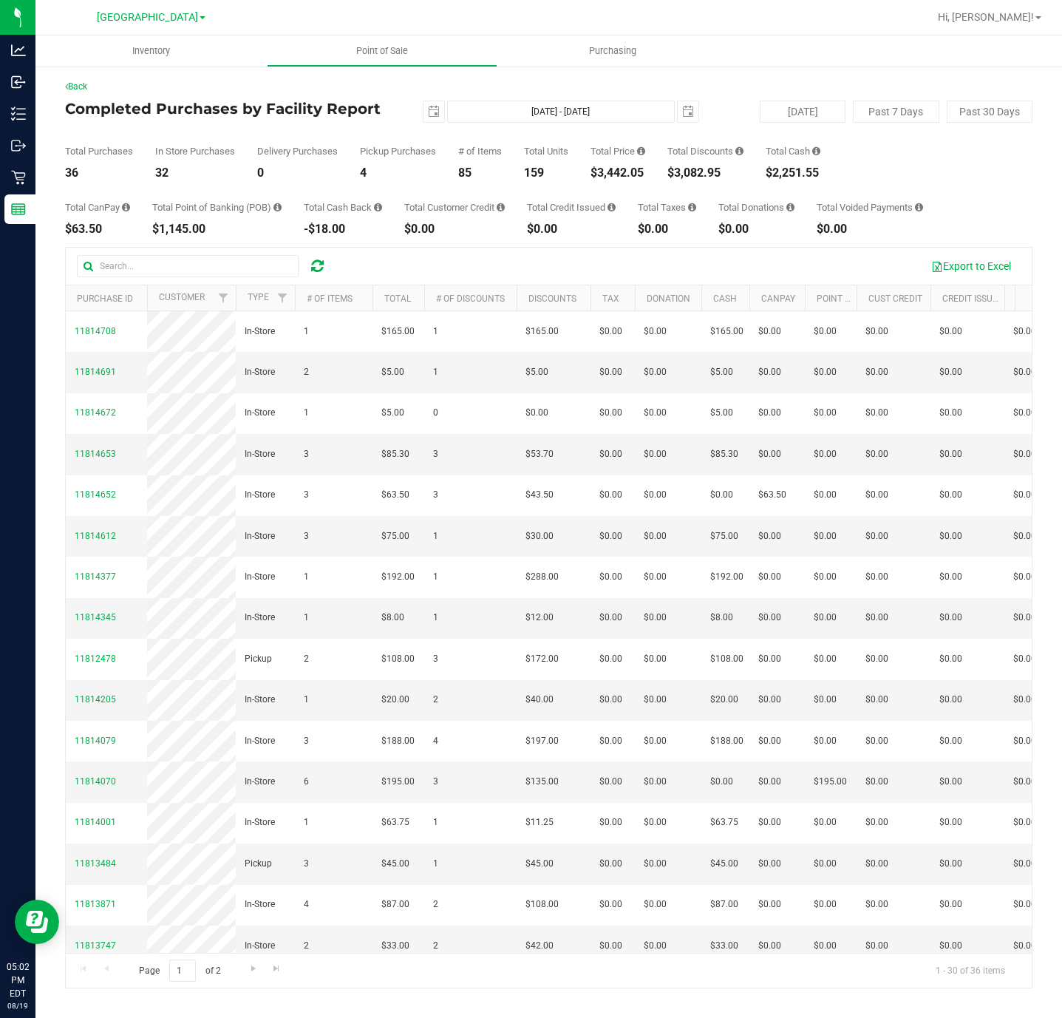
click at [628, 174] on div "$3,442.05" at bounding box center [618, 173] width 55 height 12
copy div "$3,442.05"
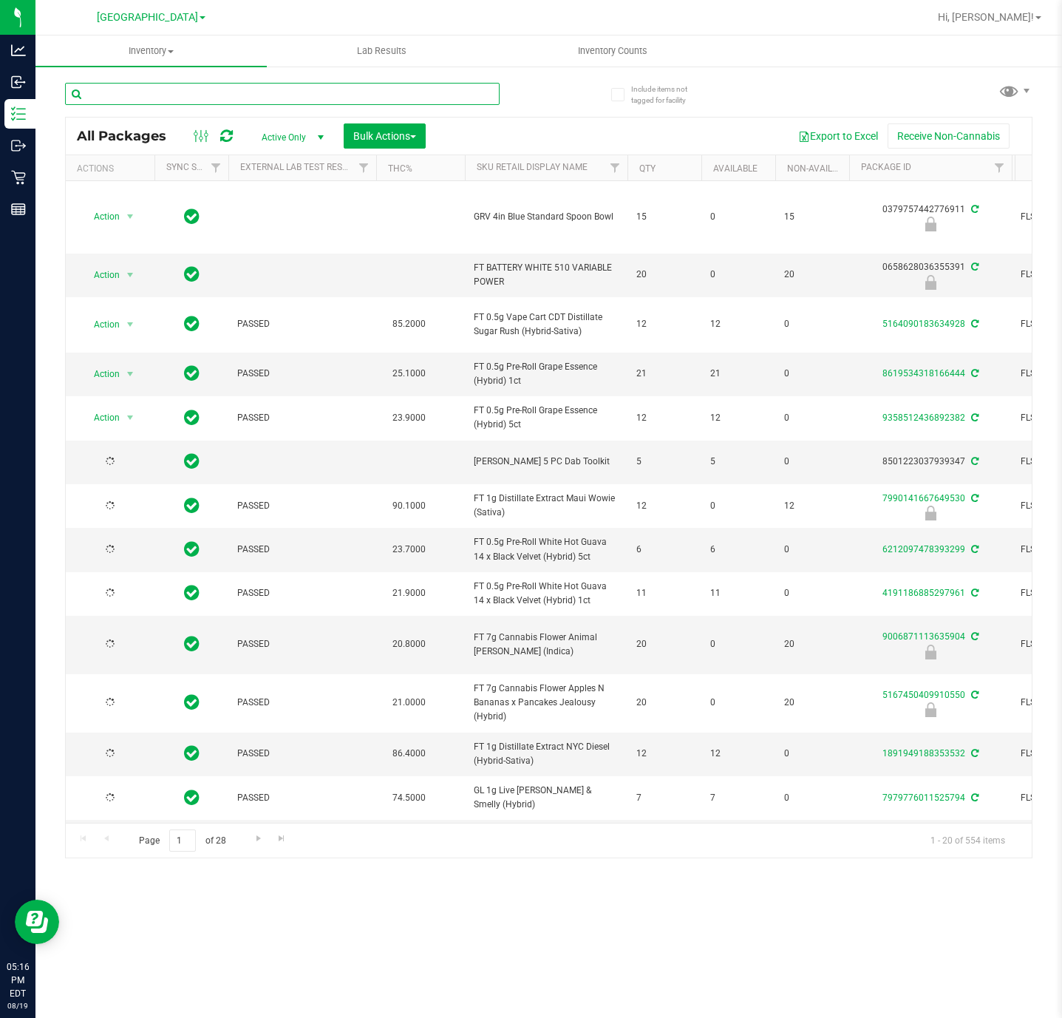
click at [407, 98] on input "text" at bounding box center [282, 94] width 435 height 22
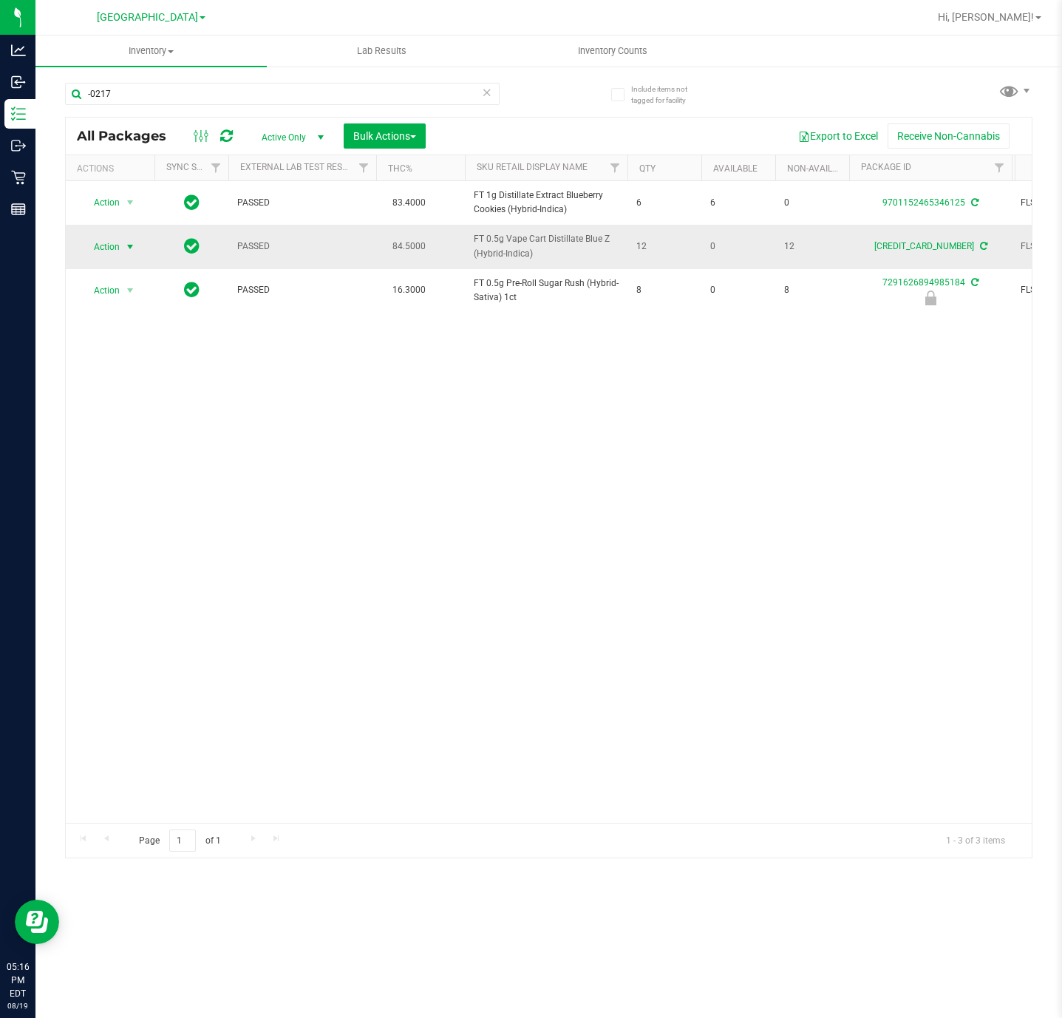
click at [109, 256] on span "Action" at bounding box center [101, 247] width 40 height 21
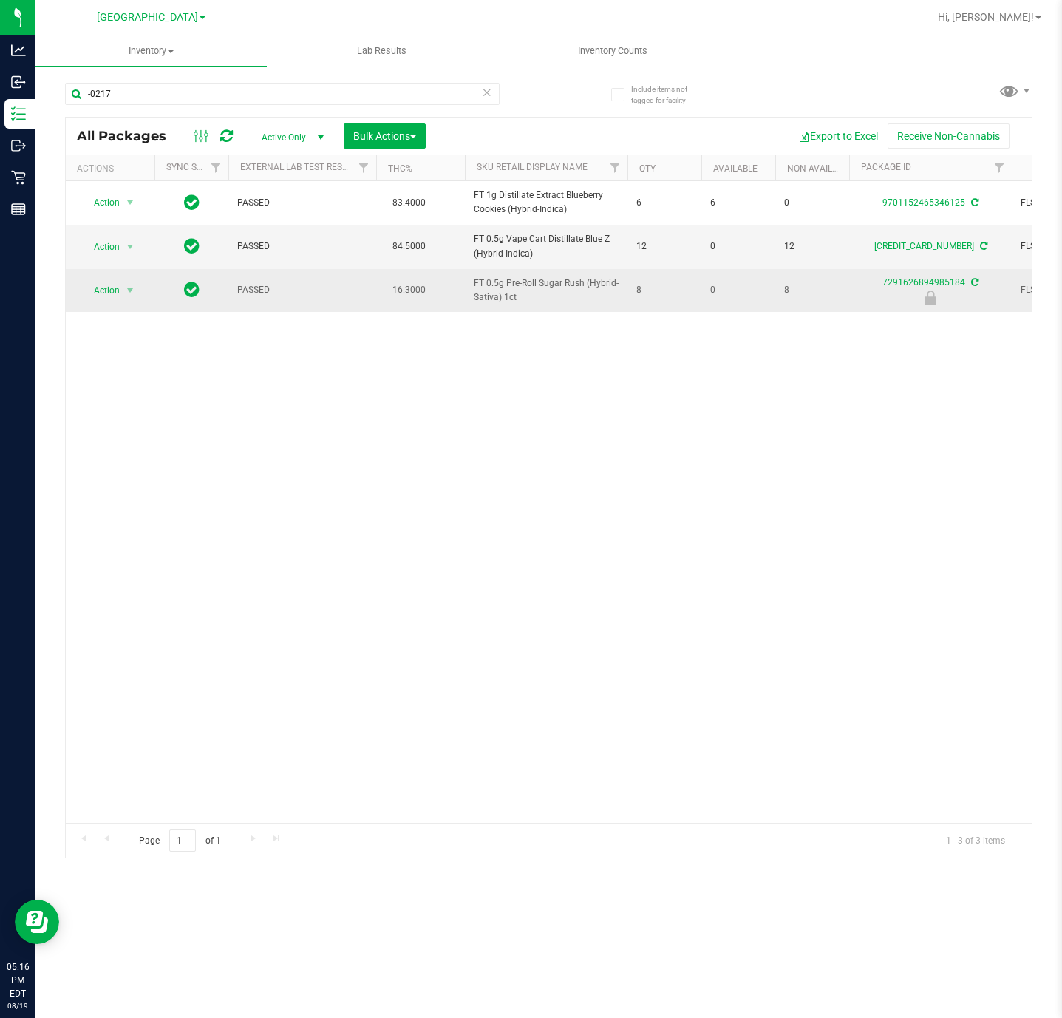
drag, startPoint x: 169, startPoint y: 353, endPoint x: 155, endPoint y: 286, distance: 68.0
click at [169, 351] on div "Action Action Adjust qty Create package Edit attributes Global inventory Locate…" at bounding box center [549, 502] width 966 height 642
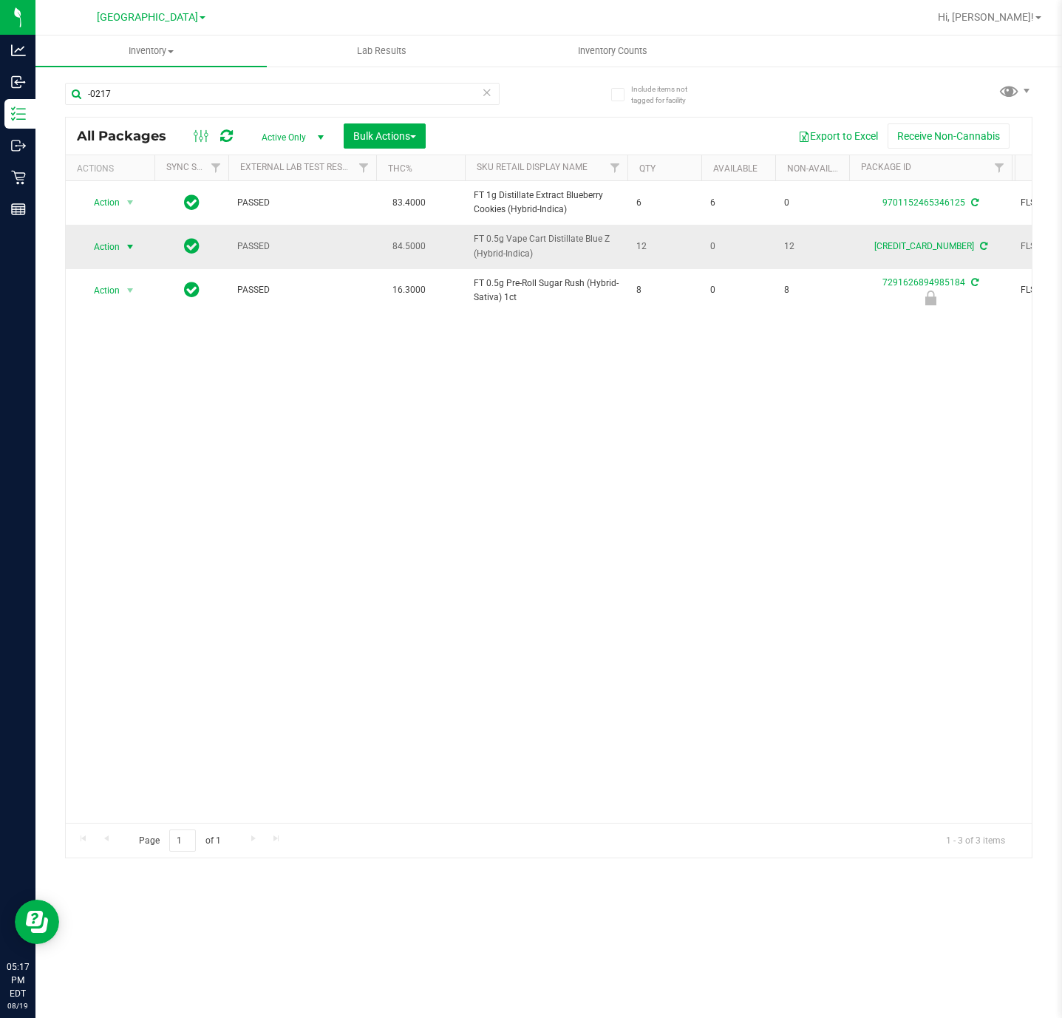
click at [114, 245] on span "Action" at bounding box center [101, 247] width 40 height 21
click at [166, 368] on li "Print package label" at bounding box center [129, 361] width 96 height 22
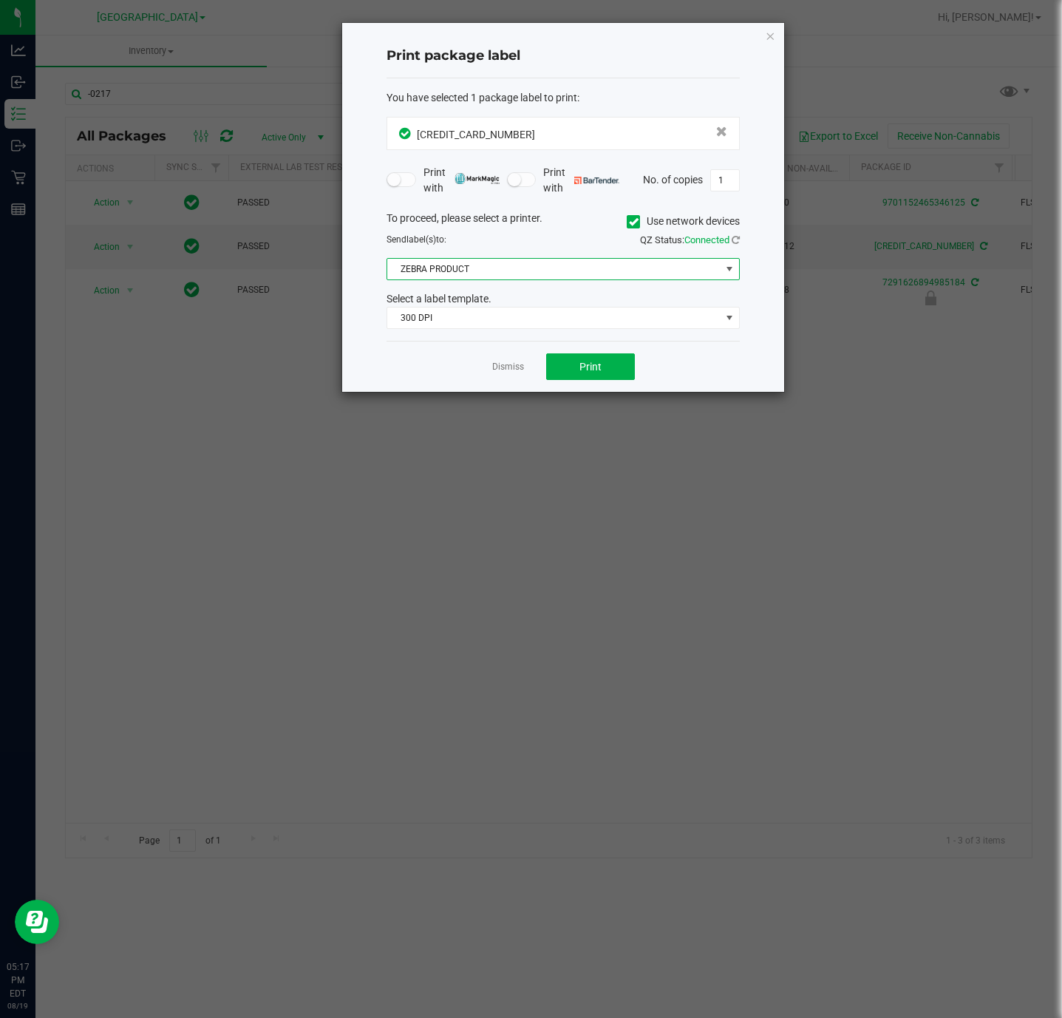
click at [495, 275] on span "ZEBRA PRODUCT" at bounding box center [553, 269] width 333 height 21
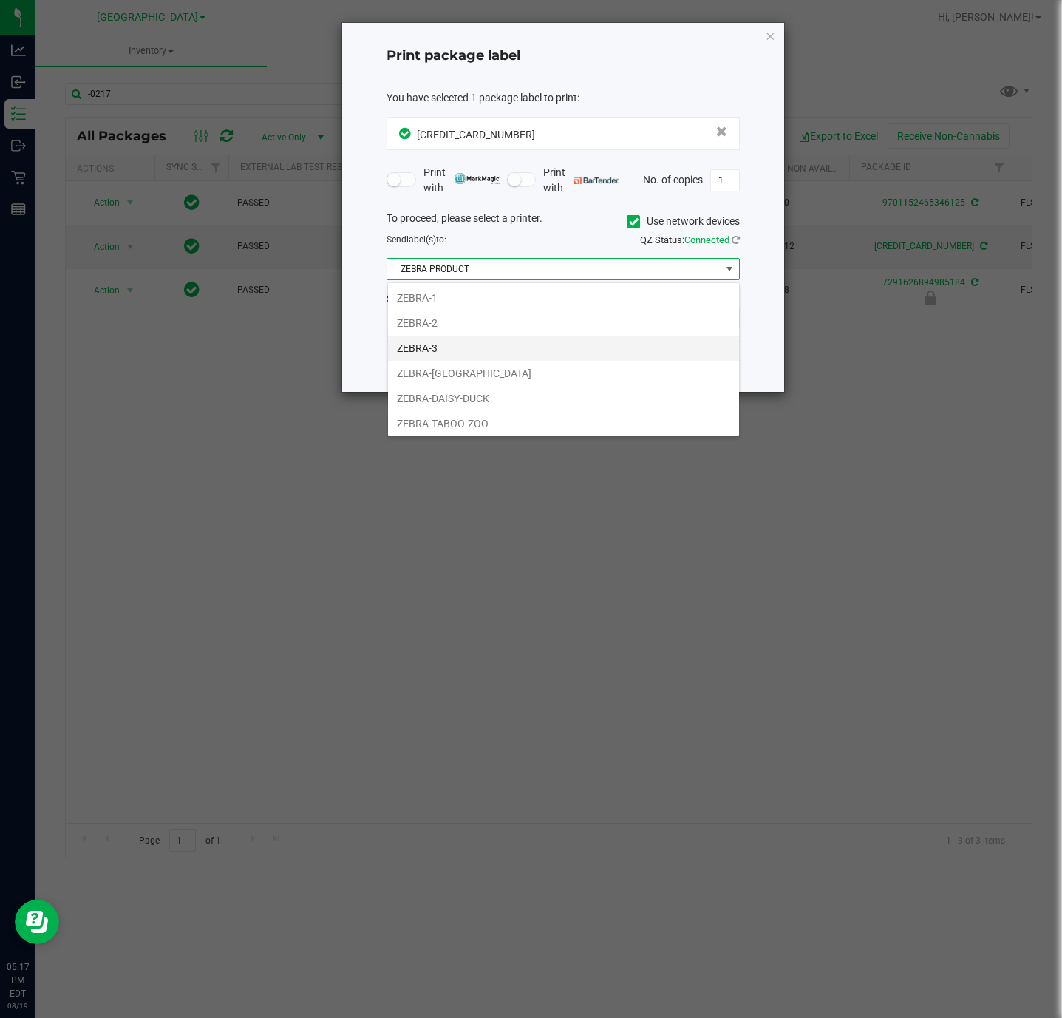
scroll to position [33, 0]
click at [503, 428] on li "ZEBRA-TABOO-ZOO" at bounding box center [563, 420] width 351 height 25
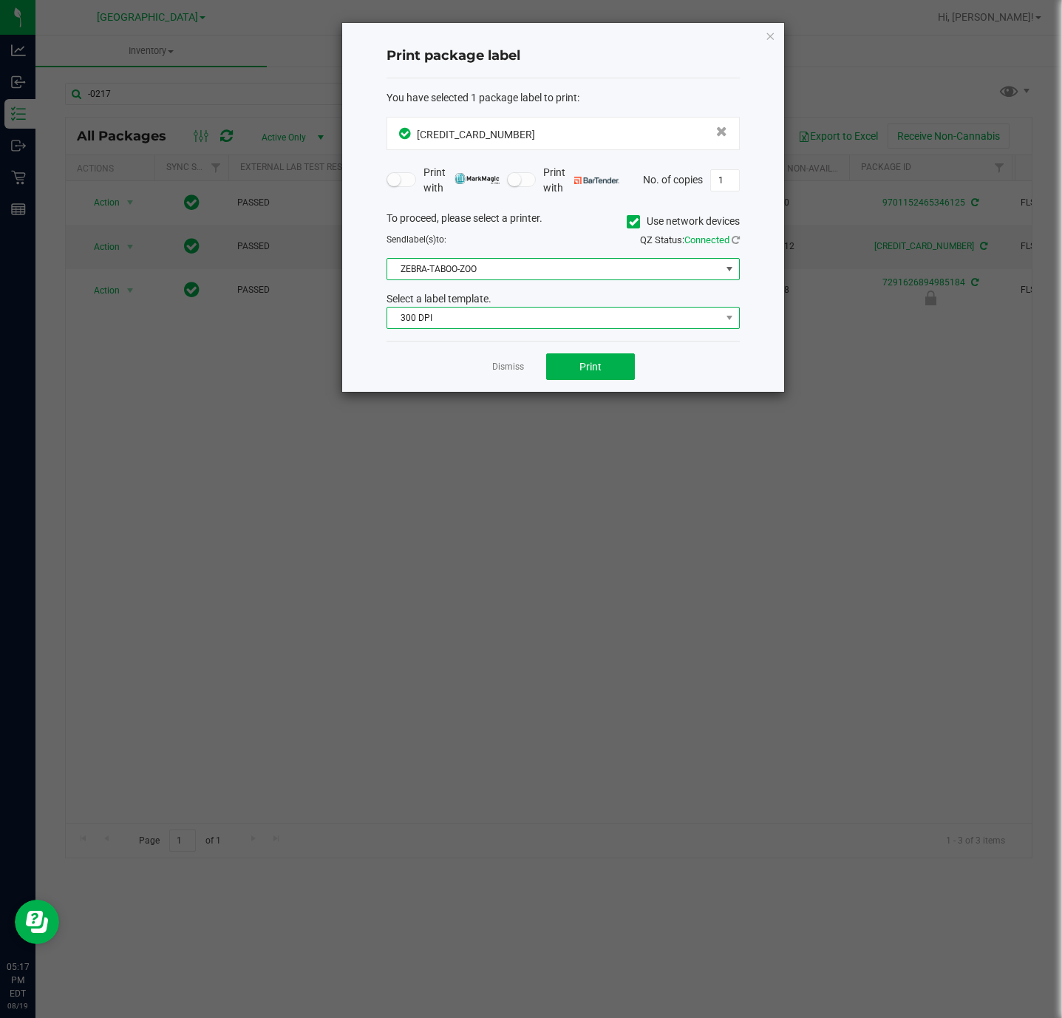
click at [488, 326] on span "300 DPI" at bounding box center [553, 318] width 333 height 21
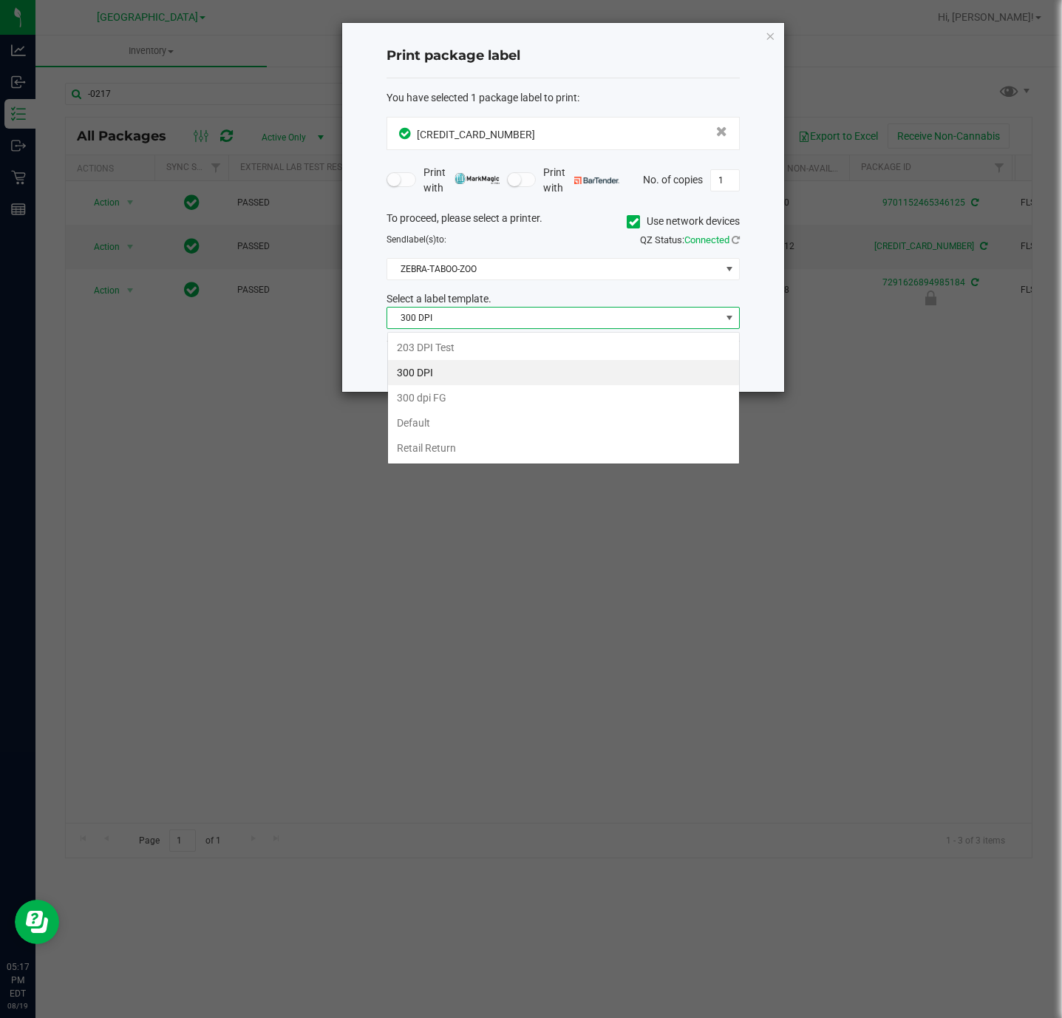
scroll to position [22, 353]
click at [477, 449] on li "Retail Return" at bounding box center [563, 447] width 351 height 25
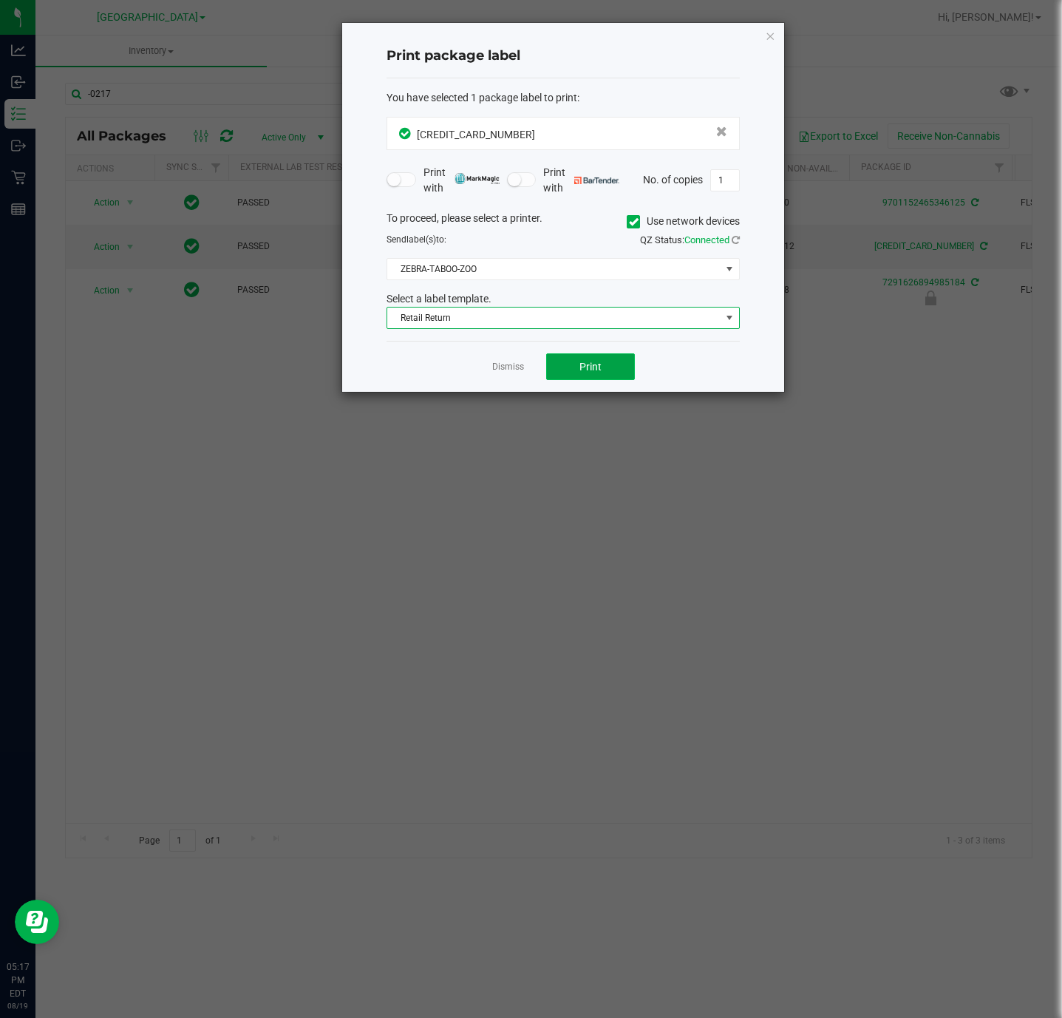
click at [604, 373] on button "Print" at bounding box center [590, 366] width 89 height 27
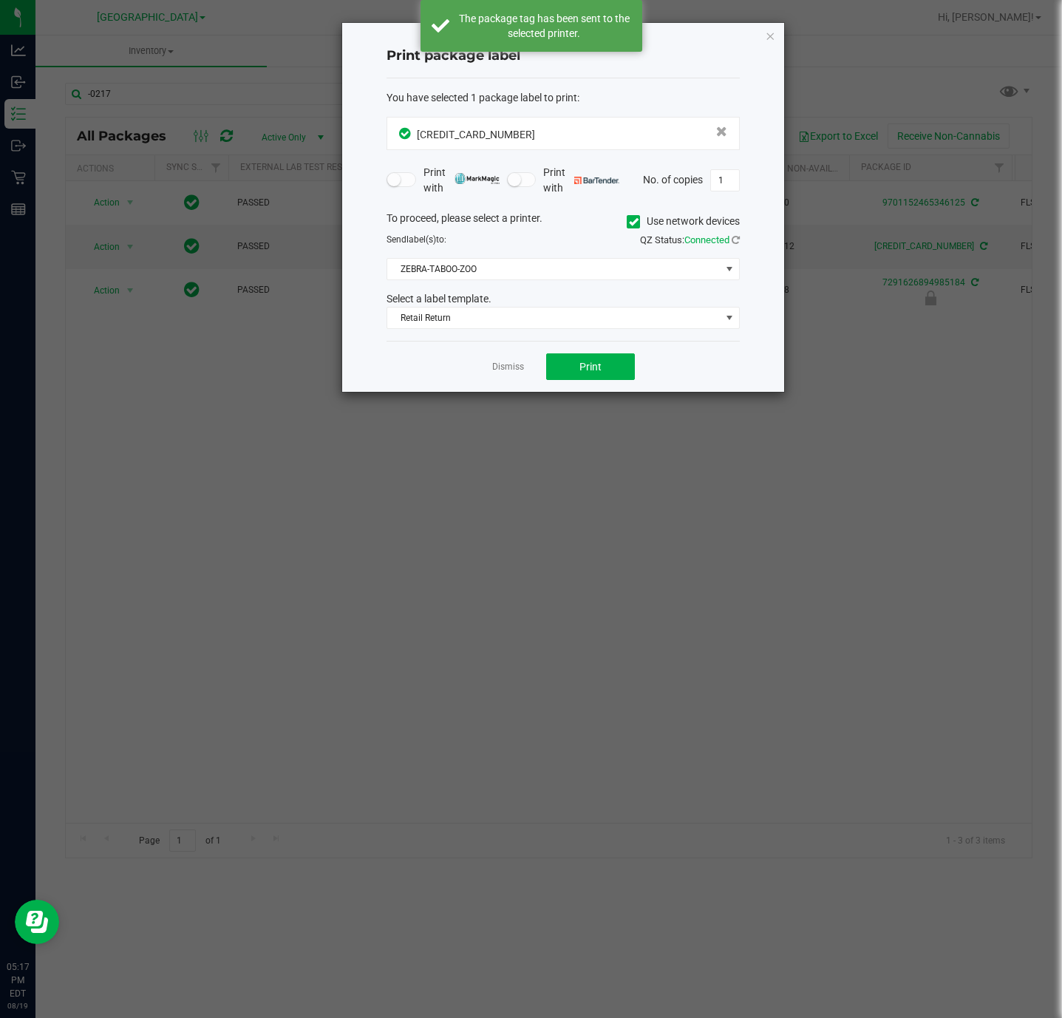
click at [515, 362] on app-cancel-button "Dismiss" at bounding box center [508, 367] width 32 height 16
click at [500, 373] on link "Dismiss" at bounding box center [508, 367] width 32 height 13
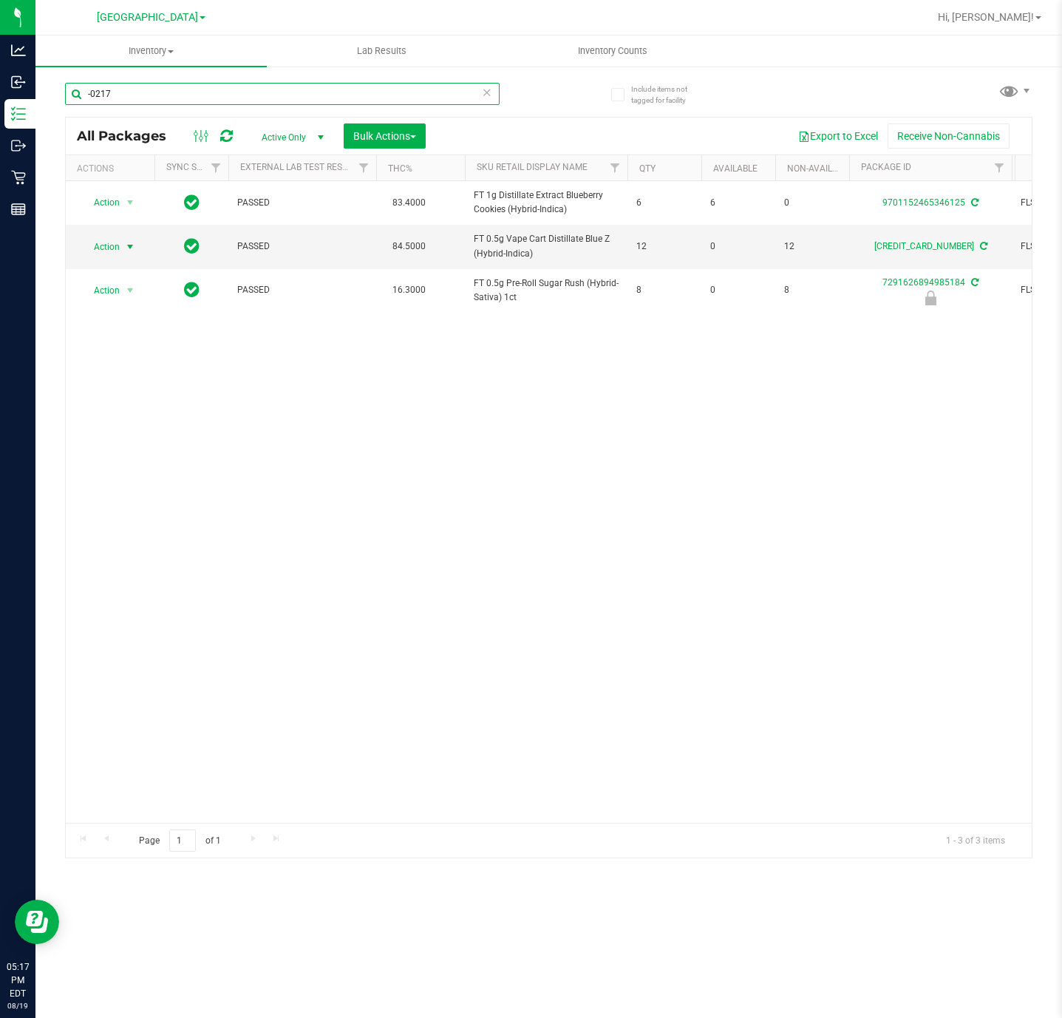
click at [175, 84] on input "-0217" at bounding box center [282, 94] width 435 height 22
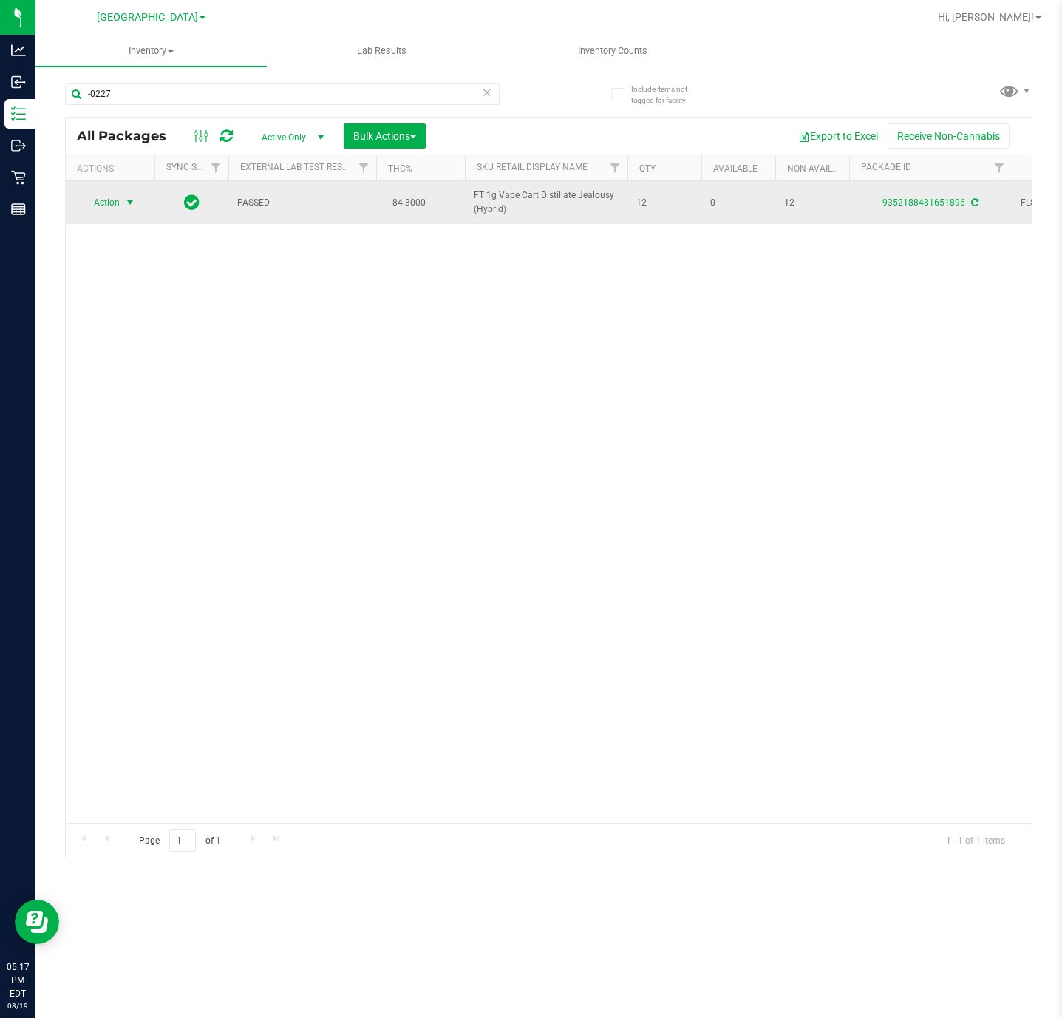
click at [127, 211] on span "select" at bounding box center [130, 202] width 18 height 21
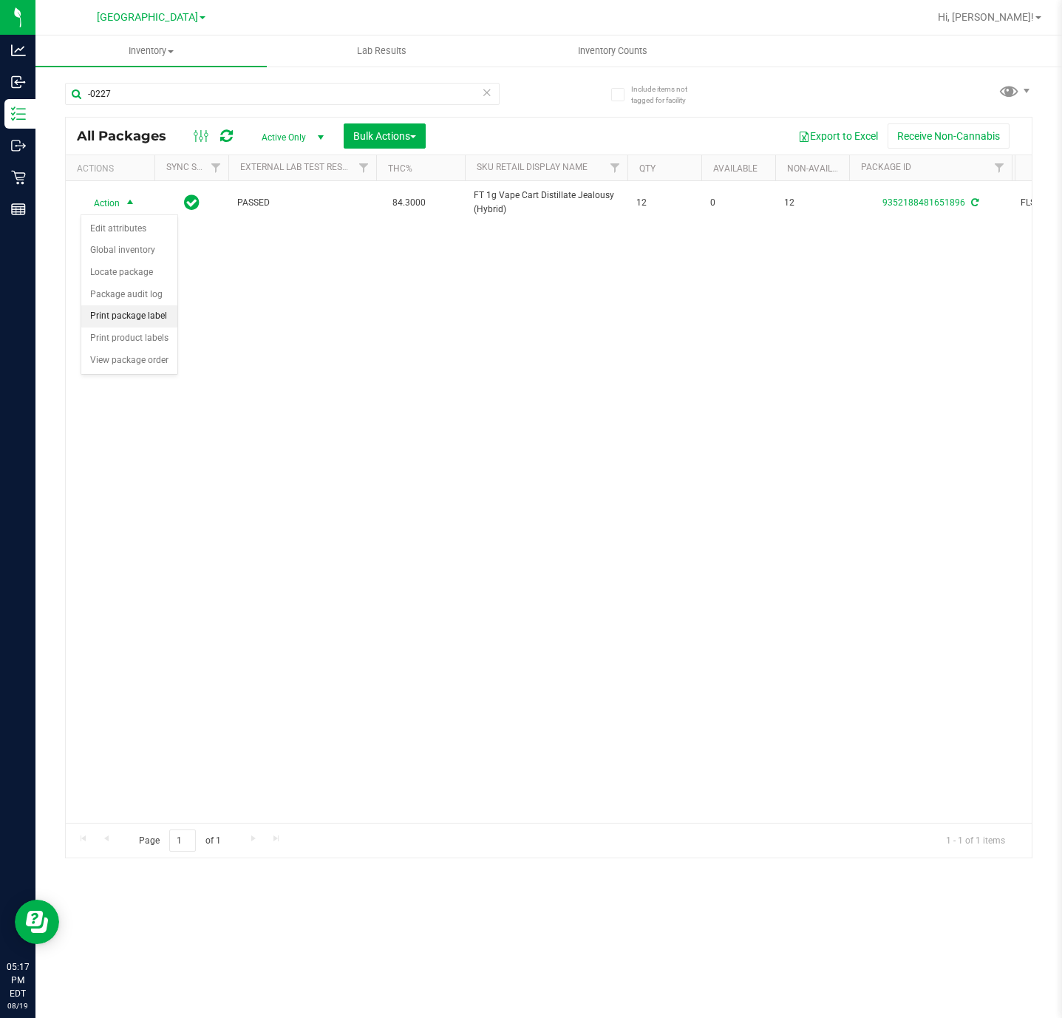
click at [151, 324] on li "Print package label" at bounding box center [129, 316] width 96 height 22
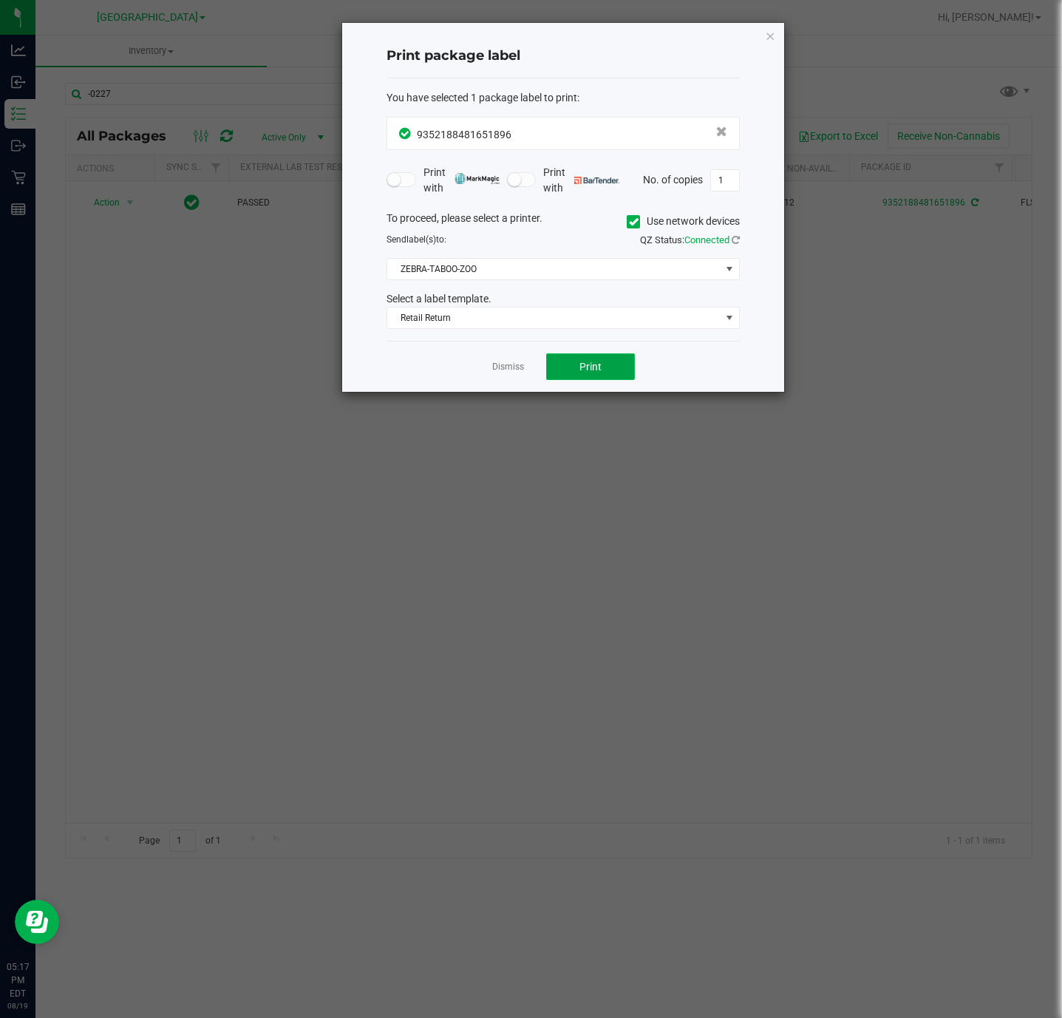
click at [602, 370] on button "Print" at bounding box center [590, 366] width 89 height 27
click at [767, 36] on icon "button" at bounding box center [770, 36] width 10 height 18
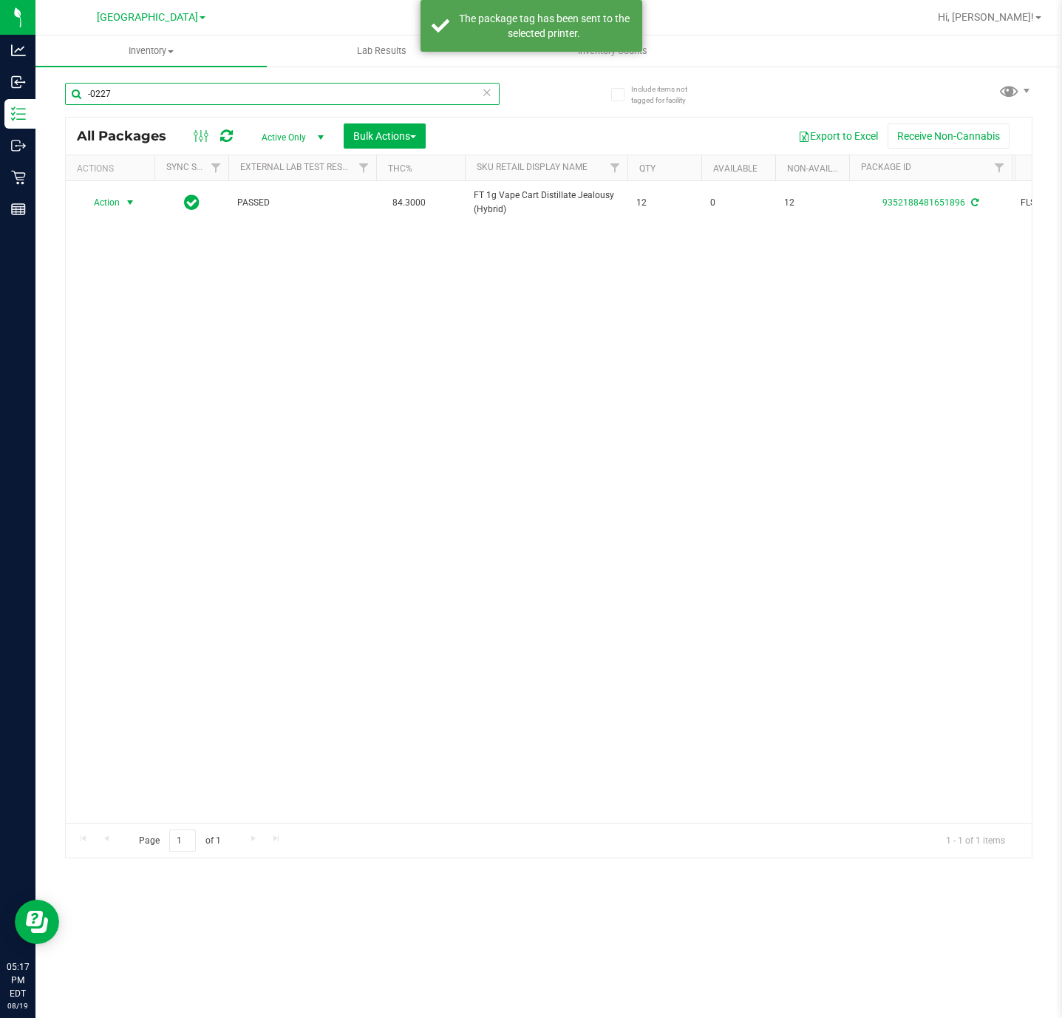
click at [255, 96] on input "-0227" at bounding box center [282, 94] width 435 height 22
type input "-1001"
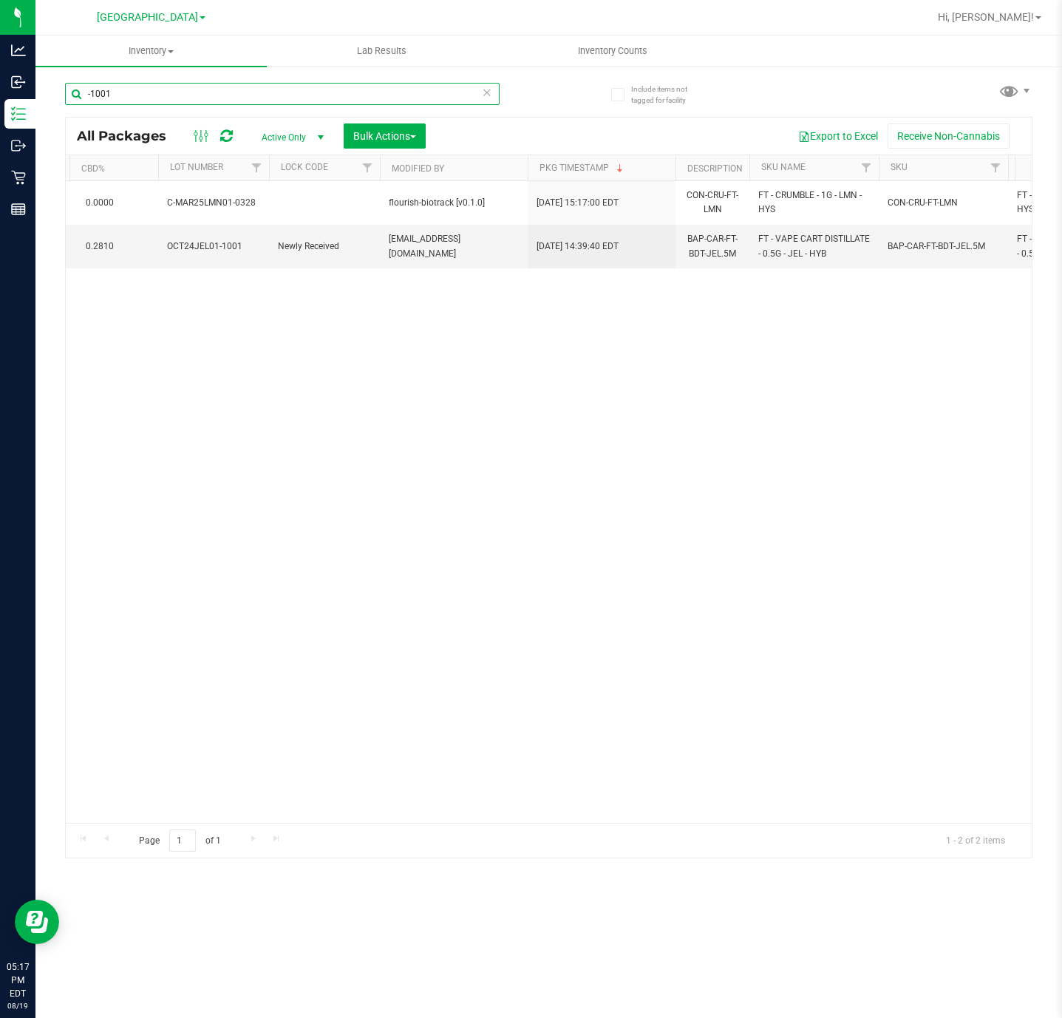
scroll to position [0, 1444]
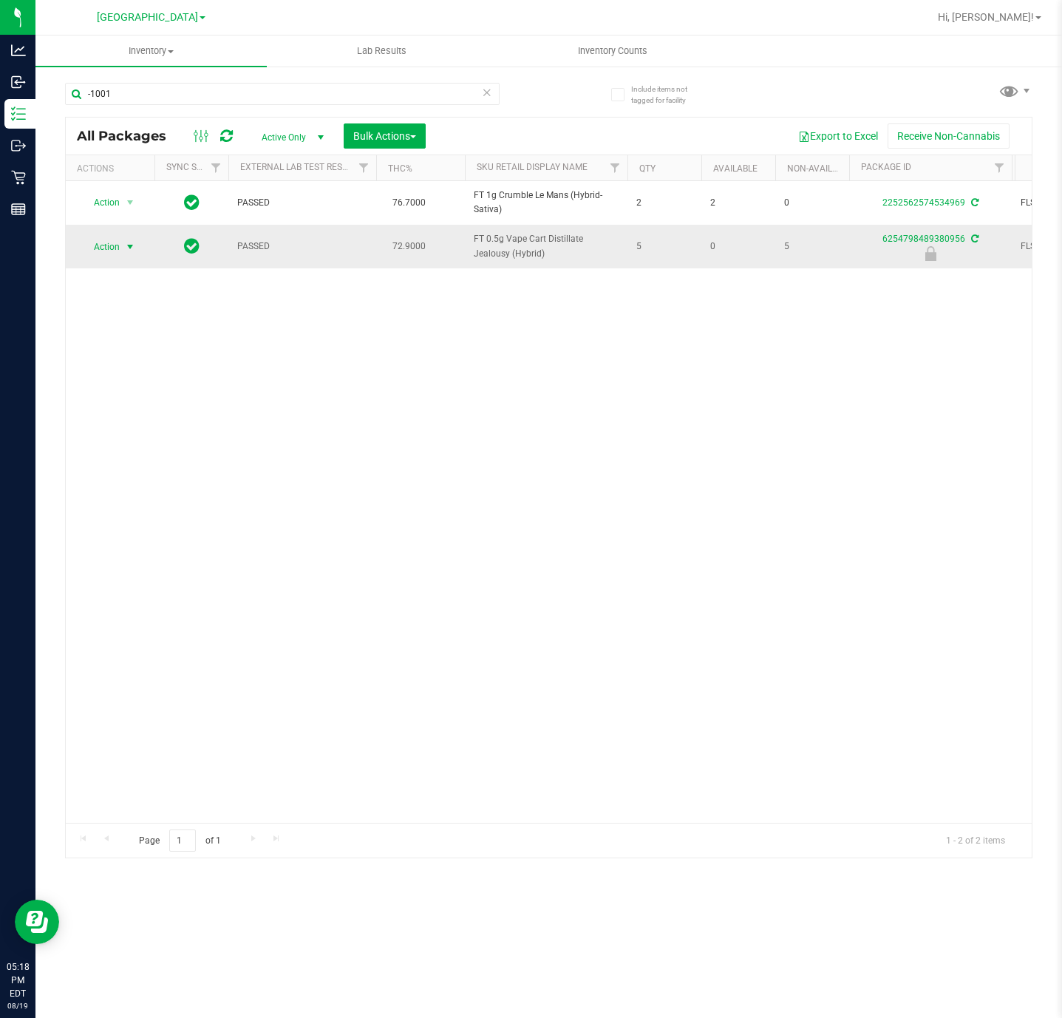
drag, startPoint x: 102, startPoint y: 245, endPoint x: 113, endPoint y: 254, distance: 14.2
click at [104, 246] on span "Action" at bounding box center [101, 247] width 40 height 21
click at [142, 410] on li "Unlock package" at bounding box center [129, 405] width 96 height 22
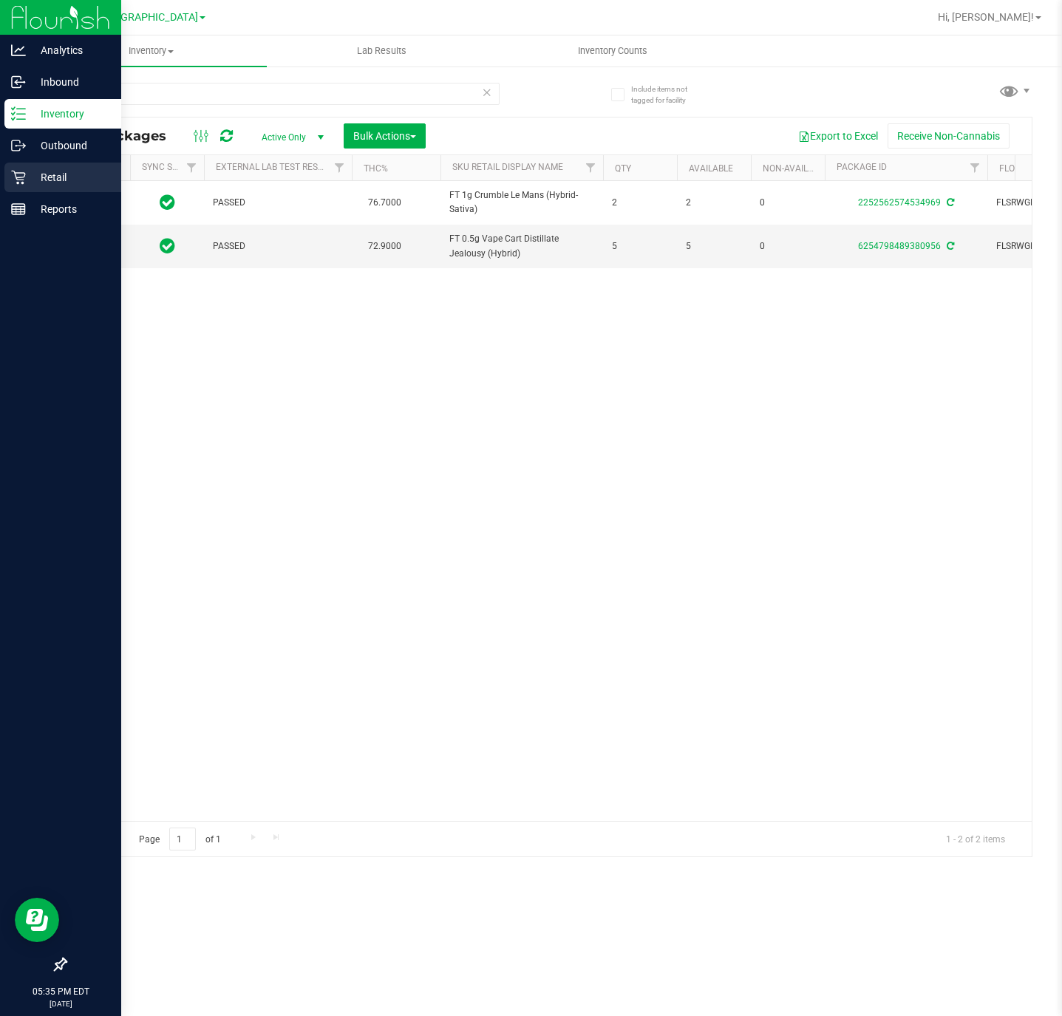
click at [23, 178] on icon at bounding box center [18, 177] width 15 height 15
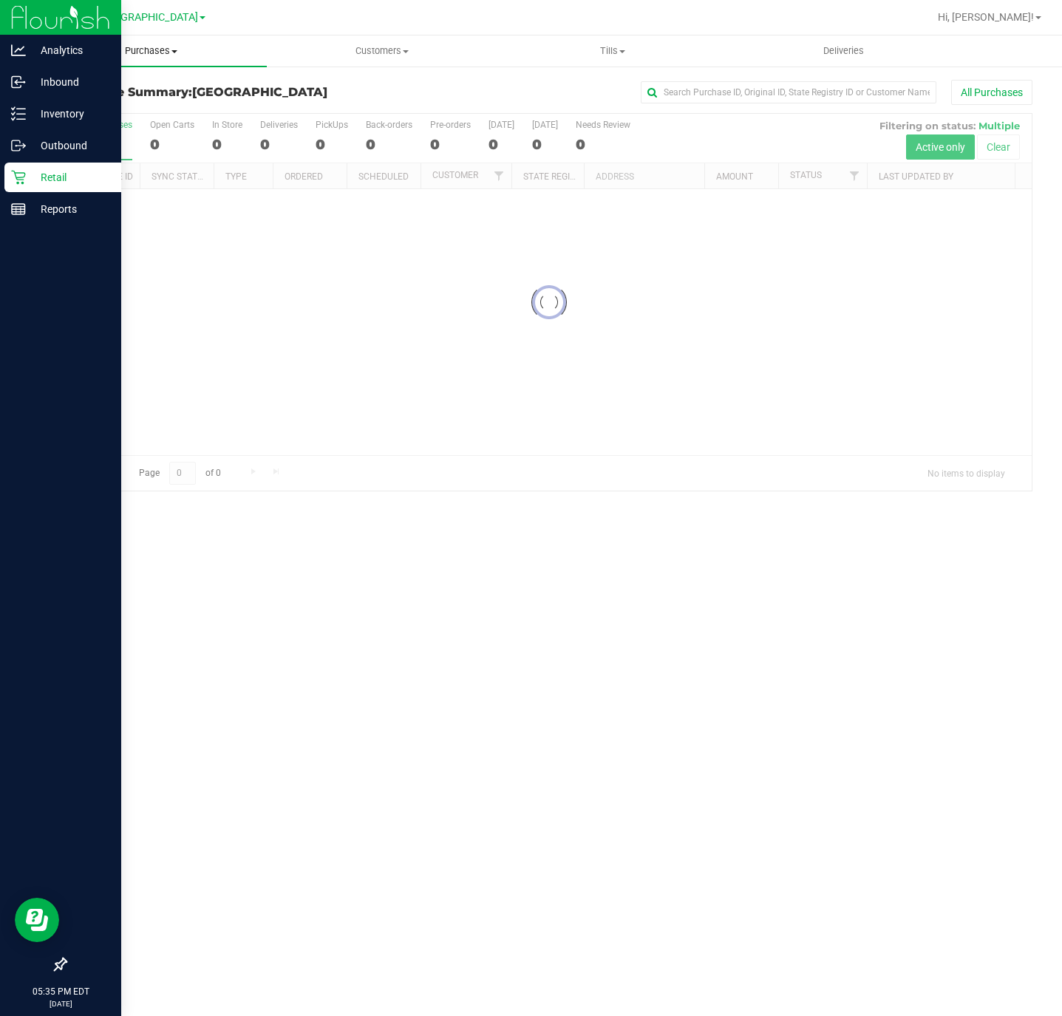
drag, startPoint x: 169, startPoint y: 47, endPoint x: 160, endPoint y: 58, distance: 15.2
click at [167, 45] on span "Purchases" at bounding box center [150, 50] width 231 height 13
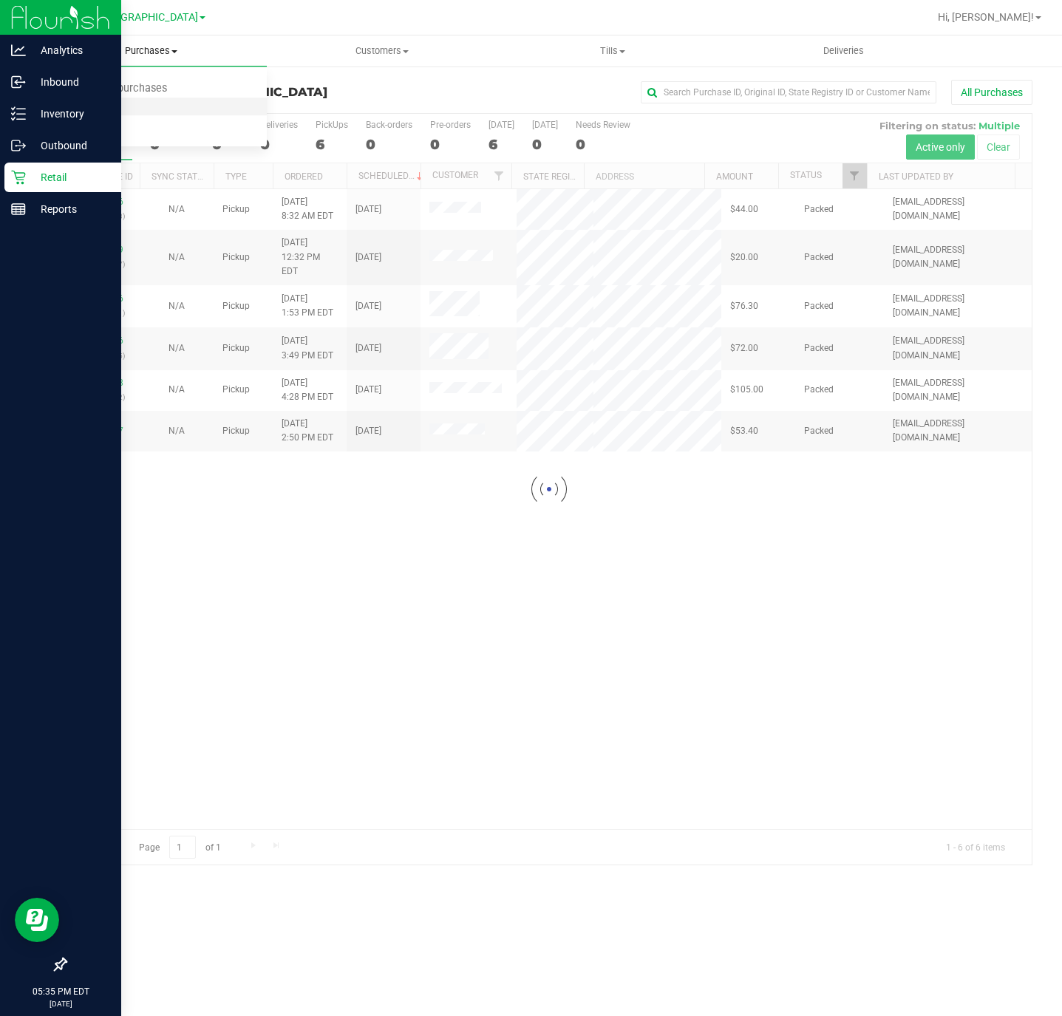
click at [104, 98] on li "Fulfillment" at bounding box center [150, 107] width 231 height 18
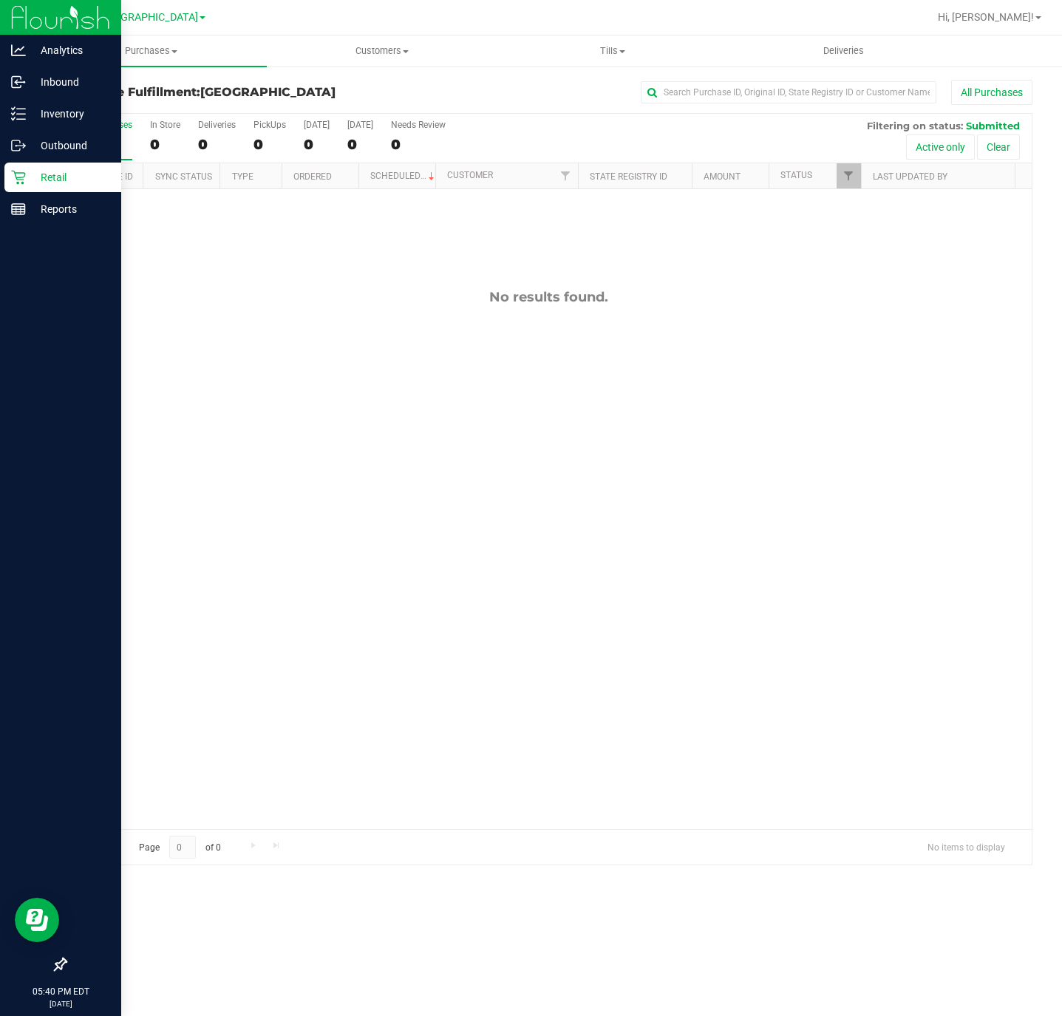
drag, startPoint x: 287, startPoint y: 375, endPoint x: 362, endPoint y: 242, distance: 152.9
click at [289, 375] on div "No results found." at bounding box center [549, 559] width 966 height 740
click at [718, 82] on input "text" at bounding box center [789, 92] width 296 height 22
click at [655, 650] on div "No results found." at bounding box center [549, 559] width 966 height 740
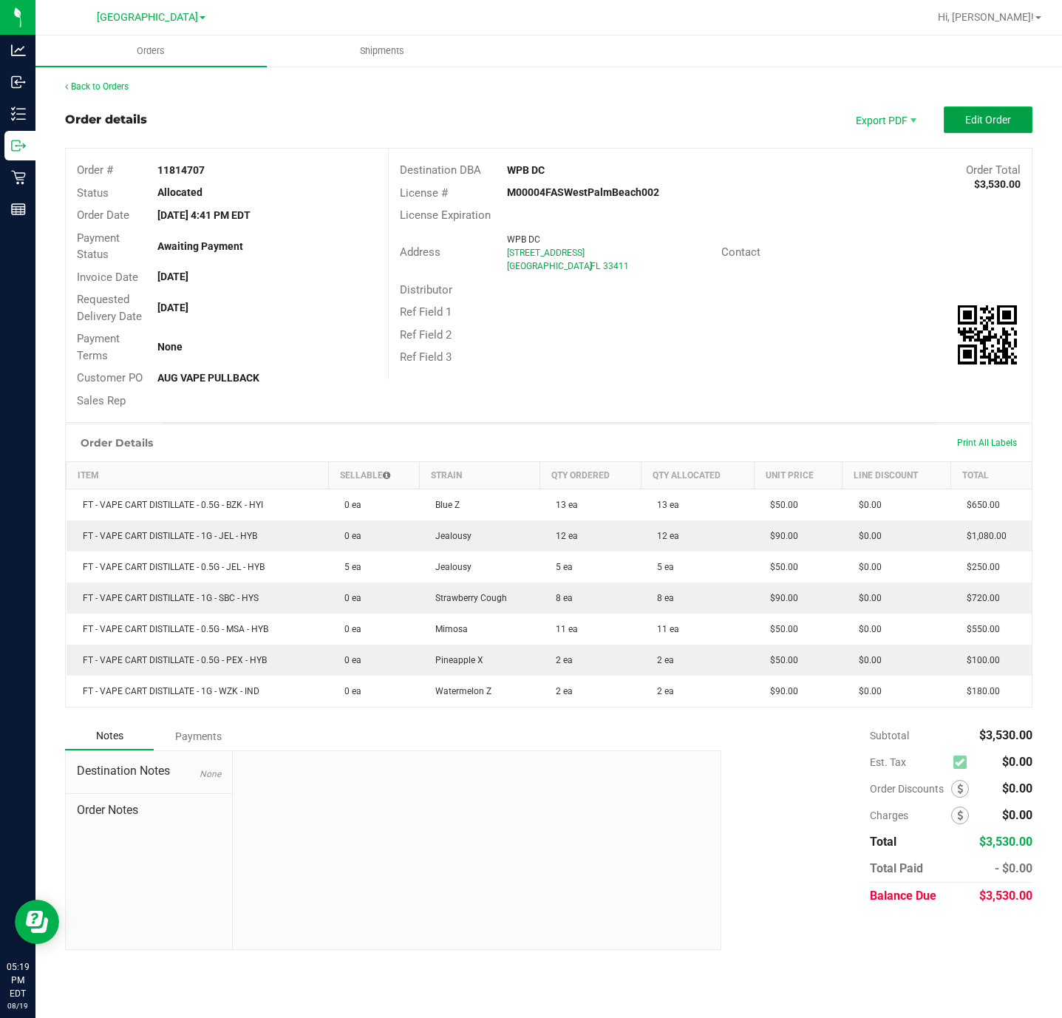
click at [994, 120] on span "Edit Order" at bounding box center [988, 120] width 46 height 12
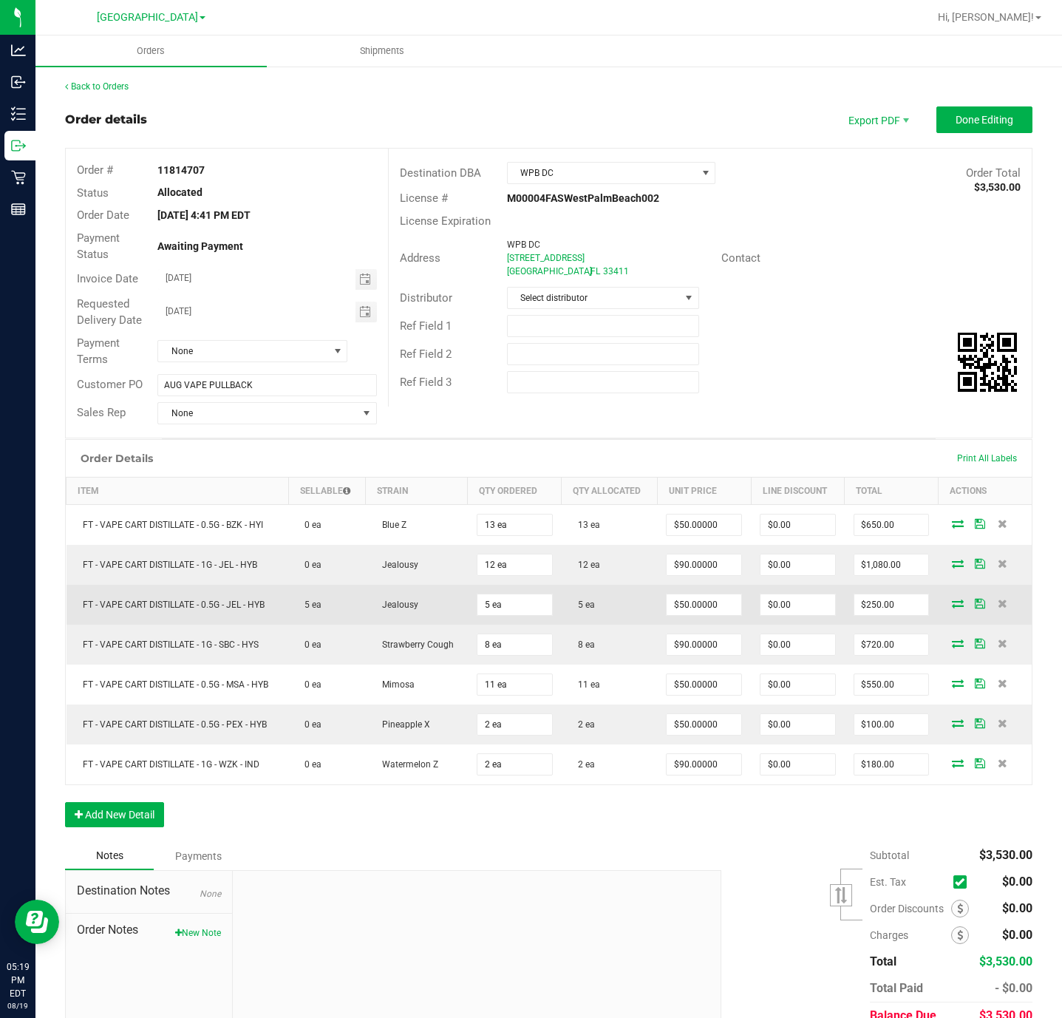
click at [952, 608] on icon at bounding box center [958, 603] width 12 height 9
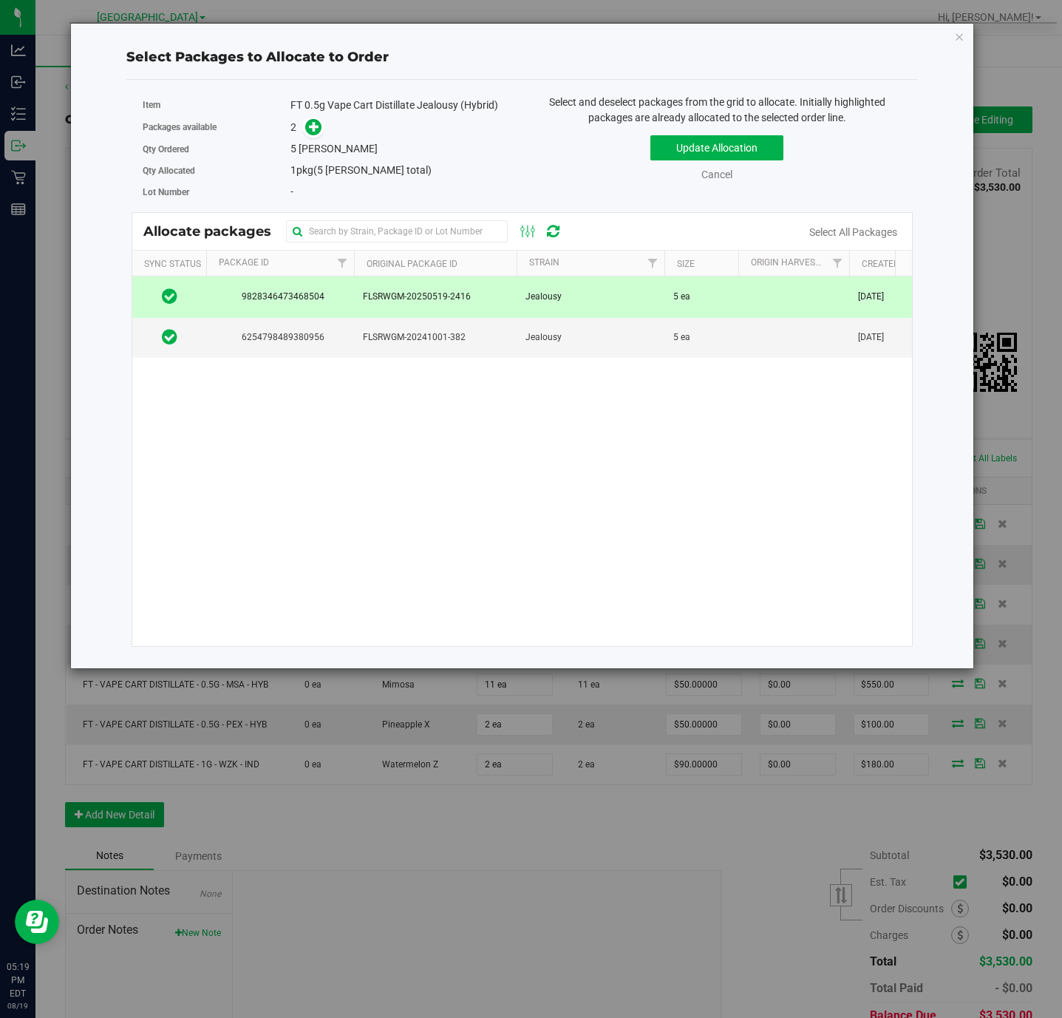
click at [495, 308] on td "FLSRWGM-20250519-2416" at bounding box center [435, 296] width 163 height 41
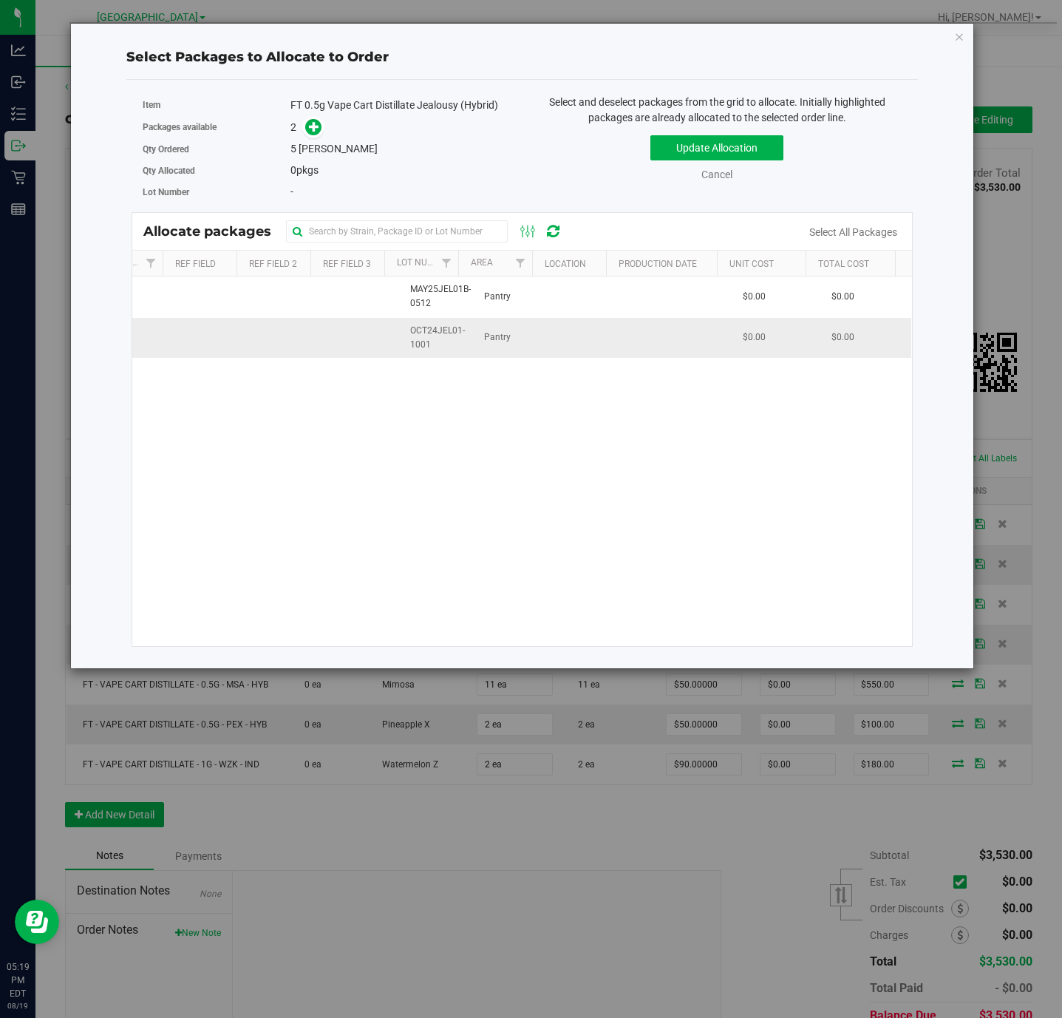
click at [517, 344] on td "Pantry" at bounding box center [512, 338] width 74 height 40
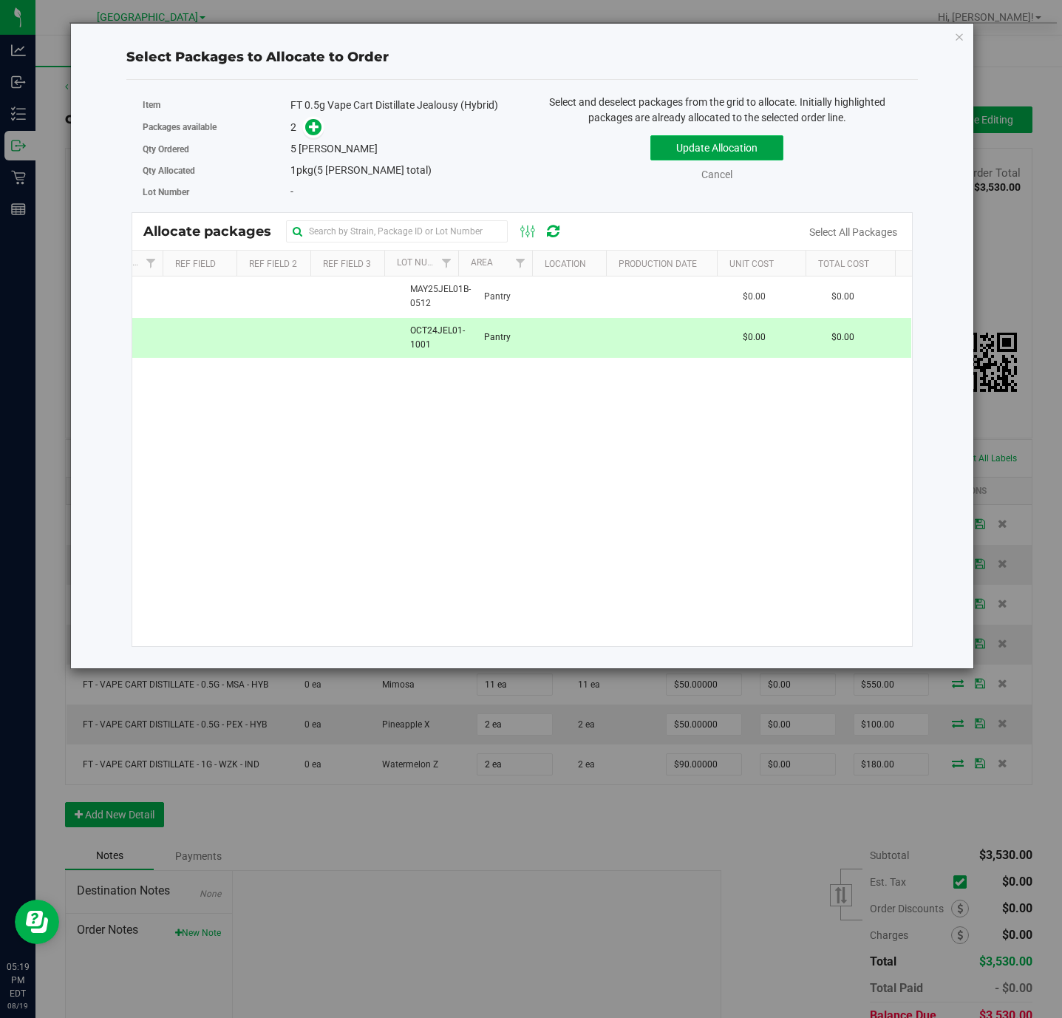
click at [748, 153] on button "Update Allocation" at bounding box center [716, 147] width 133 height 25
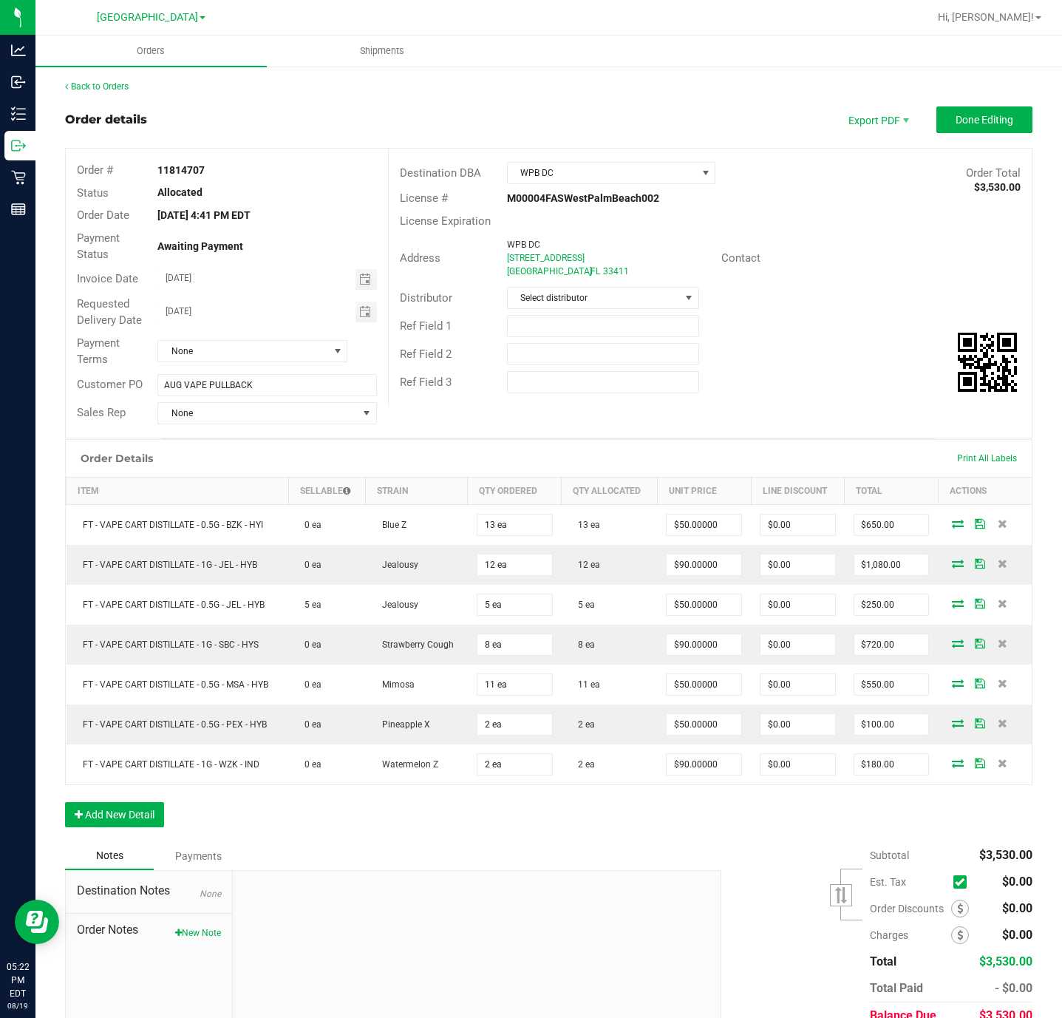
click at [883, 264] on div "Contact" at bounding box center [871, 258] width 322 height 23
click at [899, 114] on span "Export PDF" at bounding box center [877, 119] width 89 height 27
click at [877, 143] on span "Packing List PDF" at bounding box center [864, 144] width 92 height 21
click at [952, 109] on button "Done Editing" at bounding box center [985, 119] width 96 height 27
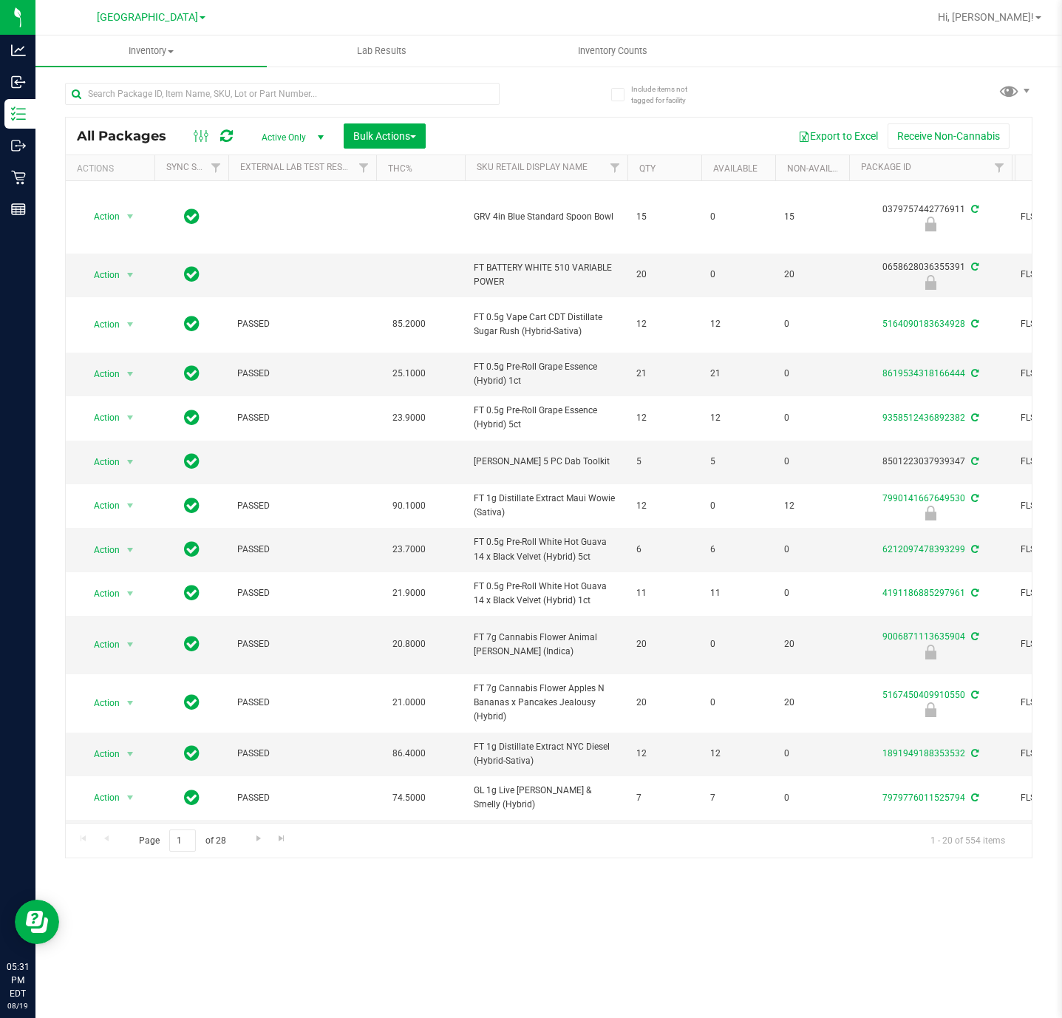
click at [472, 114] on div at bounding box center [282, 100] width 435 height 34
drag, startPoint x: 889, startPoint y: 45, endPoint x: 898, endPoint y: 45, distance: 8.9
click at [890, 45] on ul "Inventory All packages All inventory Waste log Create inventory Lab Results Inv…" at bounding box center [566, 51] width 1062 height 32
click at [438, 94] on input "text" at bounding box center [282, 94] width 435 height 22
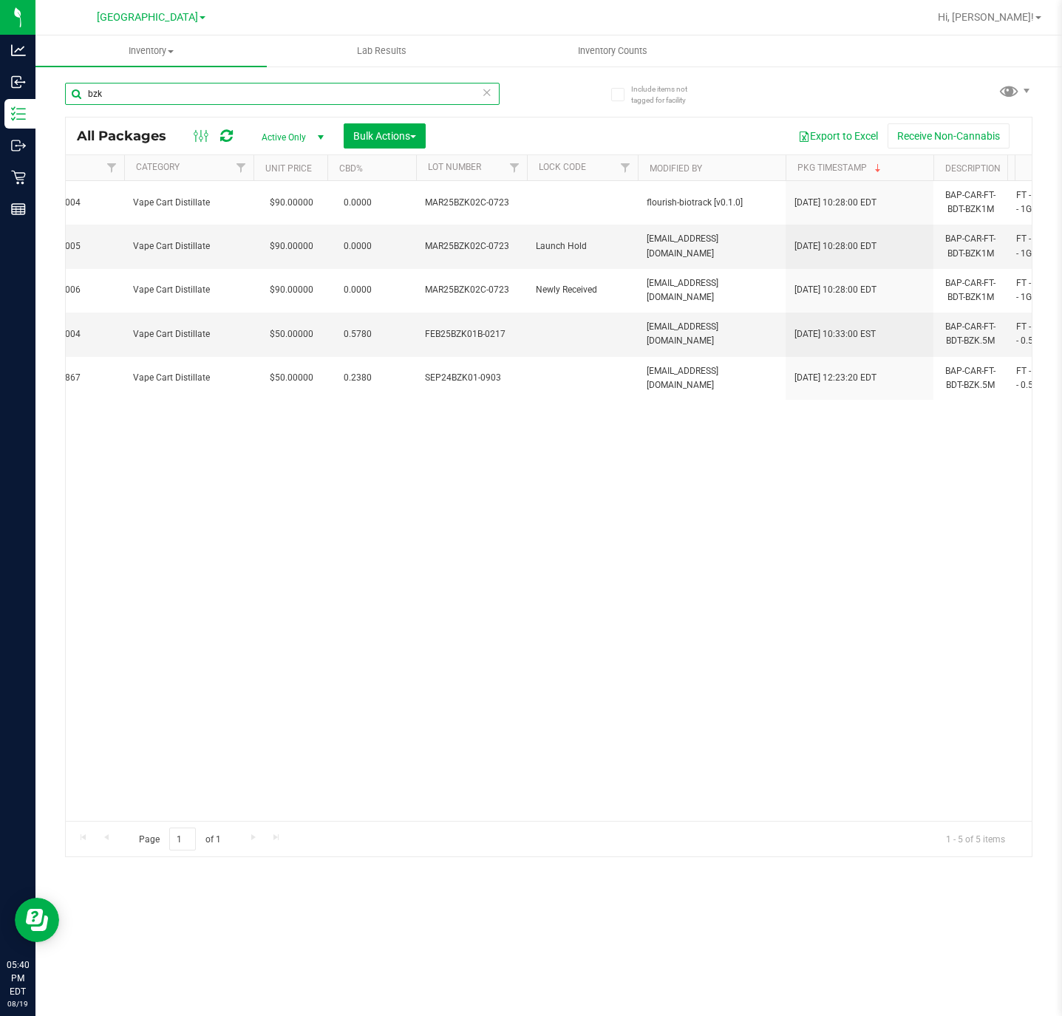
scroll to position [0, 1327]
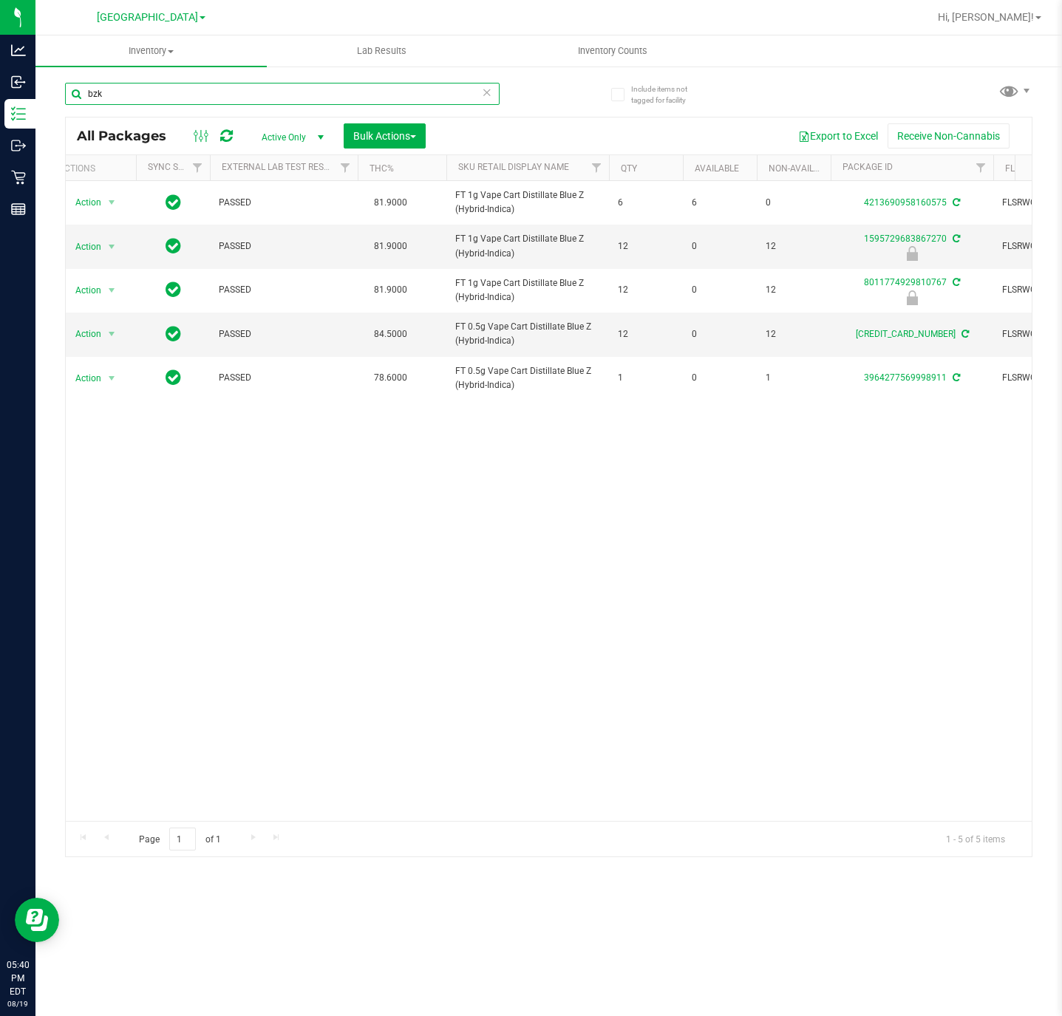
click at [160, 92] on input "bzk" at bounding box center [282, 94] width 435 height 22
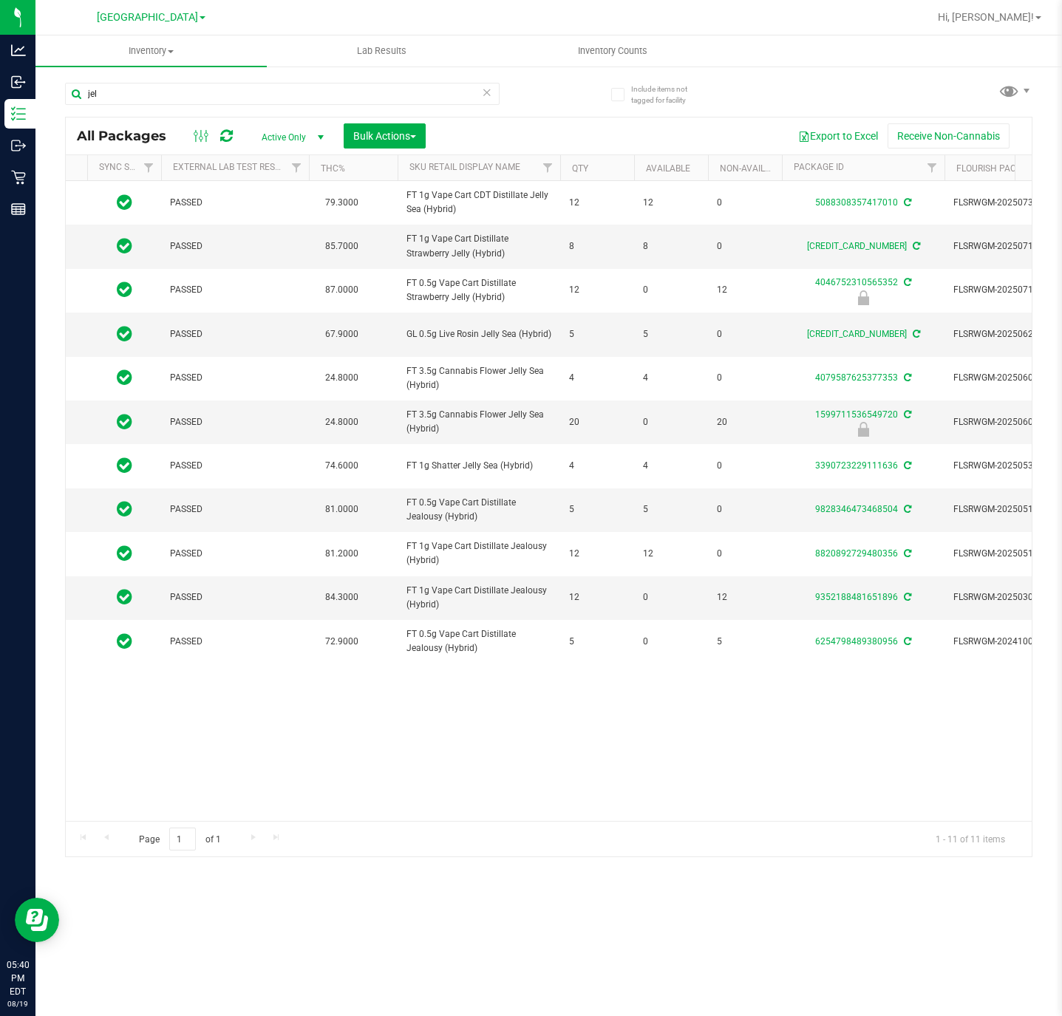
click at [475, 174] on th "Sku Retail Display Name" at bounding box center [479, 168] width 163 height 26
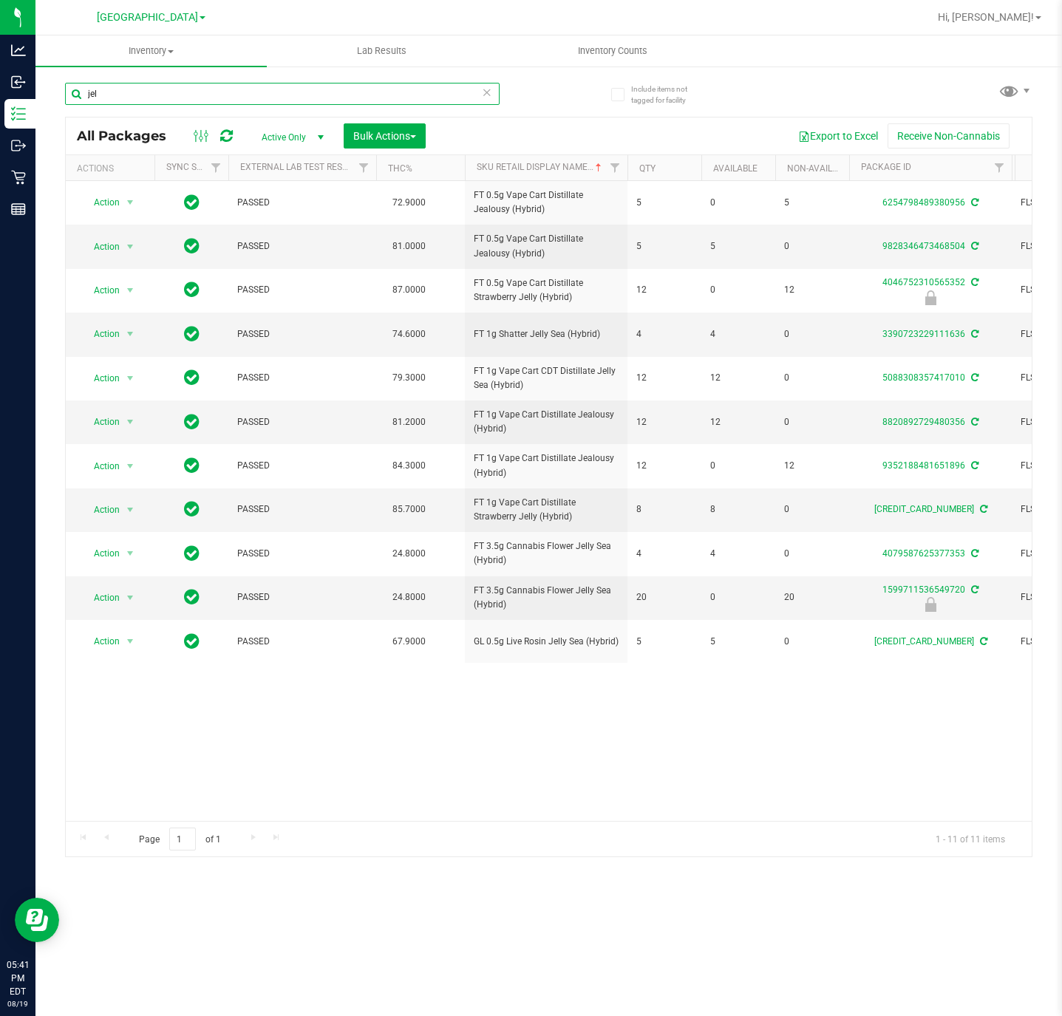
click at [240, 91] on input "jel" at bounding box center [282, 94] width 435 height 22
type input "a"
type input "sbc"
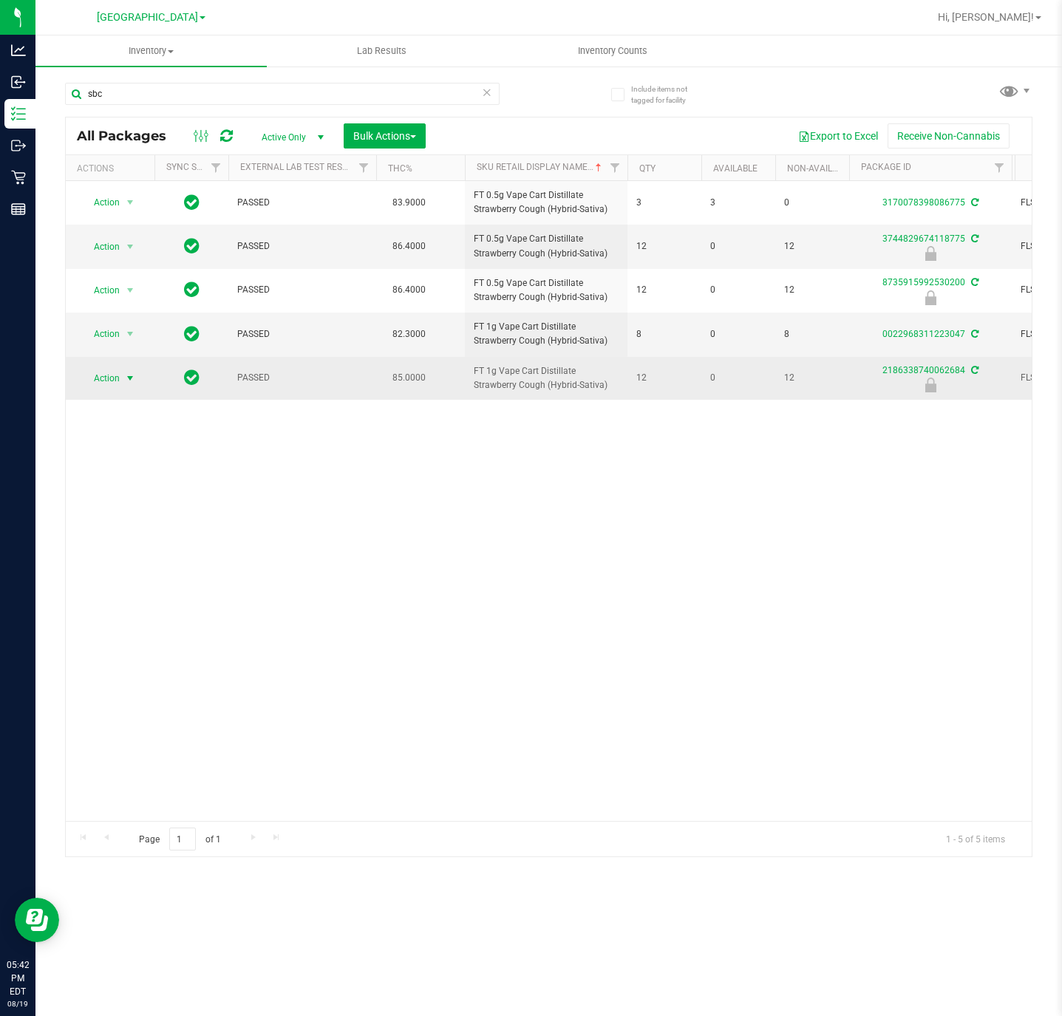
click at [124, 378] on span "select" at bounding box center [130, 379] width 12 height 12
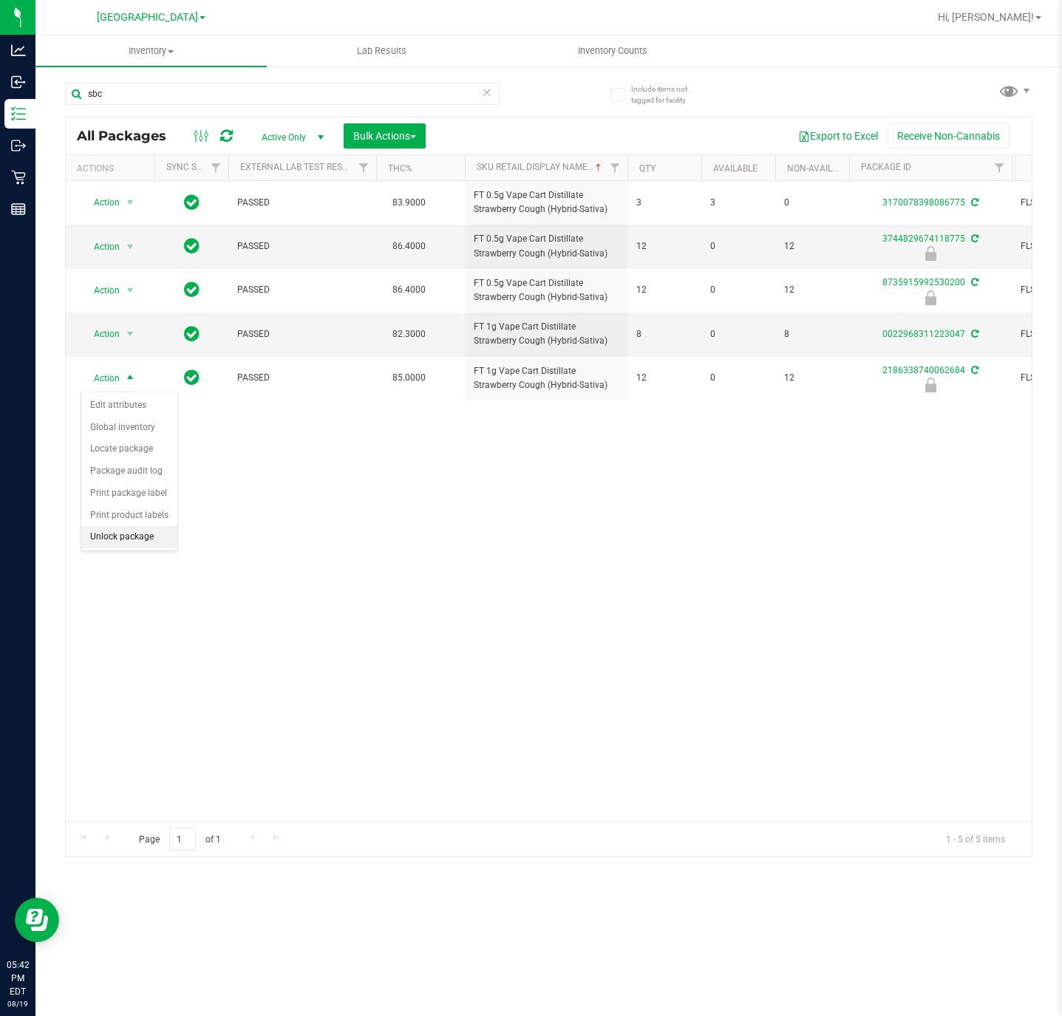
click at [138, 541] on li "Unlock package" at bounding box center [129, 537] width 96 height 22
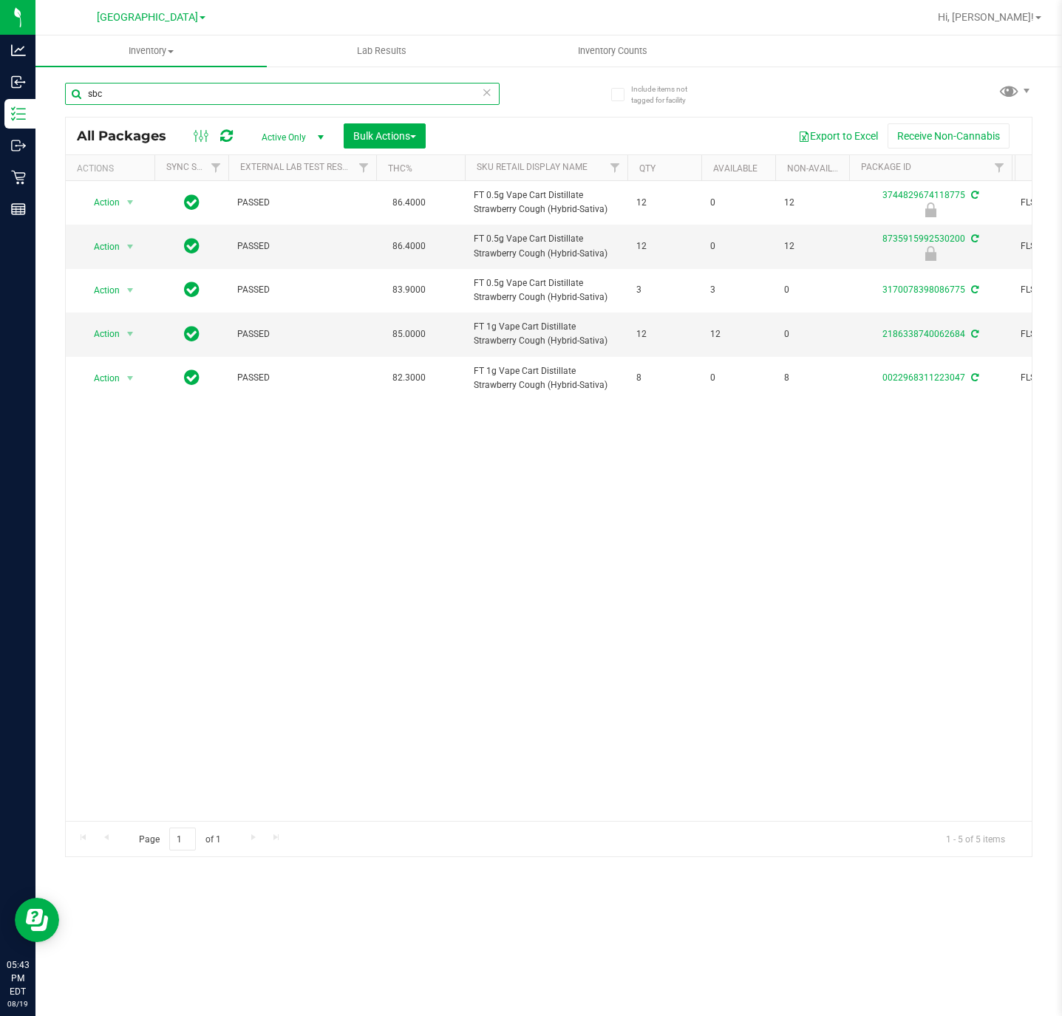
click at [322, 91] on input "sbc" at bounding box center [282, 94] width 435 height 22
click at [173, 89] on input "bzk" at bounding box center [282, 94] width 435 height 22
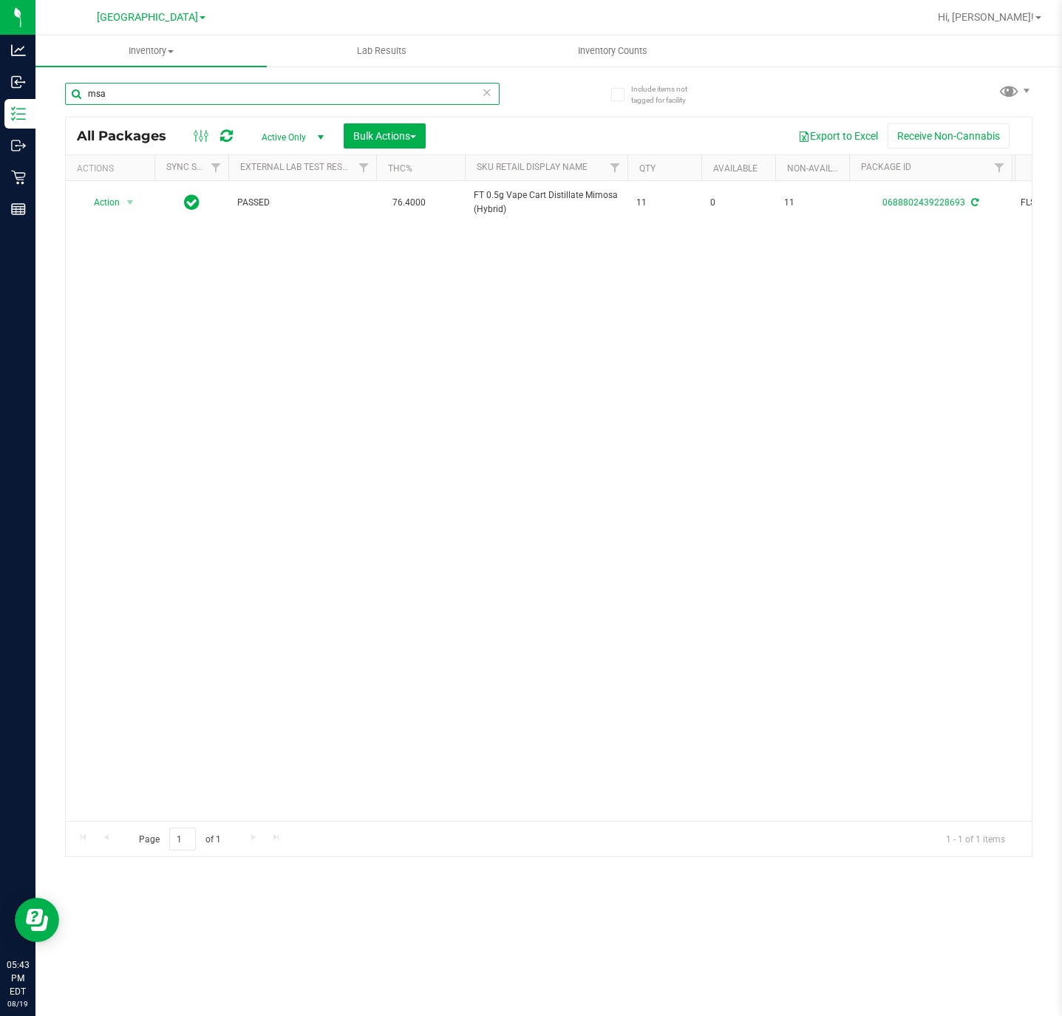
click at [187, 89] on input "msa" at bounding box center [282, 94] width 435 height 22
type input "pex"
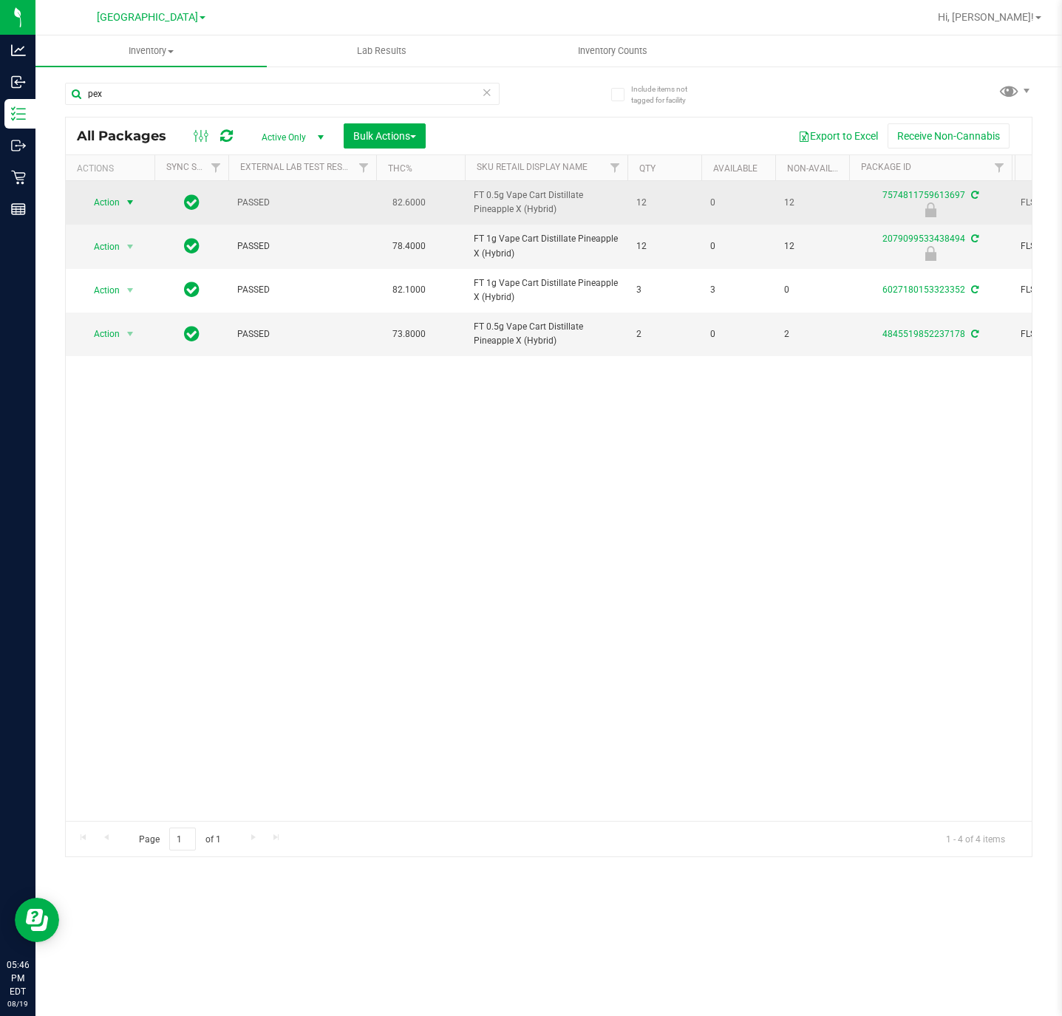
click at [118, 204] on span "Action" at bounding box center [101, 202] width 40 height 21
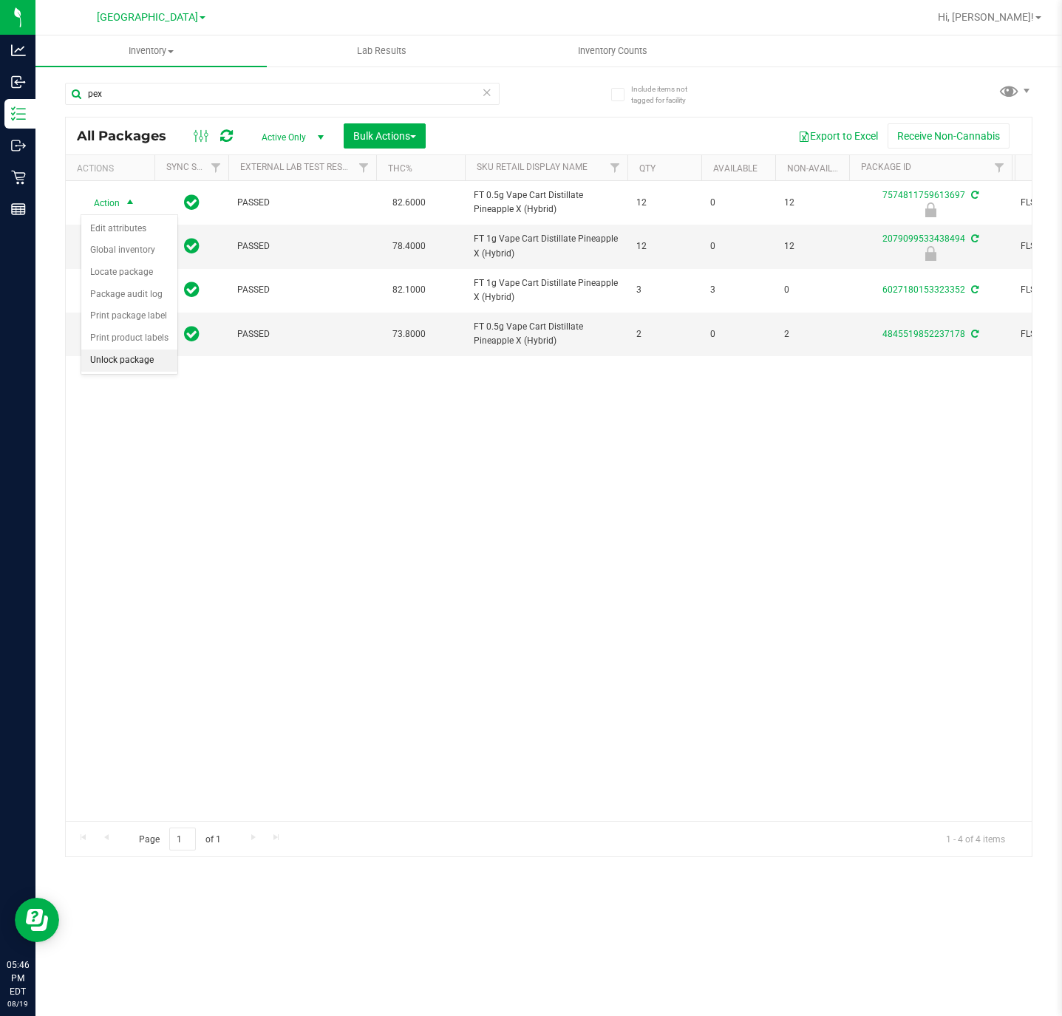
click at [137, 372] on li "Unlock package" at bounding box center [129, 361] width 96 height 22
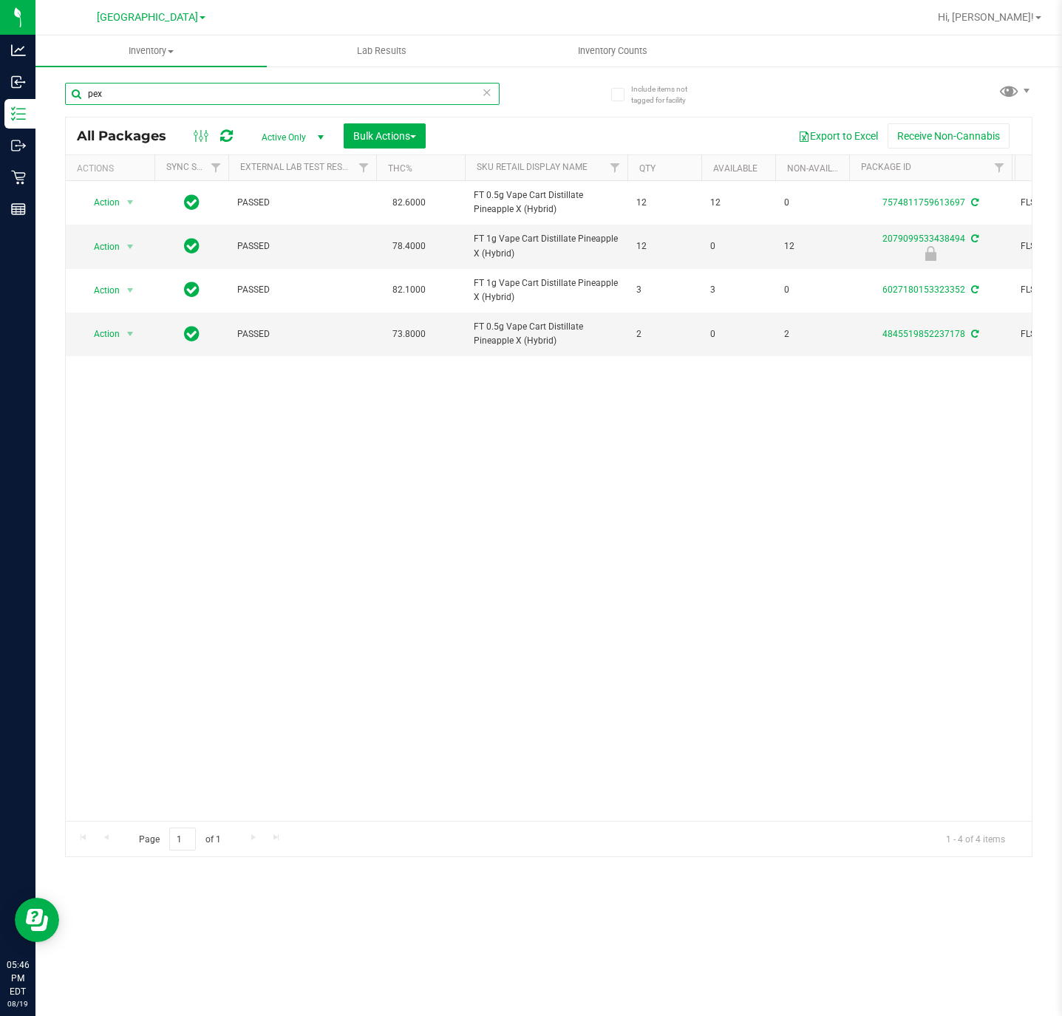
click at [429, 92] on input "pex" at bounding box center [282, 94] width 435 height 22
type input "WZK"
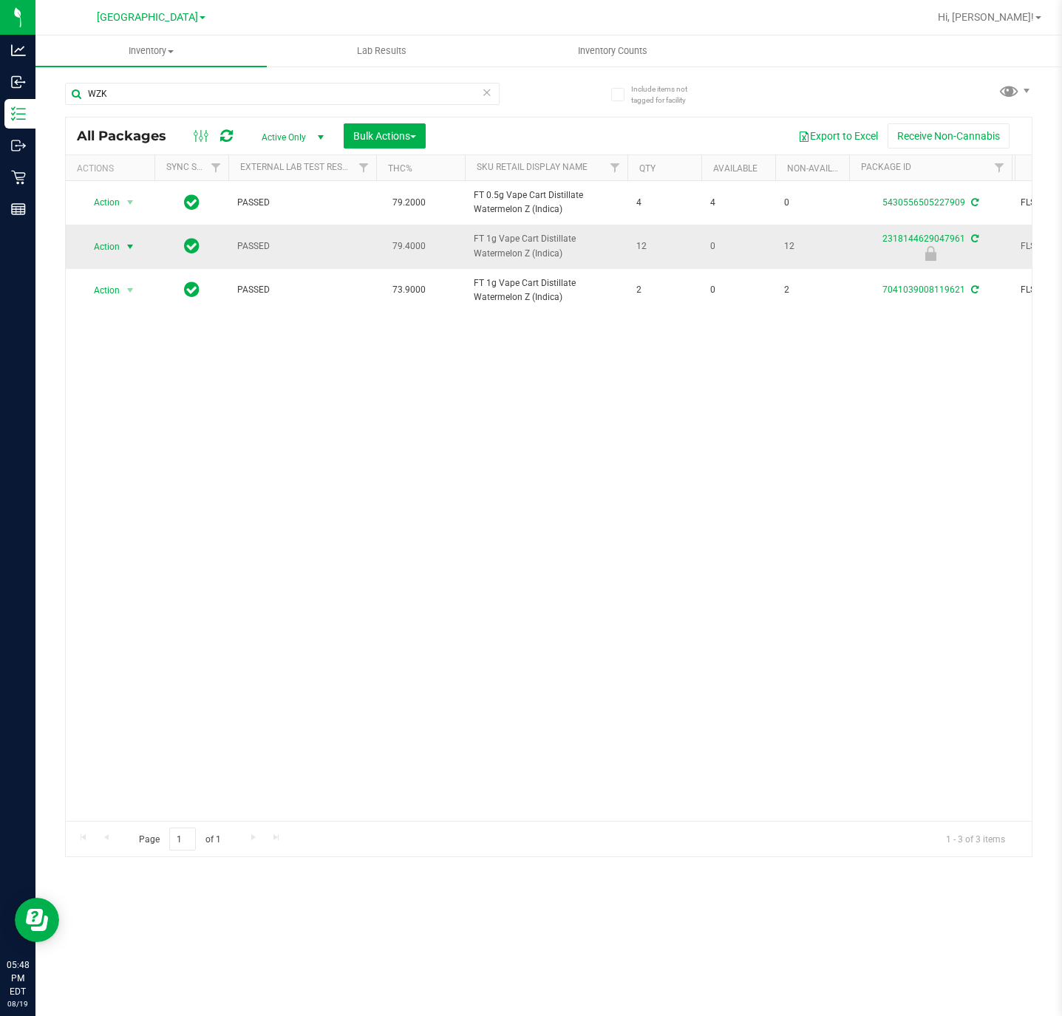
click at [120, 251] on span "Action" at bounding box center [101, 247] width 40 height 21
click at [144, 415] on li "Unlock package" at bounding box center [129, 405] width 96 height 22
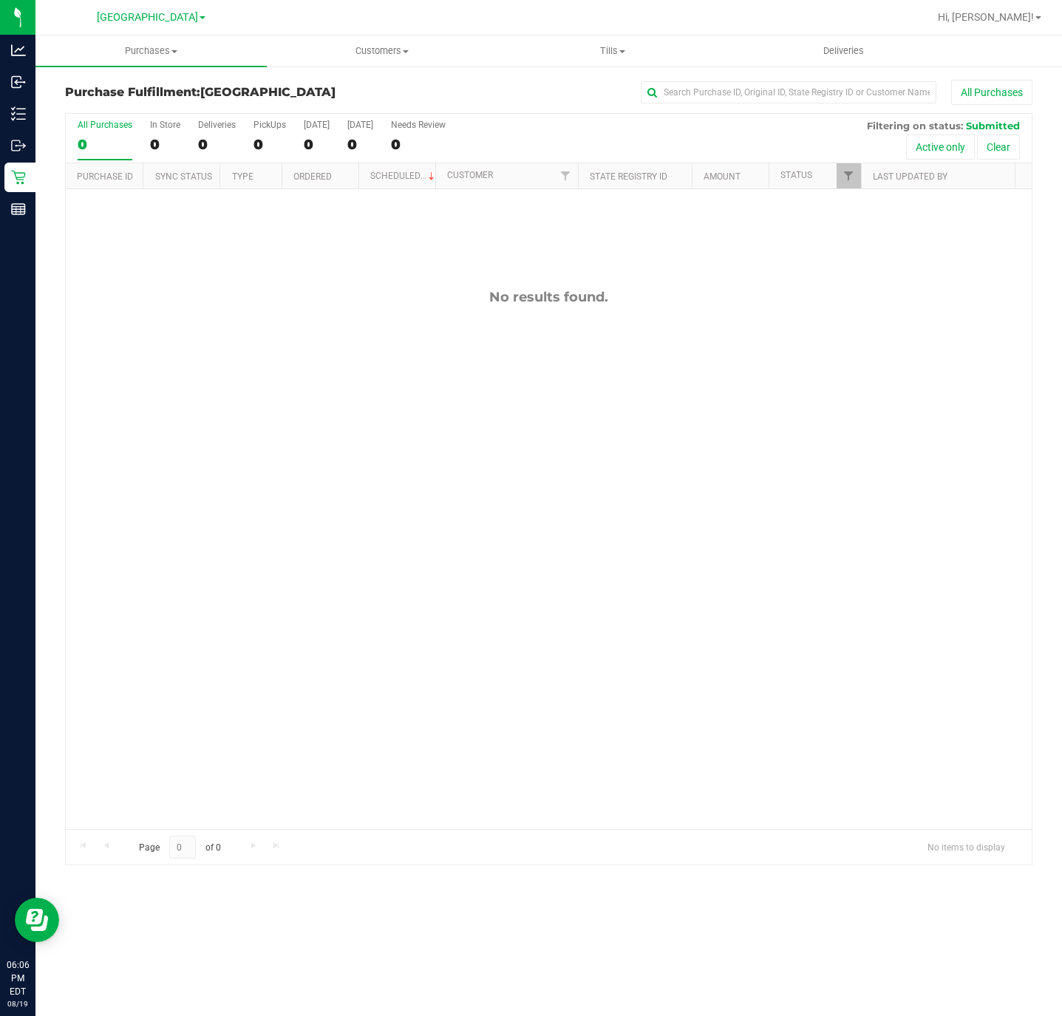
click at [727, 466] on div "No results found." at bounding box center [549, 559] width 966 height 740
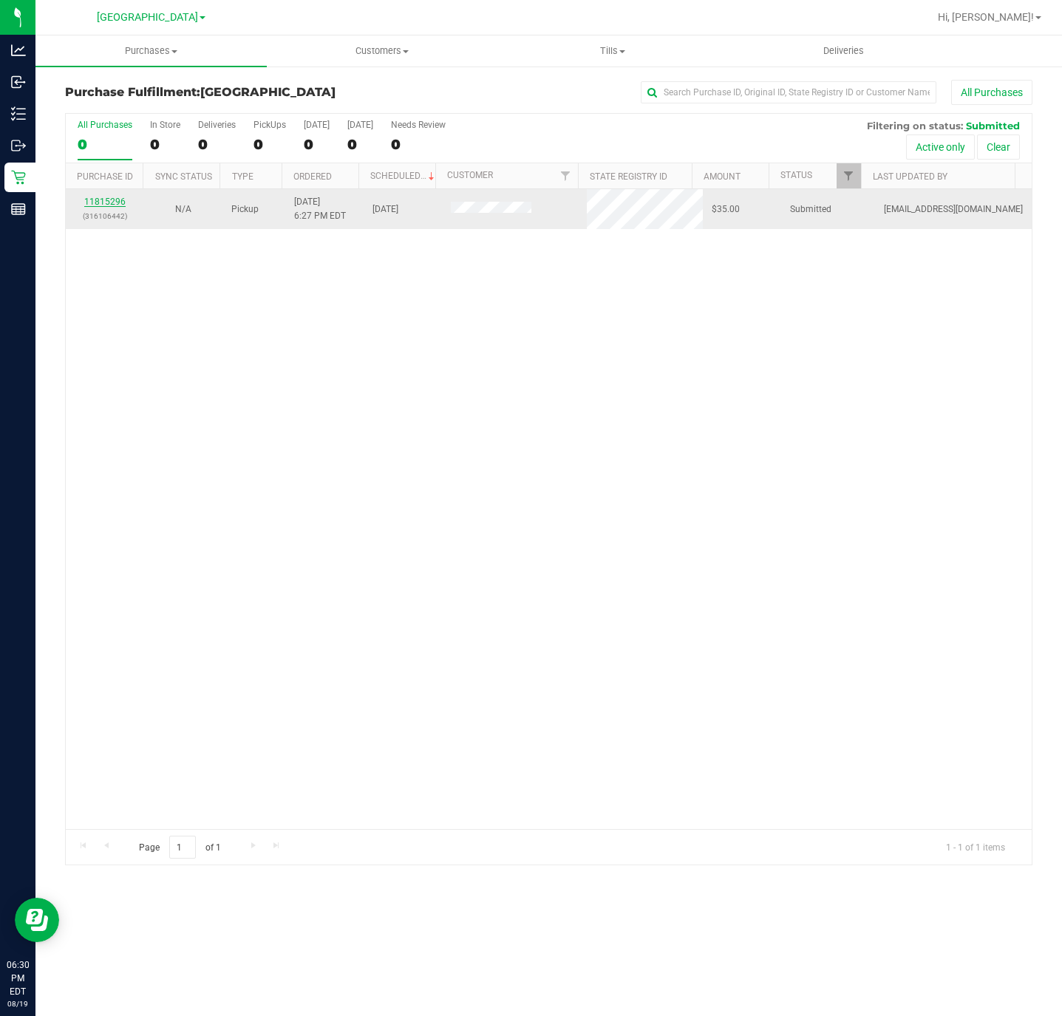
click at [116, 206] on link "11815296" at bounding box center [104, 202] width 41 height 10
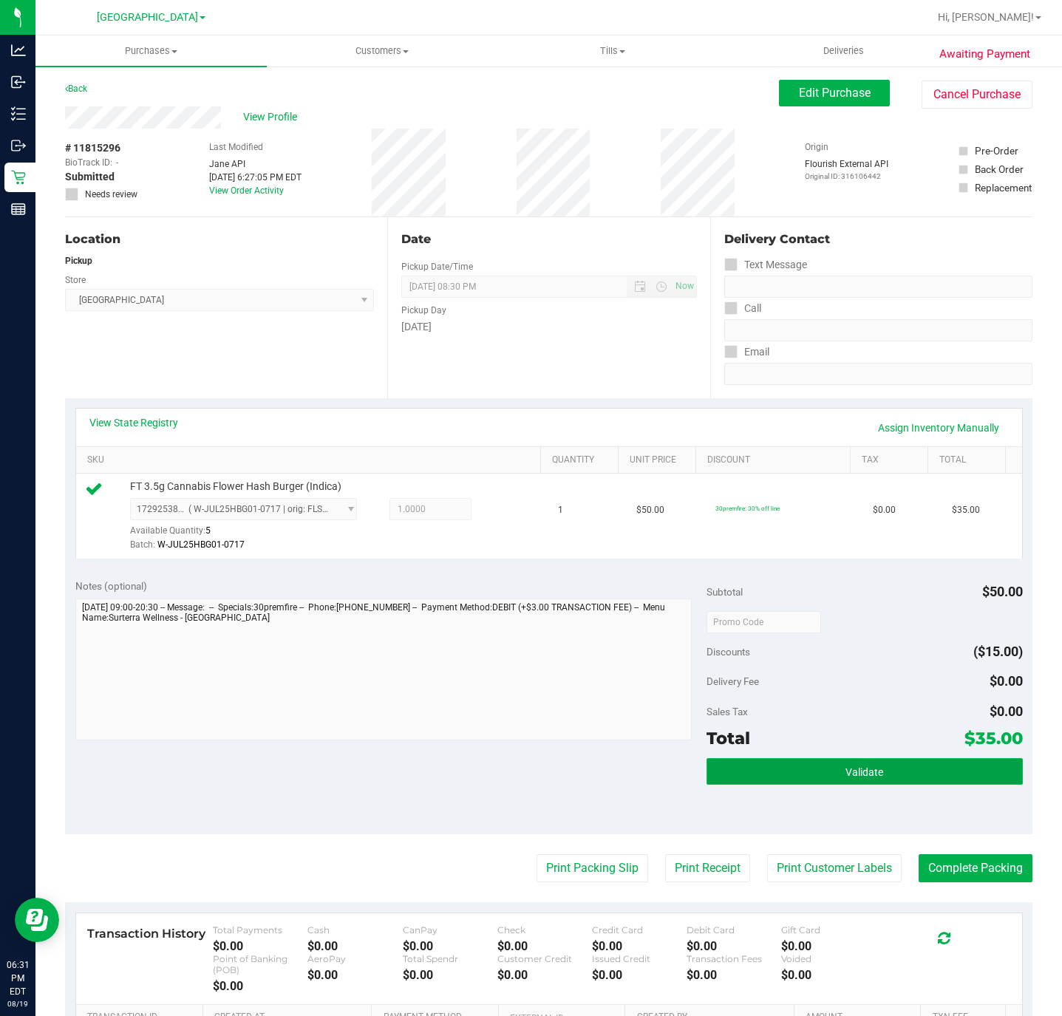
click at [787, 772] on button "Validate" at bounding box center [865, 771] width 316 height 27
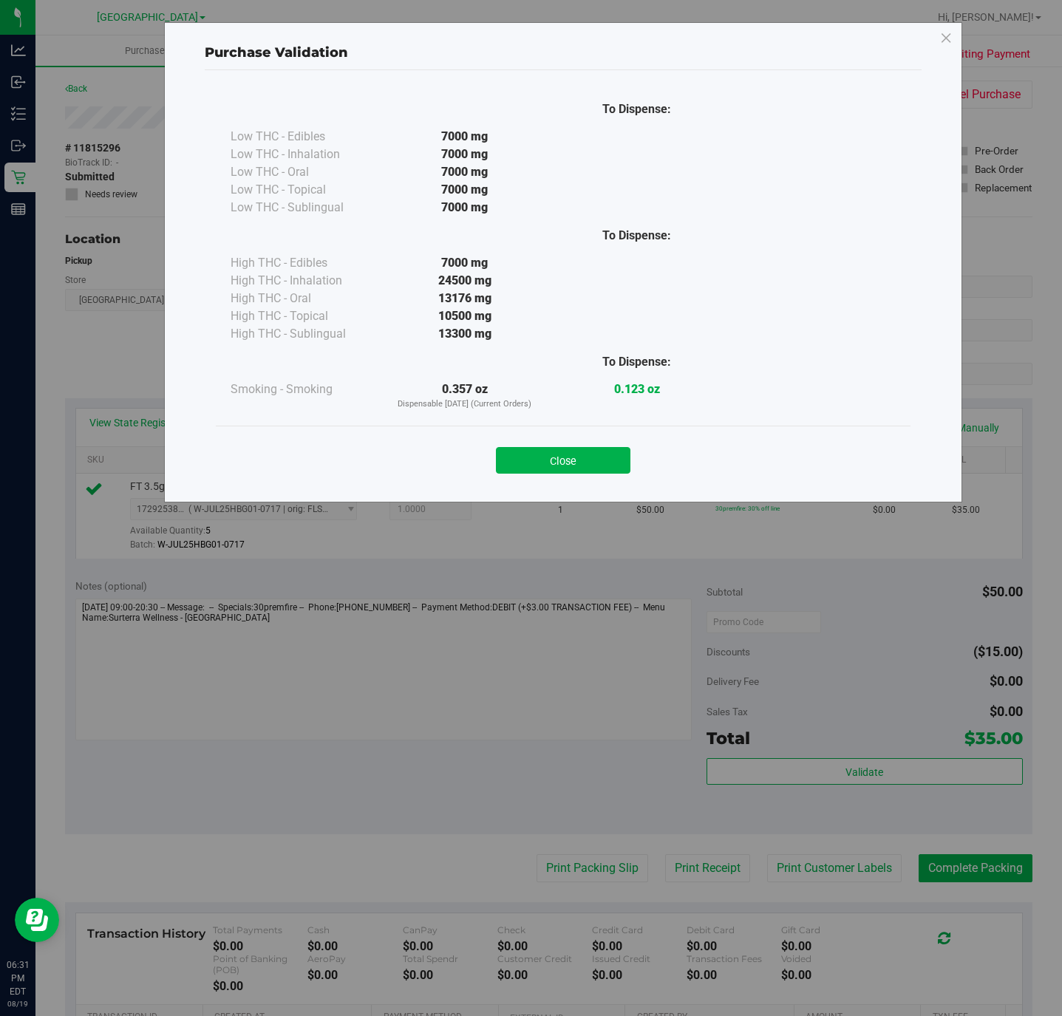
click at [584, 459] on button "Close" at bounding box center [563, 460] width 135 height 27
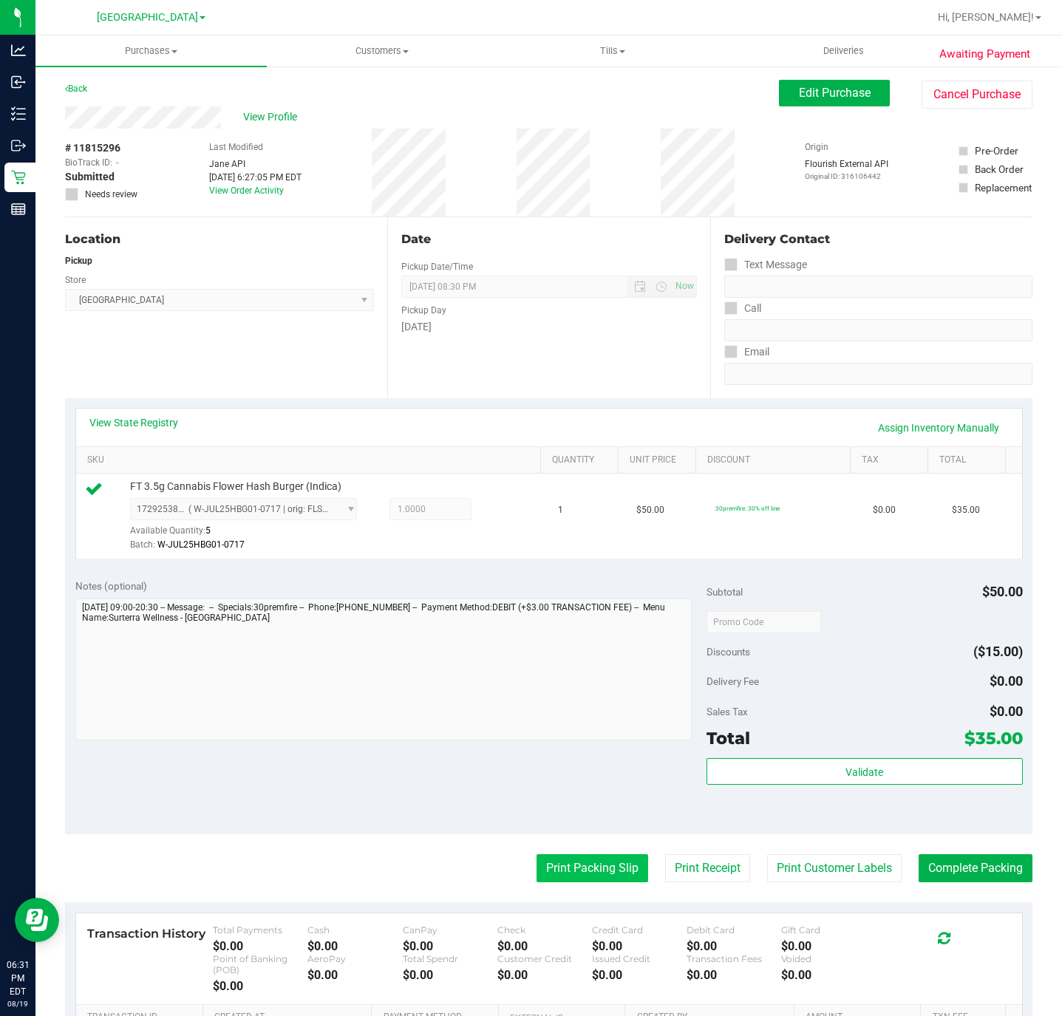
click at [594, 872] on button "Print Packing Slip" at bounding box center [593, 869] width 112 height 28
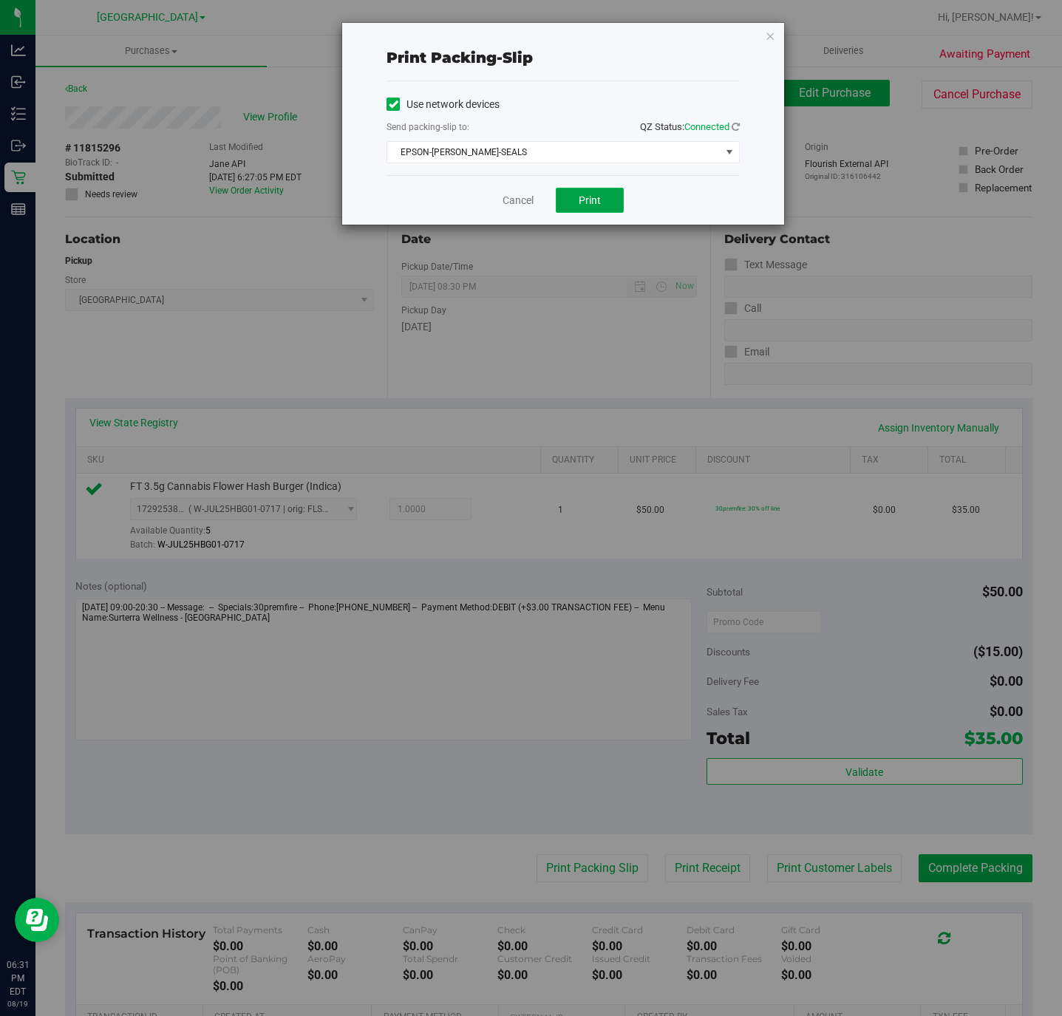
click at [568, 197] on button "Print" at bounding box center [590, 200] width 68 height 25
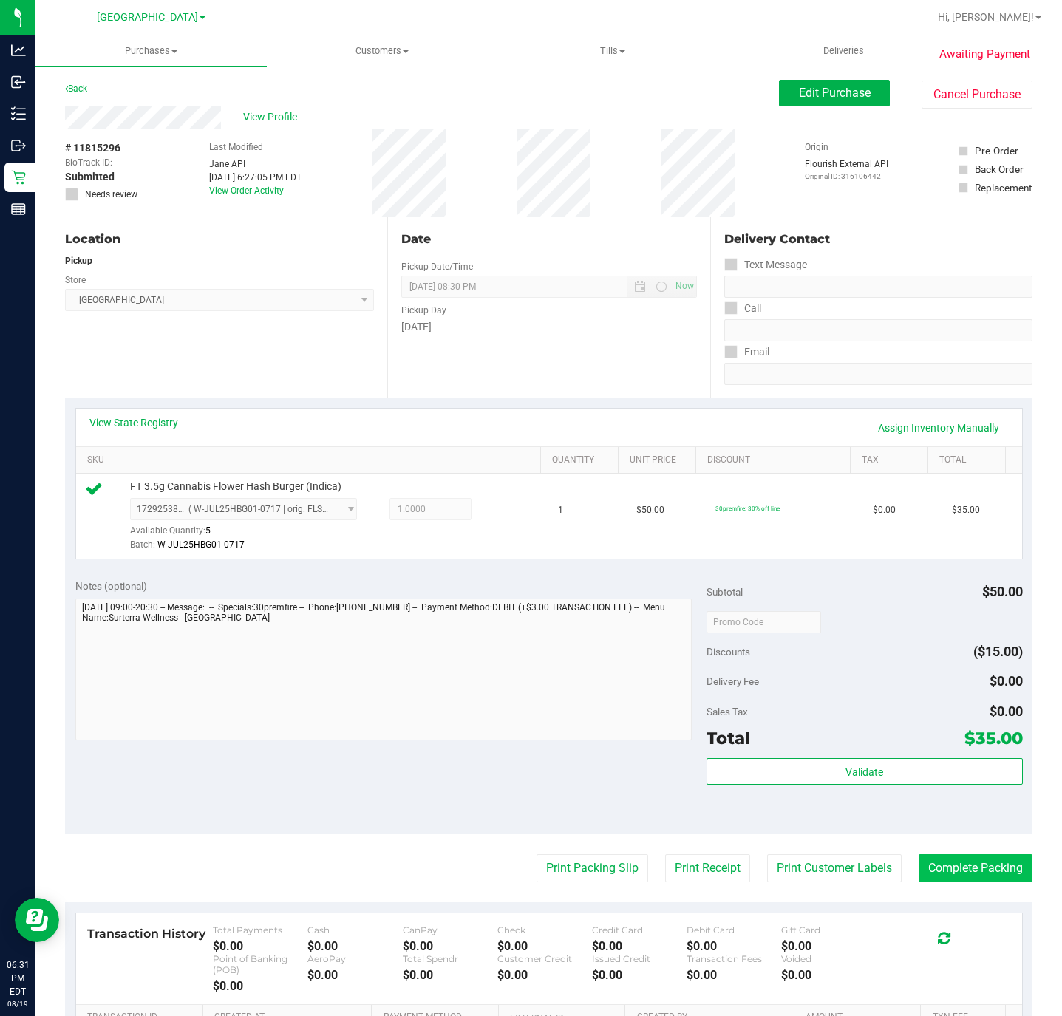
click at [968, 876] on button "Complete Packing" at bounding box center [976, 869] width 114 height 28
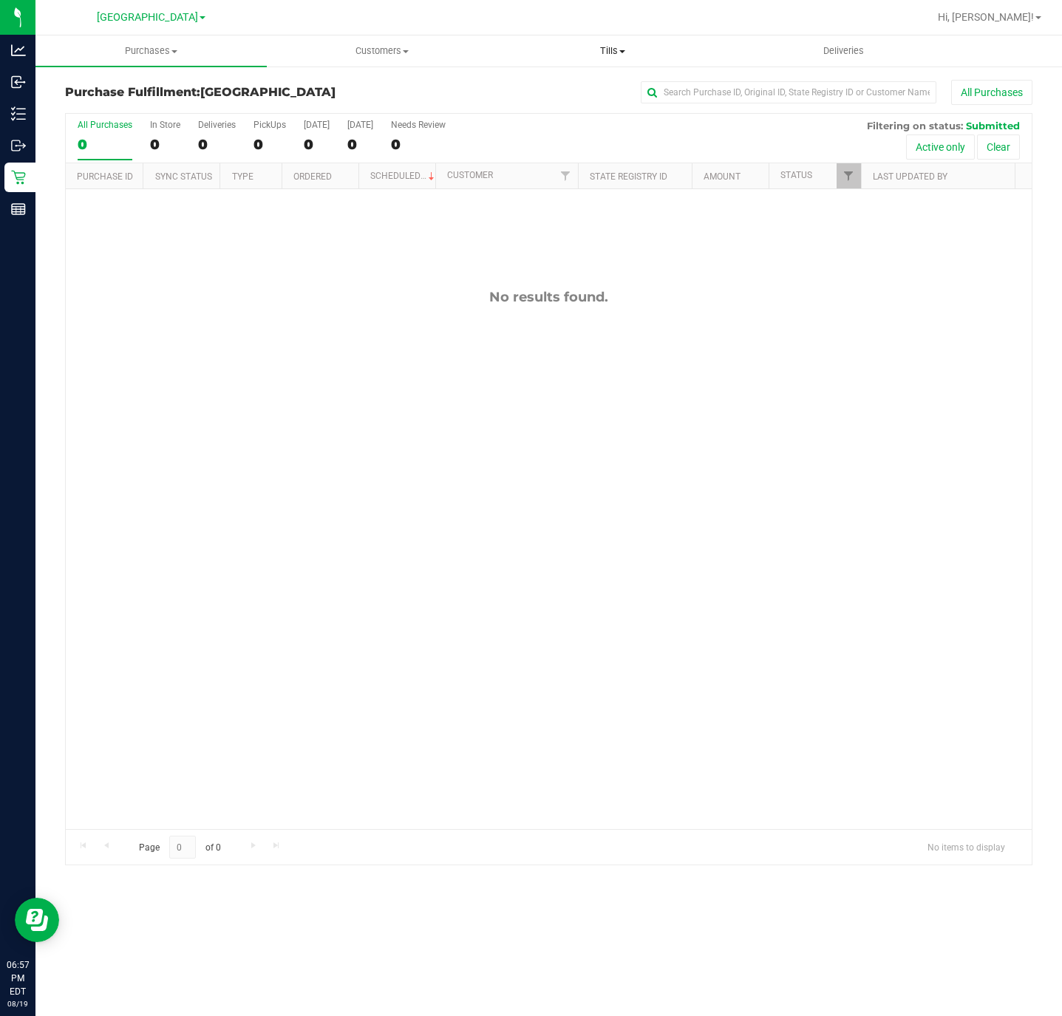
click at [619, 47] on span "Tills" at bounding box center [613, 50] width 230 height 13
click at [534, 85] on span "Manage tills" at bounding box center [547, 89] width 100 height 13
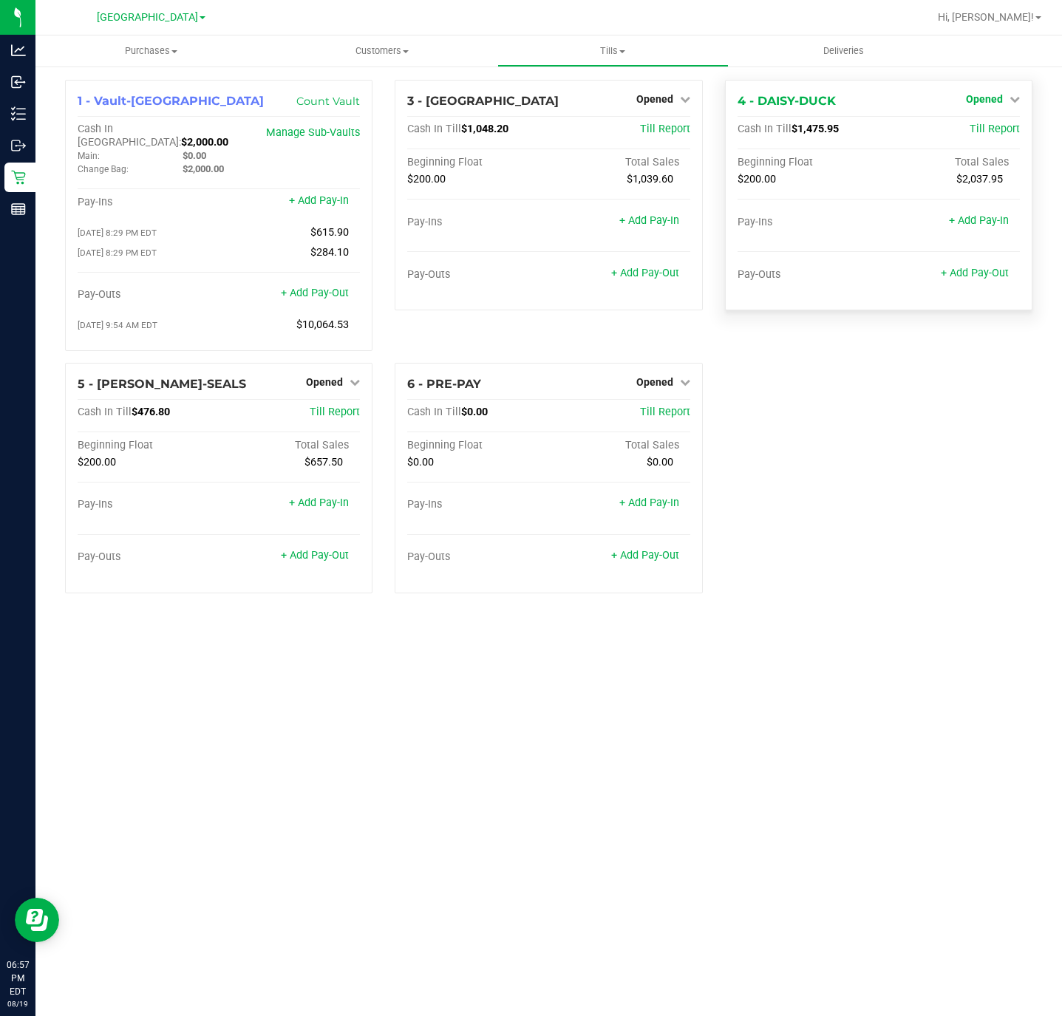
click at [981, 101] on span "Opened" at bounding box center [984, 99] width 37 height 12
click at [979, 124] on link "Close Till" at bounding box center [986, 130] width 40 height 12
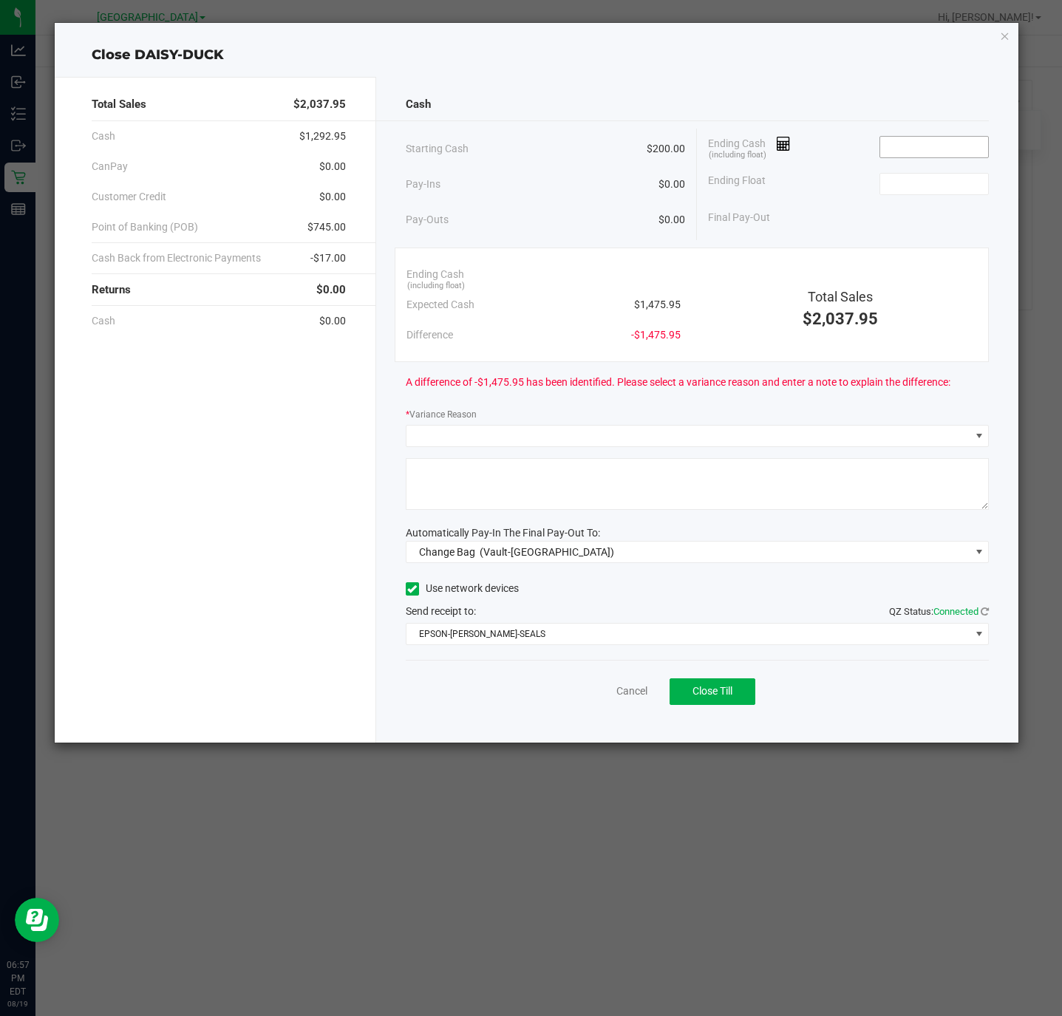
click at [901, 144] on input at bounding box center [934, 147] width 109 height 21
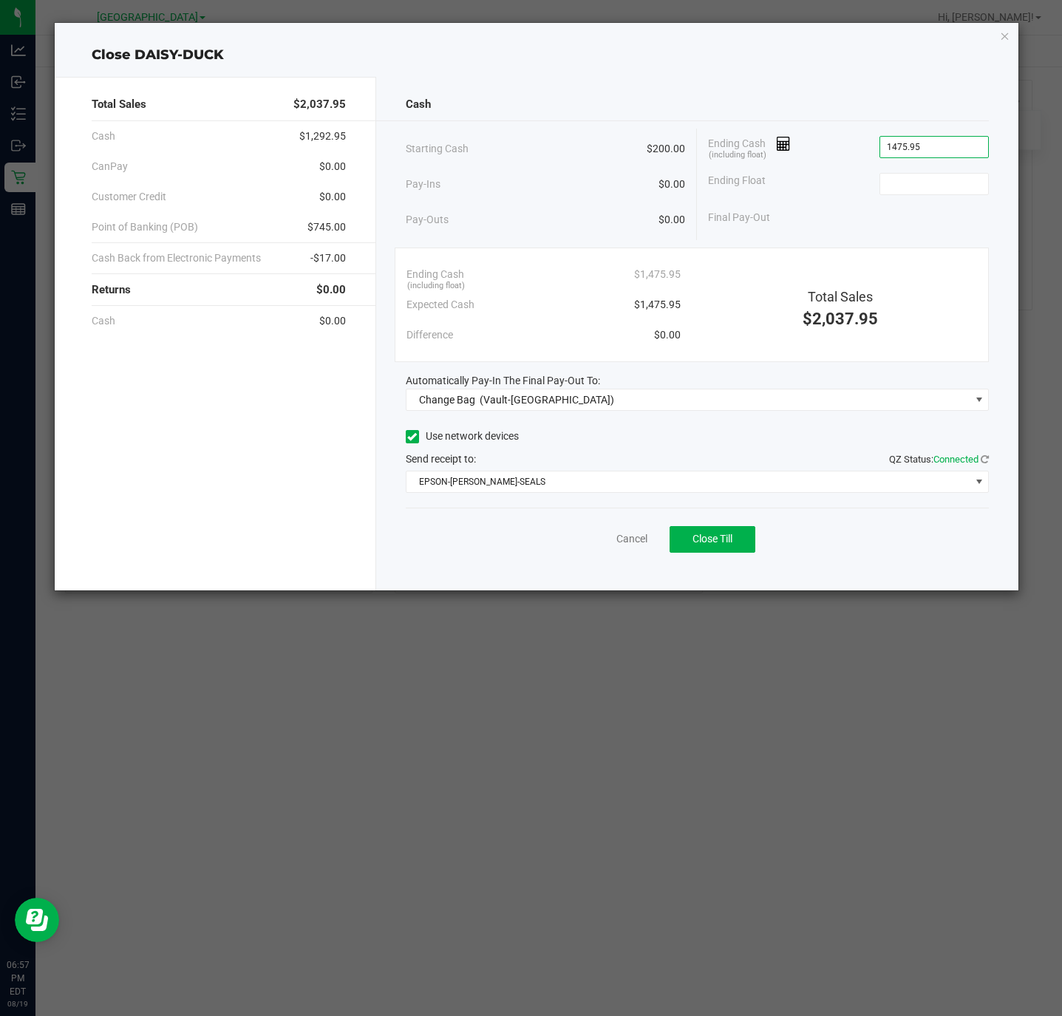
type input "$1,475.95"
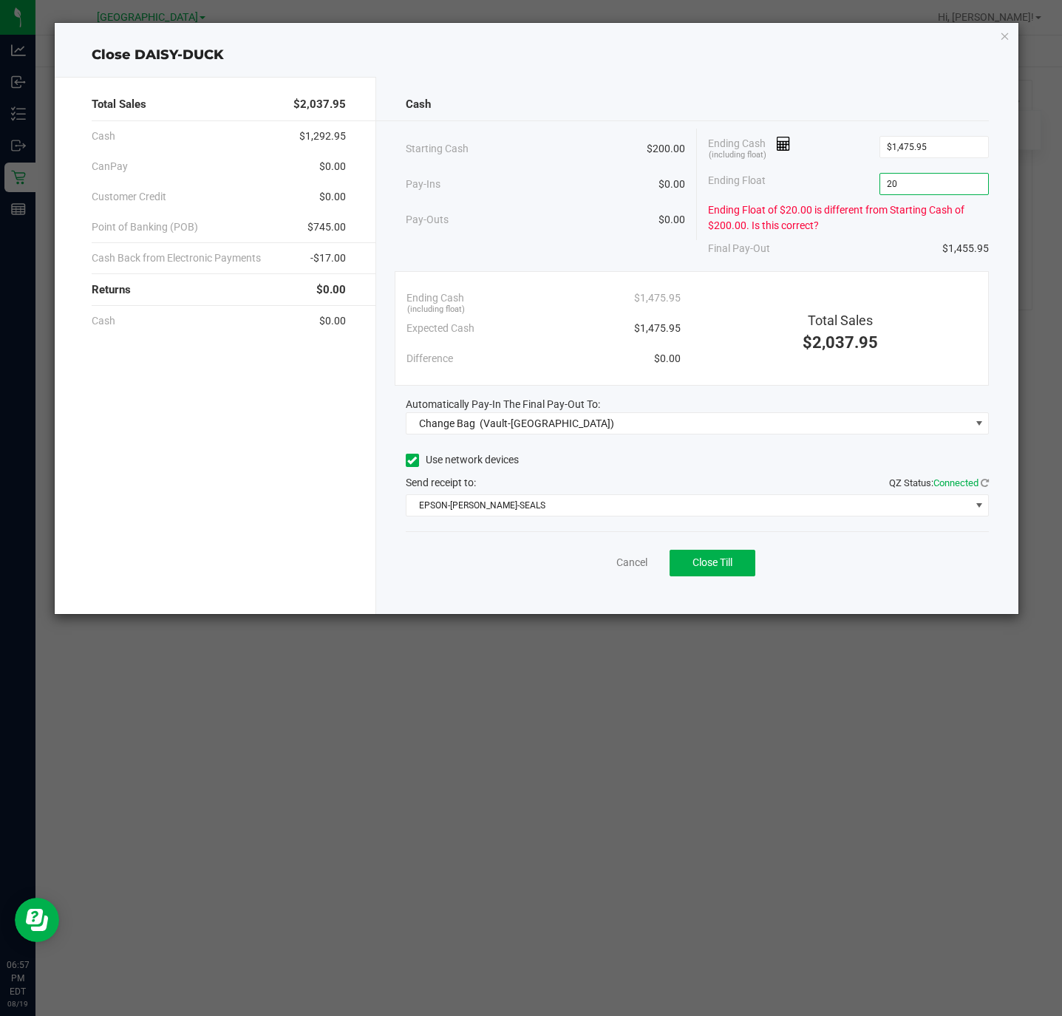
type input "200"
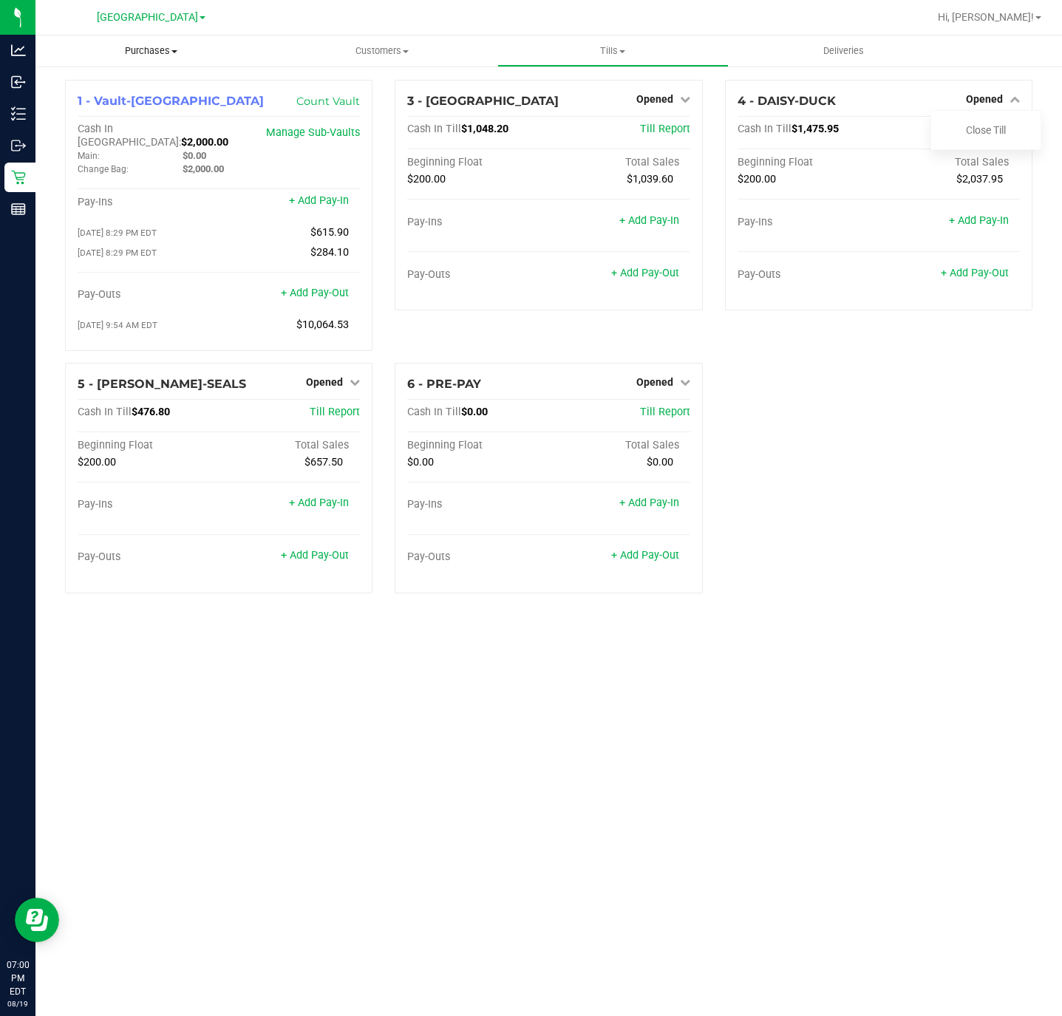
click at [140, 53] on span "Purchases" at bounding box center [150, 50] width 231 height 13
click at [118, 107] on span "Fulfillment" at bounding box center [81, 107] width 92 height 13
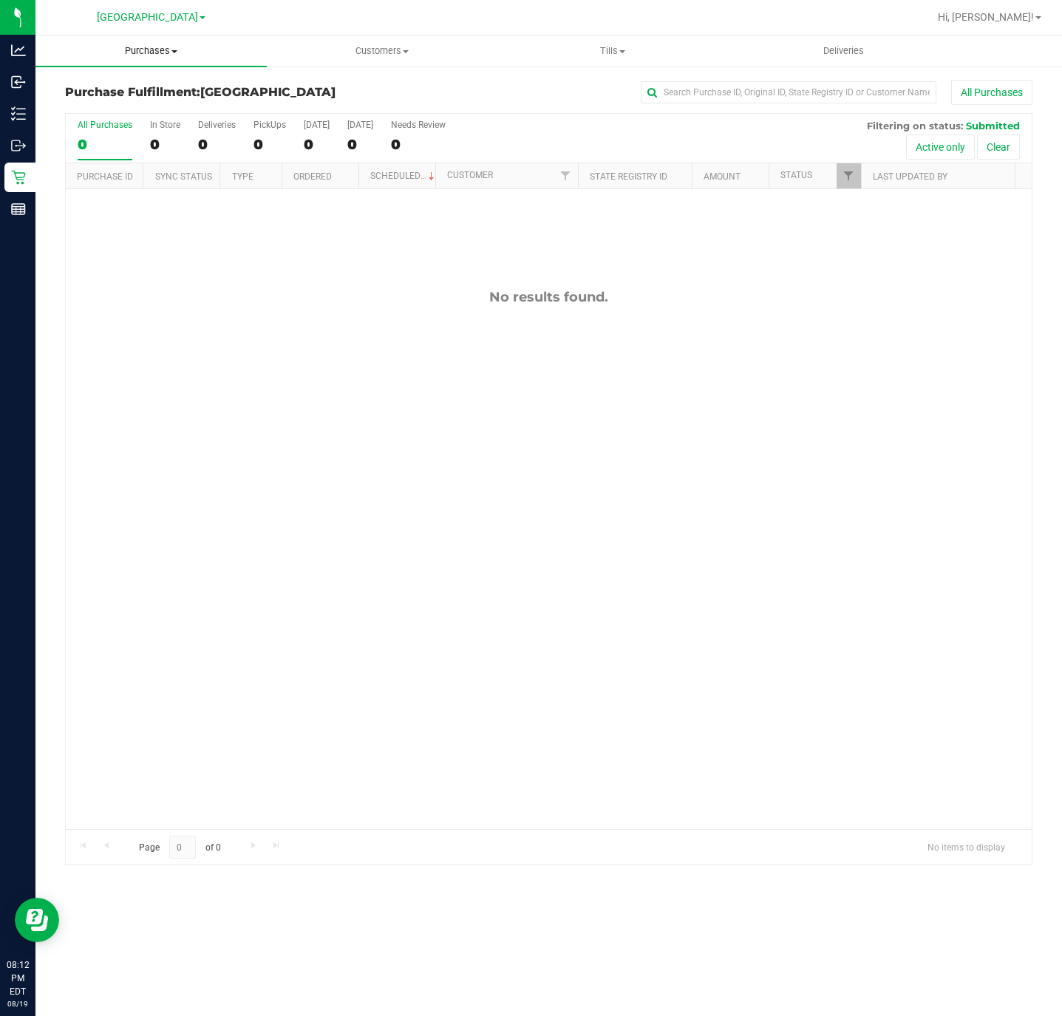
click at [152, 54] on span "Purchases" at bounding box center [150, 50] width 231 height 13
click at [497, 579] on div "No results found." at bounding box center [549, 559] width 966 height 740
click at [163, 54] on span "Purchases" at bounding box center [150, 50] width 231 height 13
click at [135, 92] on span "Summary of purchases" at bounding box center [111, 89] width 152 height 13
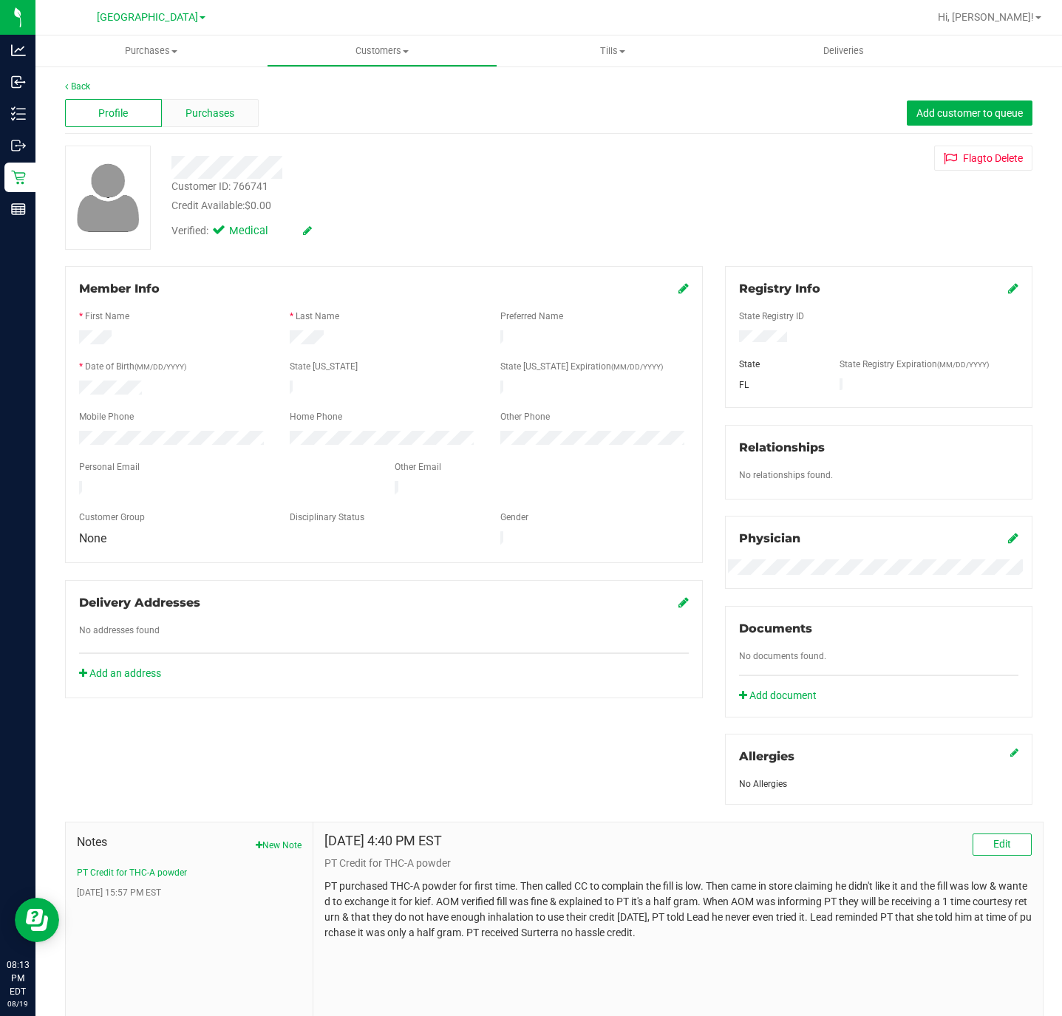
click at [229, 111] on span "Purchases" at bounding box center [210, 114] width 49 height 16
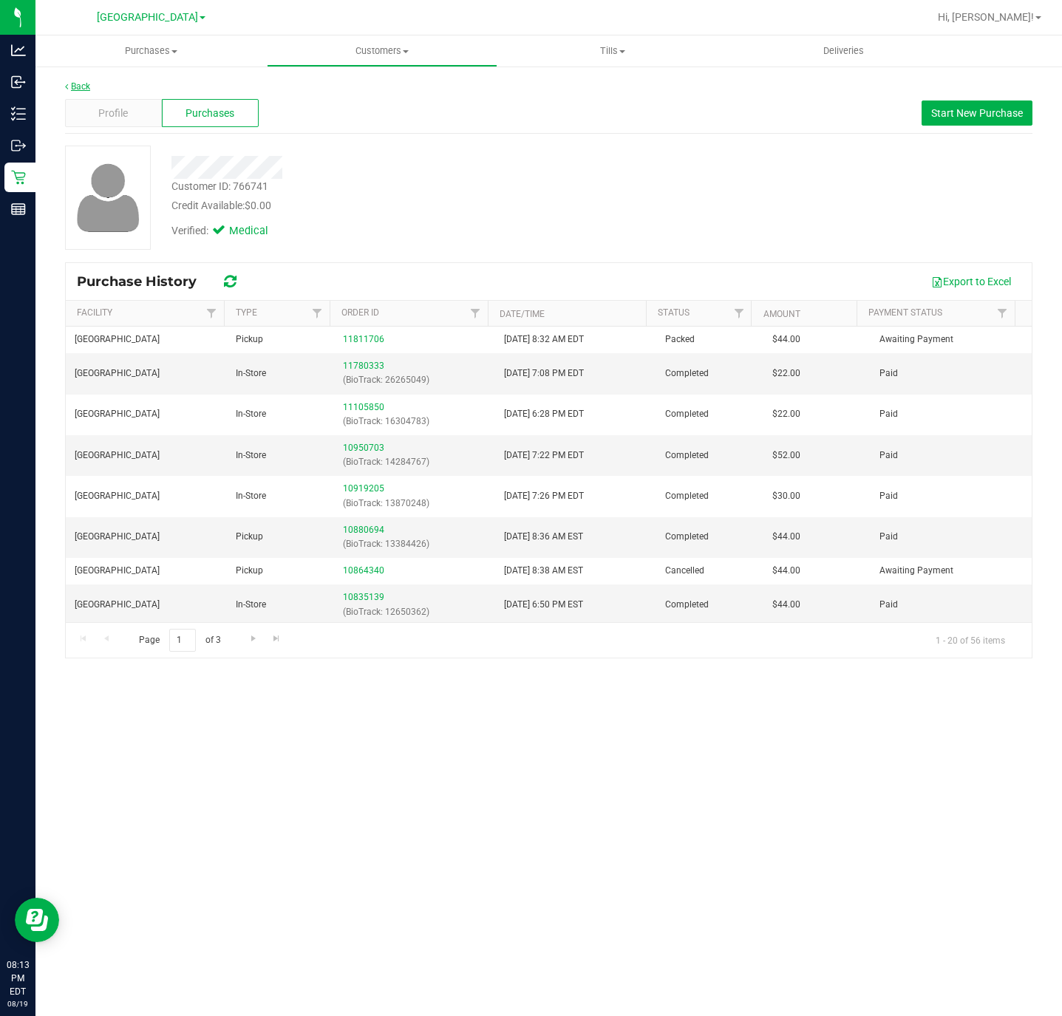
click at [82, 83] on link "Back" at bounding box center [77, 86] width 25 height 10
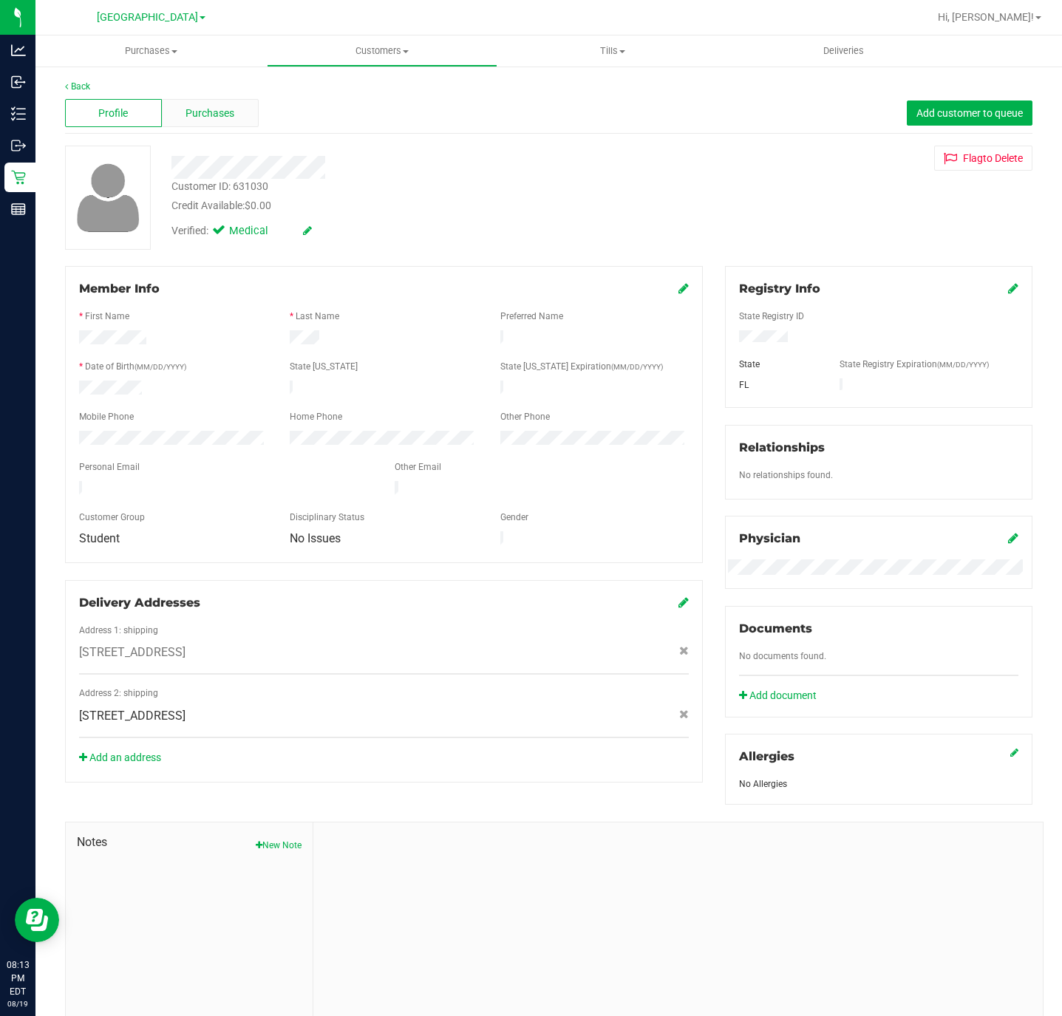
click at [203, 115] on span "Purchases" at bounding box center [210, 114] width 49 height 16
click at [211, 103] on div "Purchases" at bounding box center [210, 113] width 97 height 28
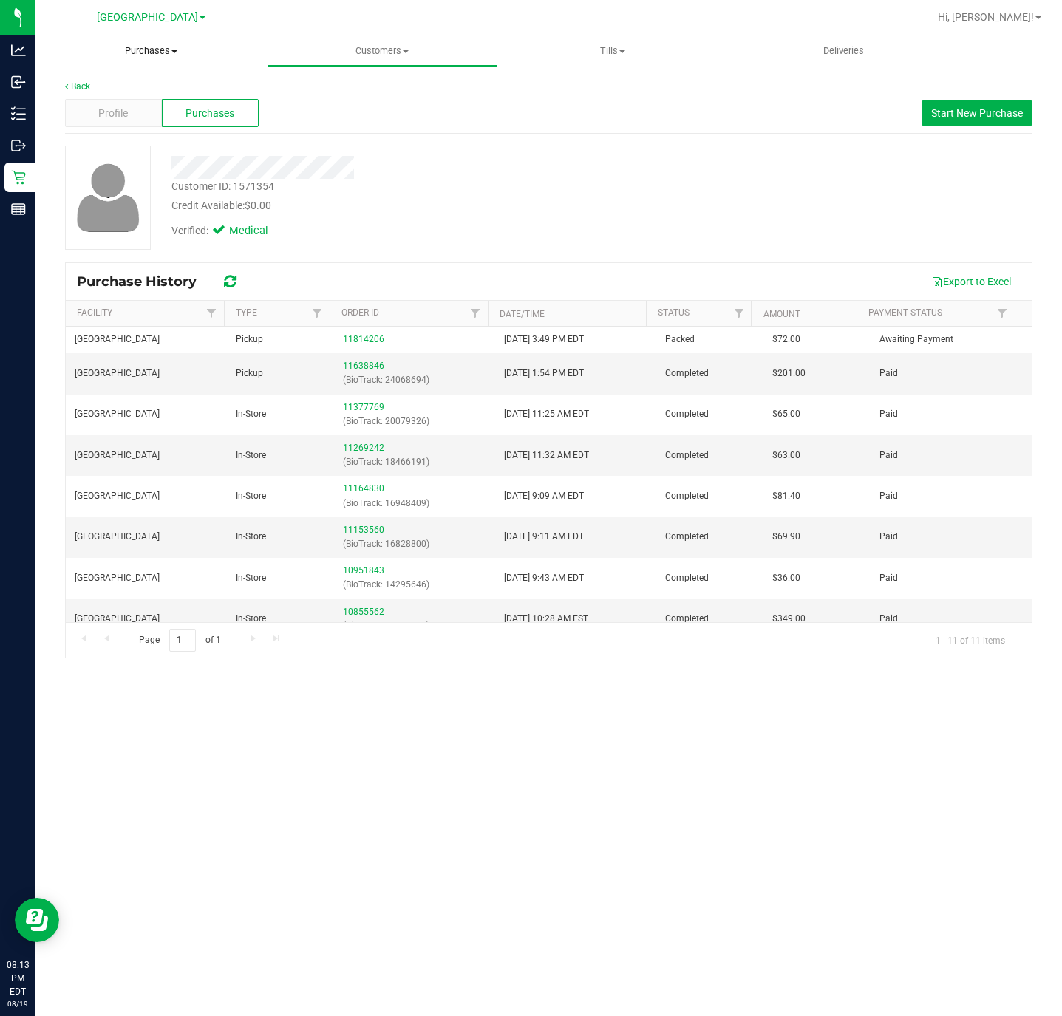
click at [191, 62] on uib-tab-heading "Purchases Summary of purchases Fulfillment All purchases" at bounding box center [150, 50] width 231 height 31
drag, startPoint x: 138, startPoint y: 41, endPoint x: 144, endPoint y: 51, distance: 11.9
click at [140, 41] on uib-tab-heading "Purchases Summary of purchases Fulfillment All purchases" at bounding box center [150, 50] width 231 height 31
click at [144, 51] on span "Purchases" at bounding box center [150, 50] width 231 height 13
click at [87, 125] on span "All purchases" at bounding box center [87, 124] width 105 height 13
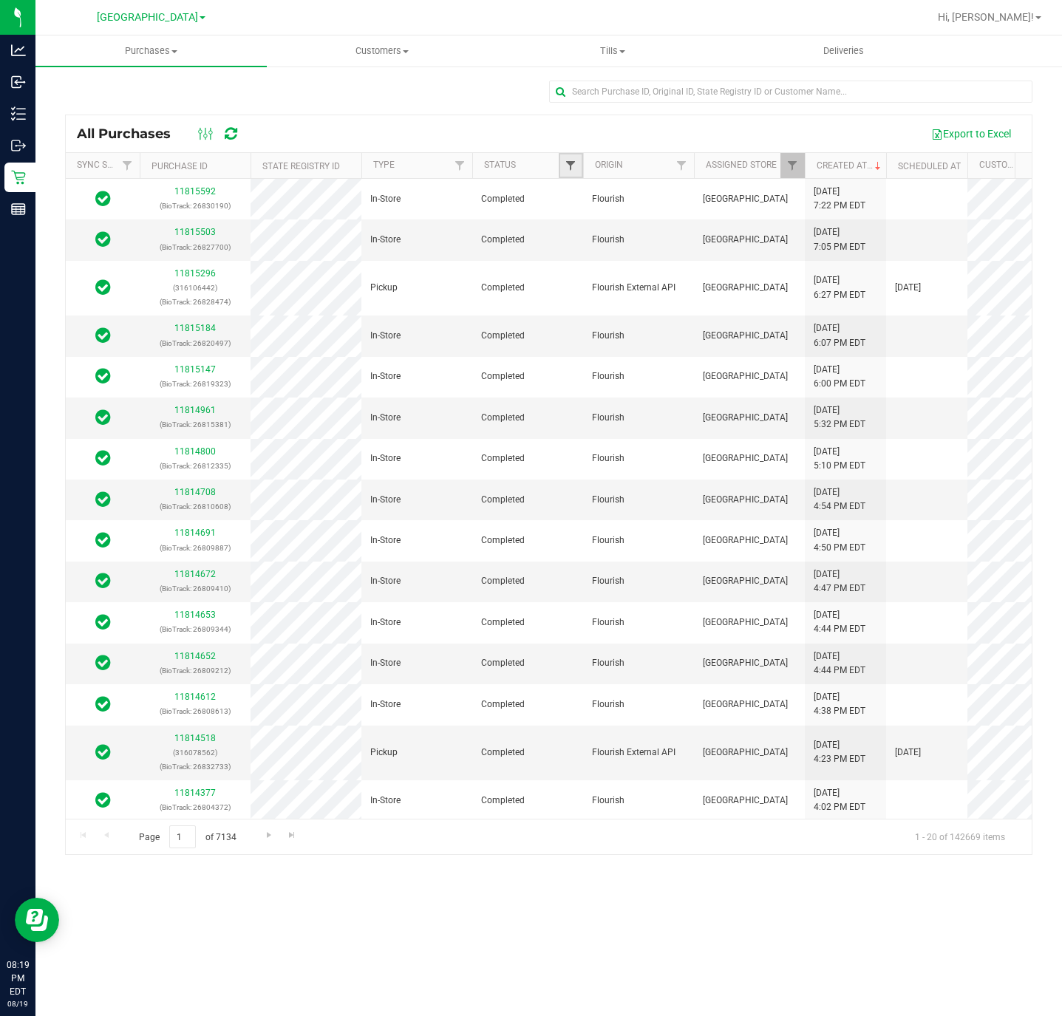
click at [568, 165] on span "Filter" at bounding box center [571, 166] width 12 height 12
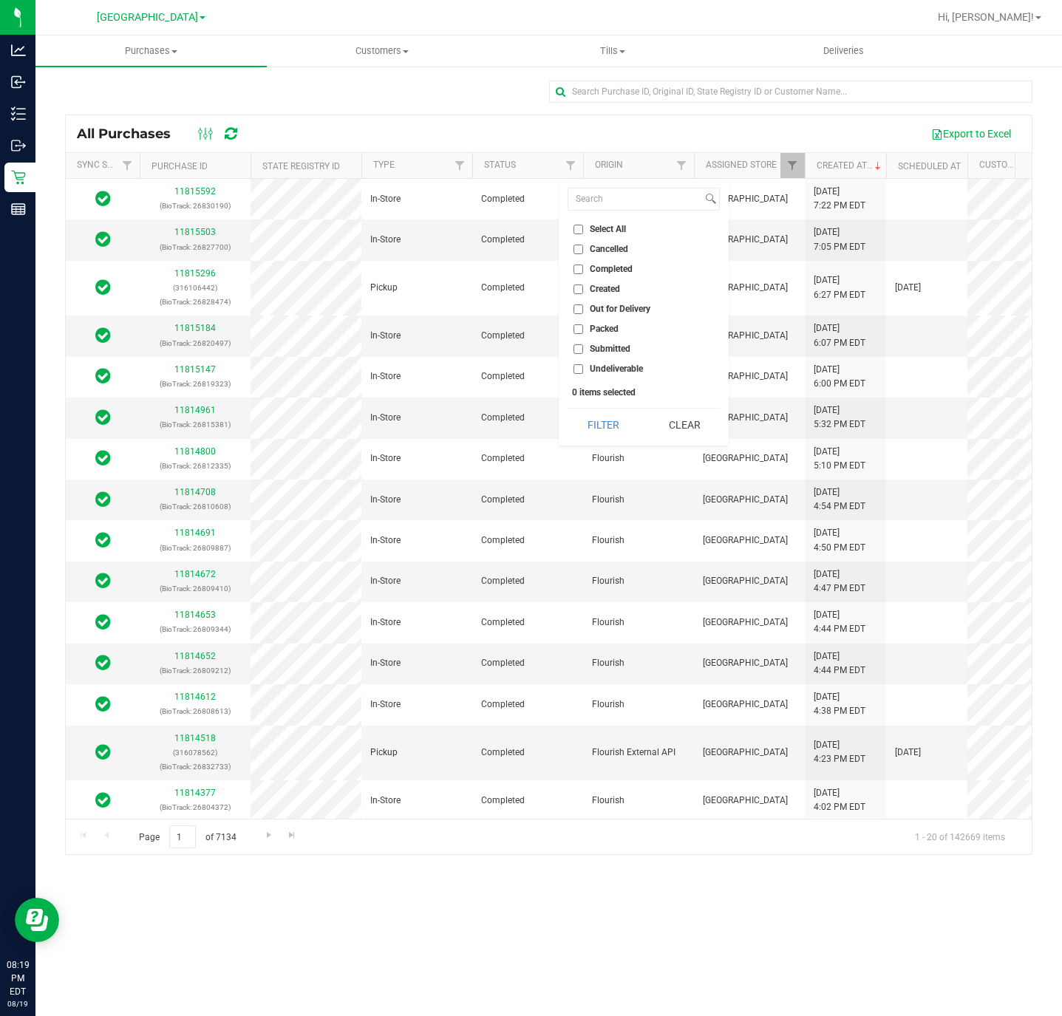
click at [613, 251] on span "Cancelled" at bounding box center [609, 249] width 38 height 9
click at [583, 251] on input "Cancelled" at bounding box center [579, 250] width 10 height 10
checkbox input "true"
click at [616, 424] on button "Filter" at bounding box center [603, 425] width 71 height 33
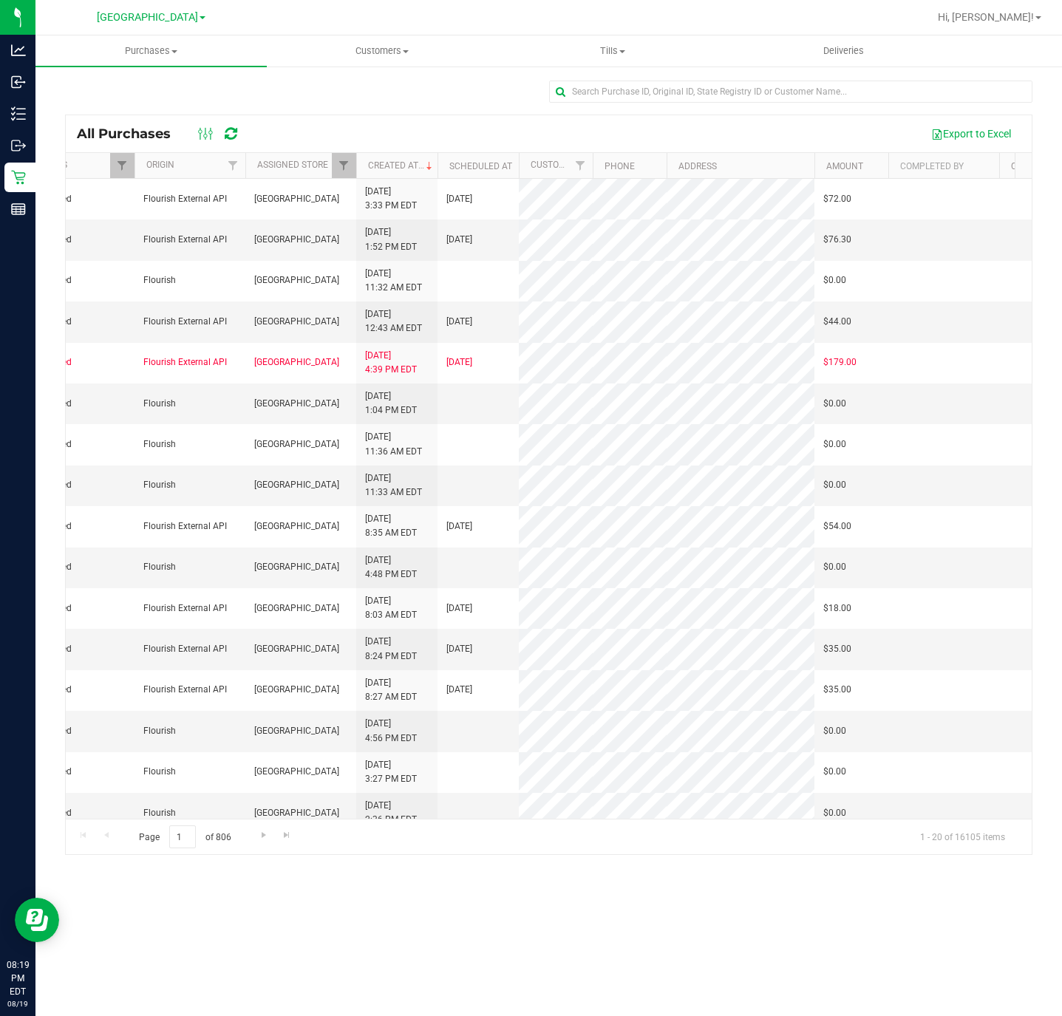
scroll to position [0, 514]
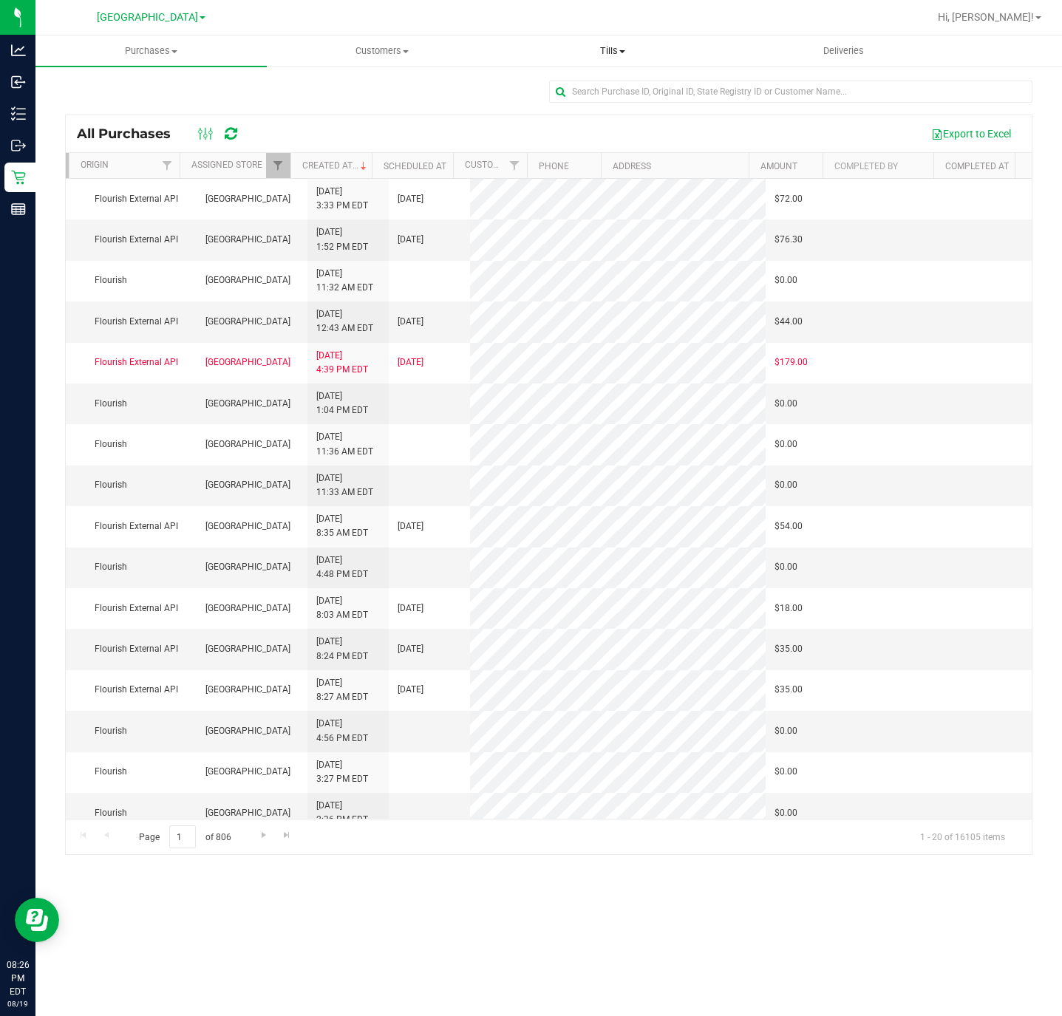
click at [617, 53] on span "Tills" at bounding box center [613, 50] width 230 height 13
click at [591, 83] on span "Manage tills" at bounding box center [547, 89] width 100 height 13
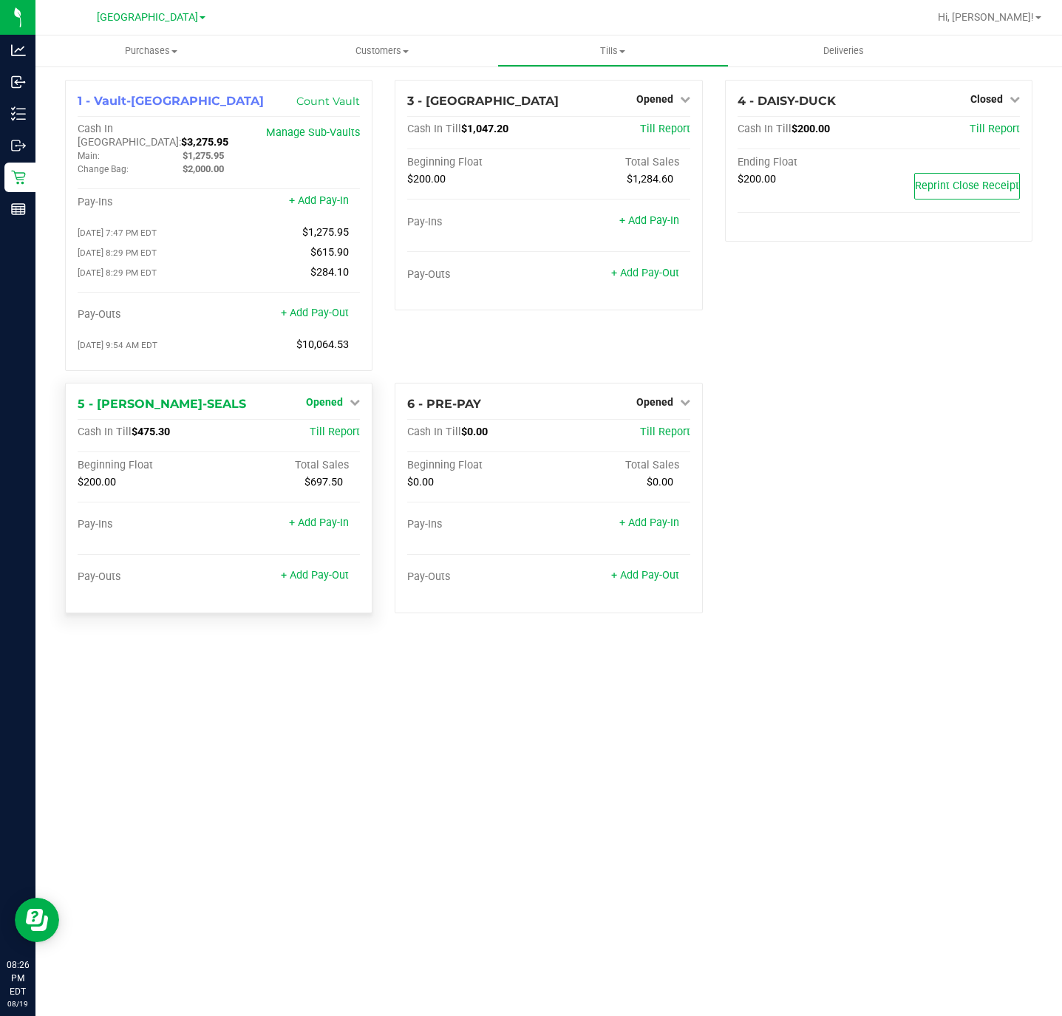
click at [319, 397] on span "Opened" at bounding box center [324, 402] width 37 height 12
click at [325, 427] on link "Close Till" at bounding box center [327, 433] width 40 height 12
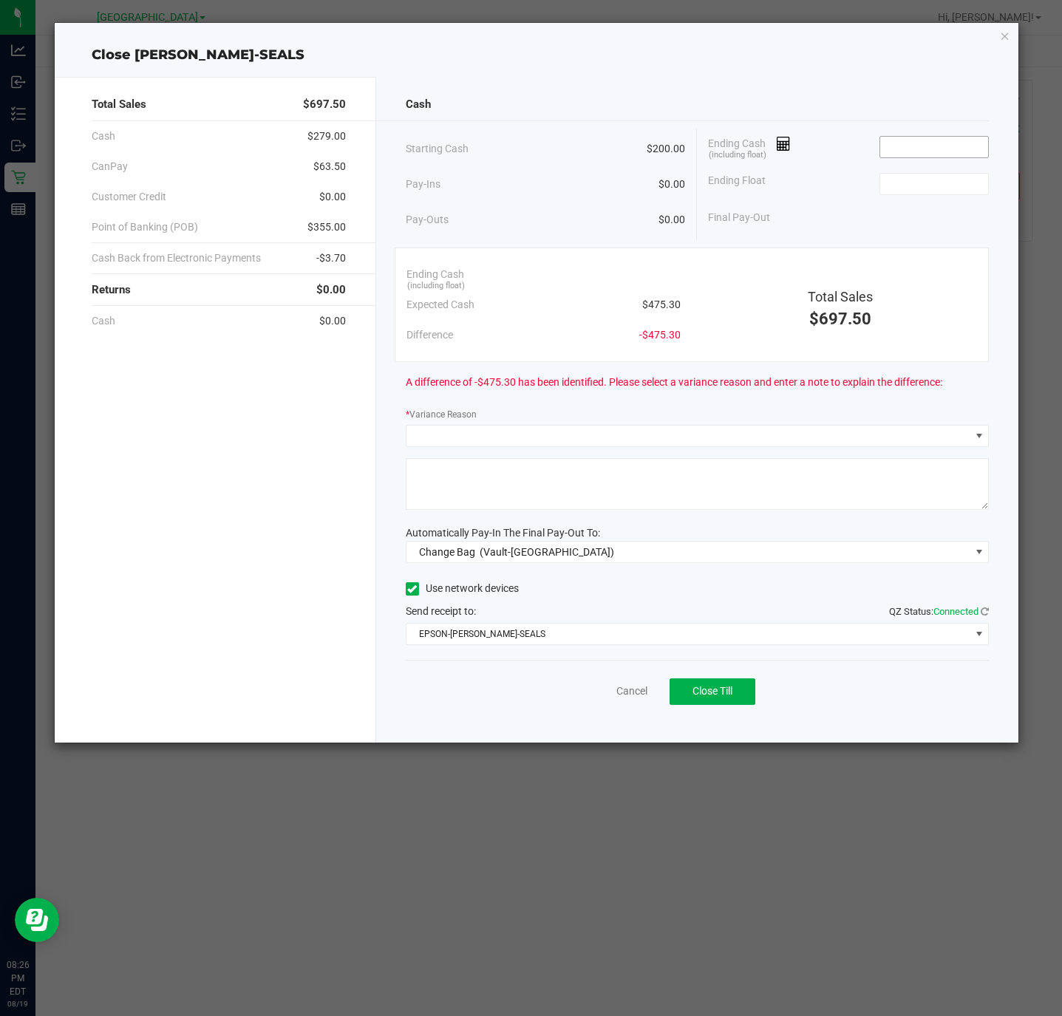
click at [948, 153] on input at bounding box center [934, 147] width 109 height 21
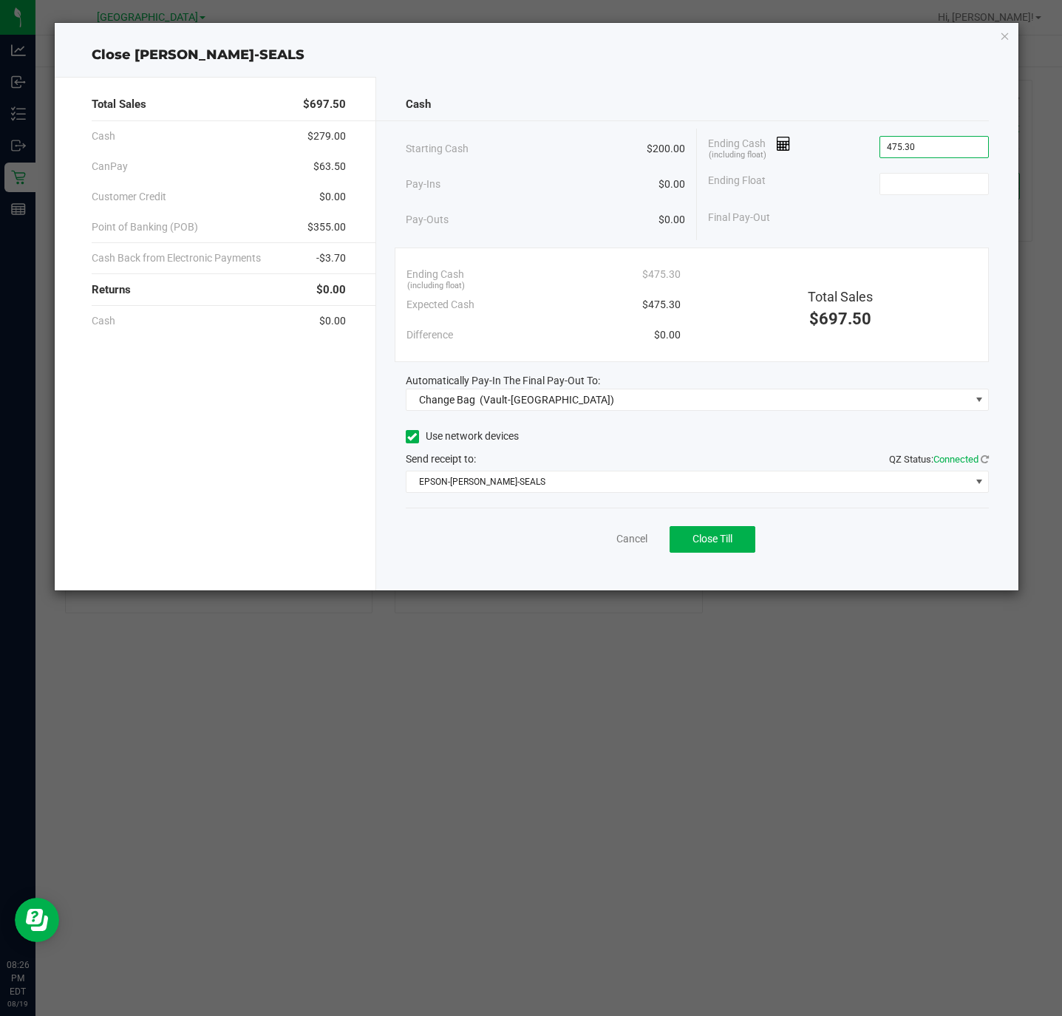
type input "$475.30"
type input "$200.00"
click at [633, 537] on link "Cancel" at bounding box center [631, 539] width 31 height 16
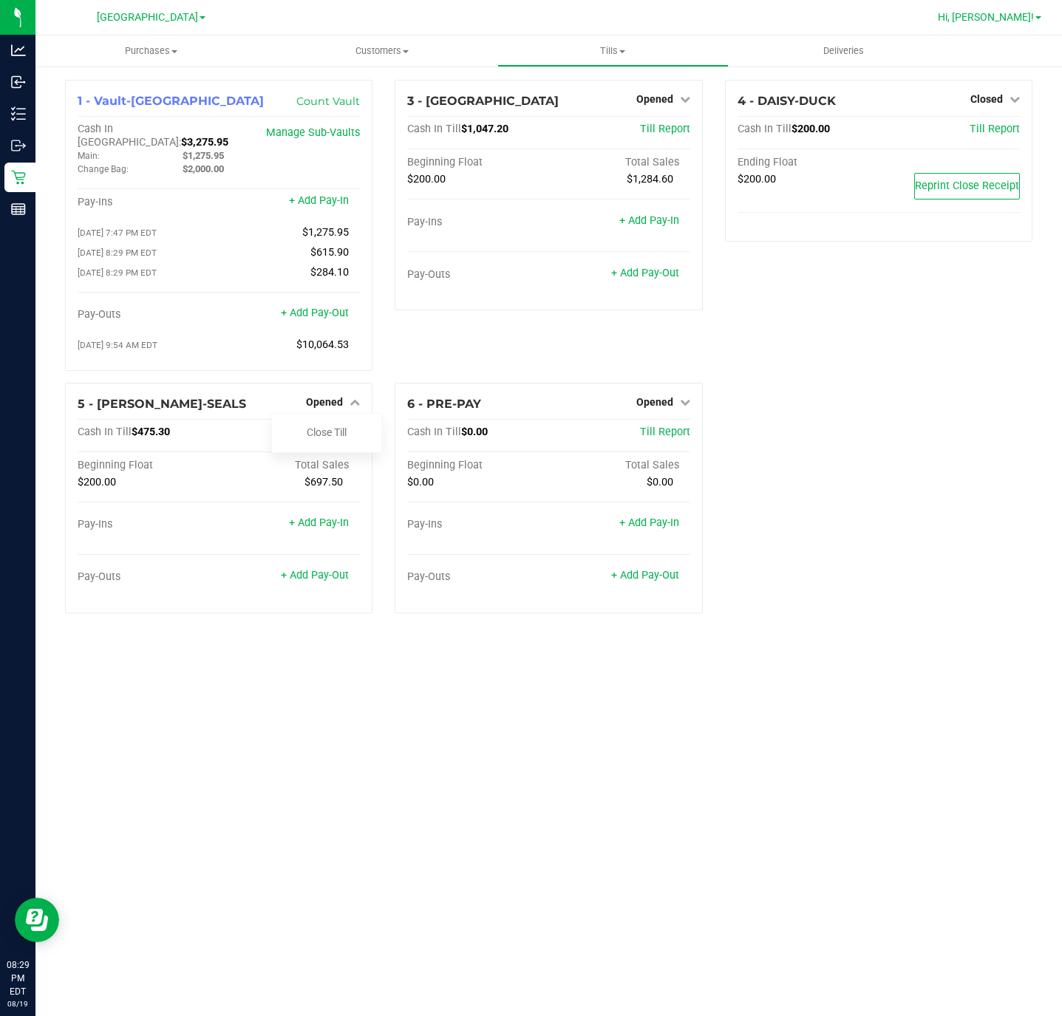
click at [1019, 18] on span "Hi, [PERSON_NAME]!" at bounding box center [986, 17] width 96 height 12
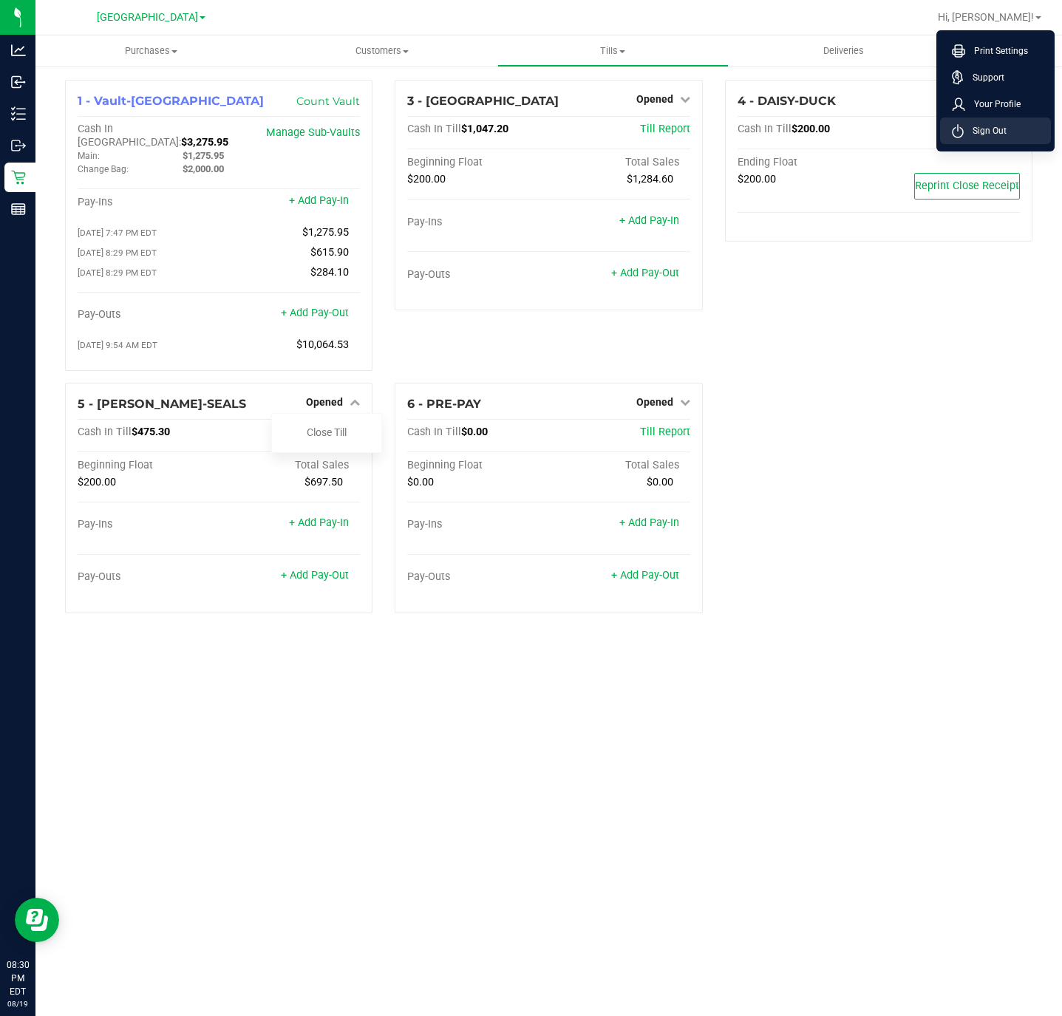
click at [1014, 132] on li "Sign Out" at bounding box center [995, 131] width 111 height 27
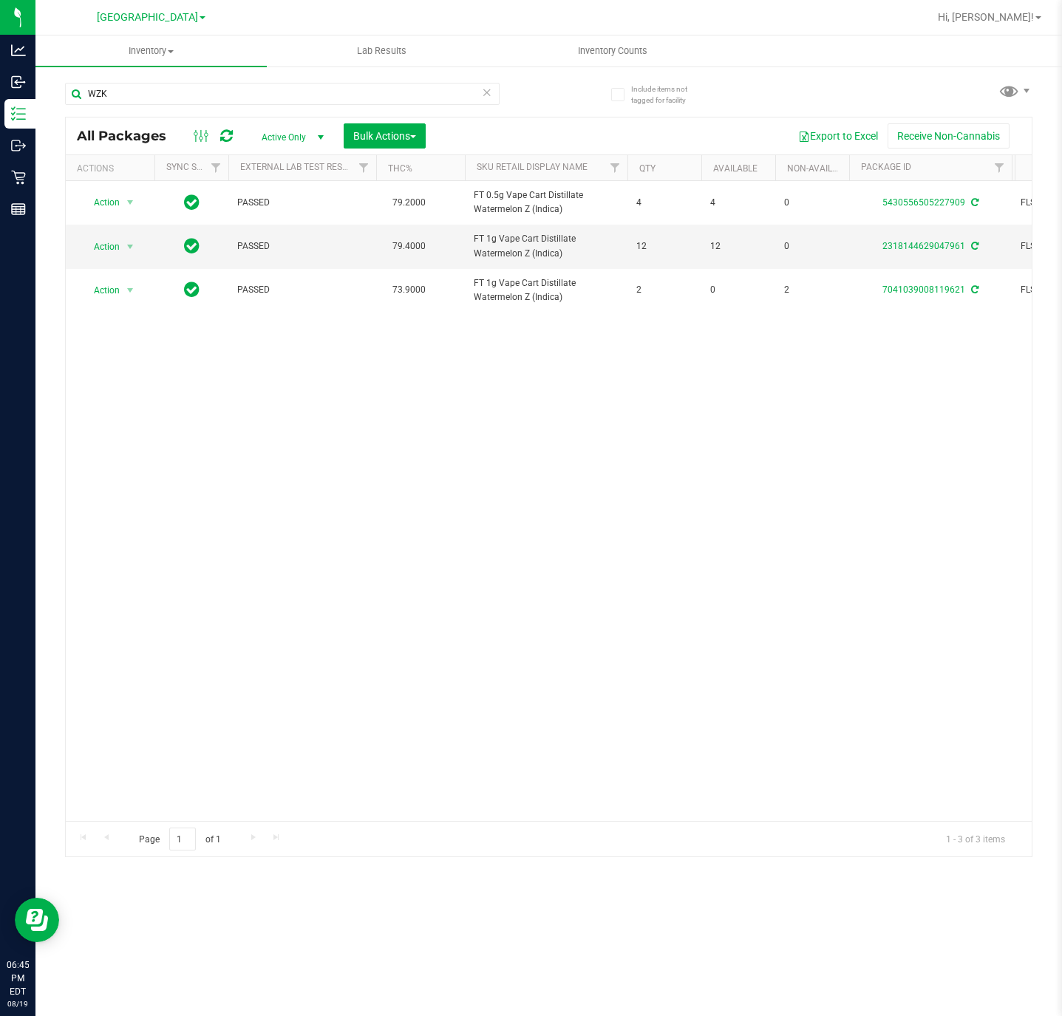
click div "WZK"
click input "WZK"
type input "-2324"
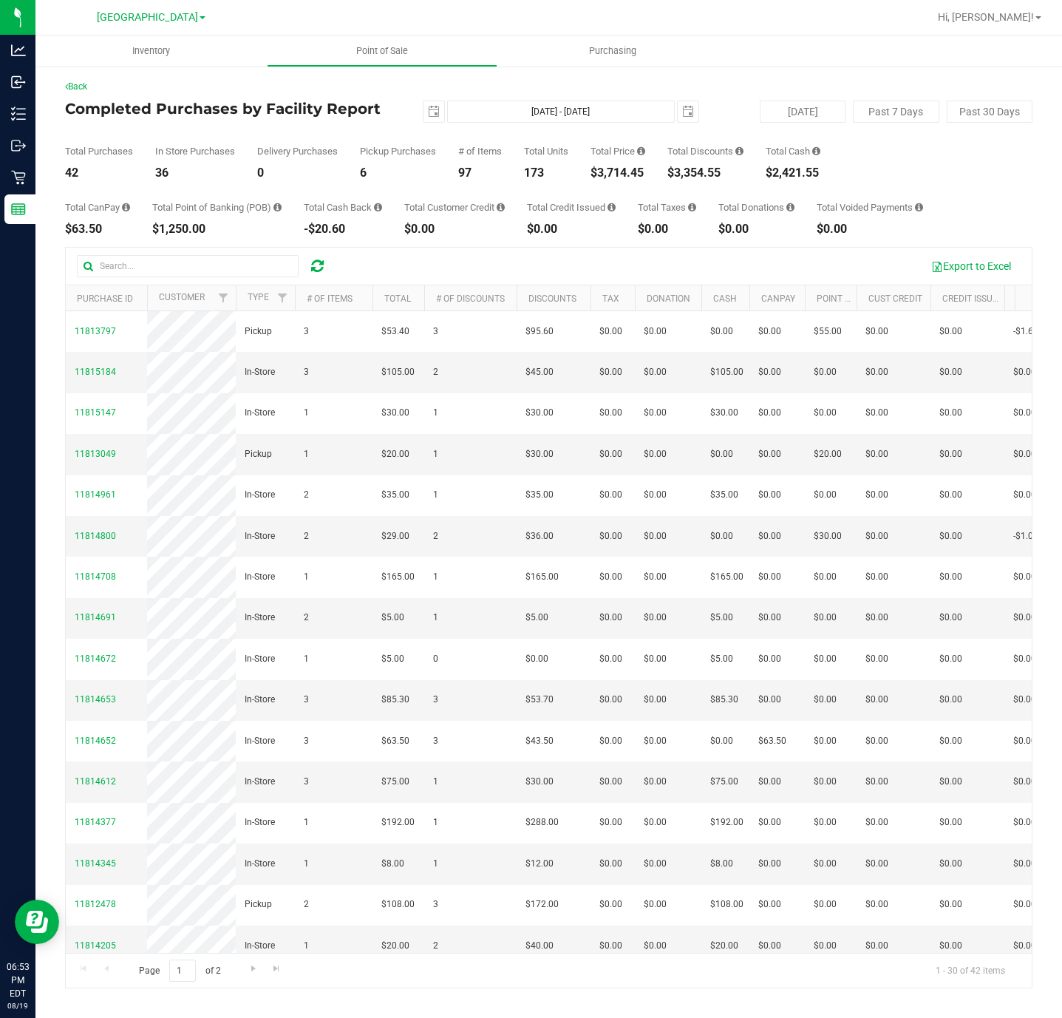
click at [619, 167] on div "$3,714.45" at bounding box center [618, 173] width 55 height 12
copy div "$3,714.45"
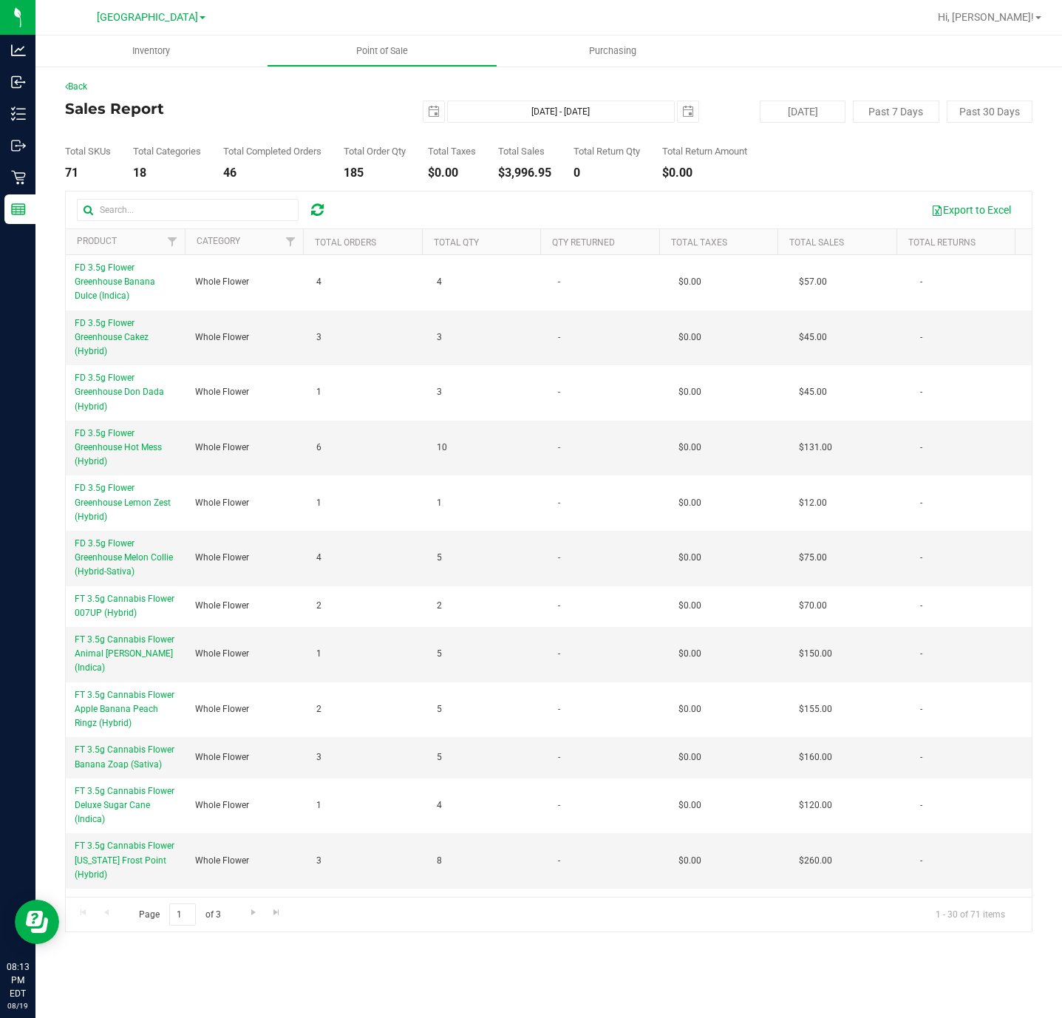
click at [461, 254] on th "Total Qty" at bounding box center [481, 242] width 119 height 26
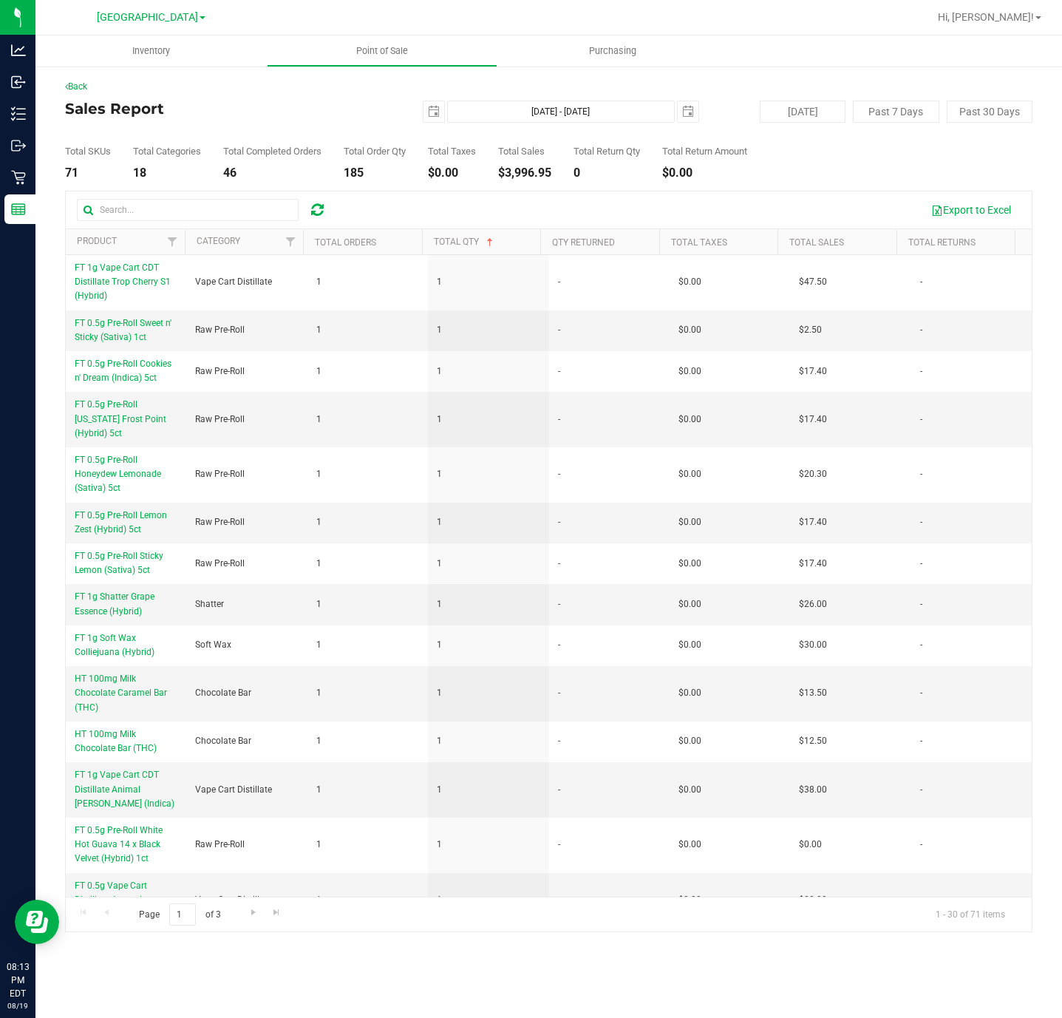
click at [491, 251] on th "Total Qty" at bounding box center [481, 242] width 119 height 26
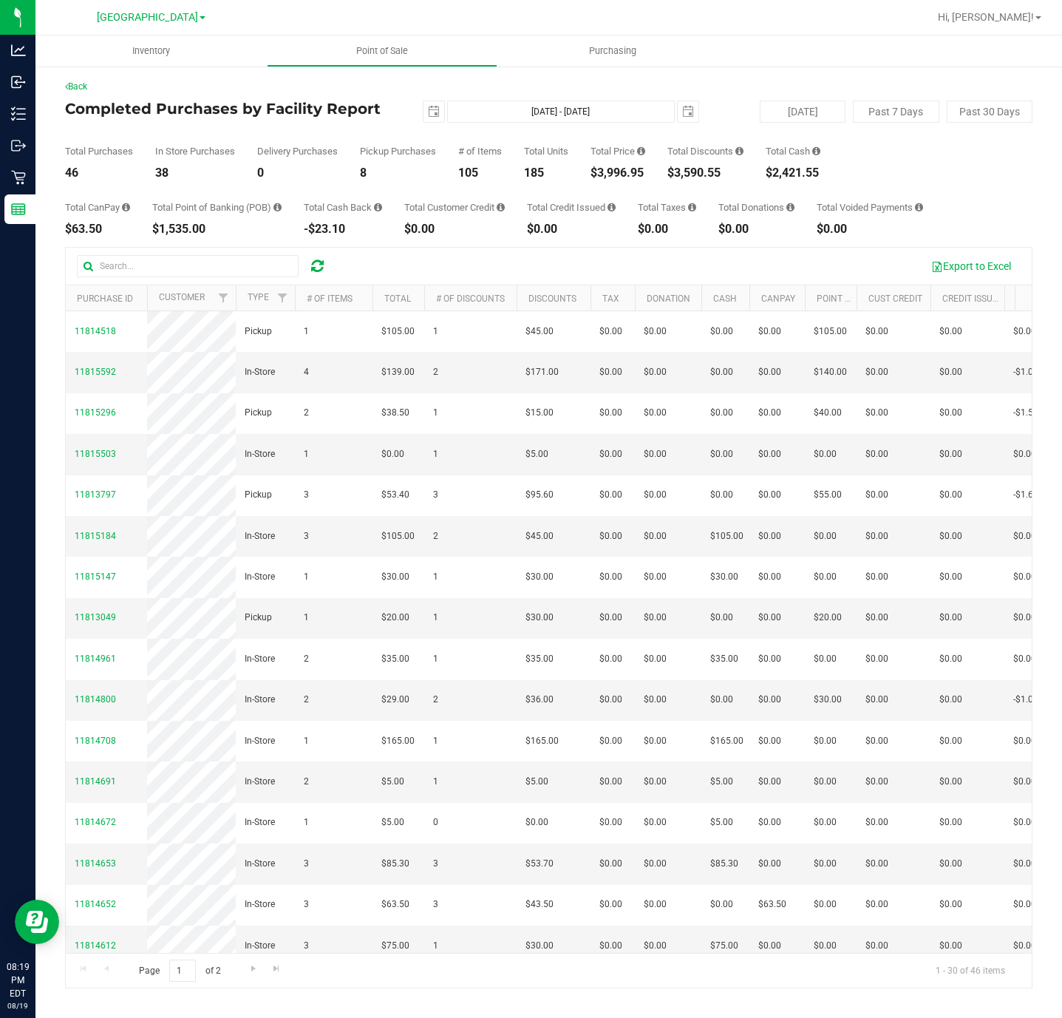
click at [630, 175] on div "$3,996.95" at bounding box center [618, 173] width 55 height 12
copy div "$3,996.95"
click at [710, 169] on div "$3,590.55" at bounding box center [705, 173] width 76 height 12
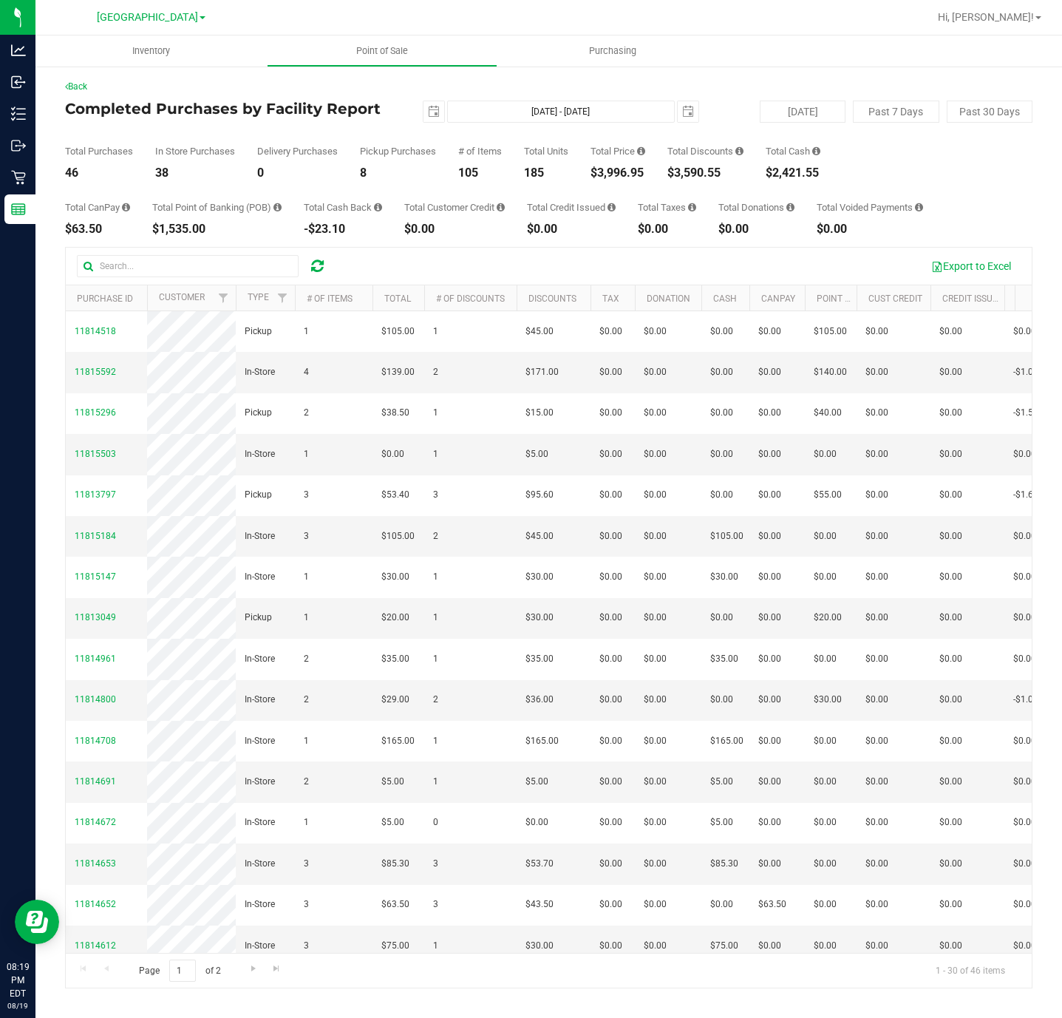
click at [710, 169] on div "$3,590.55" at bounding box center [705, 173] width 76 height 12
copy div "$3,590.55"
